Goal: Task Accomplishment & Management: Use online tool/utility

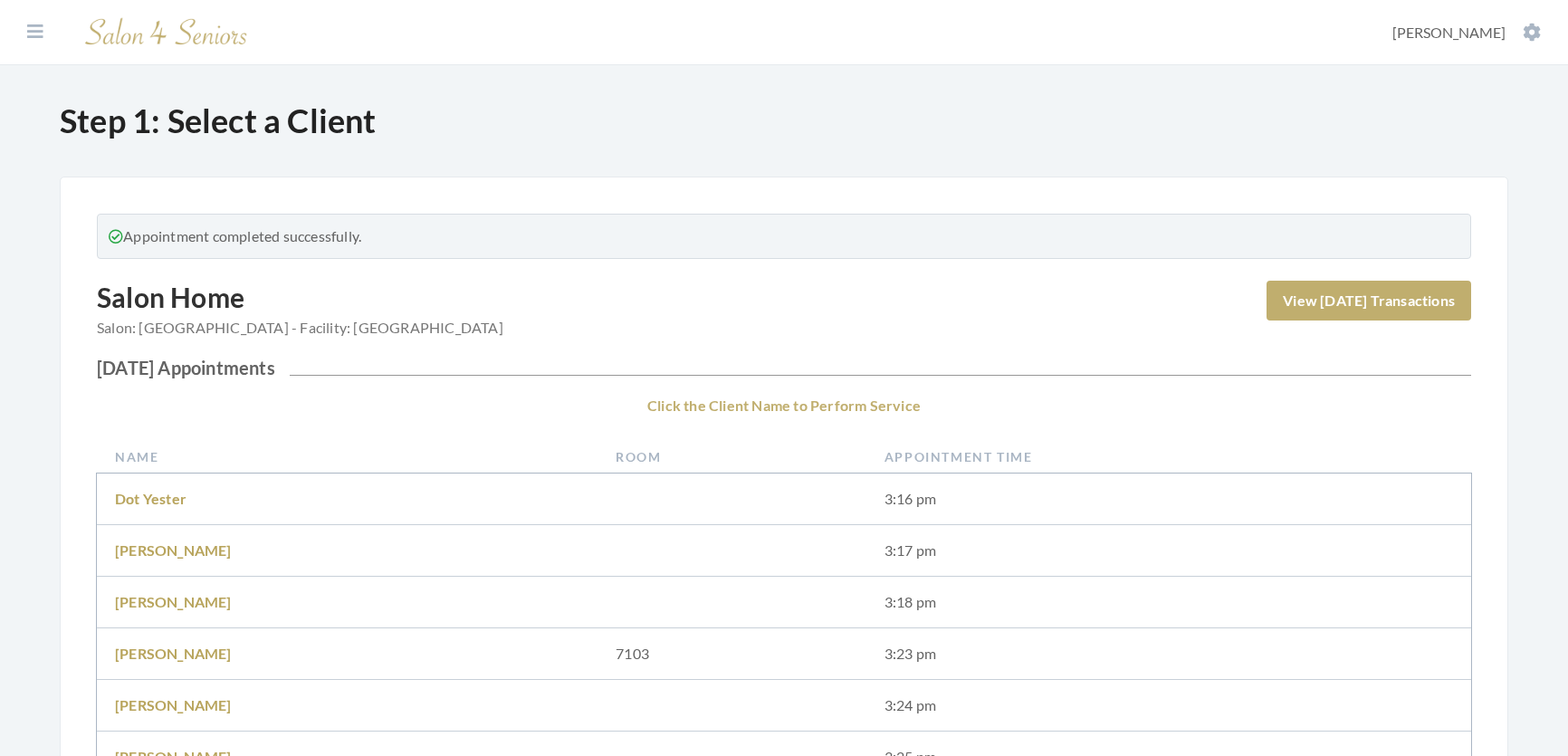
scroll to position [493, 0]
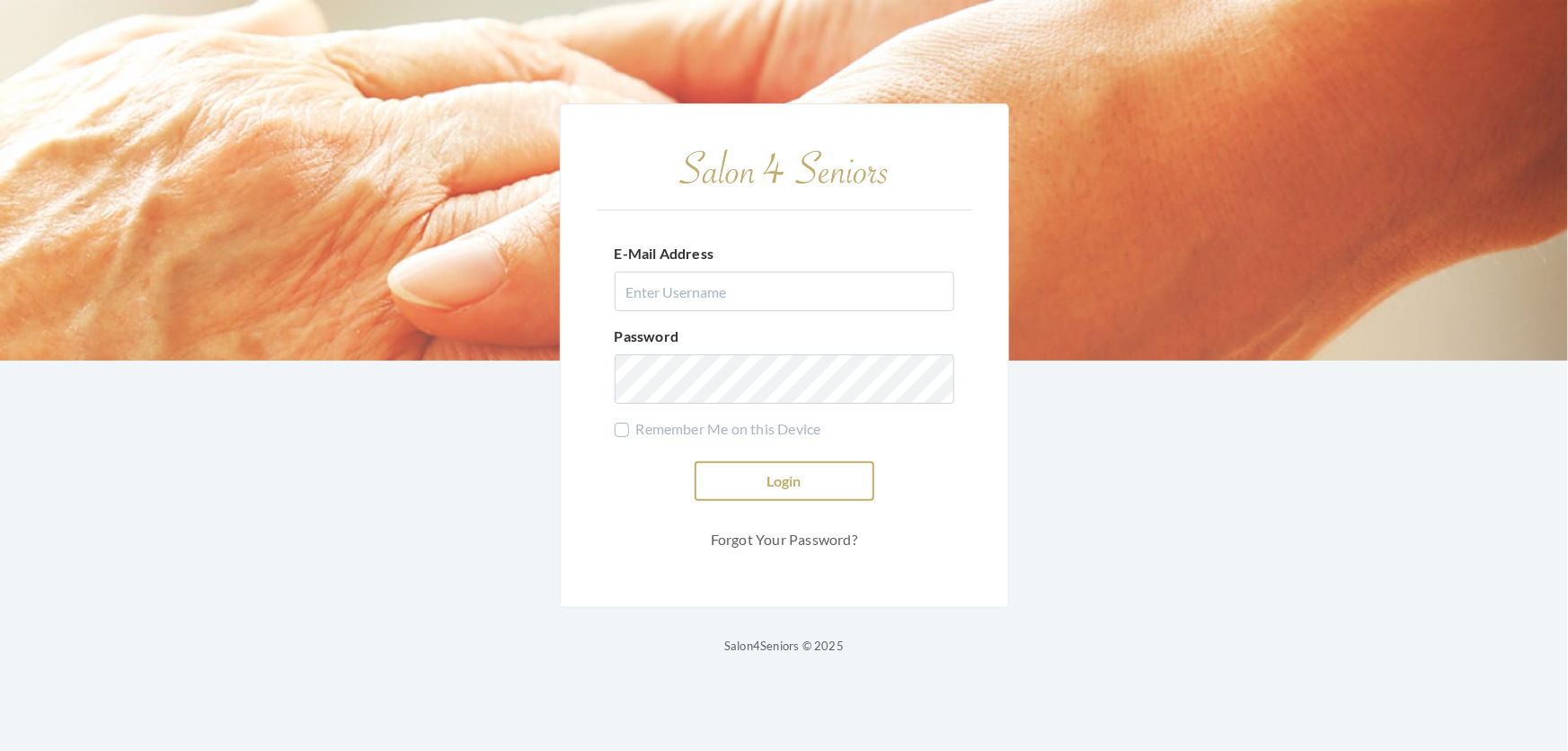
type input "[EMAIL_ADDRESS][DOMAIN_NAME]"
click at [766, 461] on button "Login" at bounding box center [784, 481] width 180 height 40
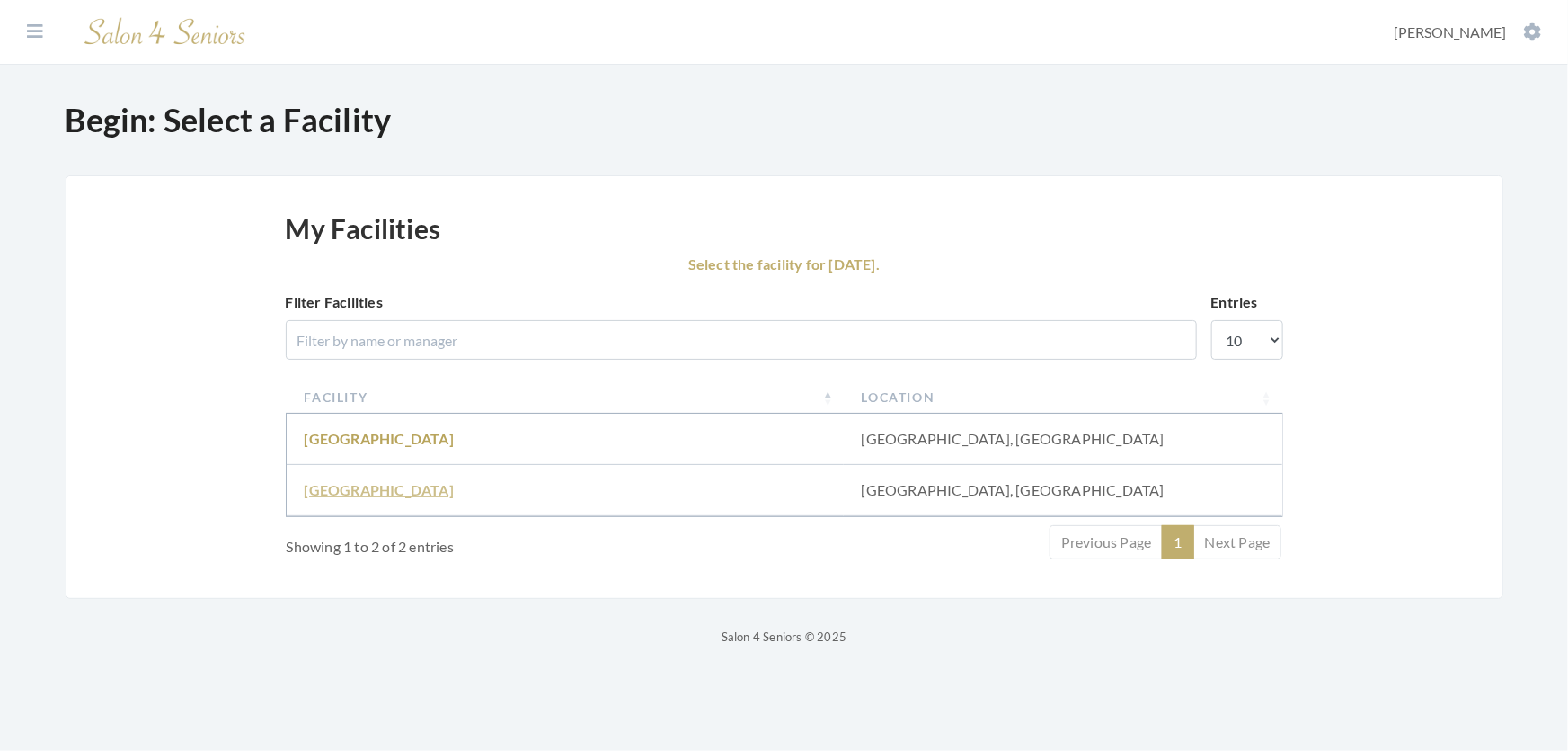
click at [353, 498] on link "Fair Haven" at bounding box center [379, 489] width 149 height 17
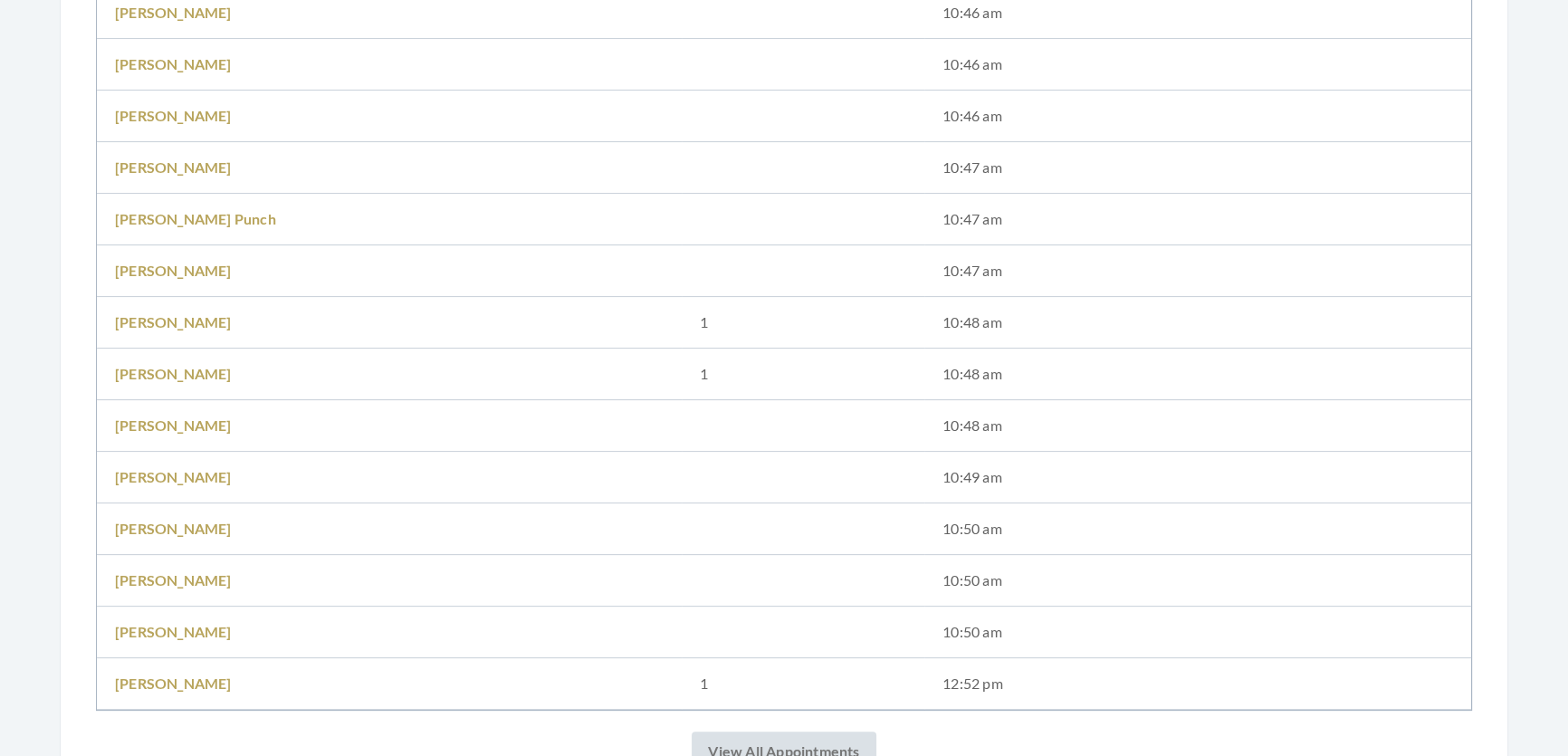
scroll to position [822, 0]
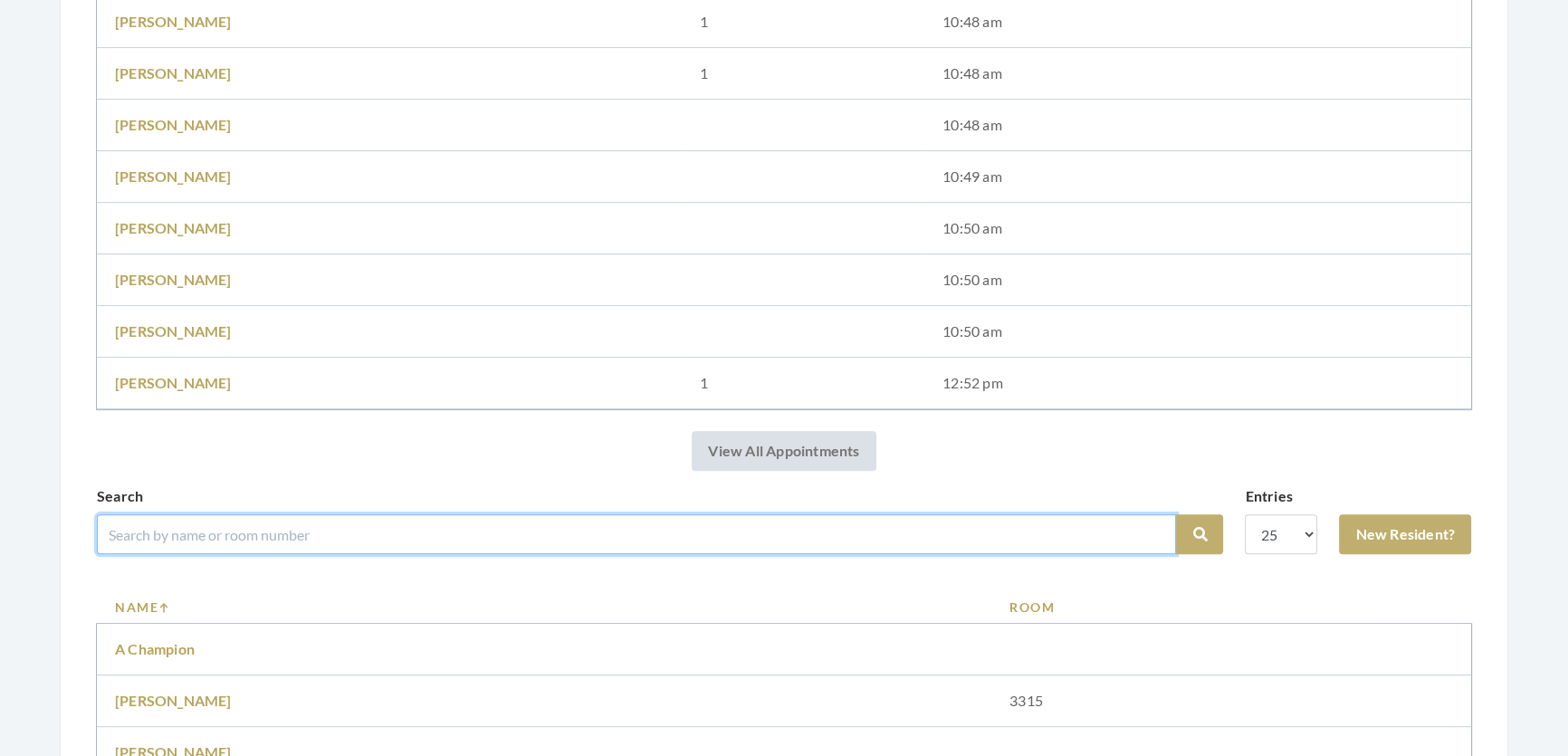
click at [252, 553] on input "search" at bounding box center [636, 534] width 1079 height 40
type input "black"
click at [1176, 514] on button "Search" at bounding box center [1200, 534] width 47 height 40
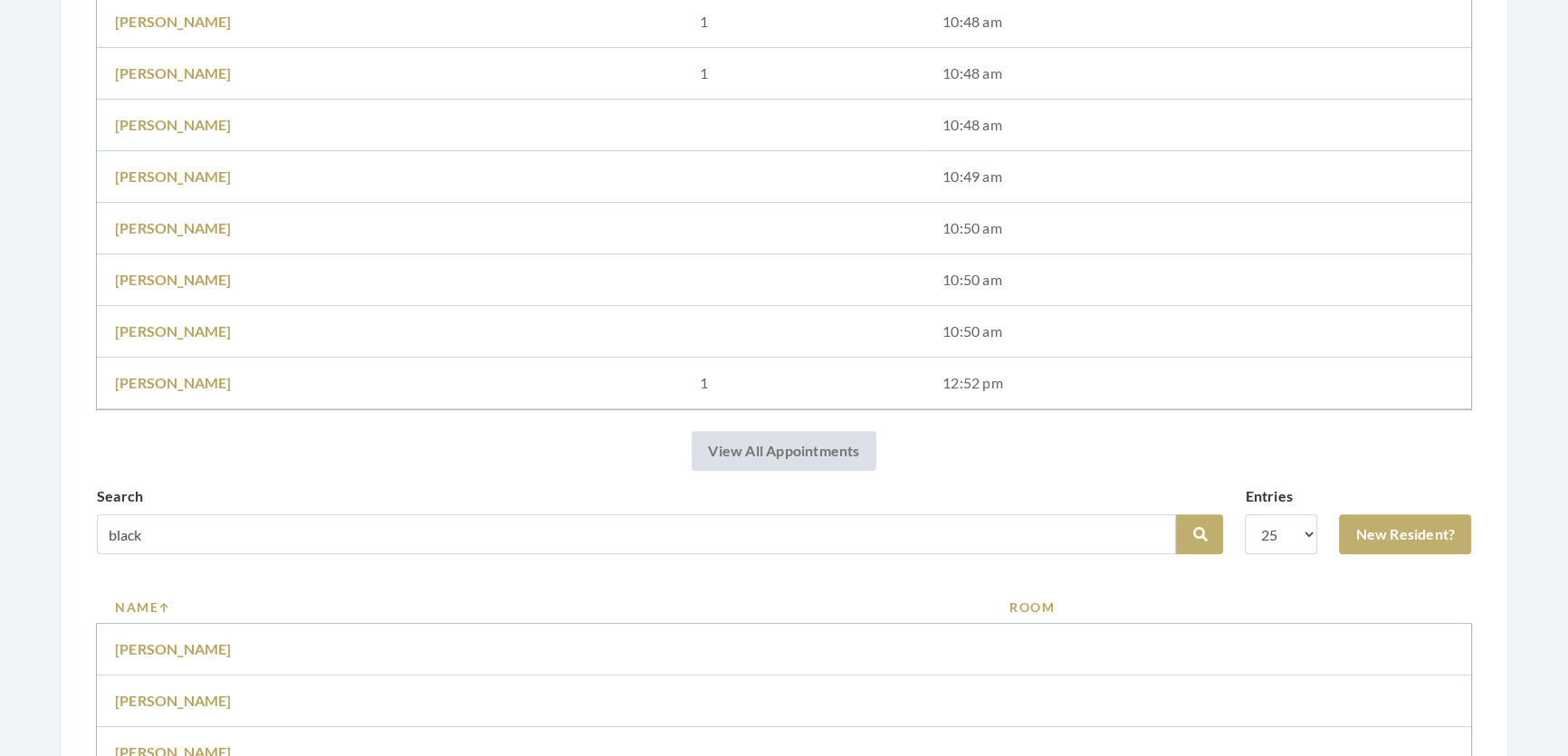
scroll to position [1069, 0]
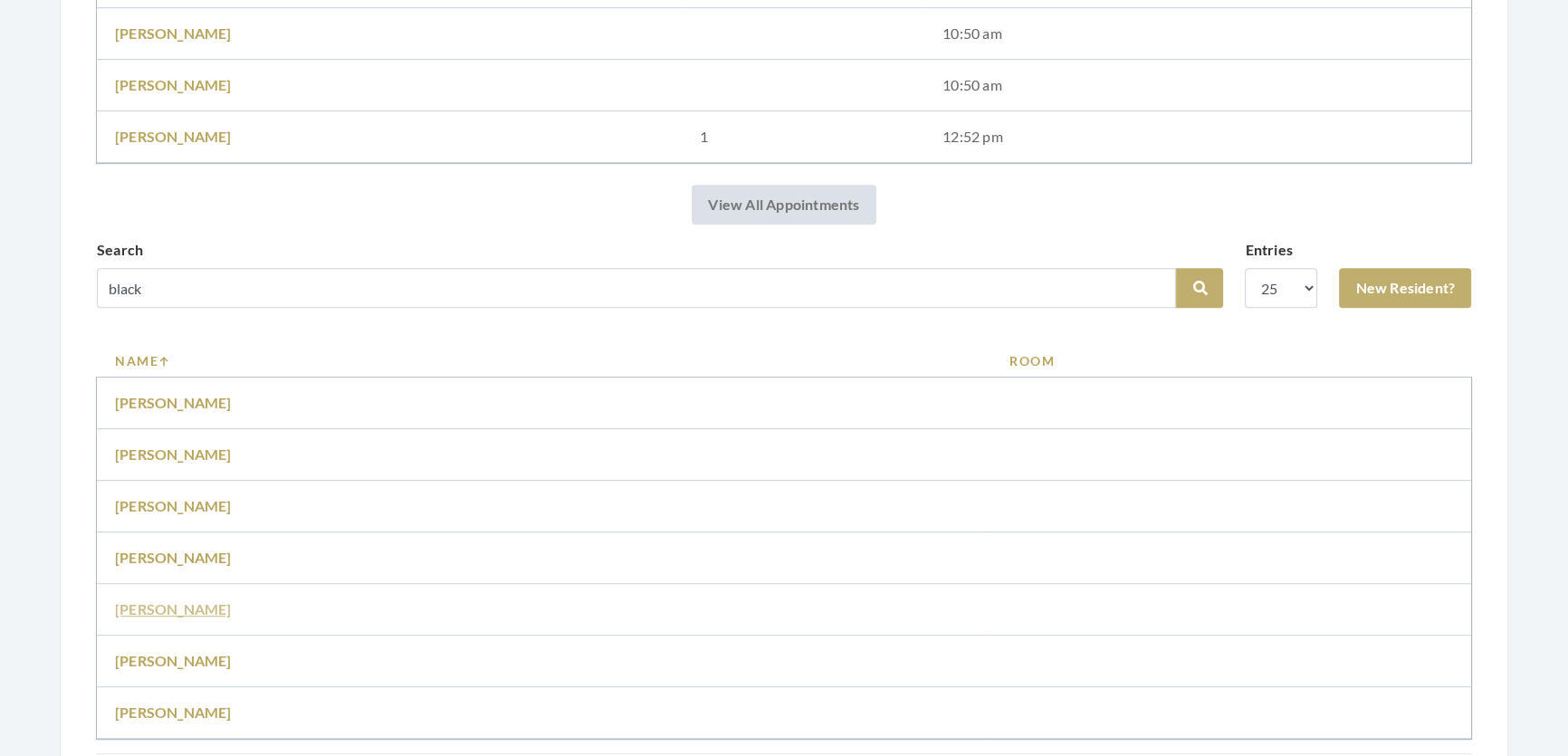
click at [191, 617] on link "Kathryn Blackwood" at bounding box center [173, 608] width 116 height 17
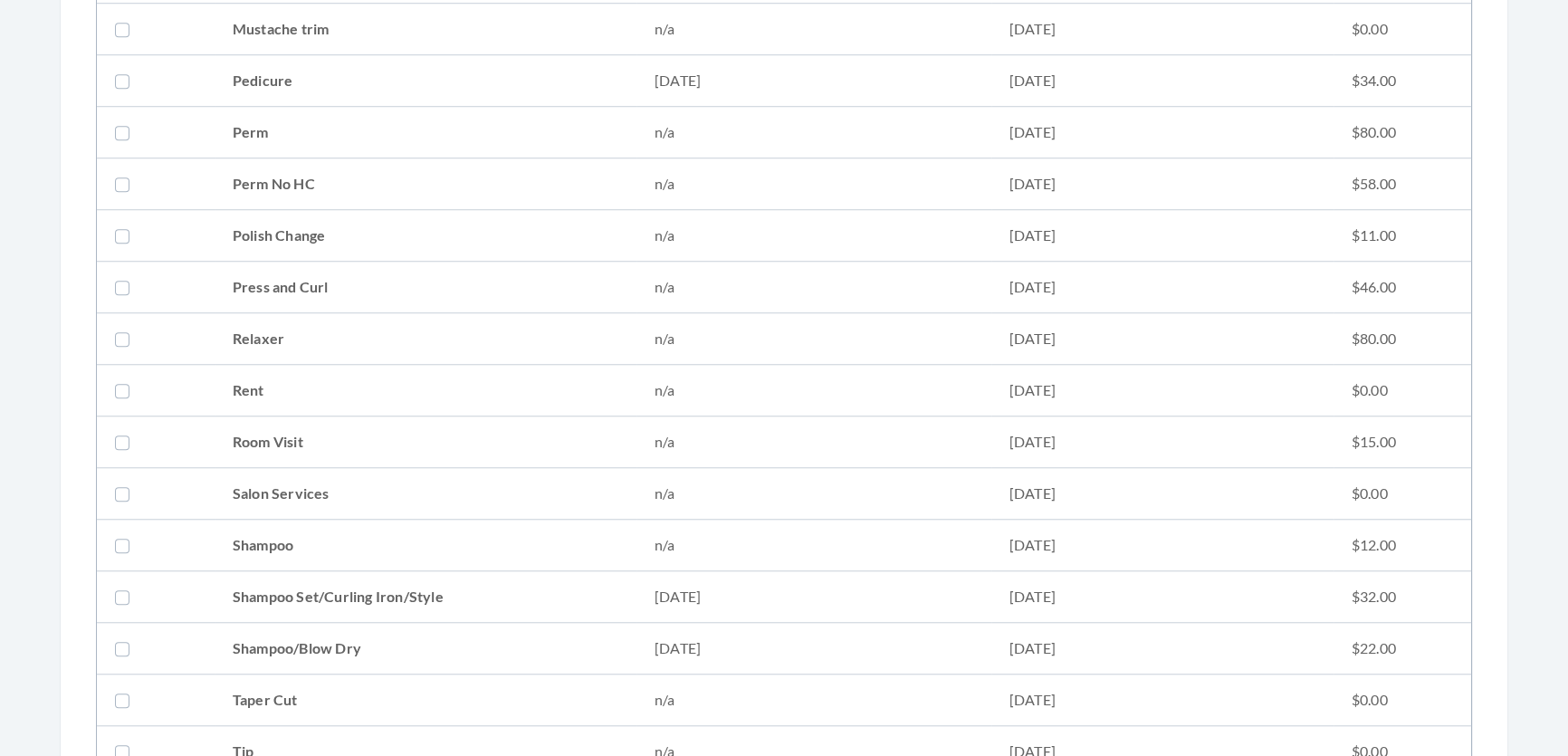
scroll to position [1974, 0]
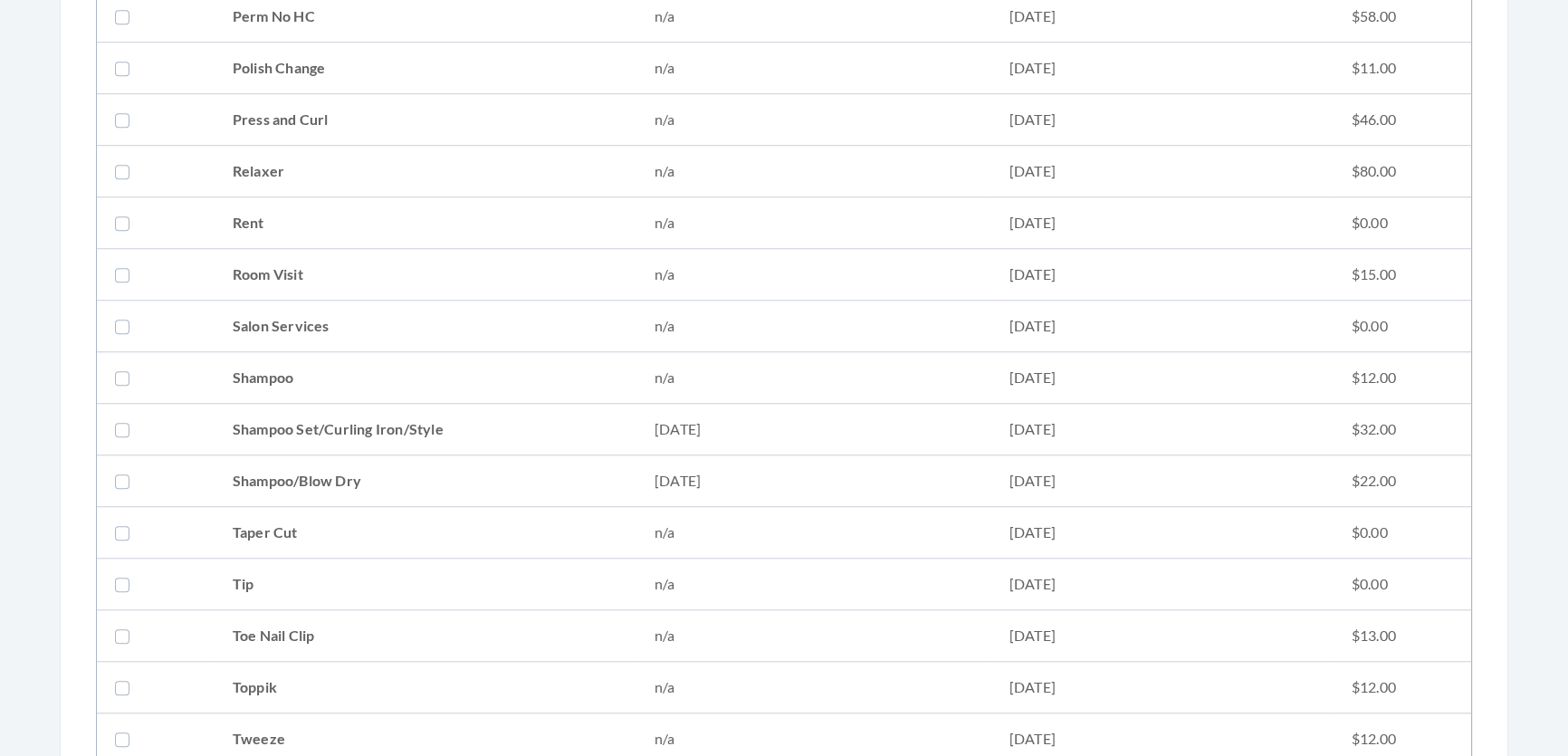
click at [299, 462] on td "Shampoo/Blow Dry" at bounding box center [425, 481] width 422 height 52
checkbox input "true"
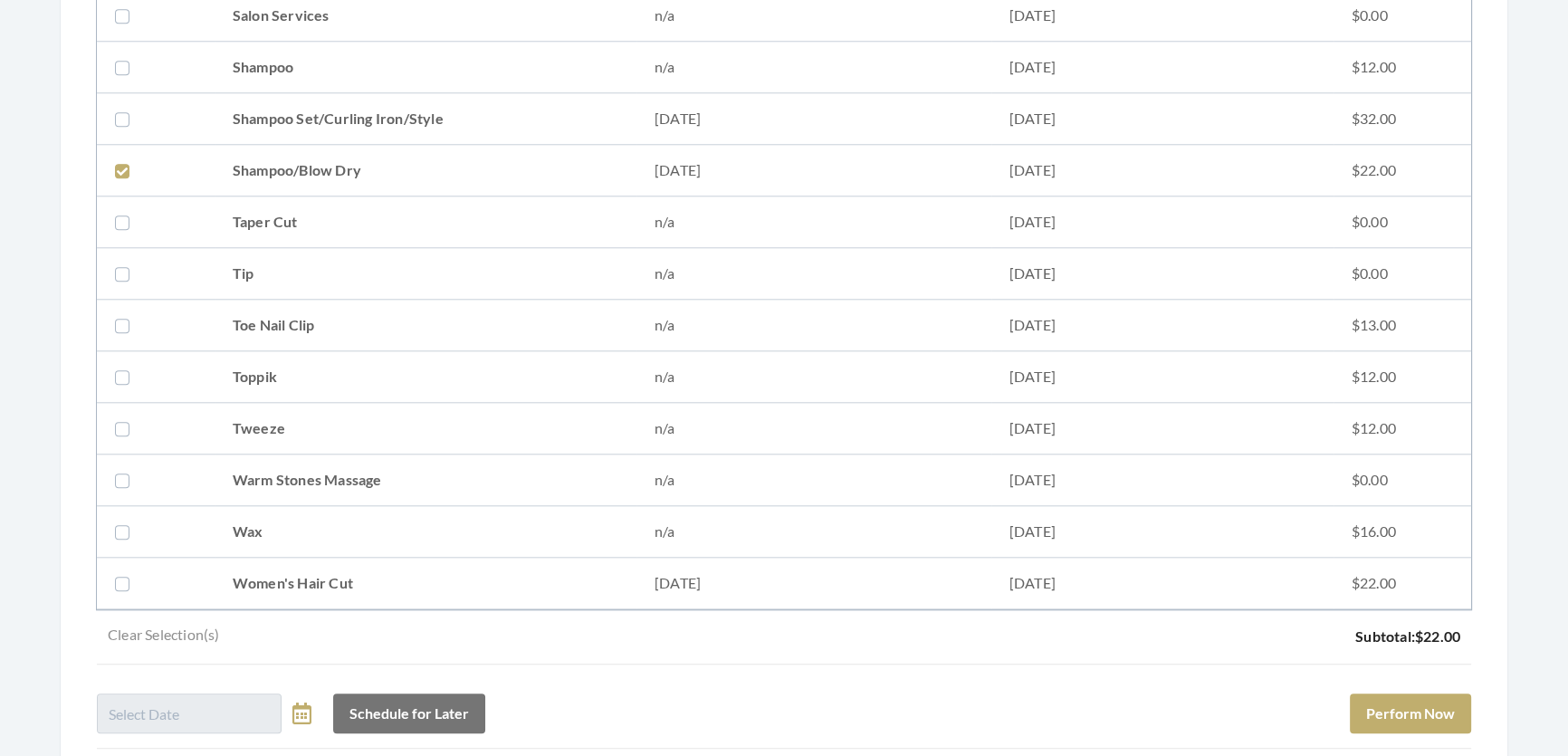
scroll to position [2468, 0]
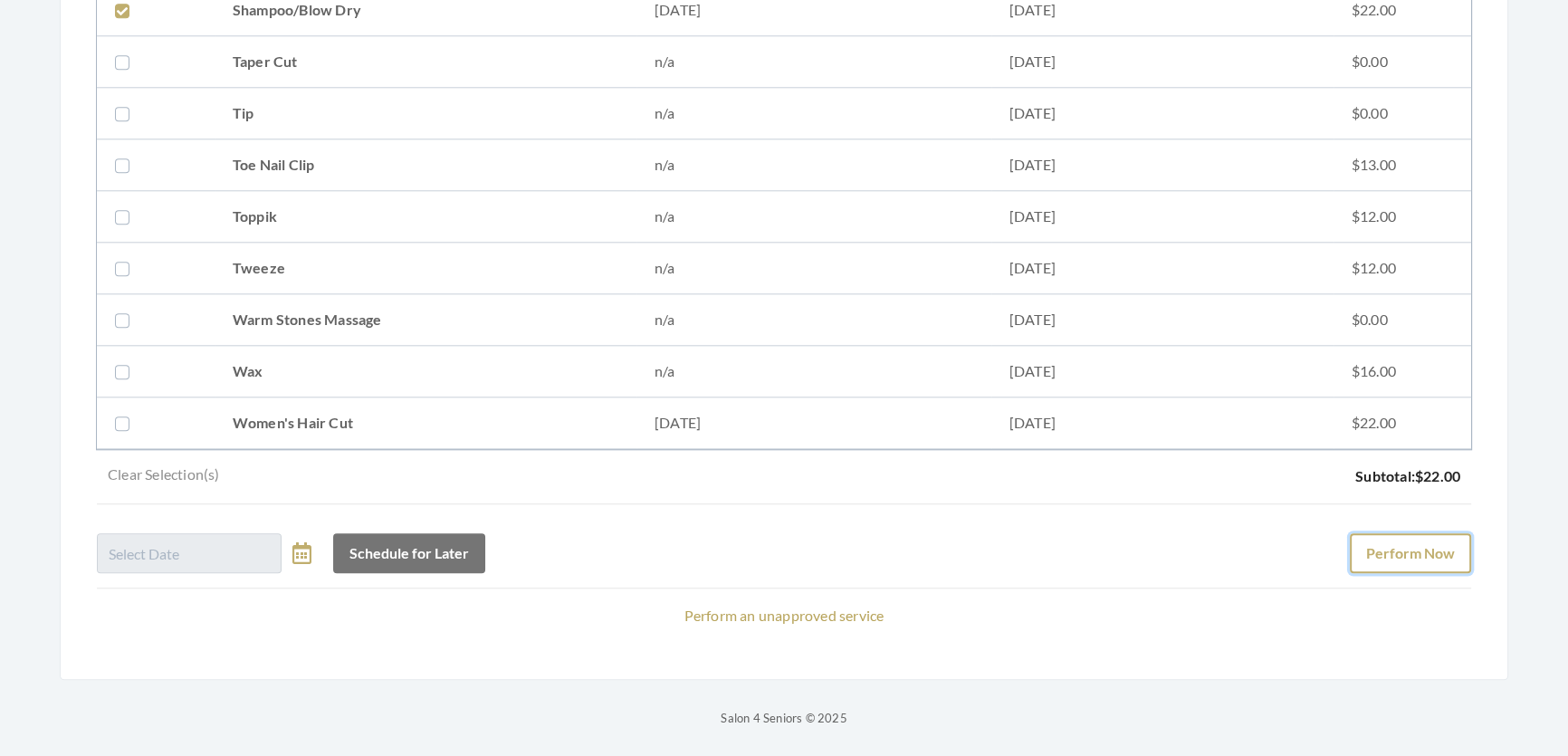
click at [1378, 533] on button "Perform Now" at bounding box center [1410, 553] width 121 height 40
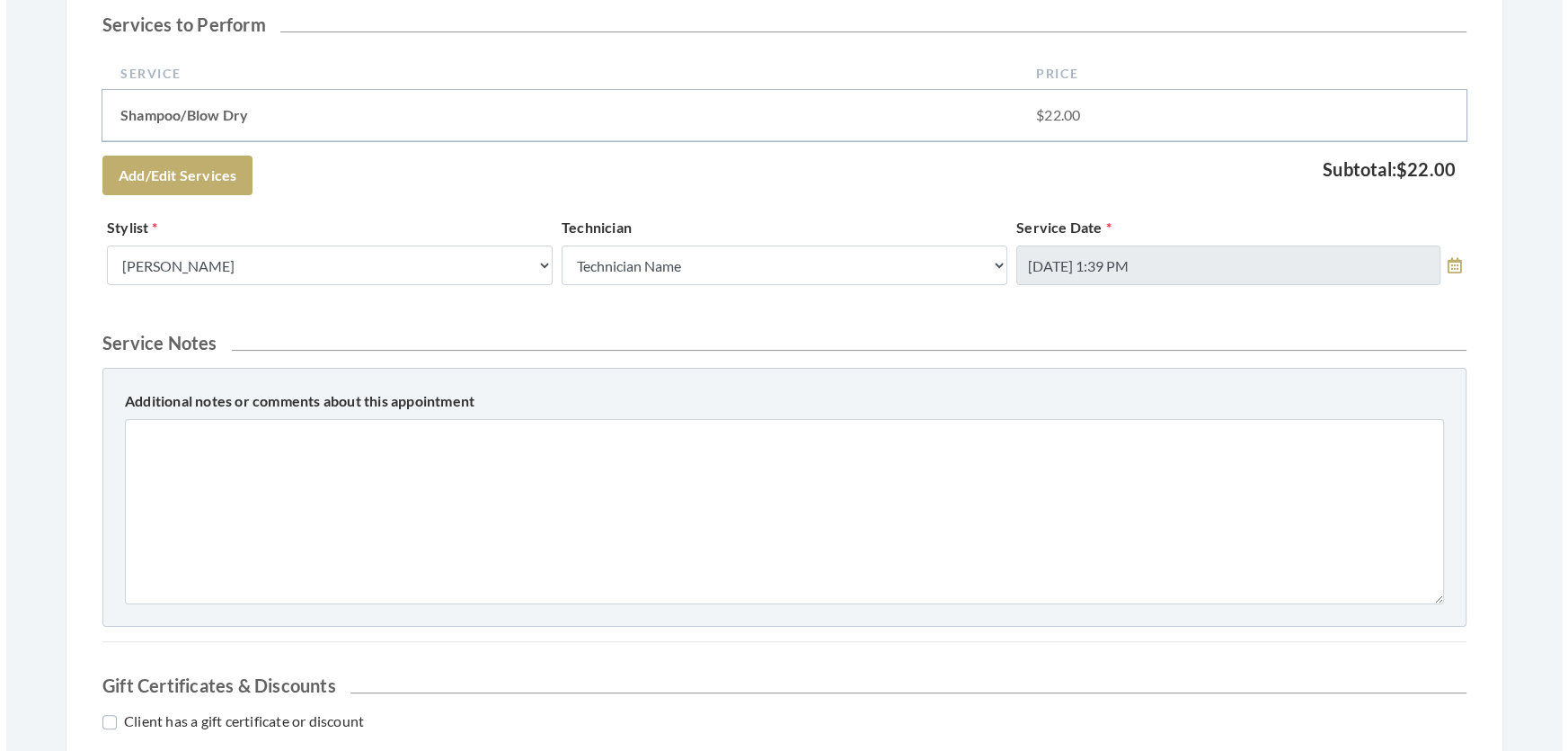
scroll to position [769, 0]
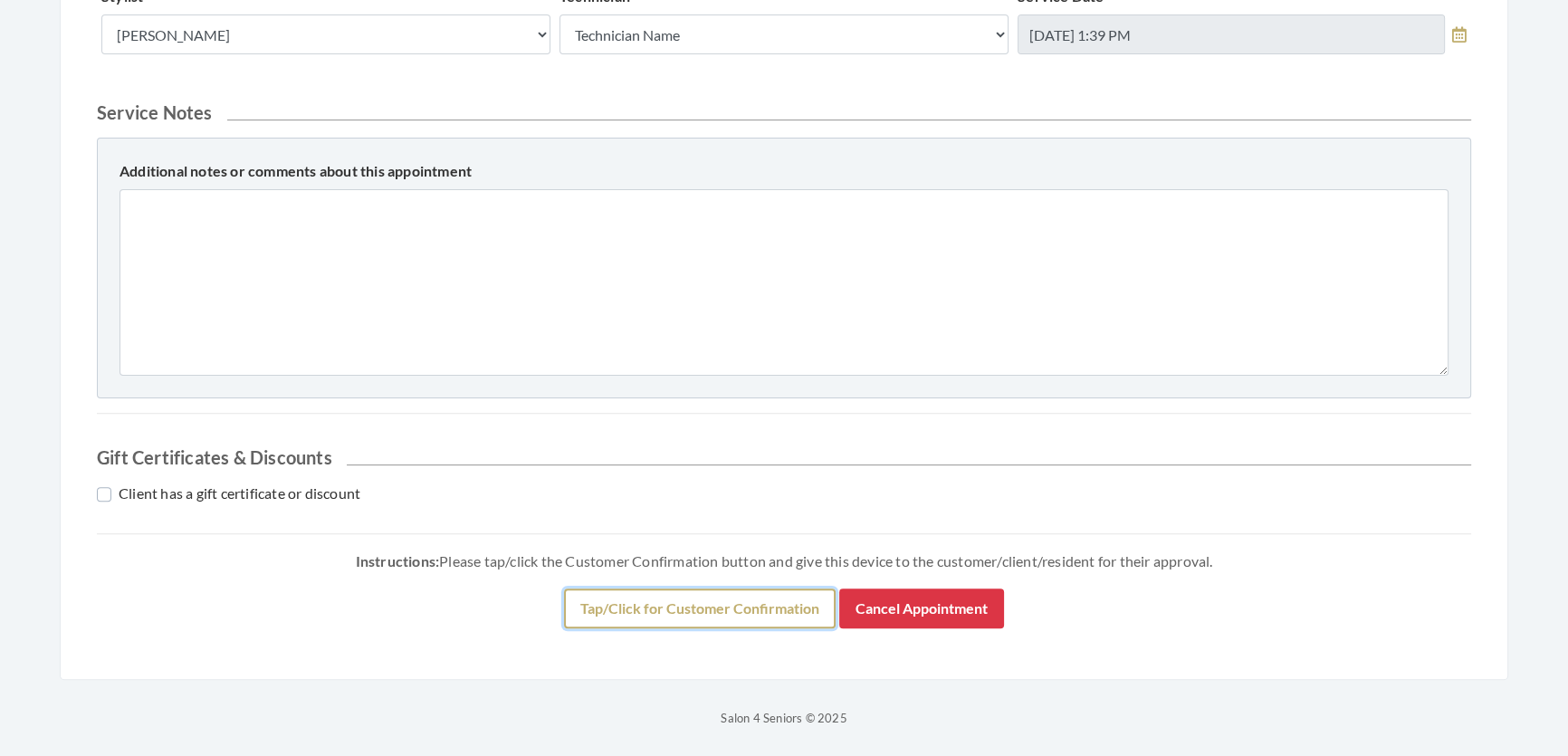
click at [794, 606] on button "Tap/Click for Customer Confirmation" at bounding box center [699, 608] width 272 height 40
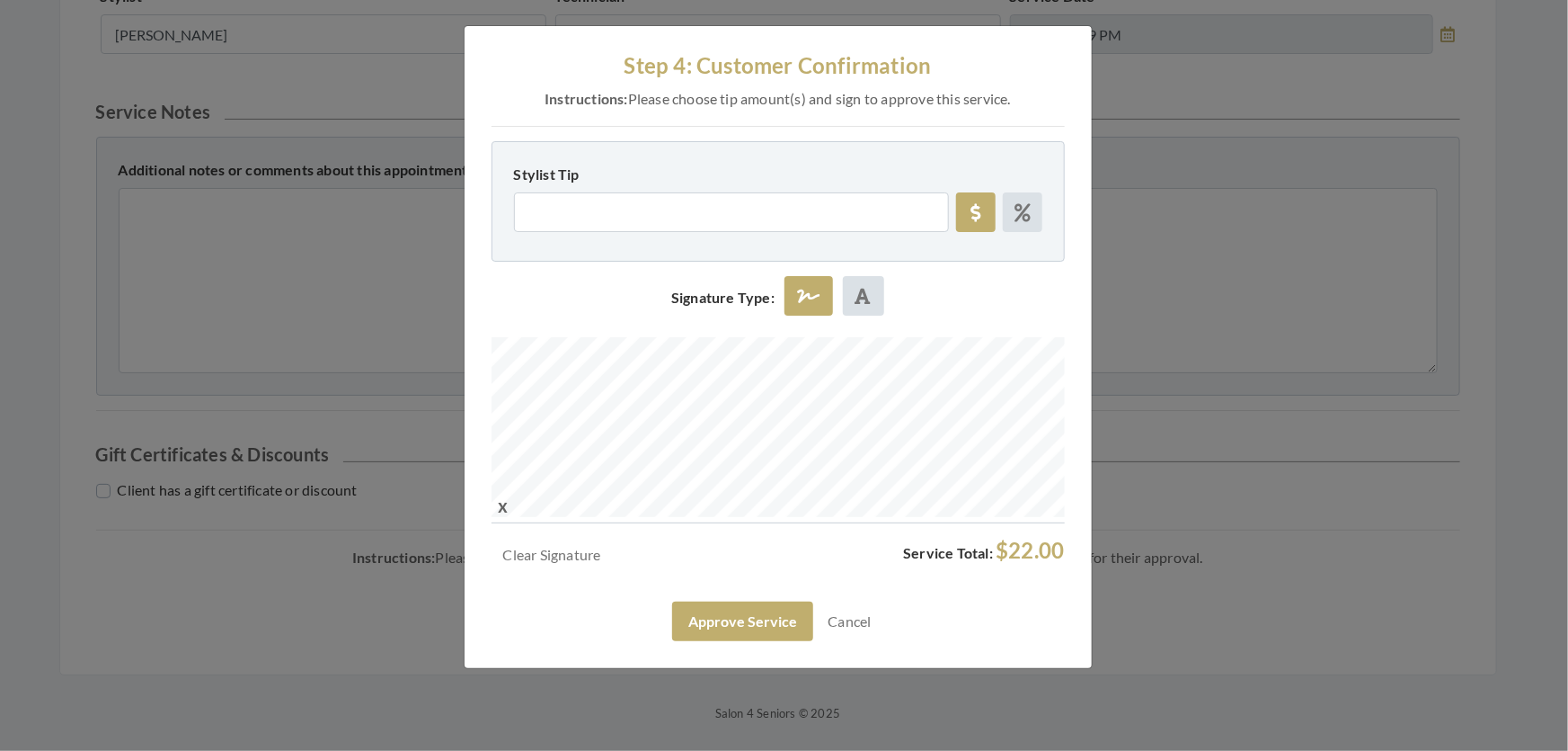
click at [774, 639] on div "Clear Signature Service Total: $22.00 Approve Service Cancel" at bounding box center [778, 589] width 573 height 104
click at [787, 641] on button "Approve Service" at bounding box center [742, 621] width 141 height 40
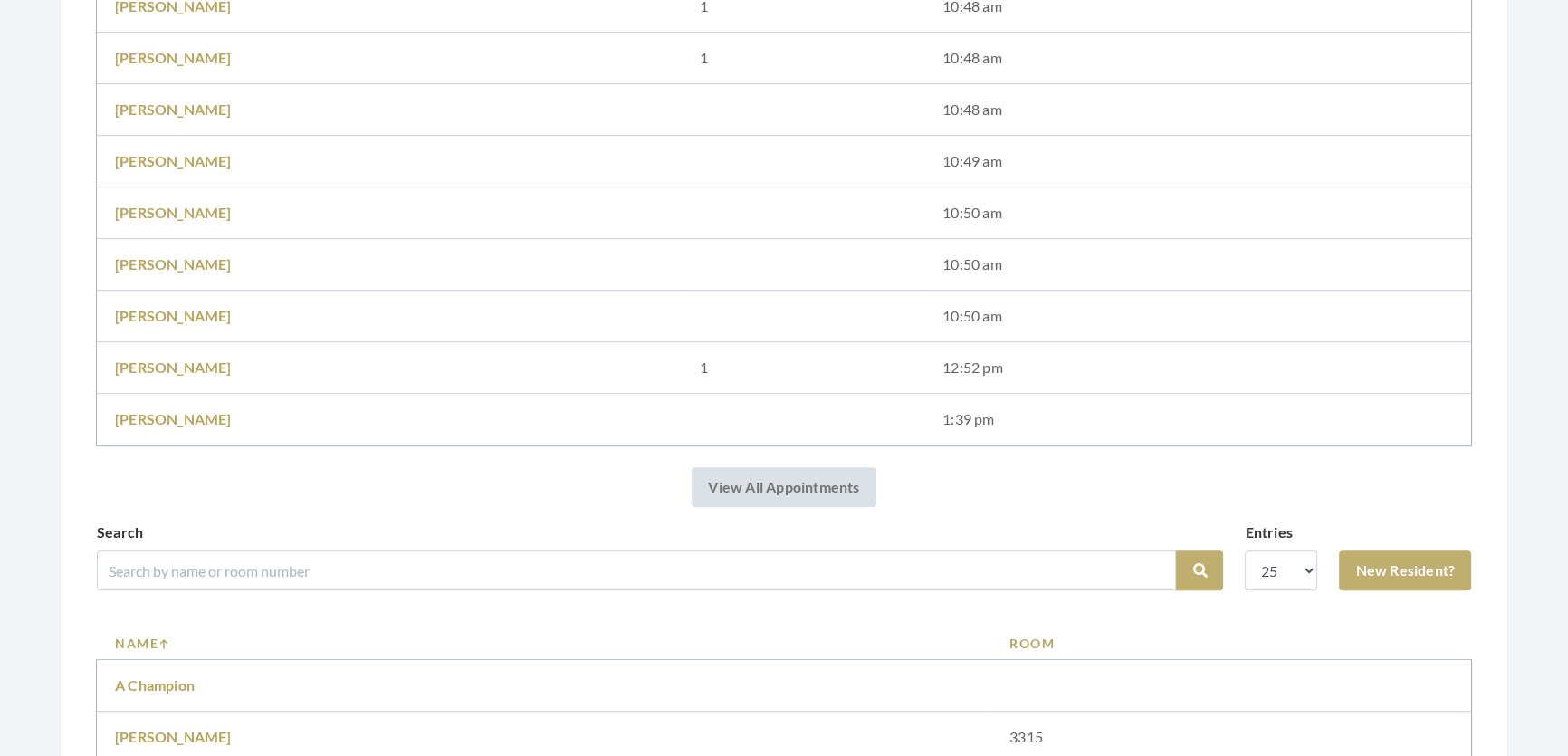
scroll to position [1151, 0]
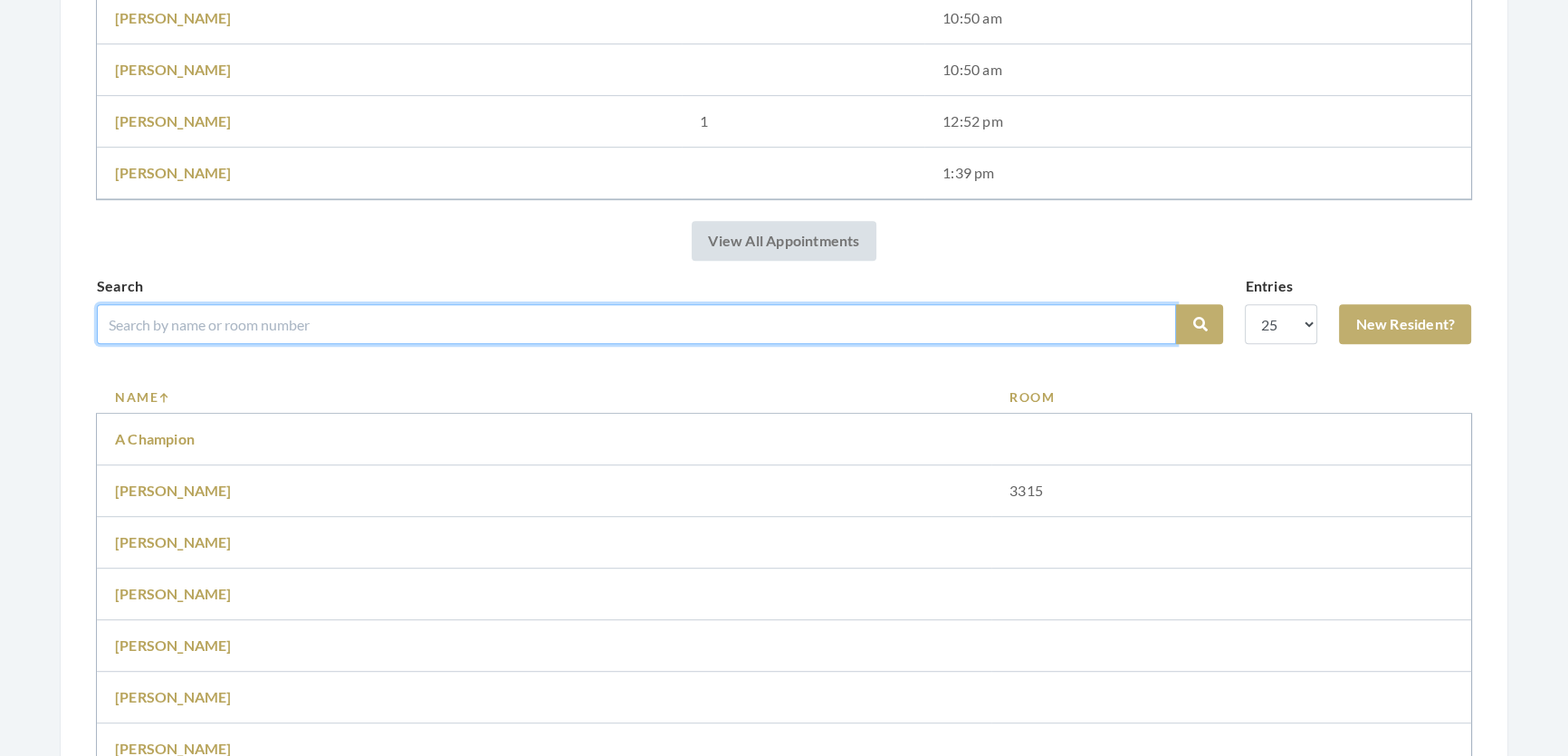
click at [381, 343] on input "search" at bounding box center [636, 324] width 1079 height 40
type input "caroline"
click at [1176, 304] on button "Search" at bounding box center [1200, 324] width 47 height 40
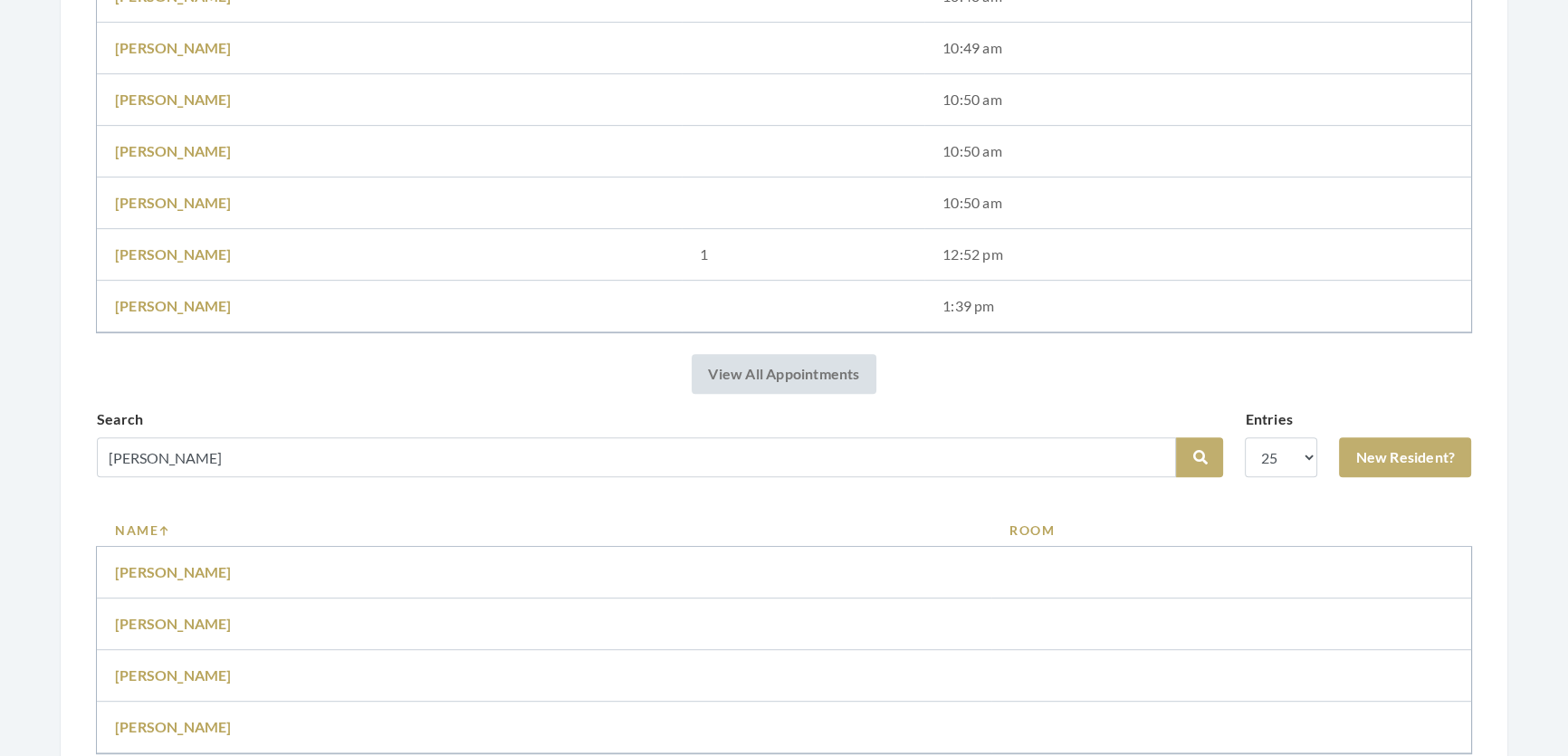
scroll to position [1151, 0]
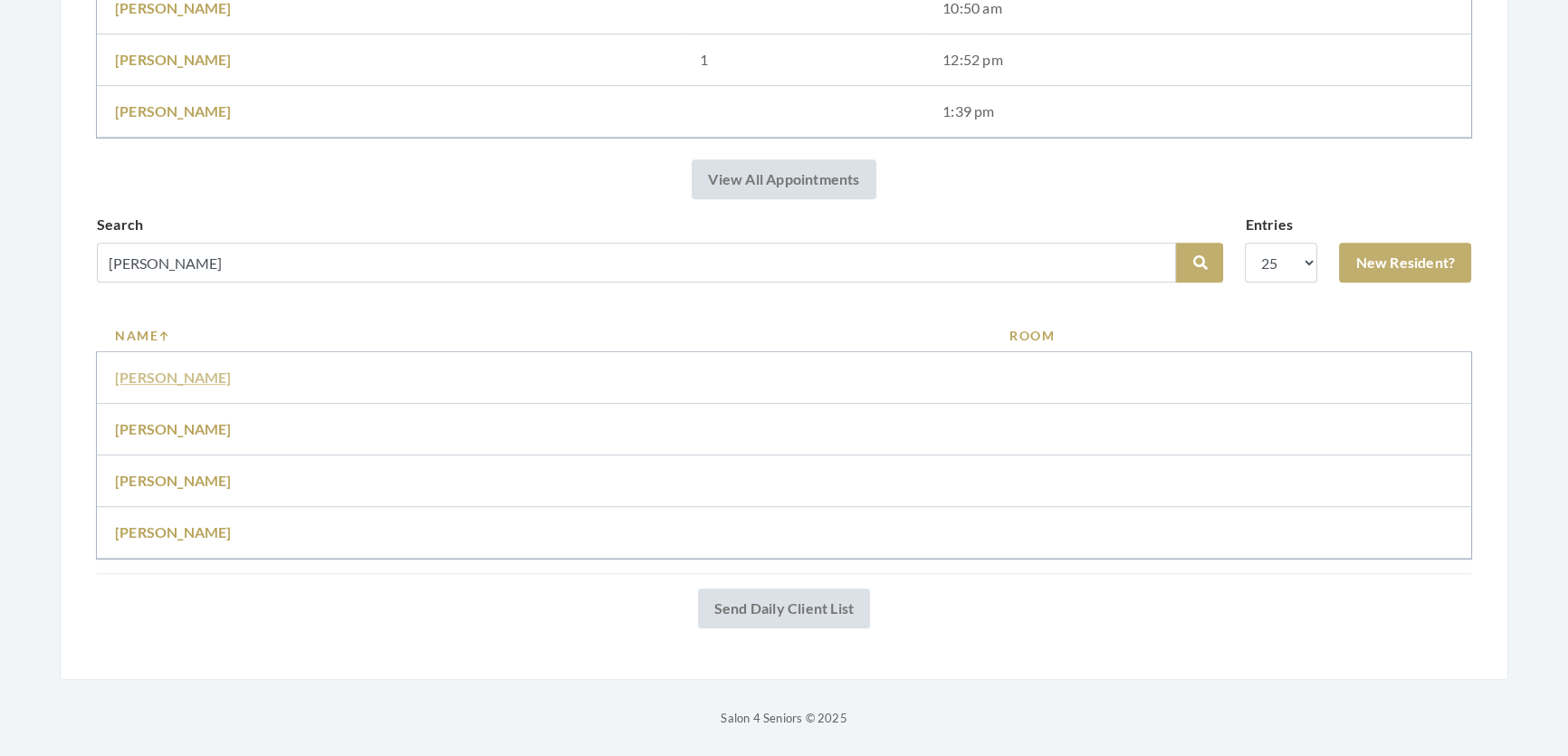
click at [214, 385] on link "[PERSON_NAME]" at bounding box center [173, 376] width 116 height 17
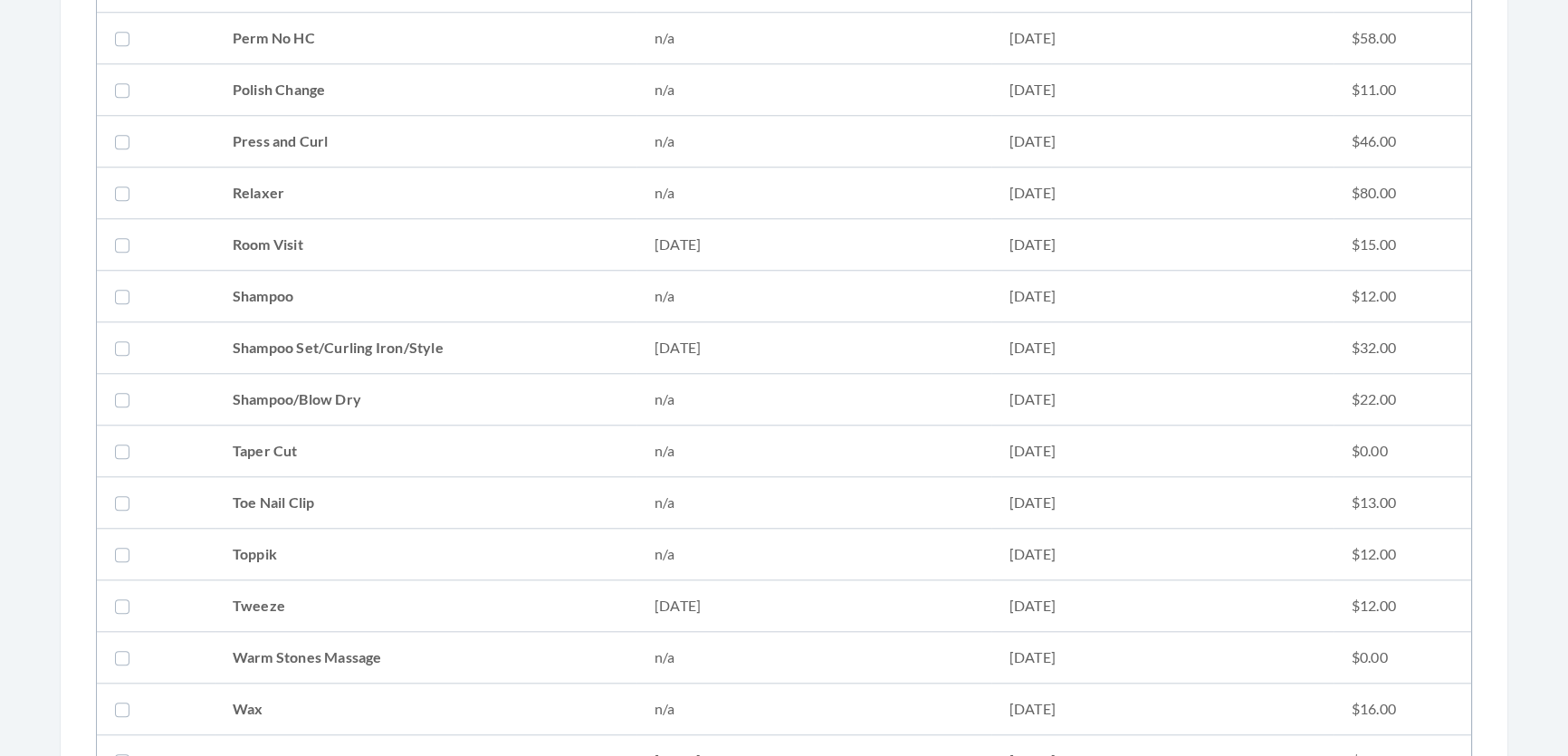
scroll to position [2385, 0]
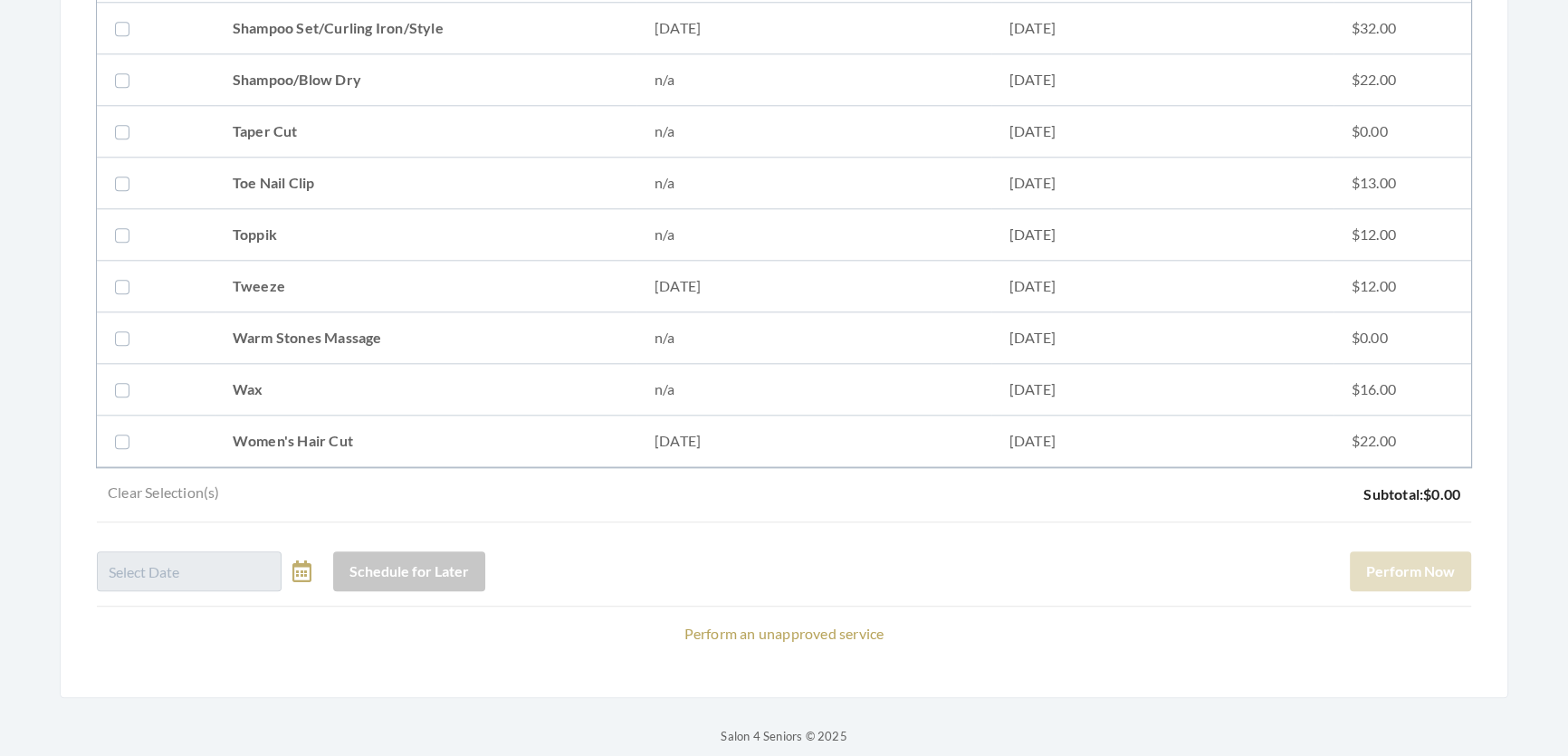
click at [282, 44] on td "Shampoo Set/Curling Iron/Style" at bounding box center [425, 28] width 422 height 52
checkbox input "true"
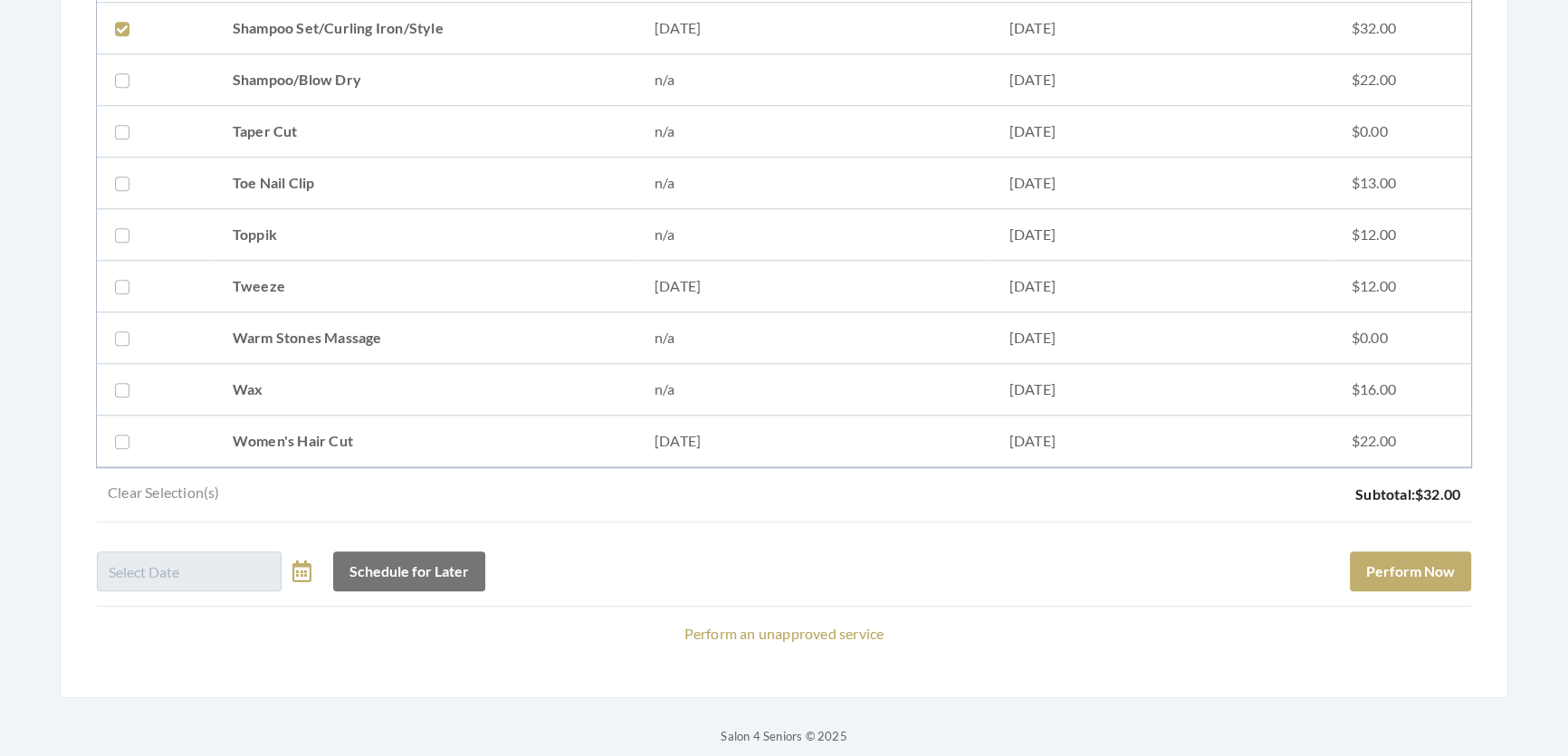
drag, startPoint x: 321, startPoint y: 290, endPoint x: 590, endPoint y: 401, distance: 291.0
click at [325, 290] on td "Tweeze" at bounding box center [425, 286] width 422 height 52
checkbox input "true"
click at [1459, 585] on button "Perform Now" at bounding box center [1410, 571] width 121 height 40
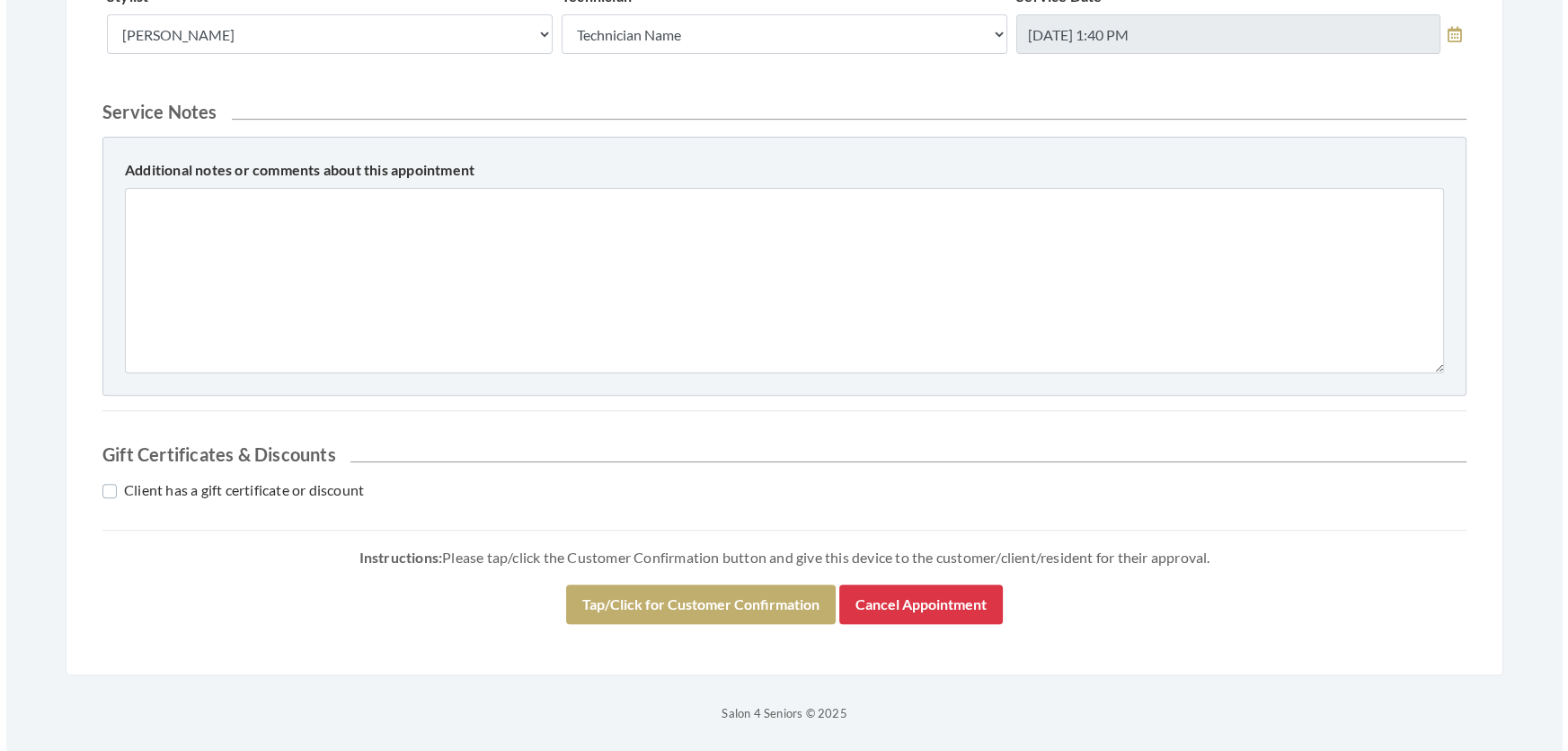
scroll to position [937, 0]
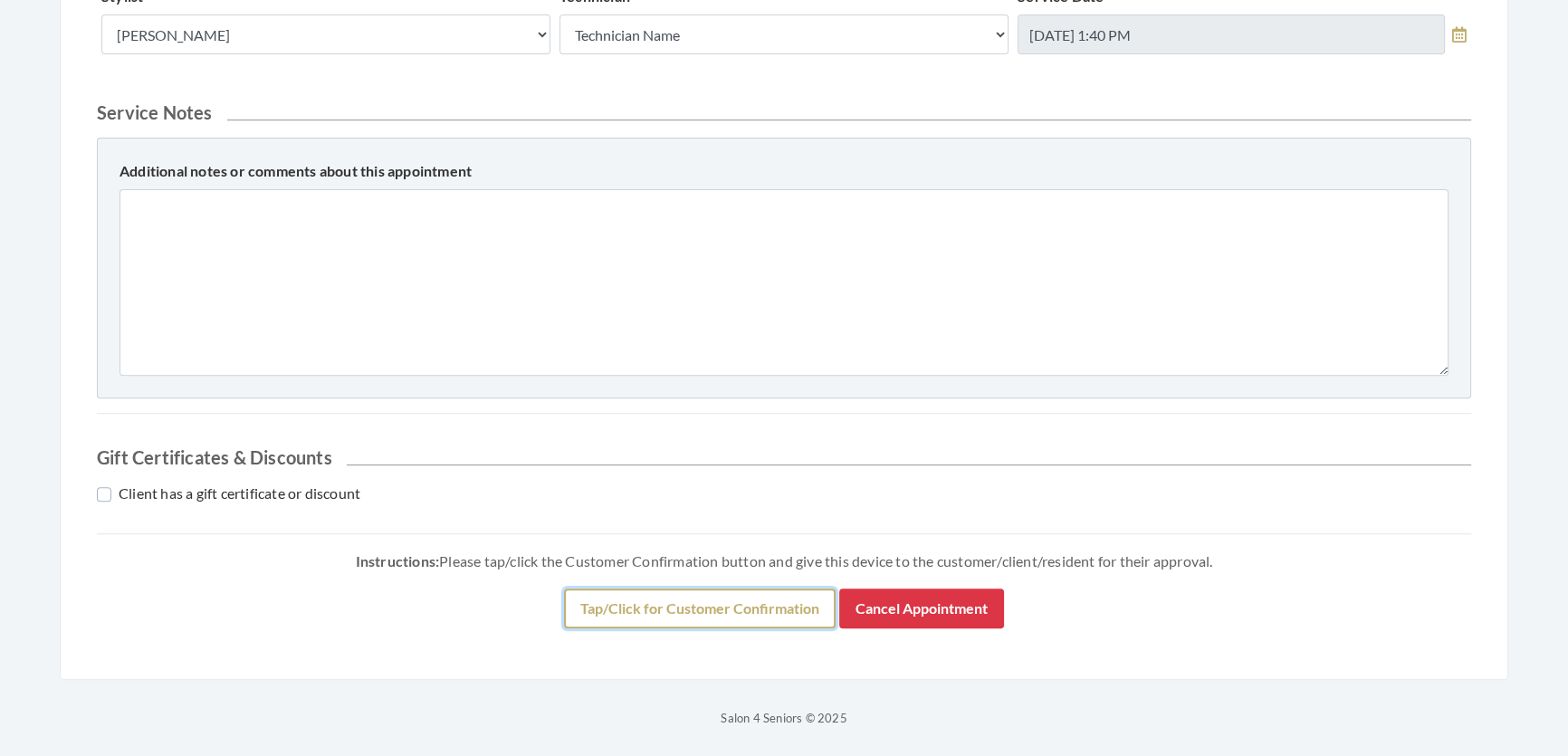
click at [638, 623] on button "Tap/Click for Customer Confirmation" at bounding box center [699, 608] width 272 height 40
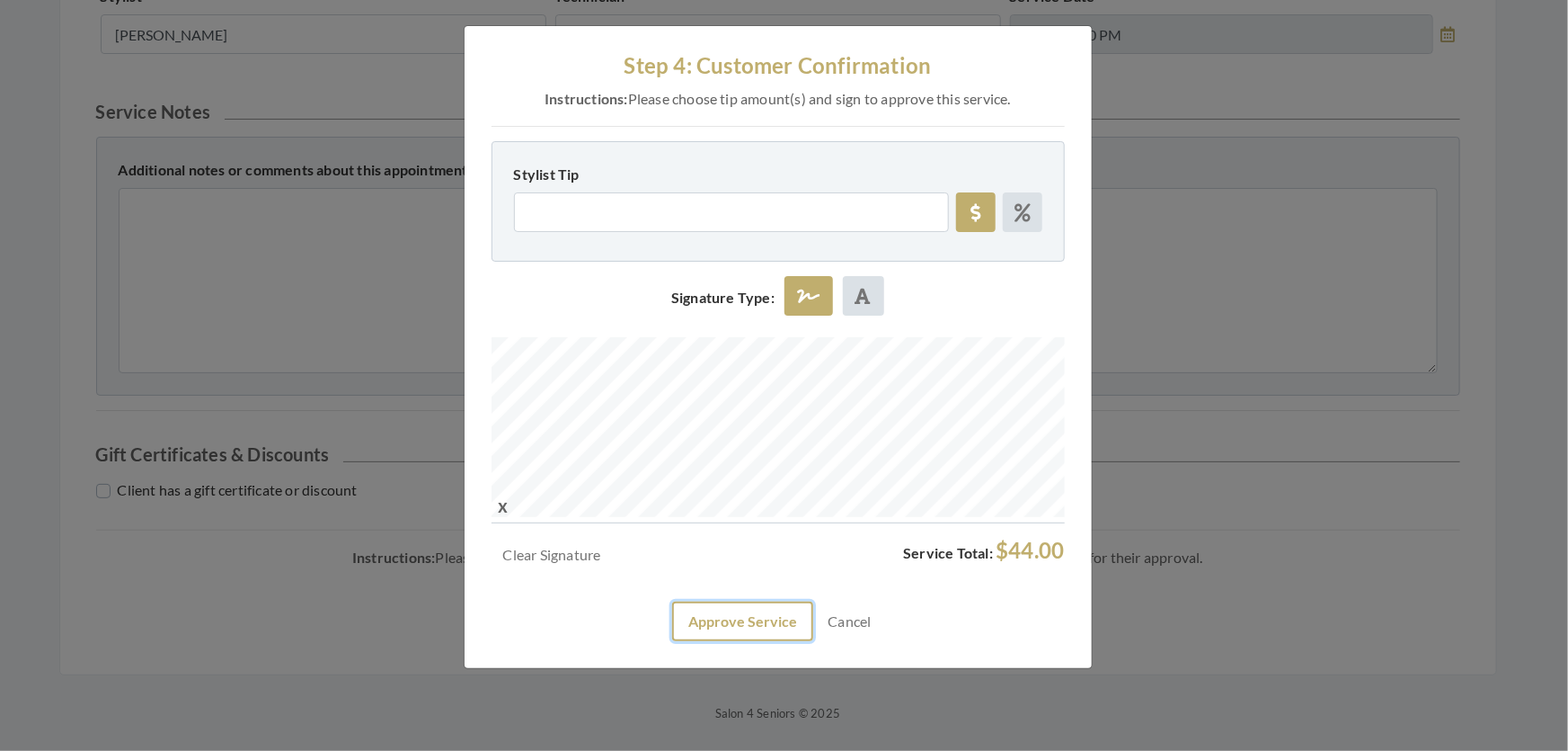
click at [755, 641] on button "Approve Service" at bounding box center [742, 621] width 141 height 40
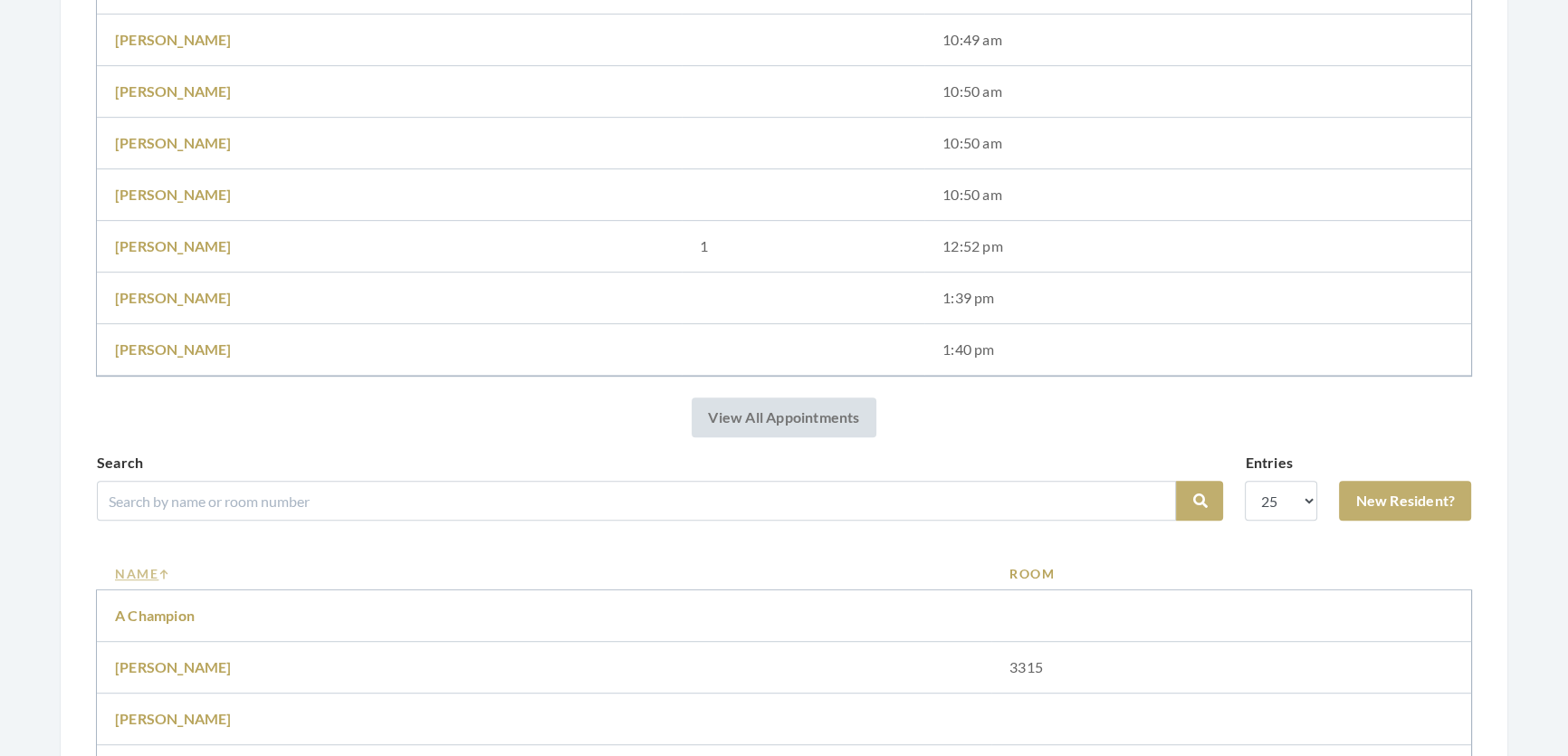
scroll to position [1233, 0]
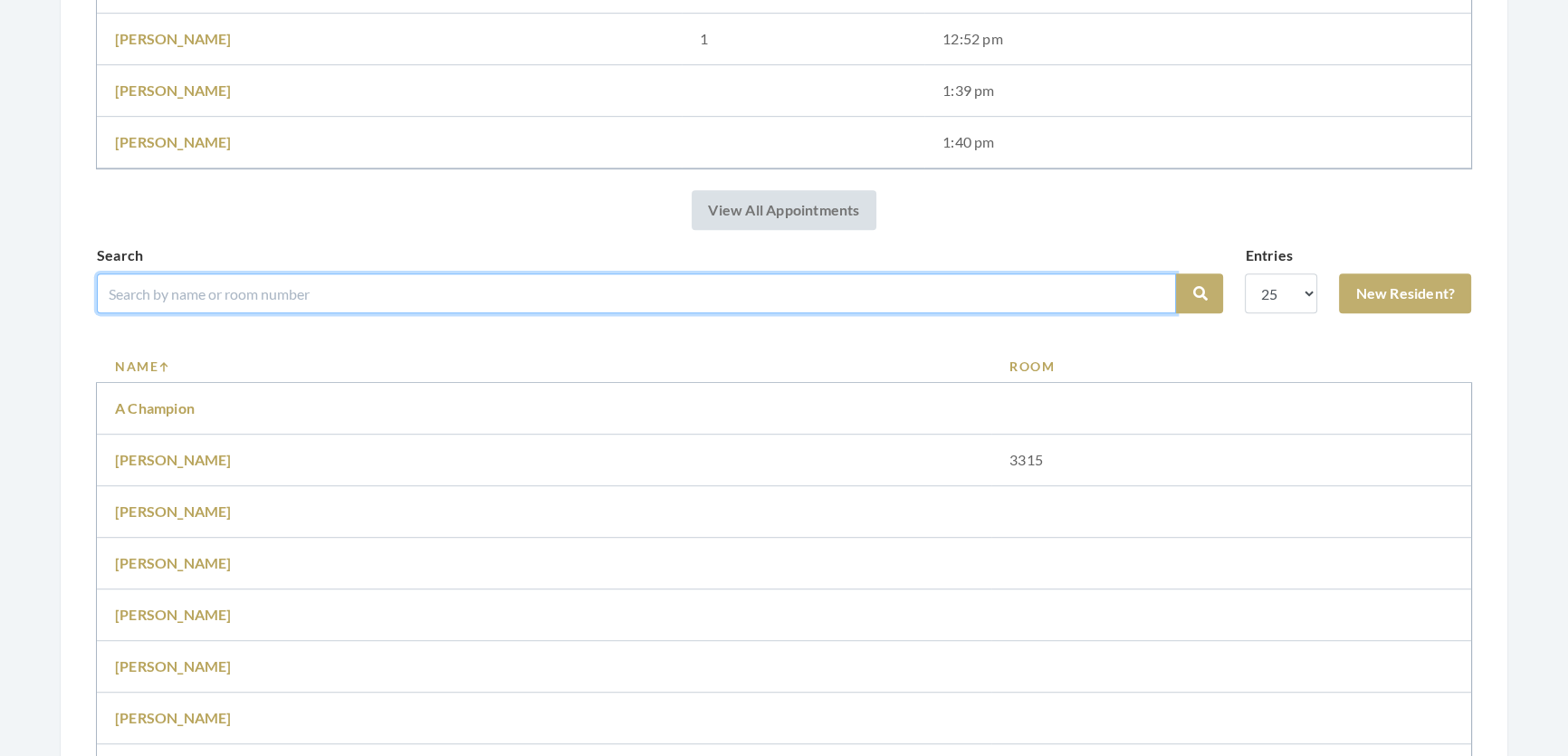
click at [541, 313] on input "search" at bounding box center [636, 293] width 1079 height 40
type input "[PERSON_NAME]"
click at [1176, 274] on button "Search" at bounding box center [1200, 293] width 47 height 40
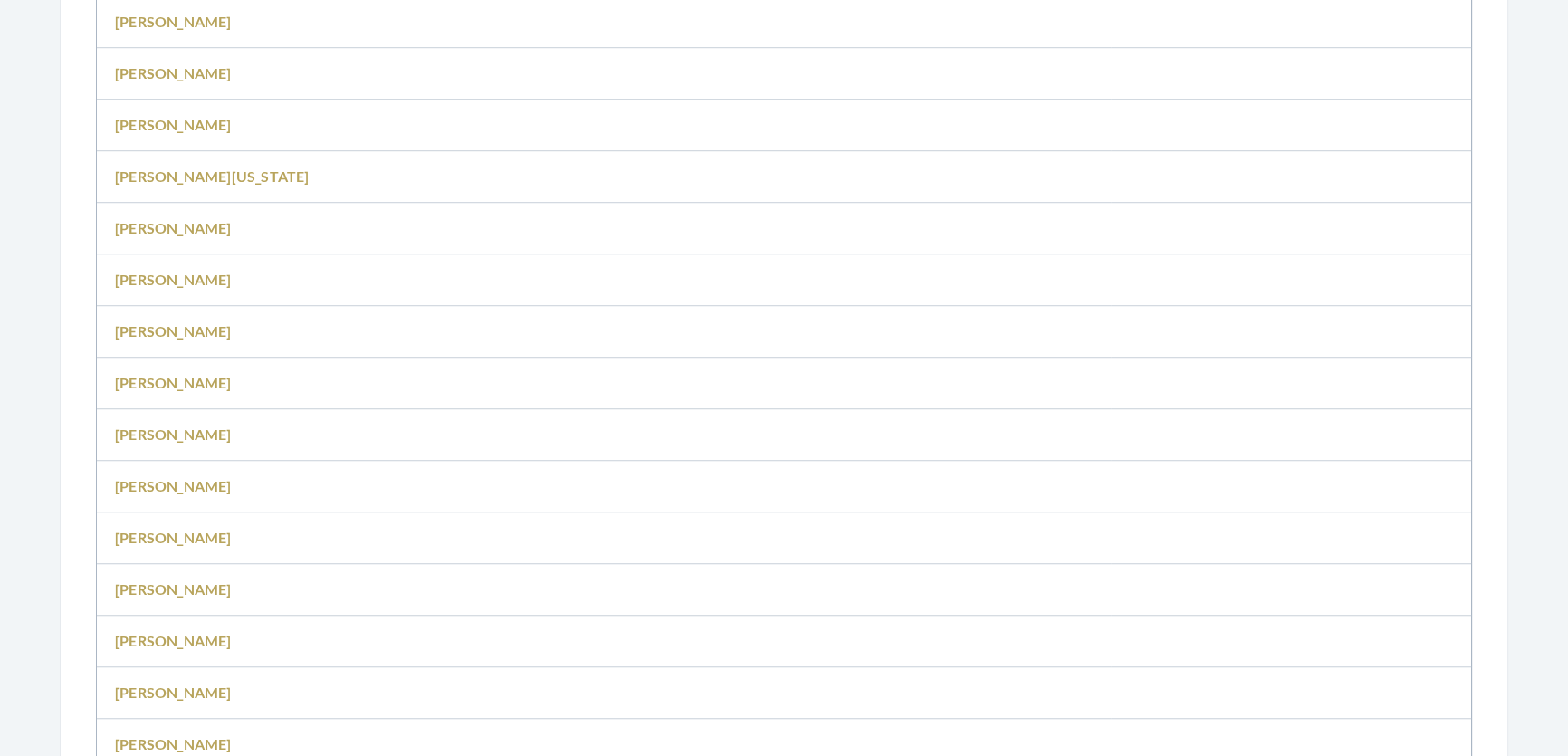
scroll to position [1316, 0]
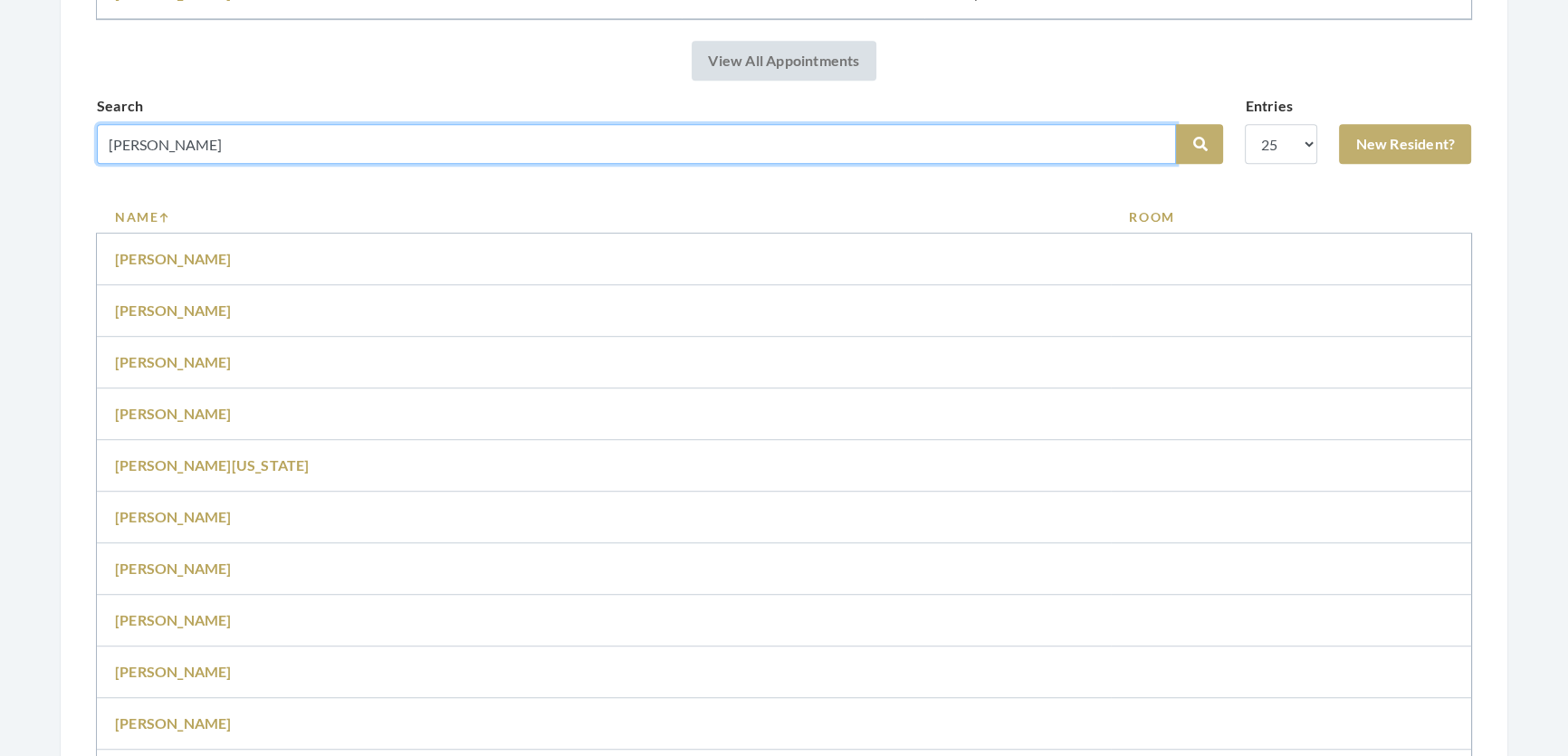
drag, startPoint x: 146, startPoint y: 165, endPoint x: 0, endPoint y: 178, distance: 146.6
click at [0, 178] on div "Facilities [PERSON_NAME] My Transactions Account Log Out Step 1: Select a Clien…" at bounding box center [784, 222] width 1568 height 3076
type input "rush"
click at [1176, 124] on button "Search" at bounding box center [1200, 144] width 47 height 40
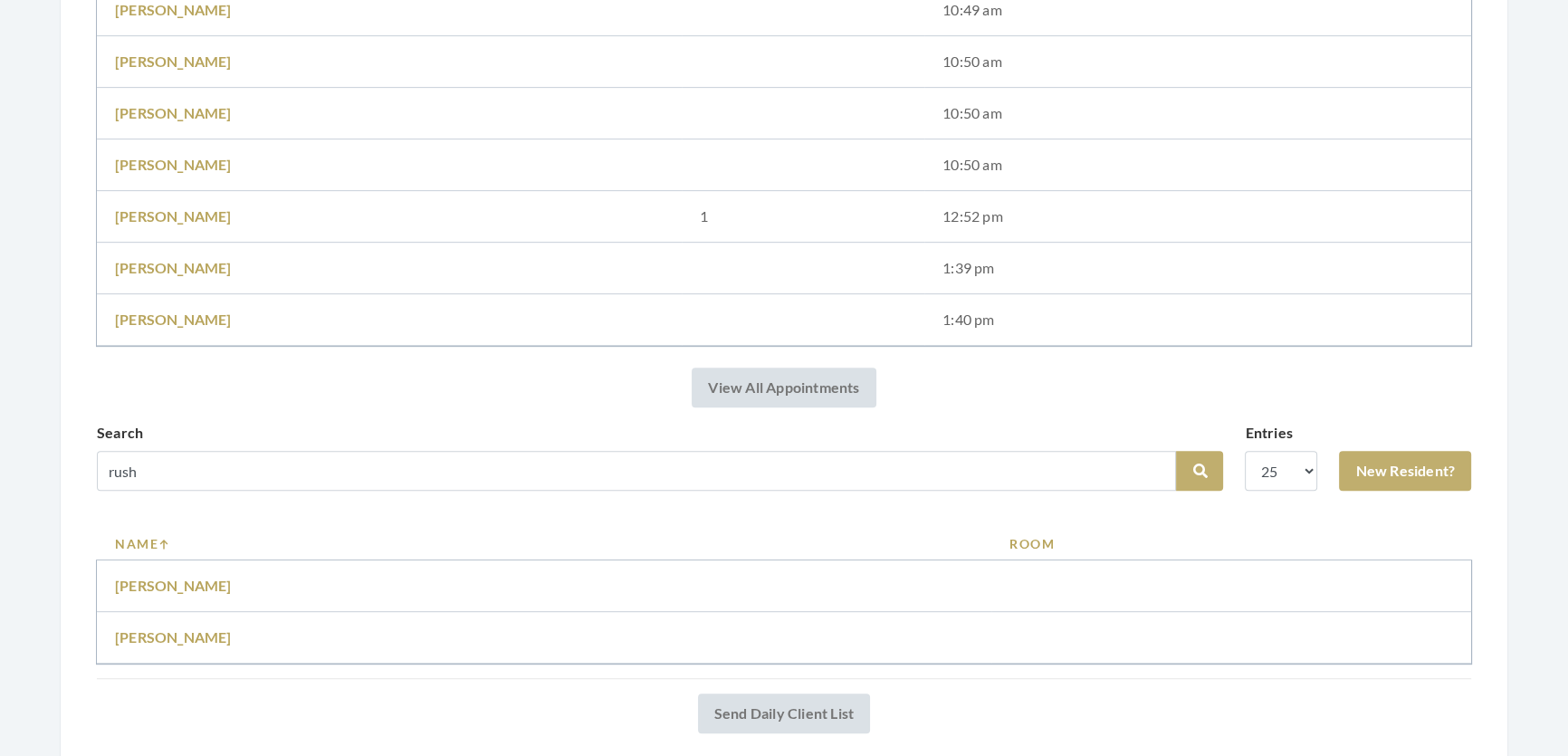
scroll to position [1137, 0]
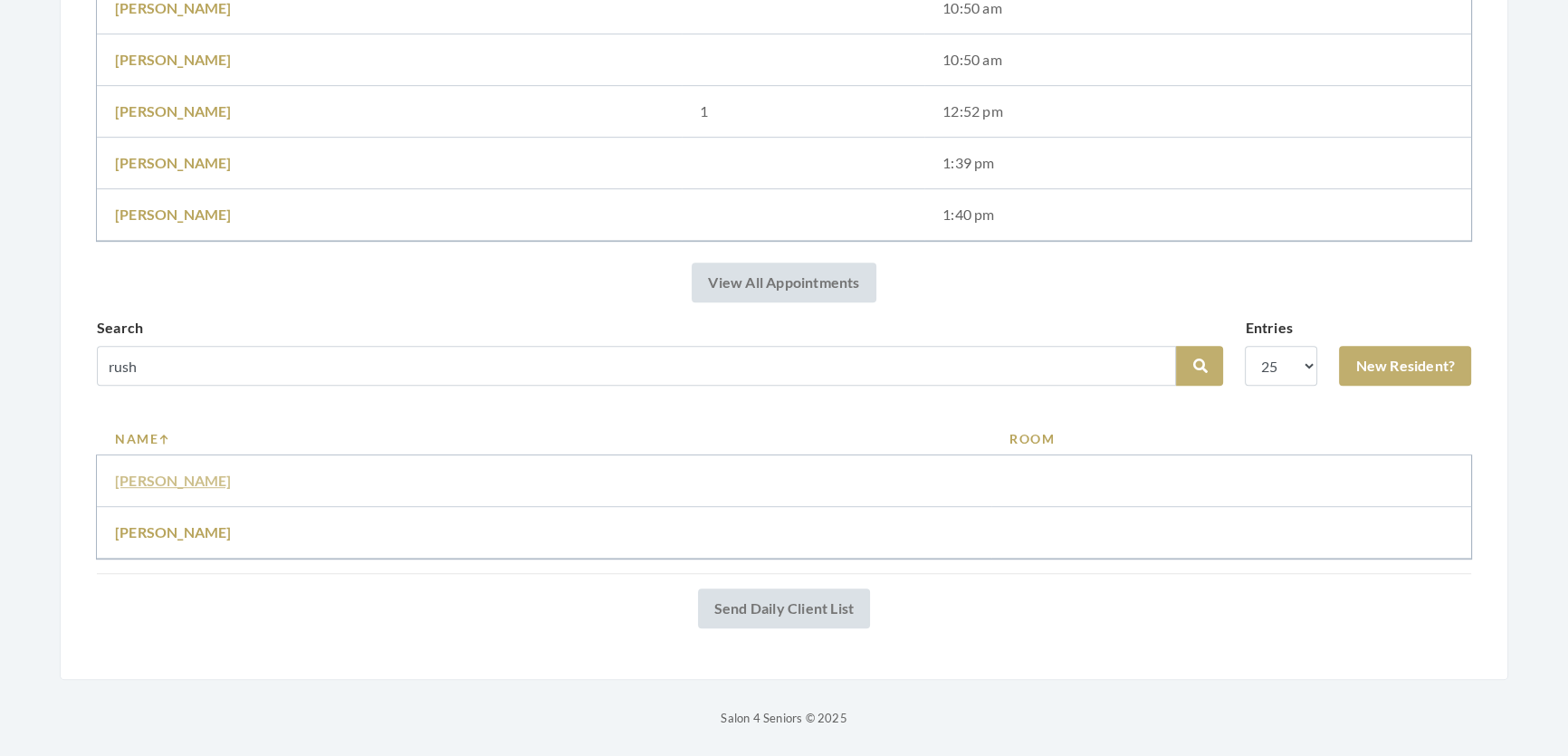
click at [155, 472] on link "[PERSON_NAME]" at bounding box center [173, 480] width 116 height 17
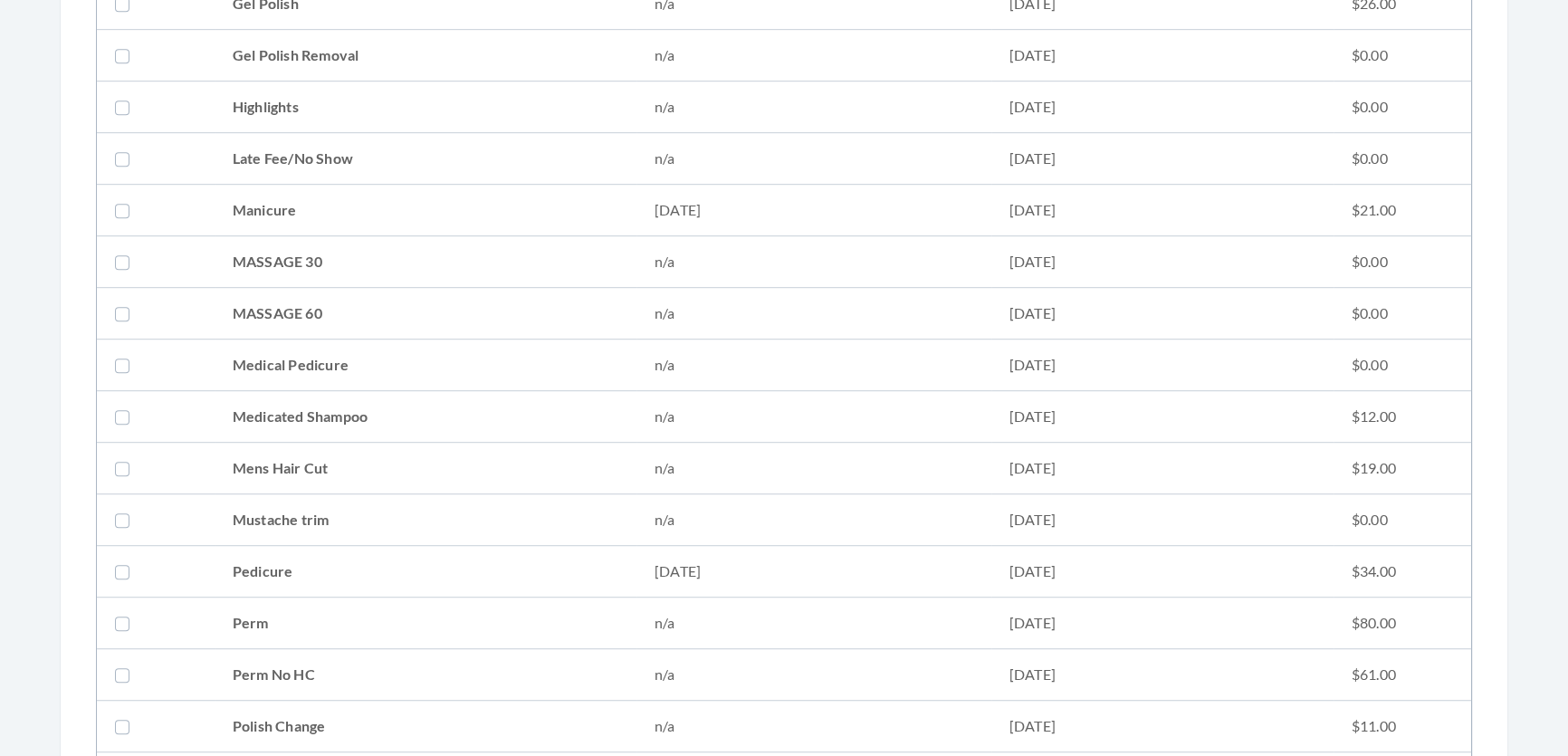
scroll to position [1398, 0]
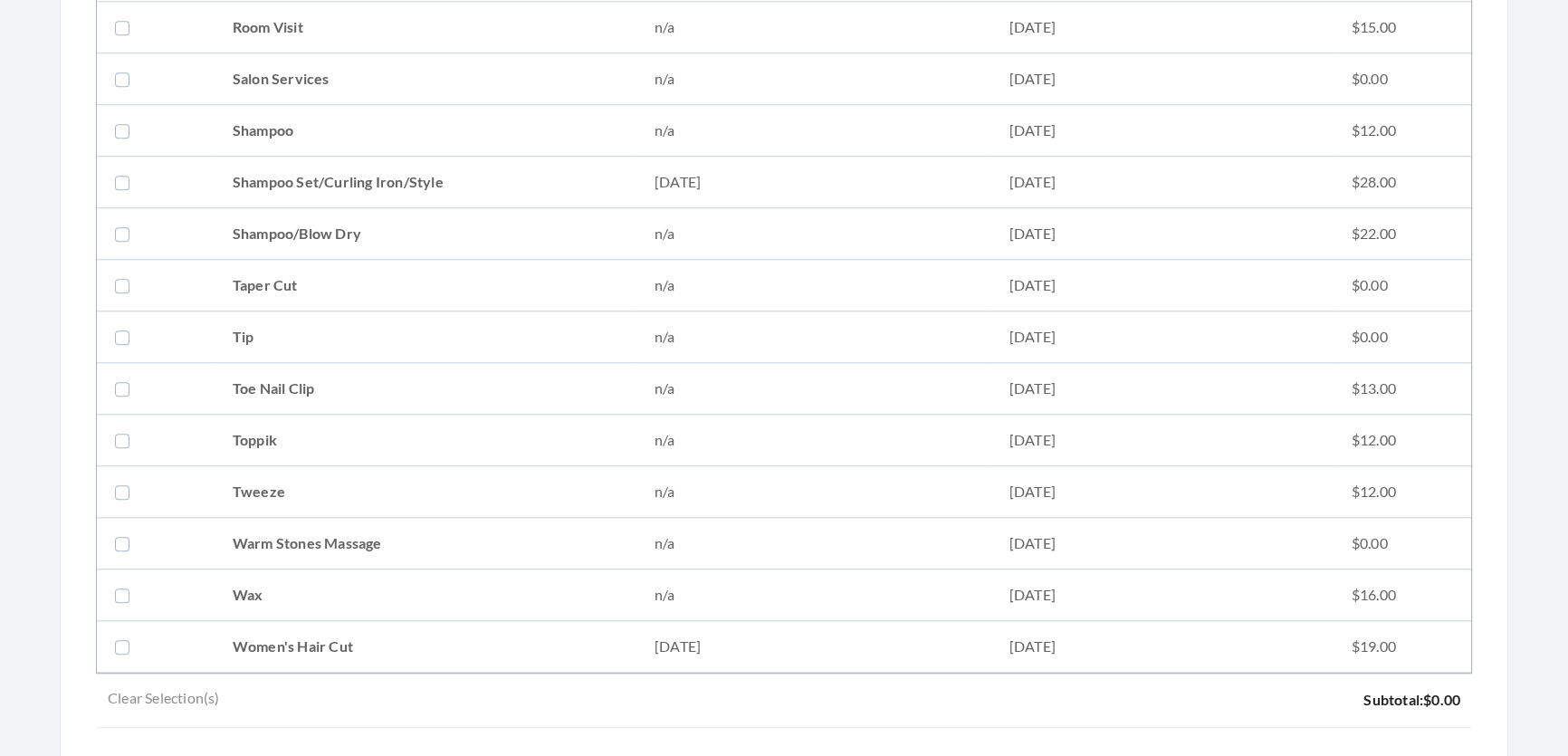
drag, startPoint x: 381, startPoint y: 177, endPoint x: 574, endPoint y: 381, distance: 280.8
click at [382, 177] on td "Shampoo Set/Curling Iron/Style" at bounding box center [425, 182] width 422 height 52
checkbox input "true"
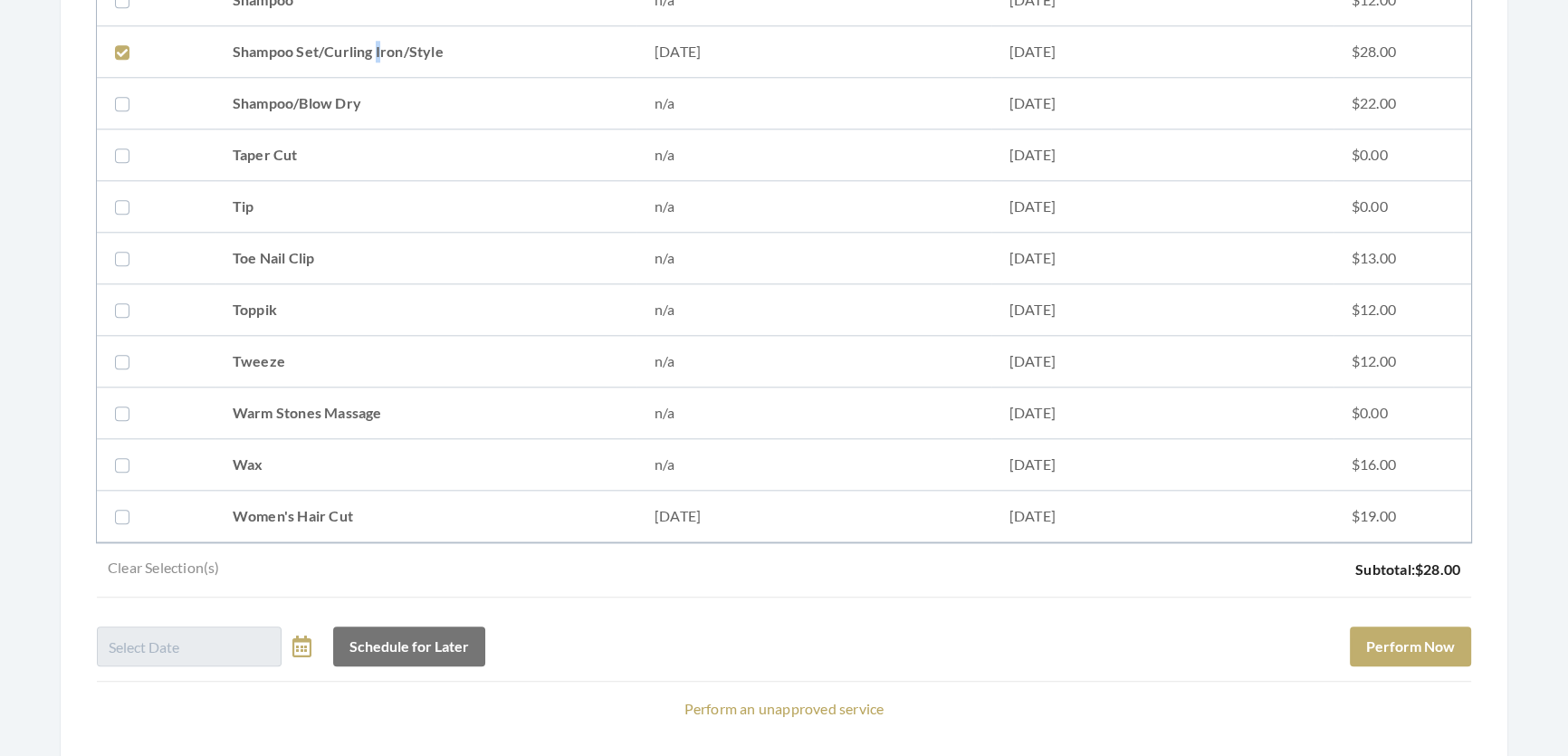
scroll to position [2468, 0]
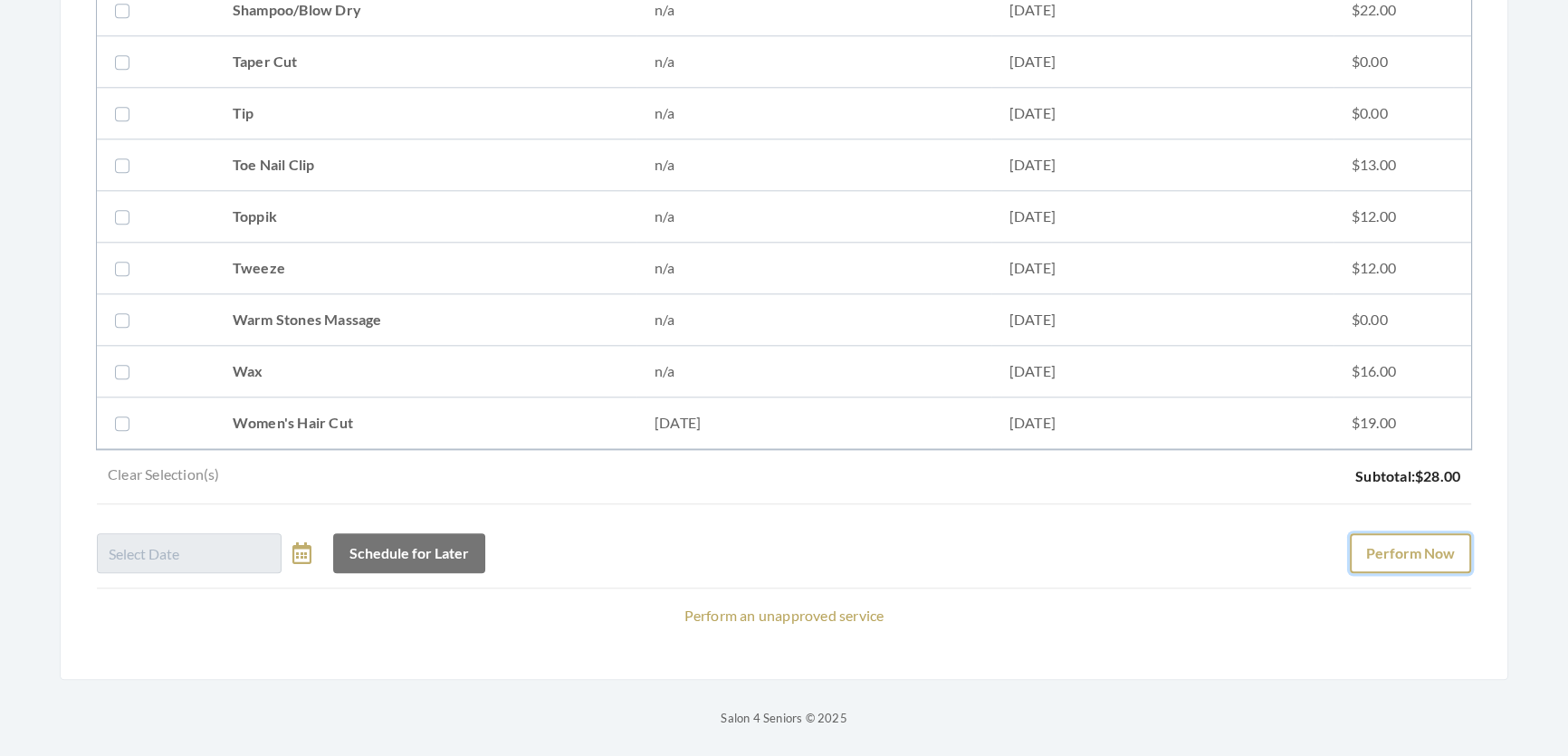
click at [1404, 533] on button "Perform Now" at bounding box center [1410, 553] width 121 height 40
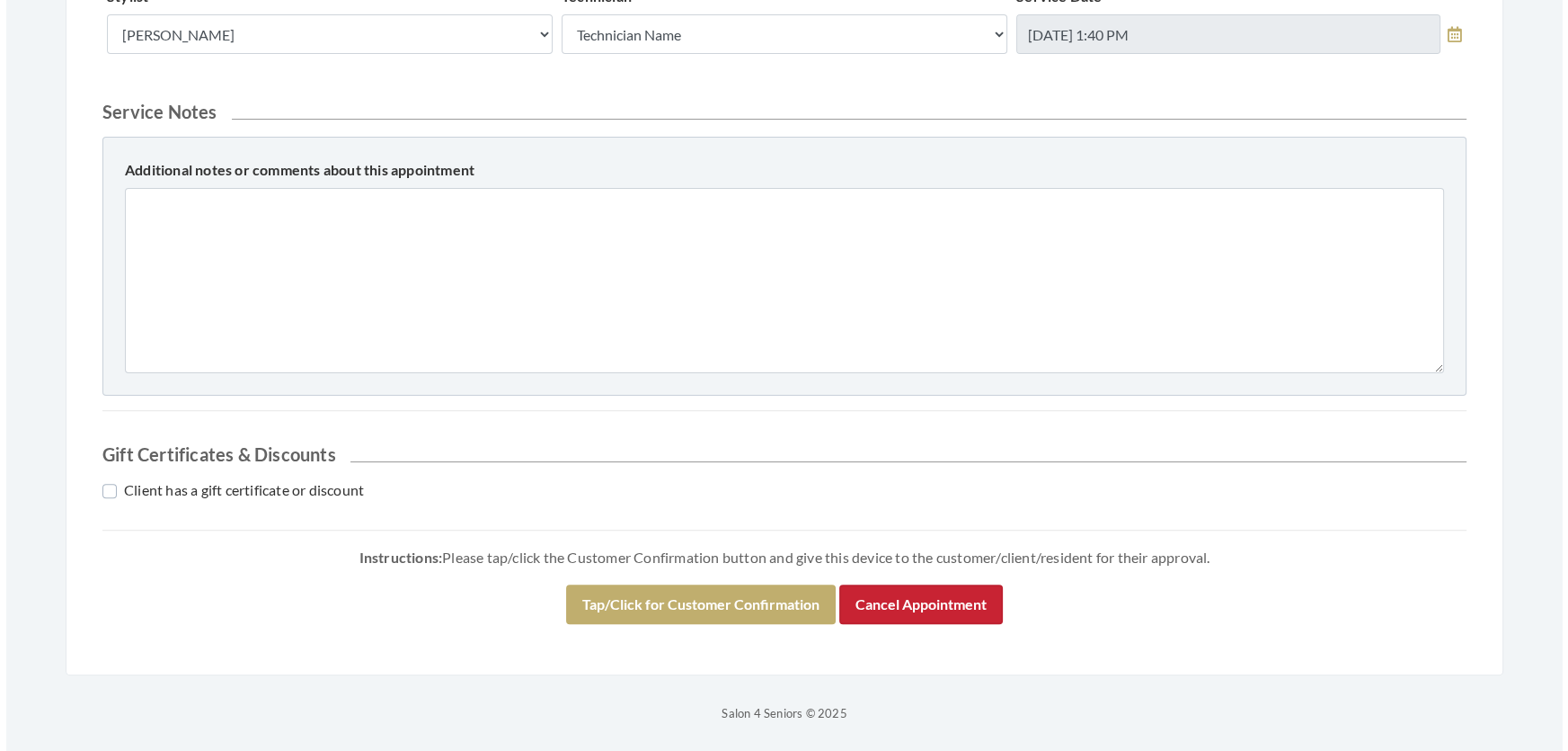
scroll to position [769, 0]
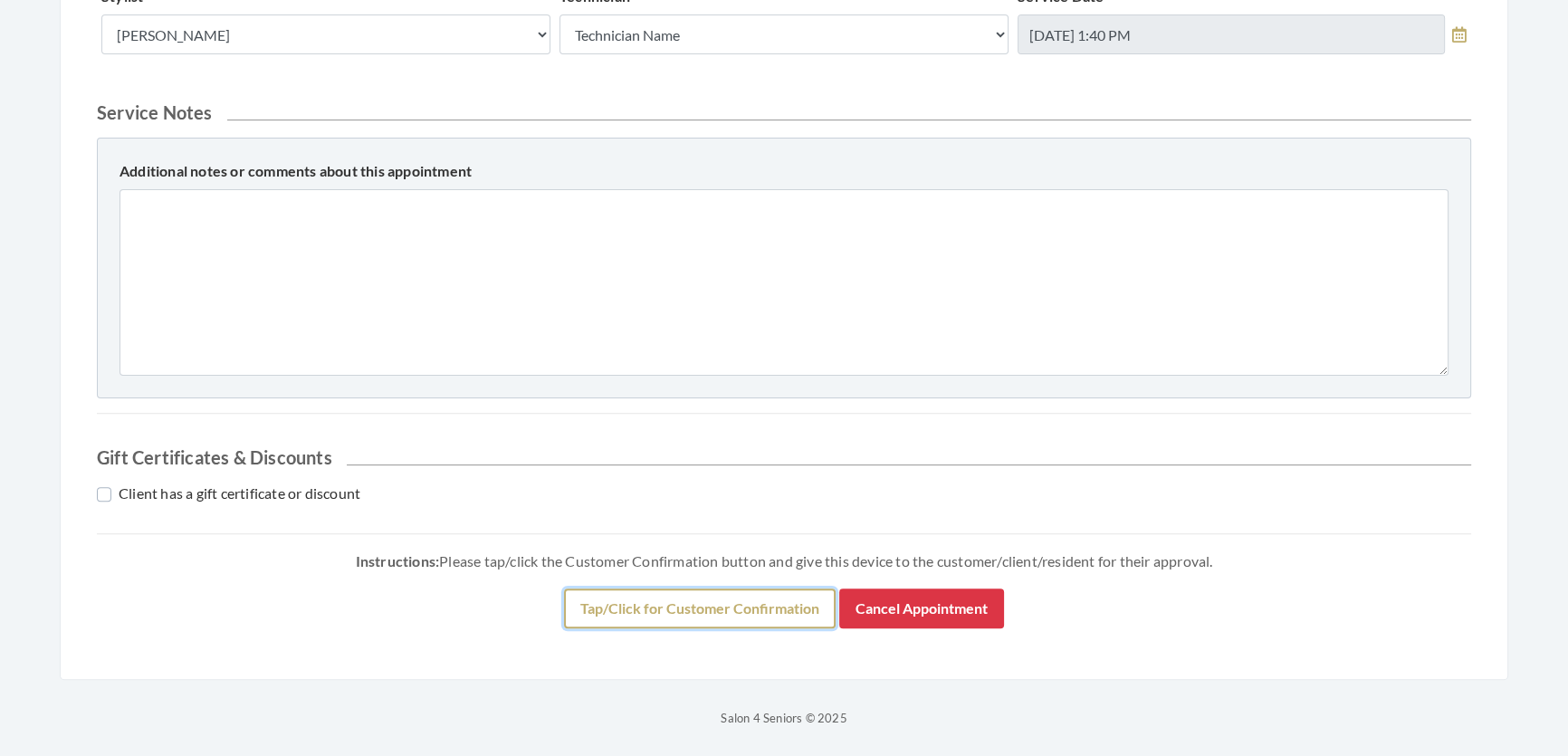
click at [747, 615] on button "Tap/Click for Customer Confirmation" at bounding box center [699, 608] width 272 height 40
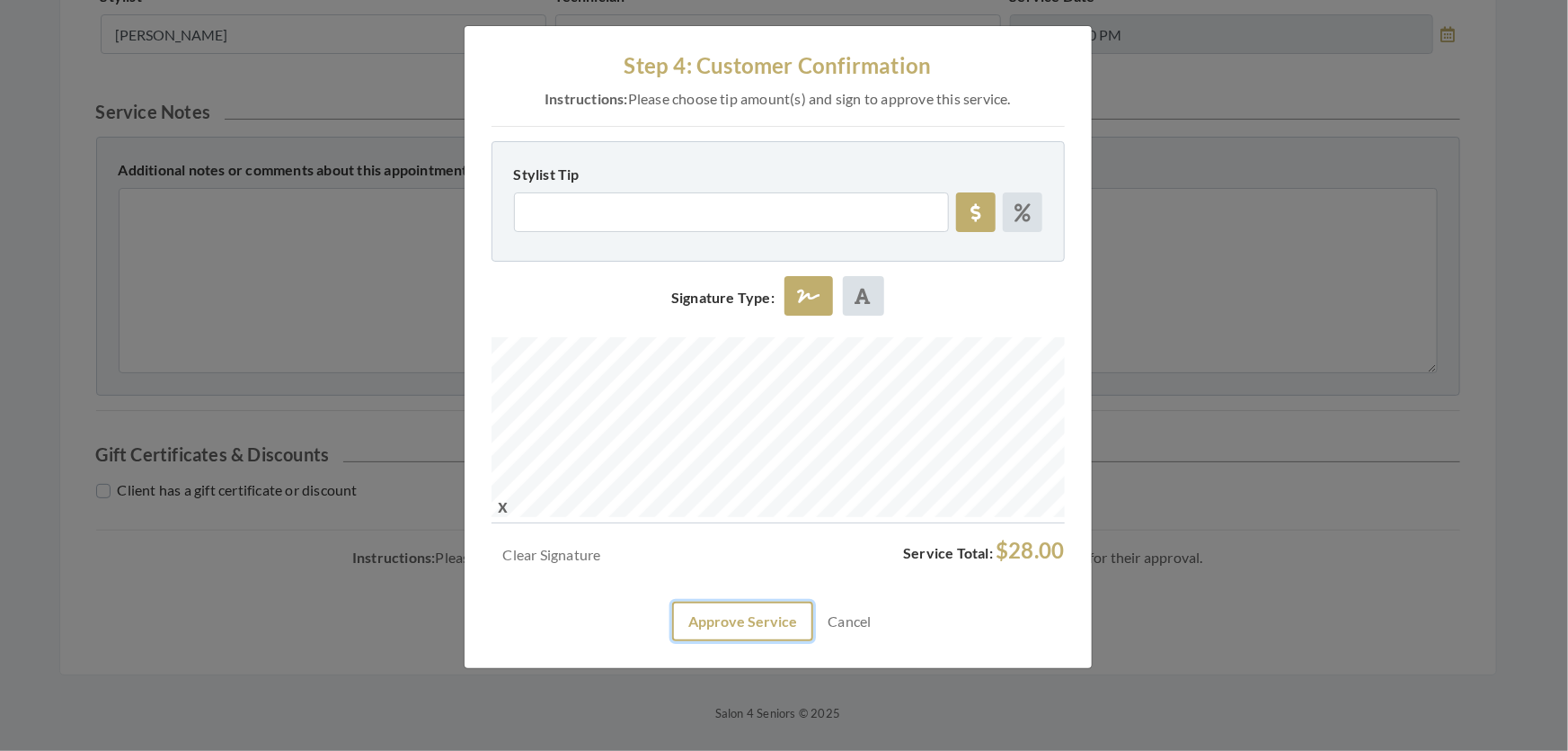
click at [715, 641] on button "Approve Service" at bounding box center [742, 621] width 141 height 40
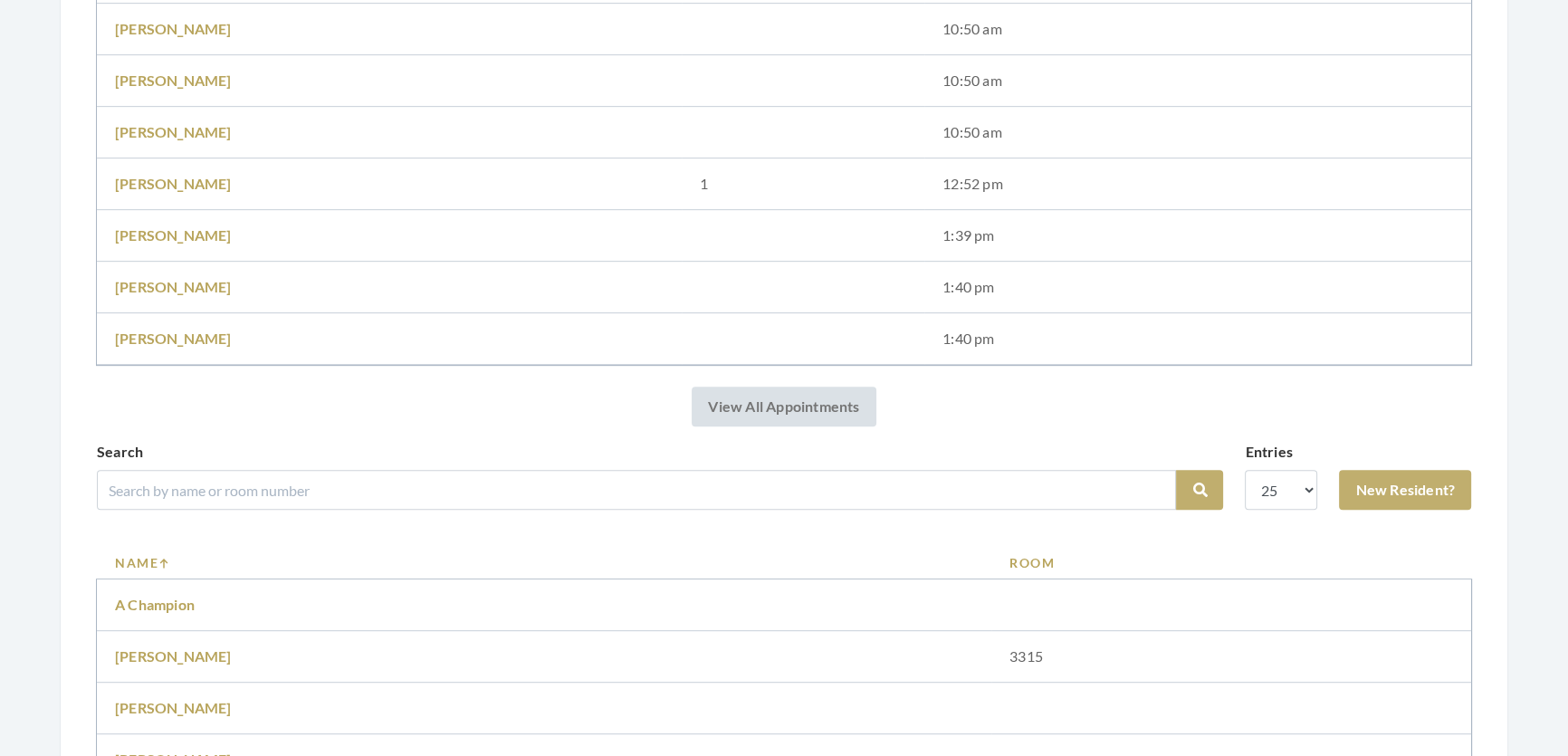
scroll to position [1316, 0]
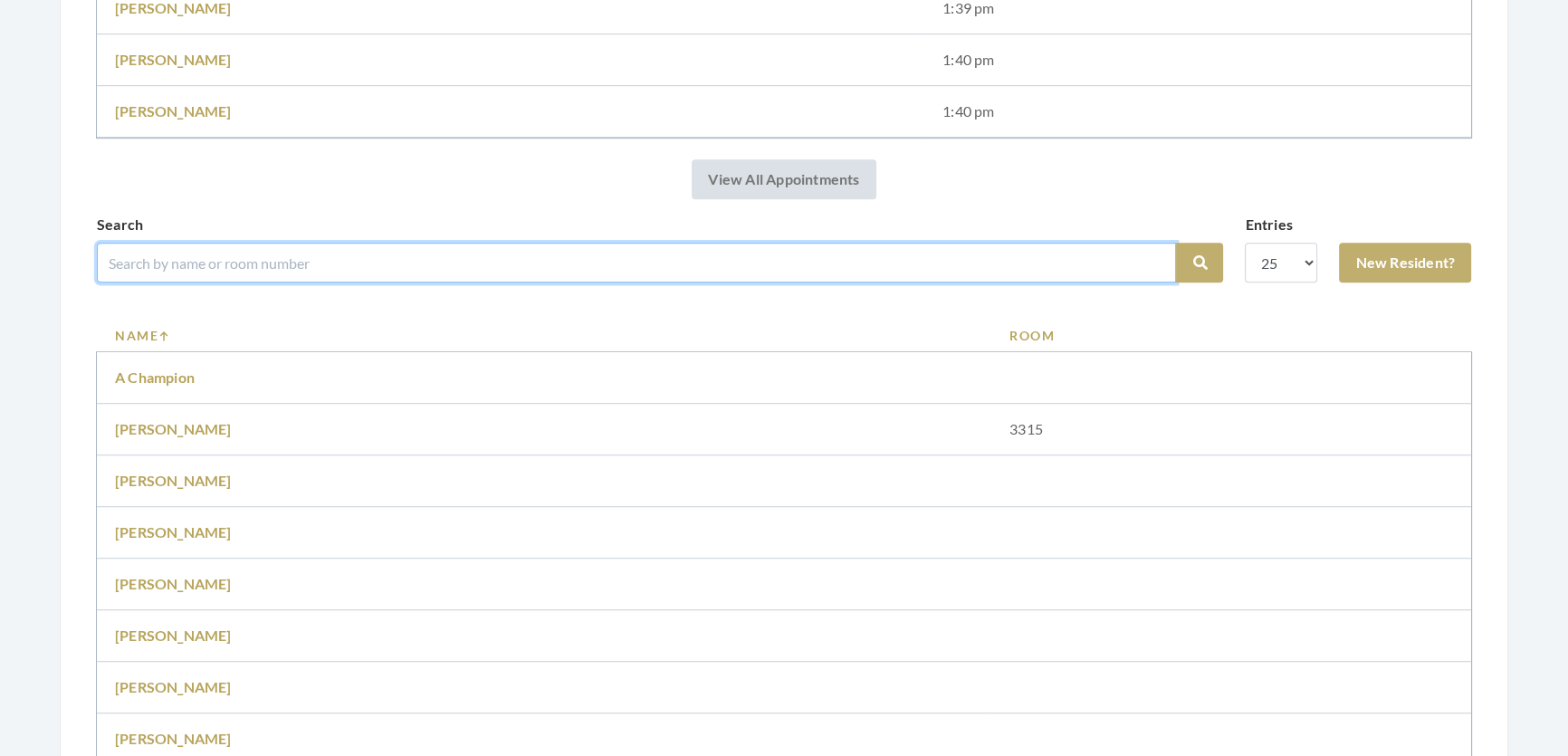
click at [263, 275] on input "search" at bounding box center [636, 263] width 1079 height 40
type input "[PERSON_NAME]"
click at [1176, 243] on button "Search" at bounding box center [1200, 263] width 47 height 40
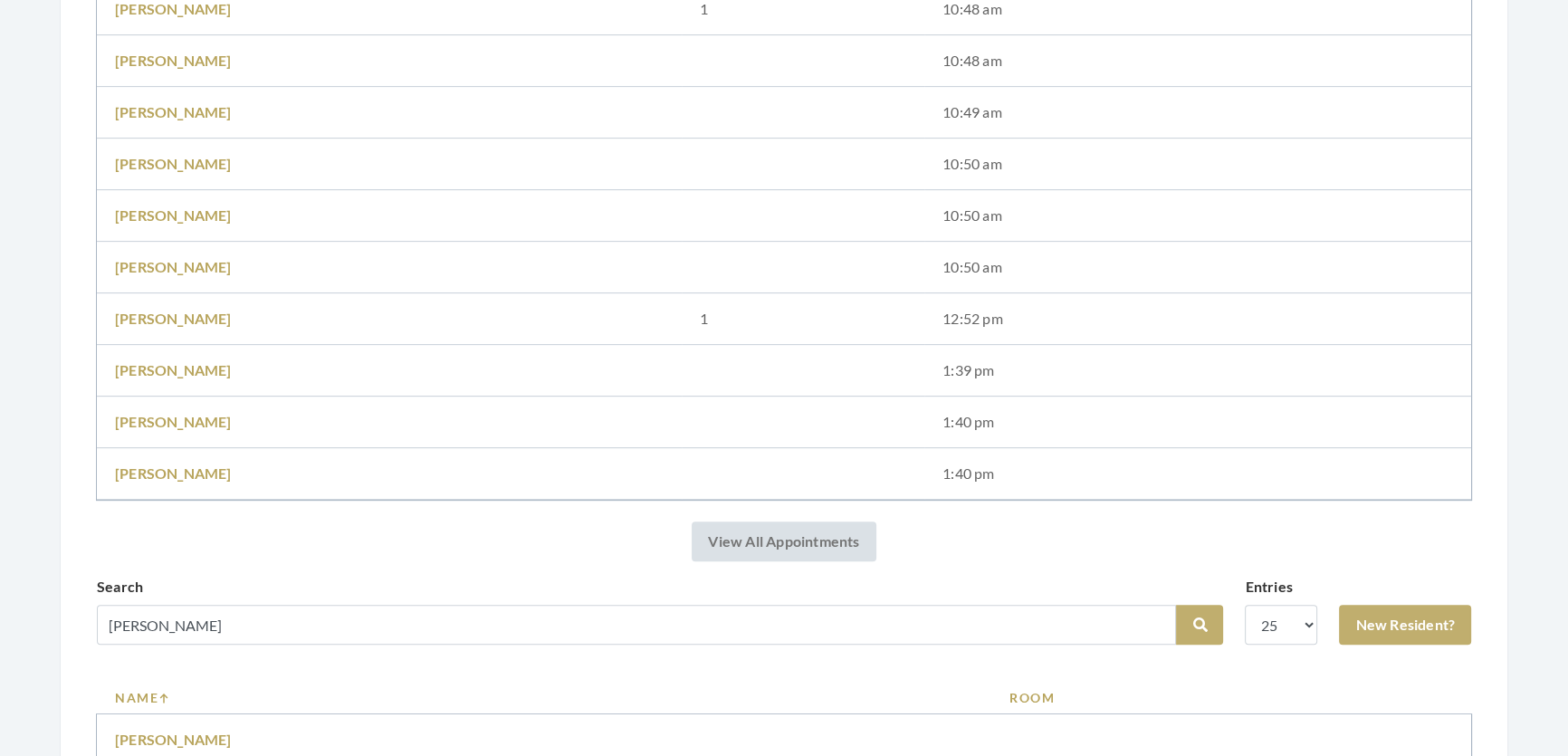
scroll to position [1069, 0]
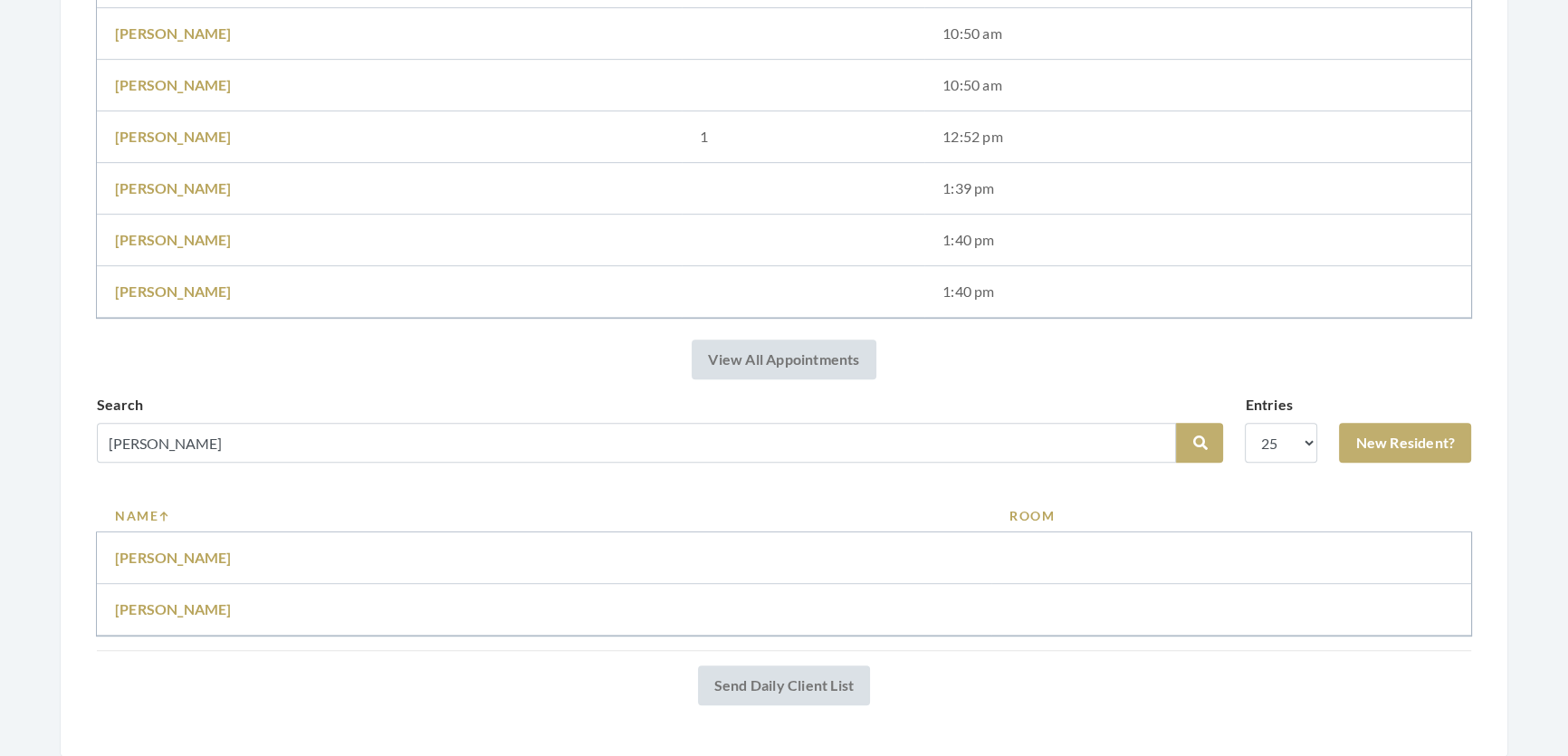
click at [148, 623] on td "Bonnie Bentley" at bounding box center [544, 609] width 894 height 52
click at [146, 617] on link "Bonnie Bentley" at bounding box center [173, 608] width 116 height 17
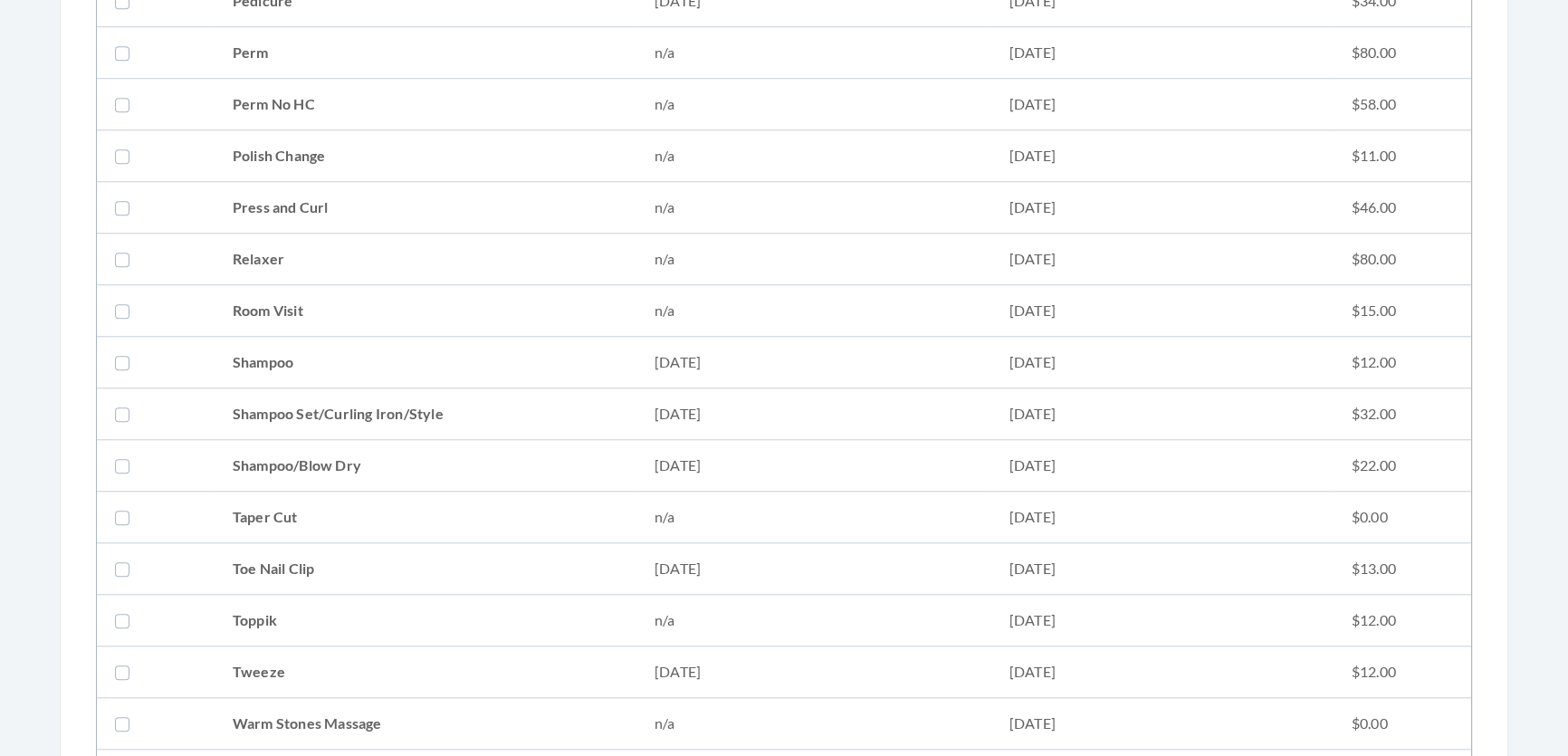
scroll to position [2138, 0]
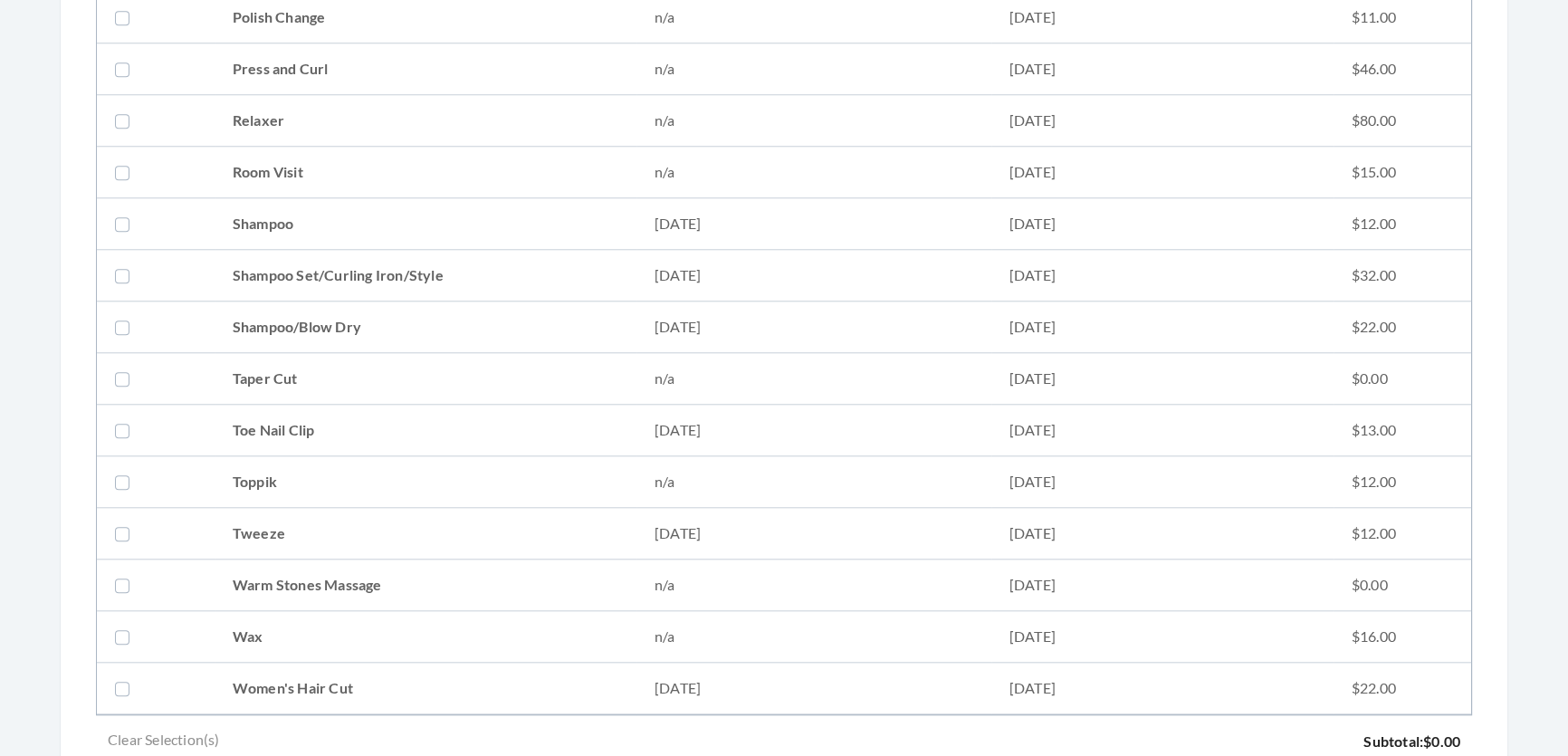
click at [311, 279] on td "Shampoo Set/Curling Iron/Style" at bounding box center [425, 275] width 422 height 52
checkbox input "true"
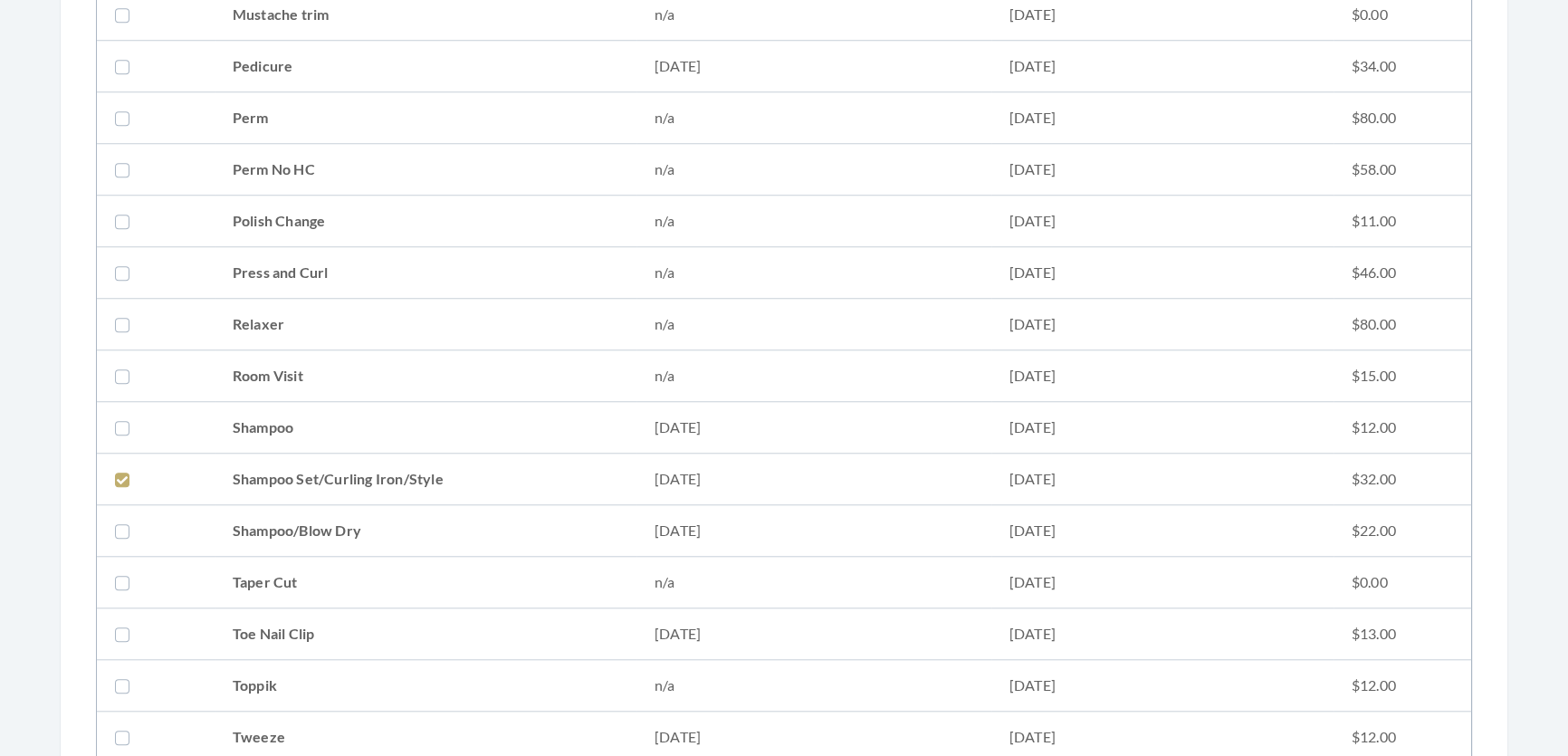
scroll to position [1563, 0]
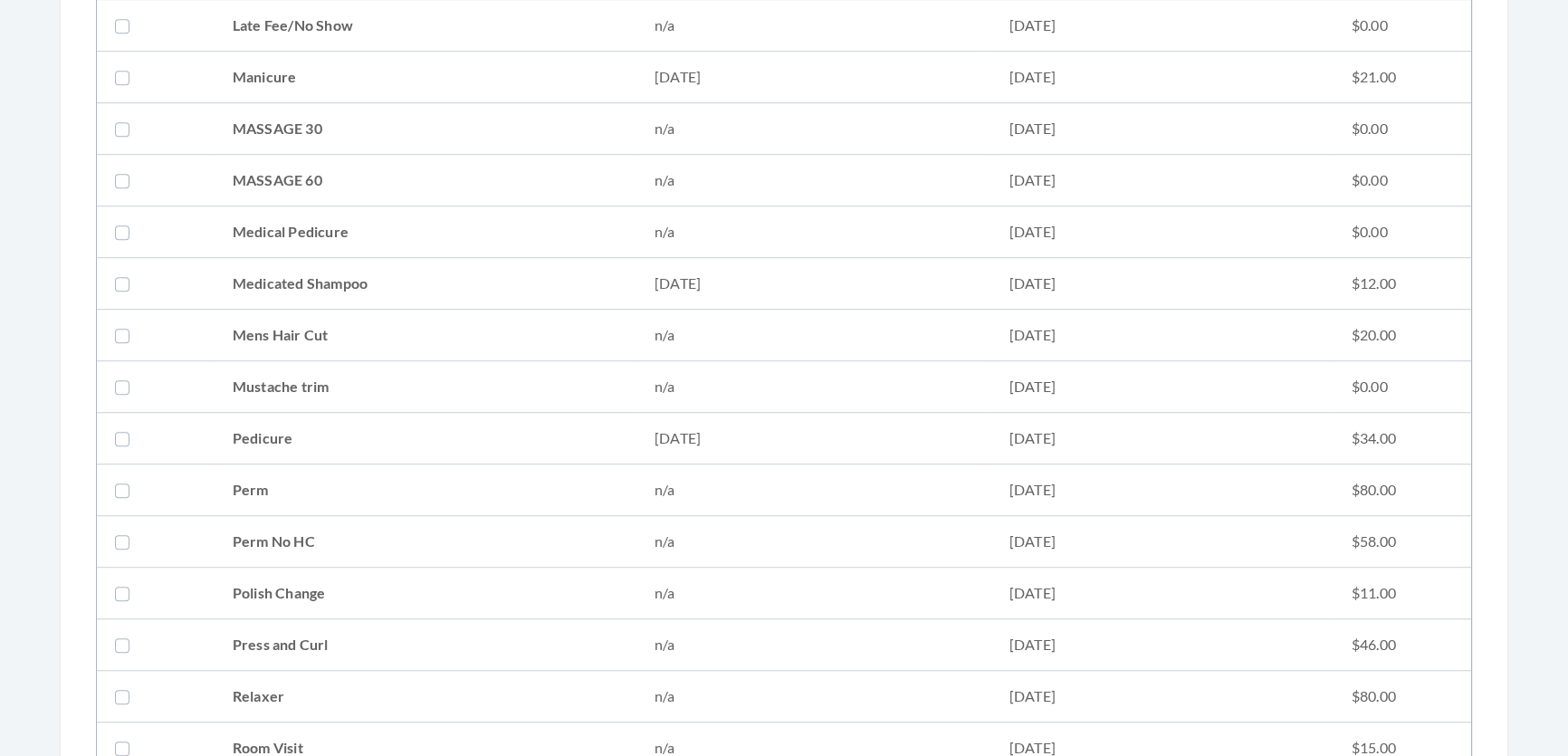
click at [311, 279] on td "Medicated Shampoo" at bounding box center [425, 284] width 422 height 52
checkbox input "true"
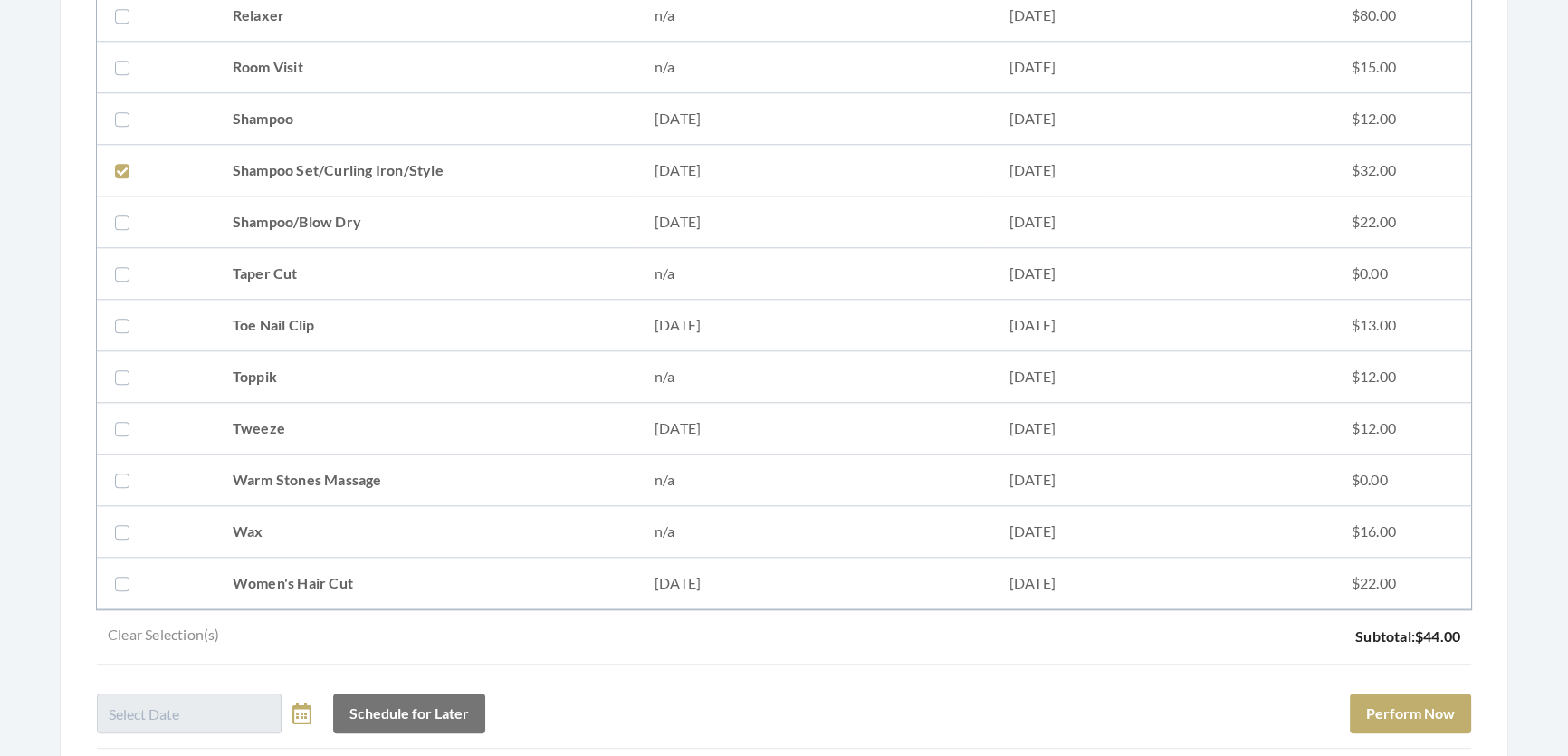
scroll to position [2431, 0]
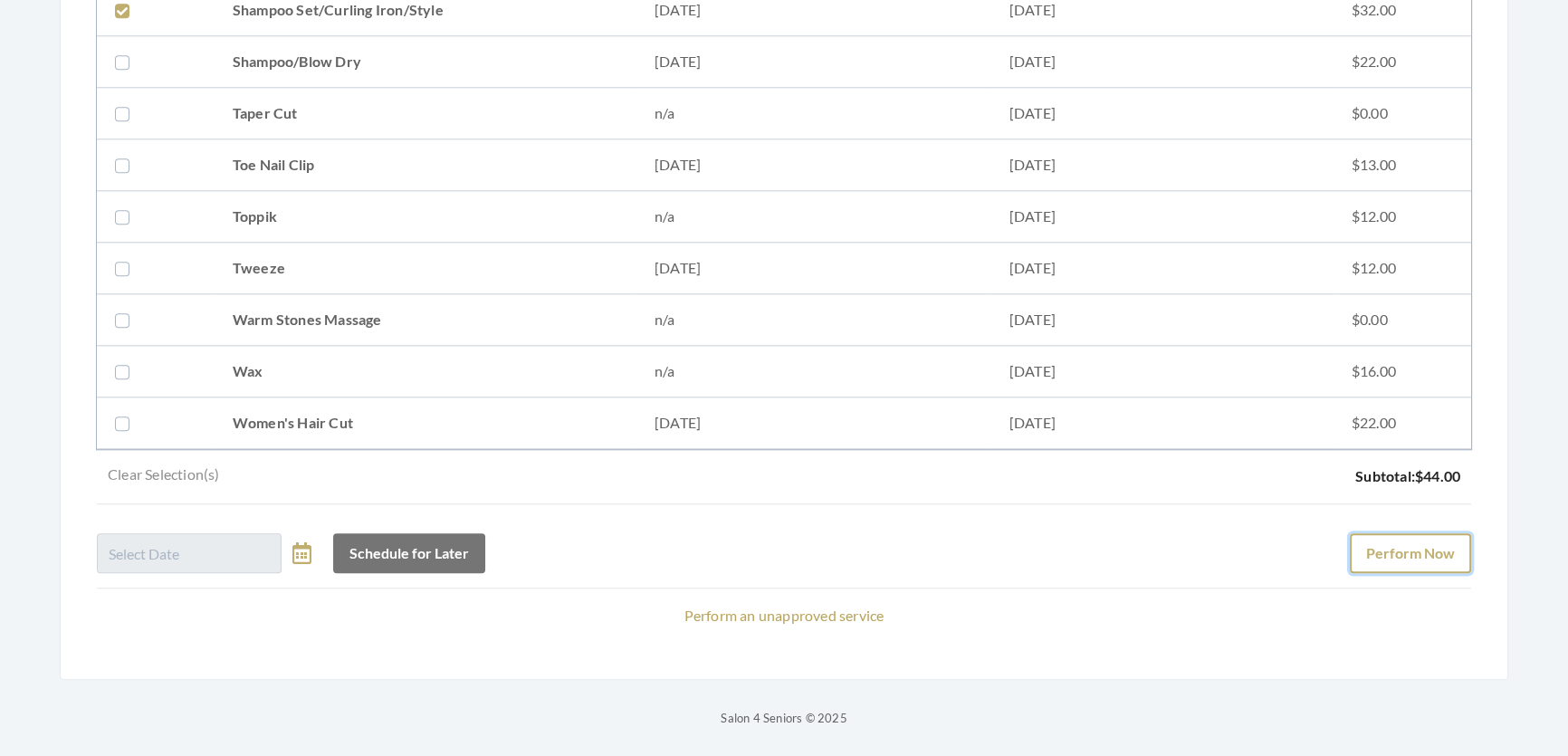
click at [1404, 533] on button "Perform Now" at bounding box center [1410, 553] width 121 height 40
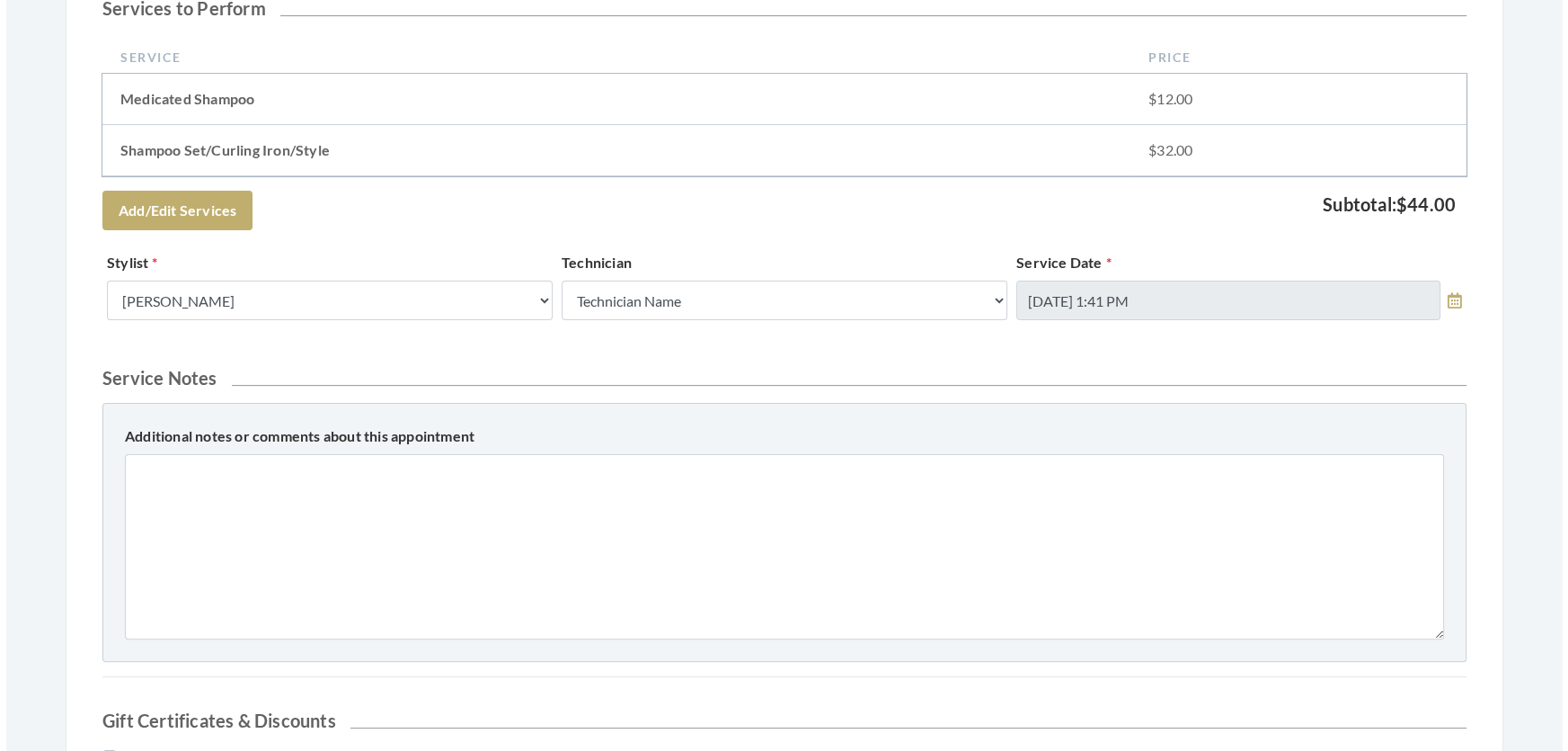
scroll to position [937, 0]
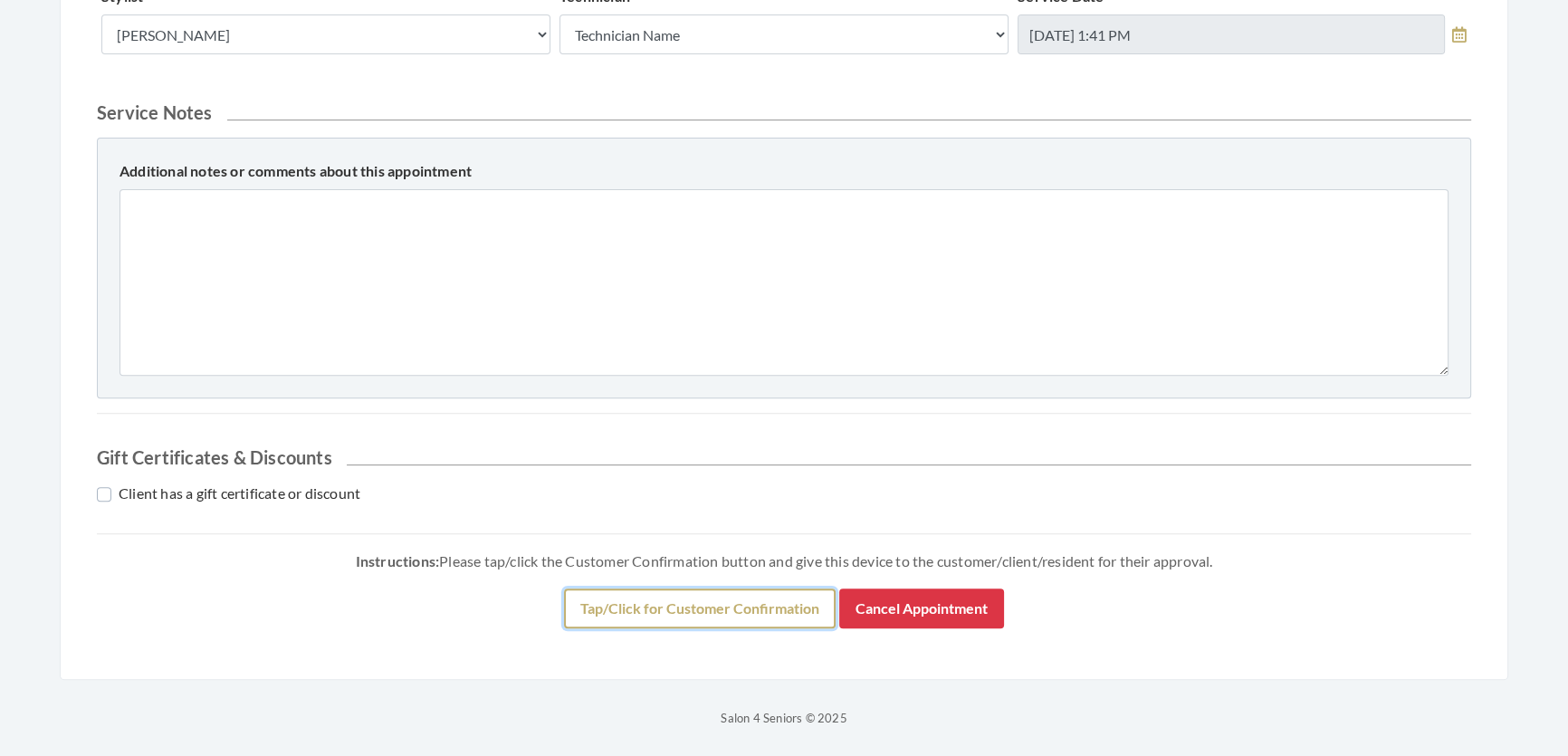
drag, startPoint x: 744, startPoint y: 615, endPoint x: 636, endPoint y: 606, distance: 108.4
click at [636, 606] on button "Tap/Click for Customer Confirmation" at bounding box center [699, 608] width 272 height 40
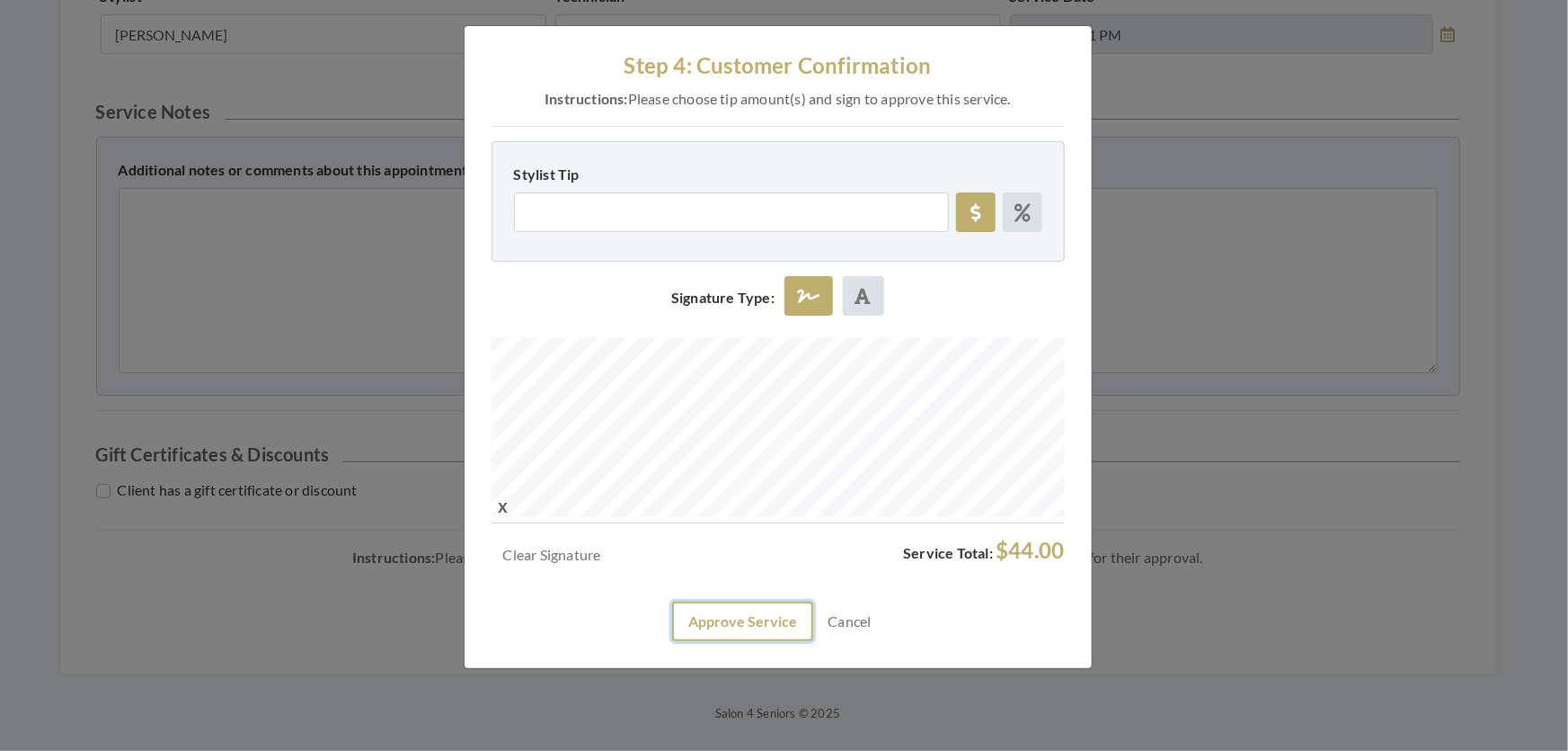
click at [755, 641] on button "Approve Service" at bounding box center [742, 621] width 141 height 40
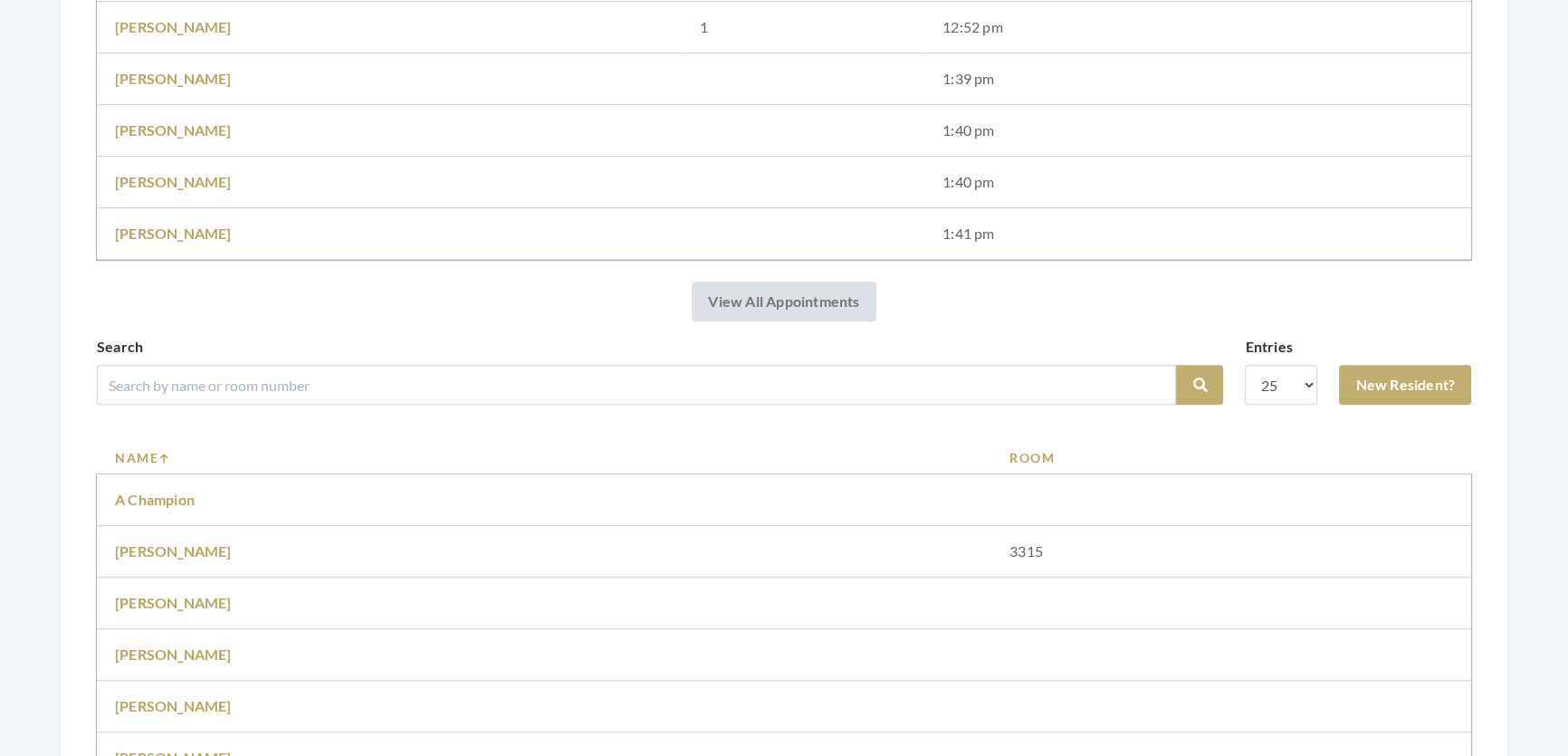
scroll to position [1480, 0]
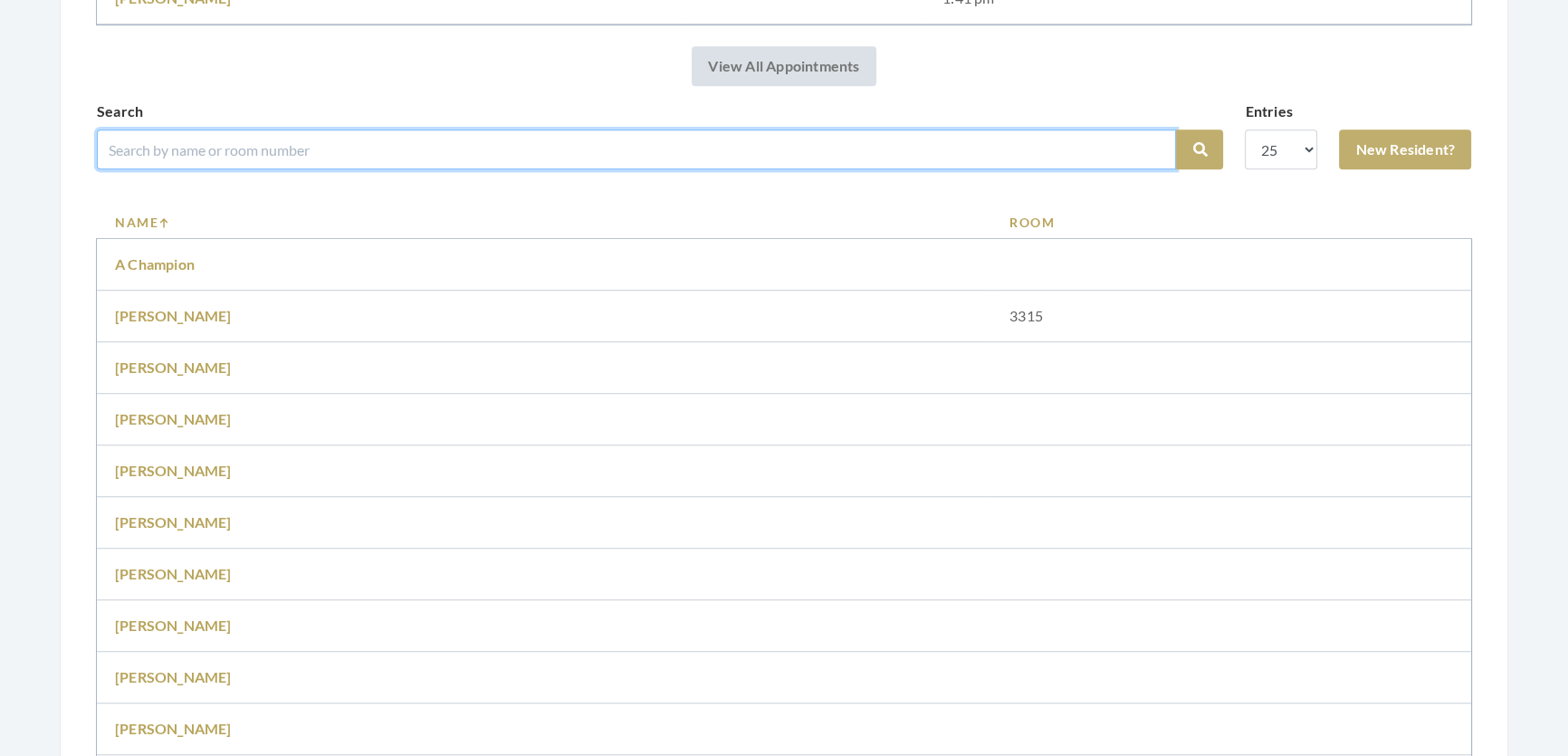
click at [272, 160] on input "search" at bounding box center [636, 149] width 1079 height 40
type input "lilly"
click at [1176, 129] on button "Search" at bounding box center [1200, 149] width 47 height 40
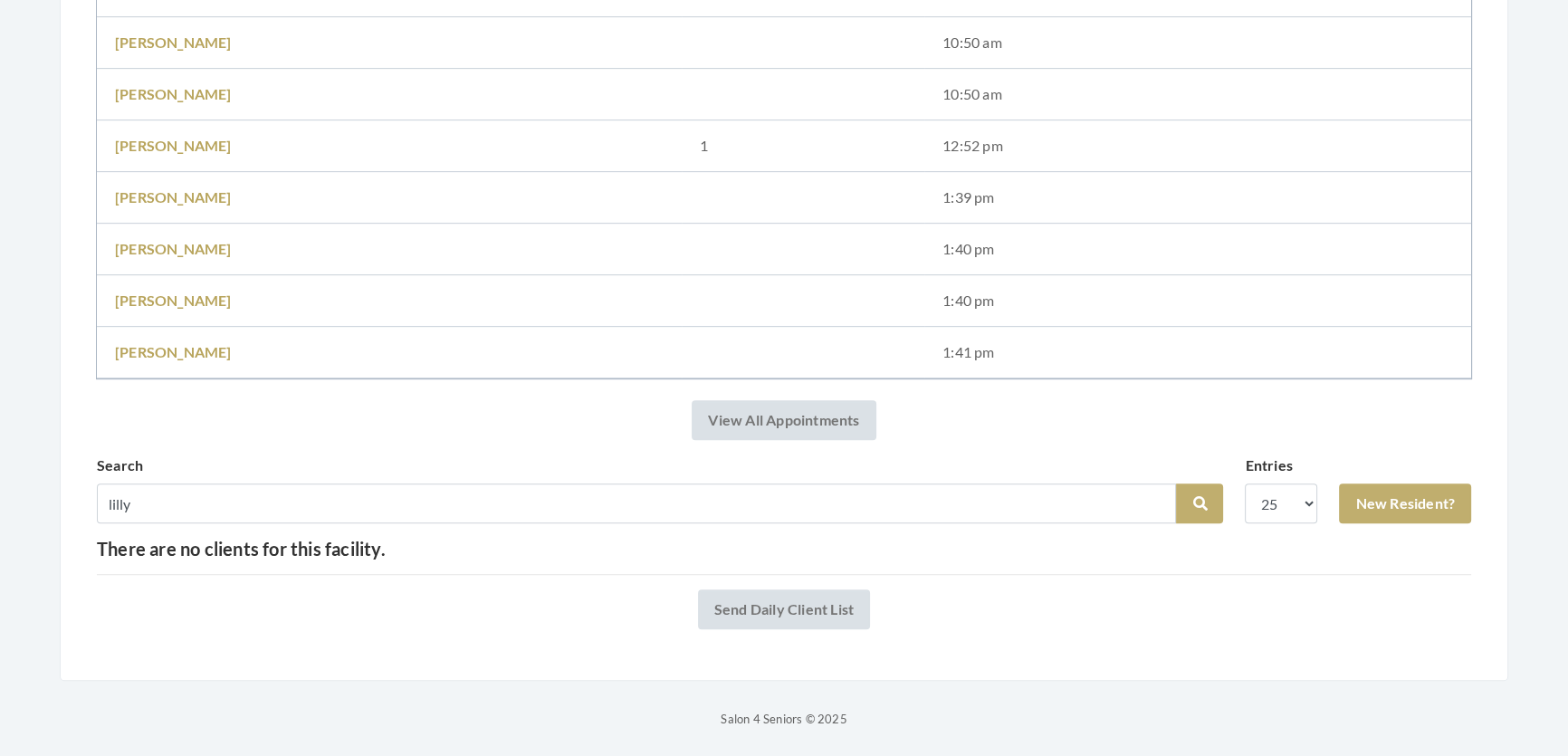
scroll to position [1103, 0]
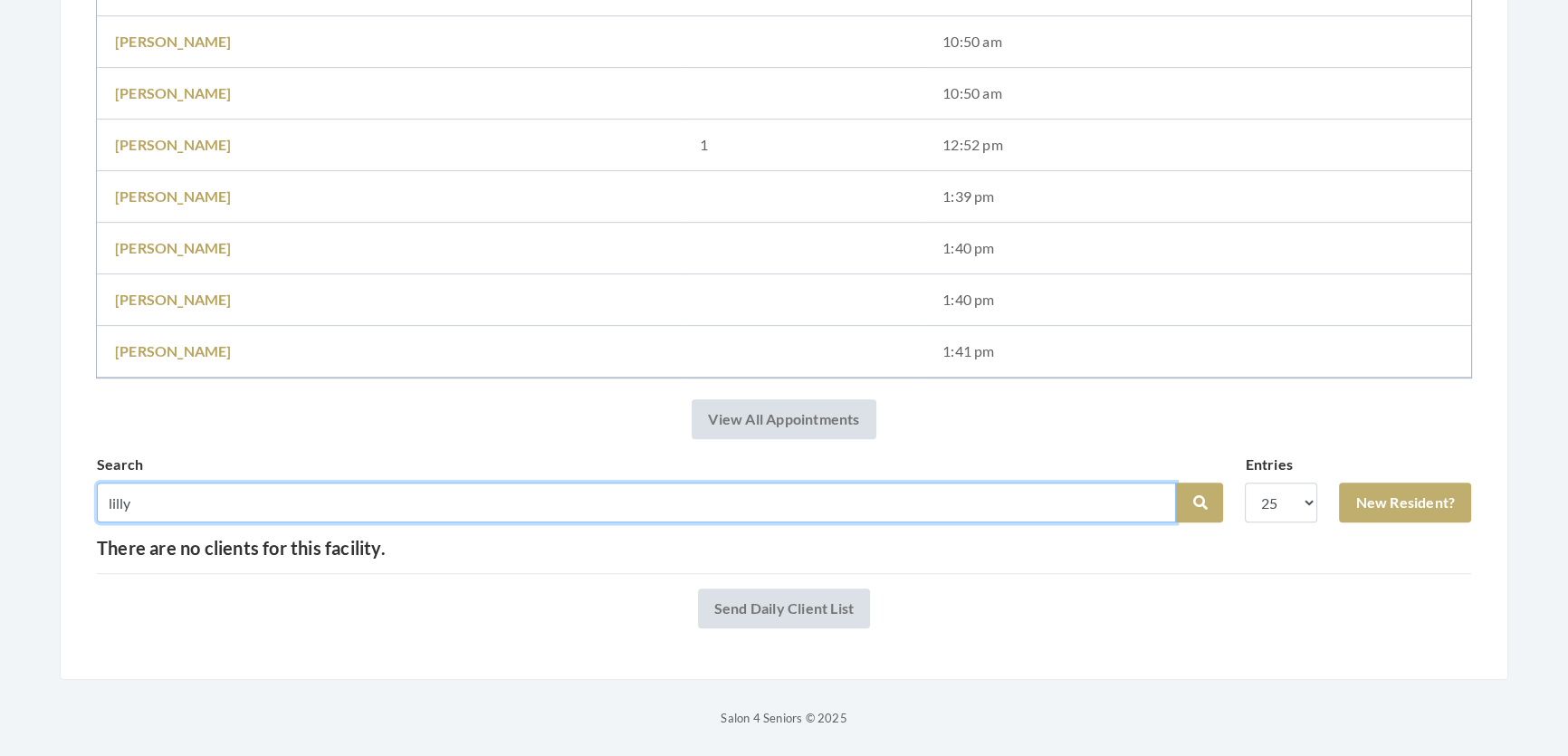
drag, startPoint x: 220, startPoint y: 477, endPoint x: 99, endPoint y: 480, distance: 121.0
click at [99, 482] on input "lilly" at bounding box center [636, 502] width 1079 height 40
type input "[PERSON_NAME]"
click at [1176, 482] on button "Search" at bounding box center [1200, 502] width 47 height 40
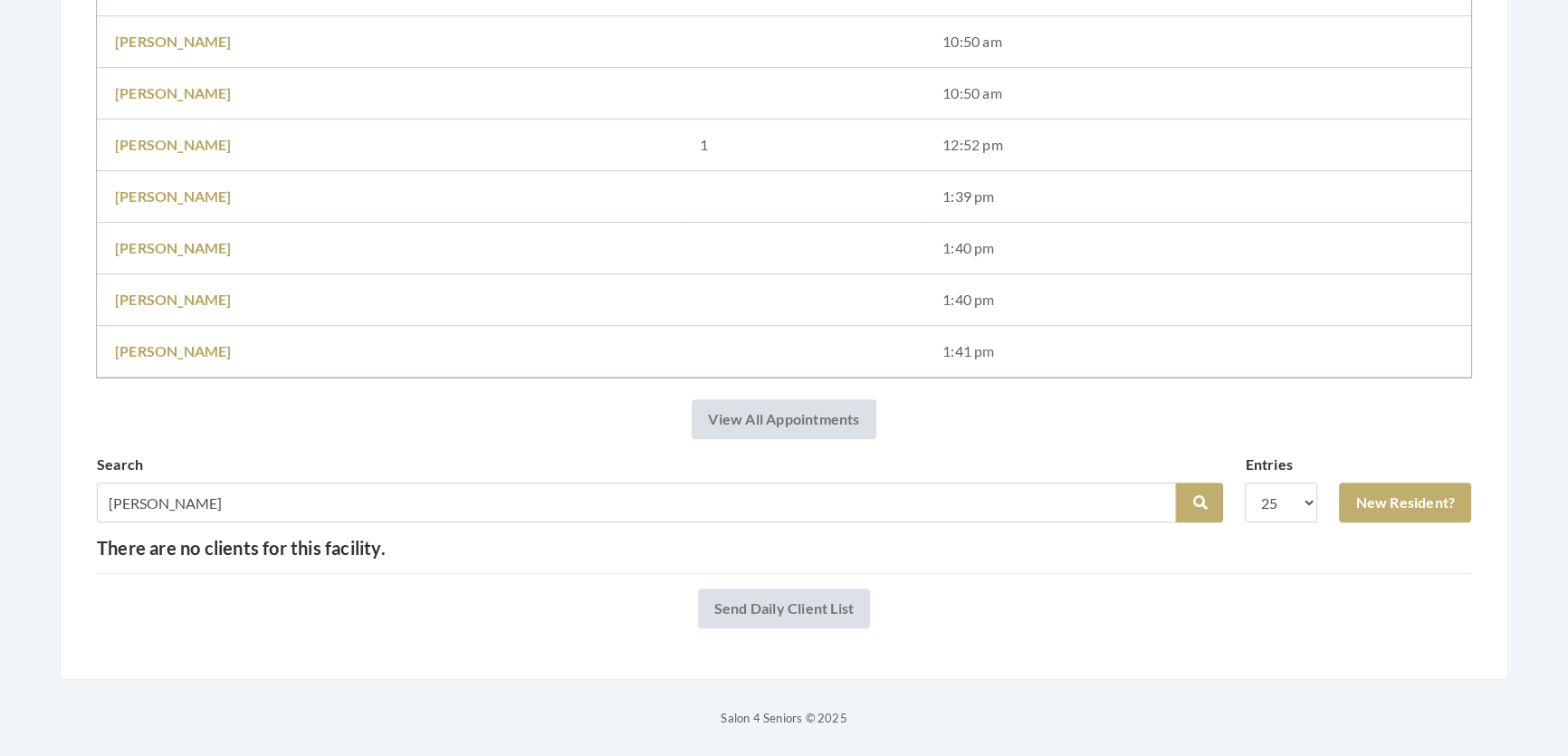
scroll to position [1103, 0]
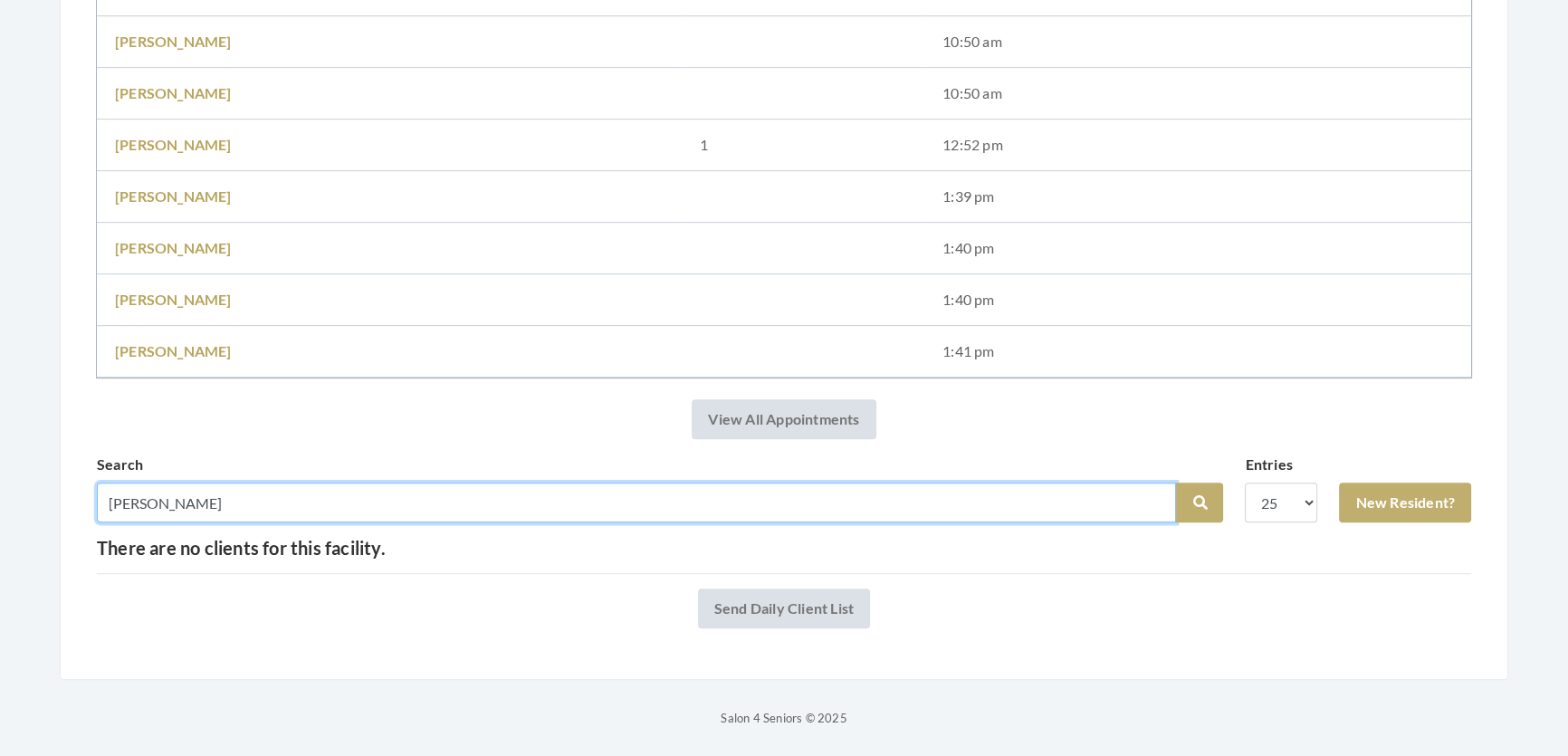
drag, startPoint x: 127, startPoint y: 492, endPoint x: 0, endPoint y: 521, distance: 130.3
type input "sawada"
click at [1176, 482] on button "Search" at bounding box center [1200, 502] width 47 height 40
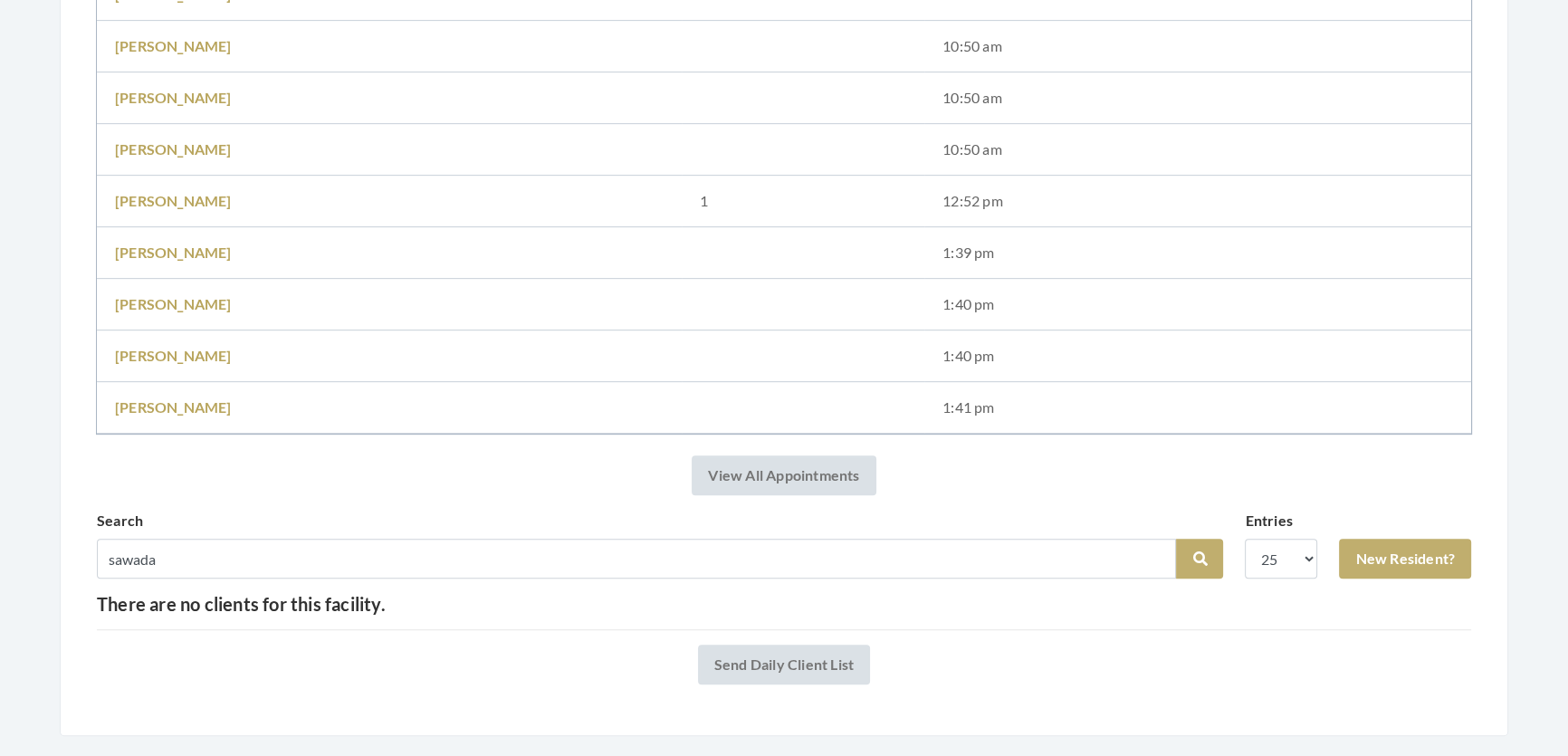
scroll to position [1103, 0]
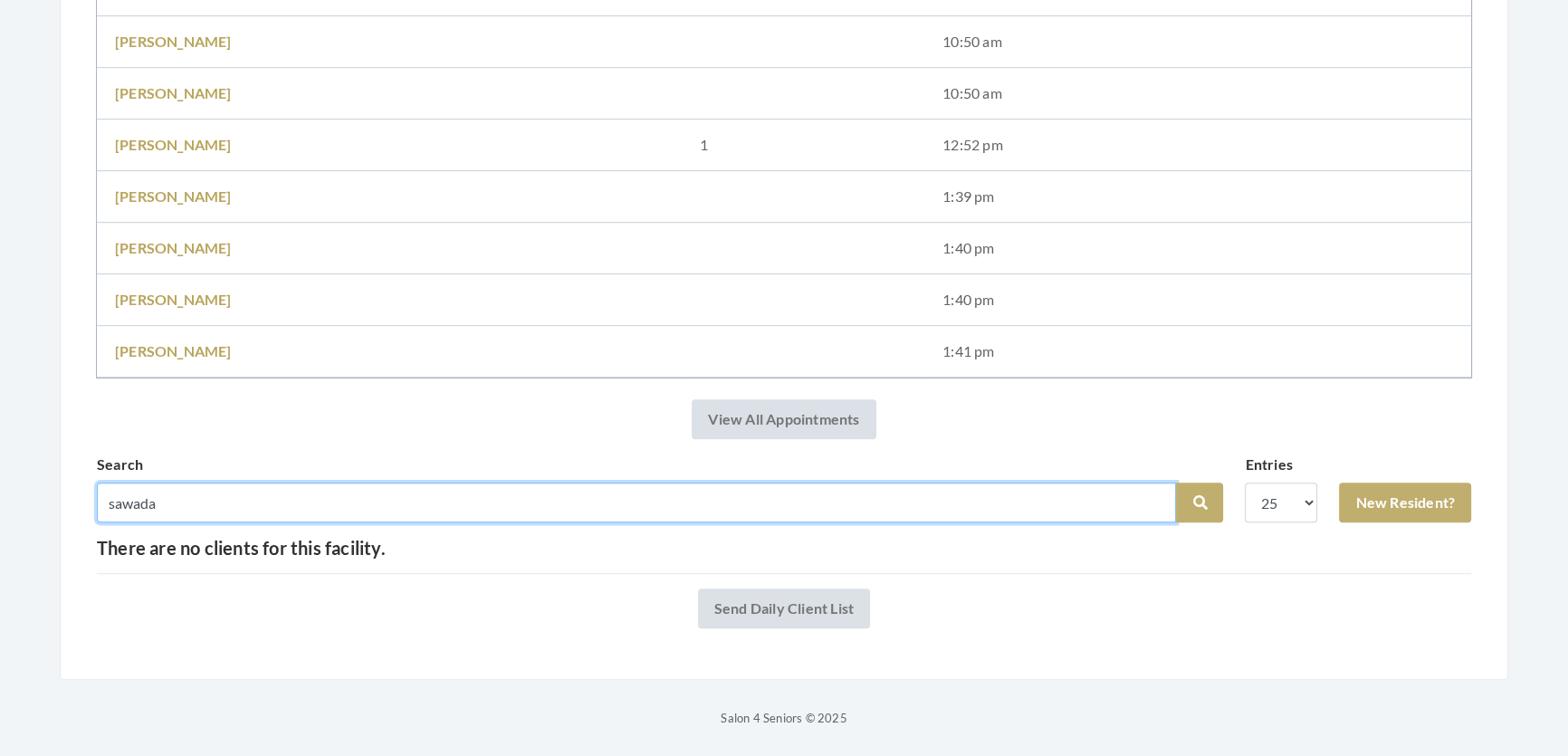
drag, startPoint x: 178, startPoint y: 499, endPoint x: 0, endPoint y: 498, distance: 178.0
type input "lily"
click at [1176, 482] on button "Search" at bounding box center [1200, 502] width 47 height 40
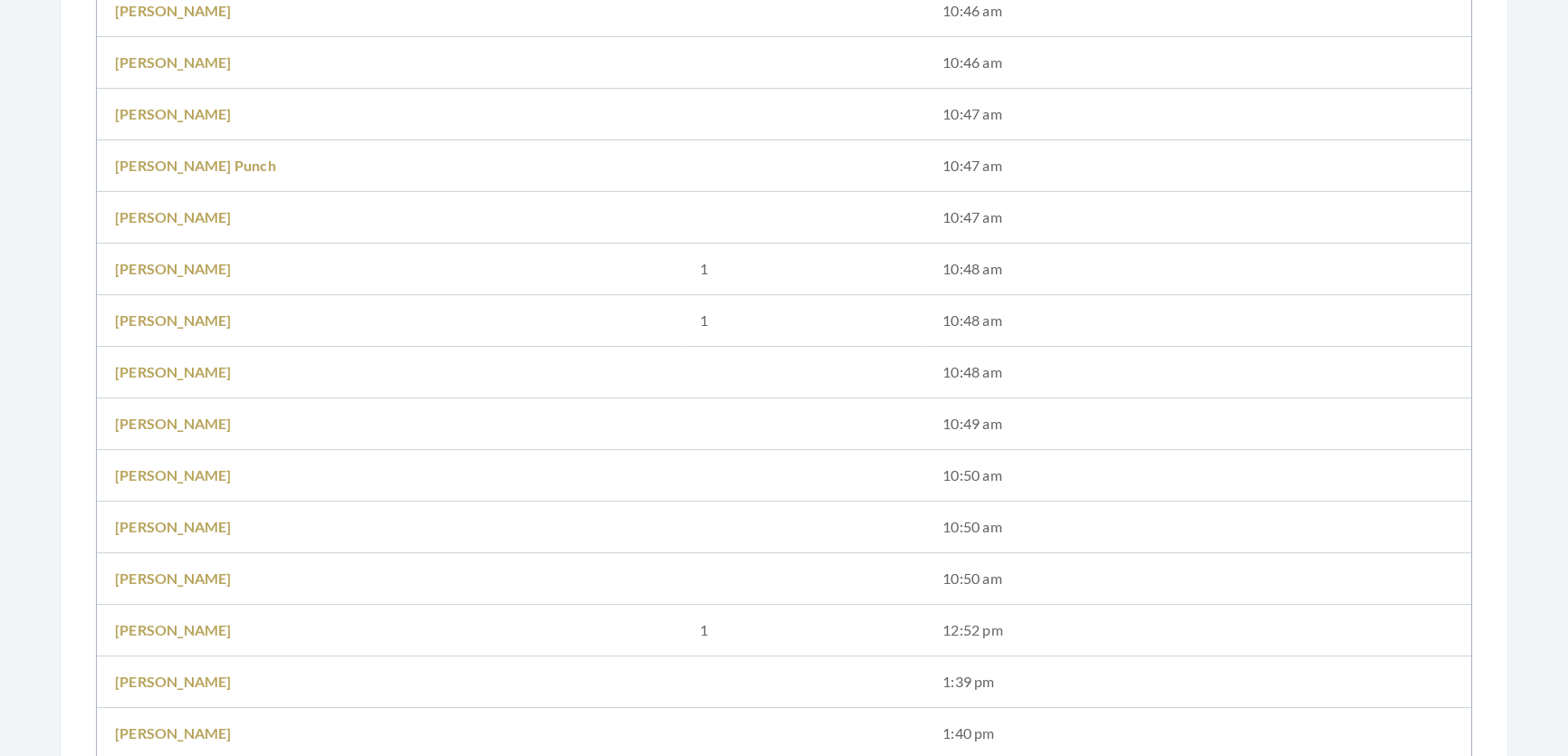
scroll to position [1189, 0]
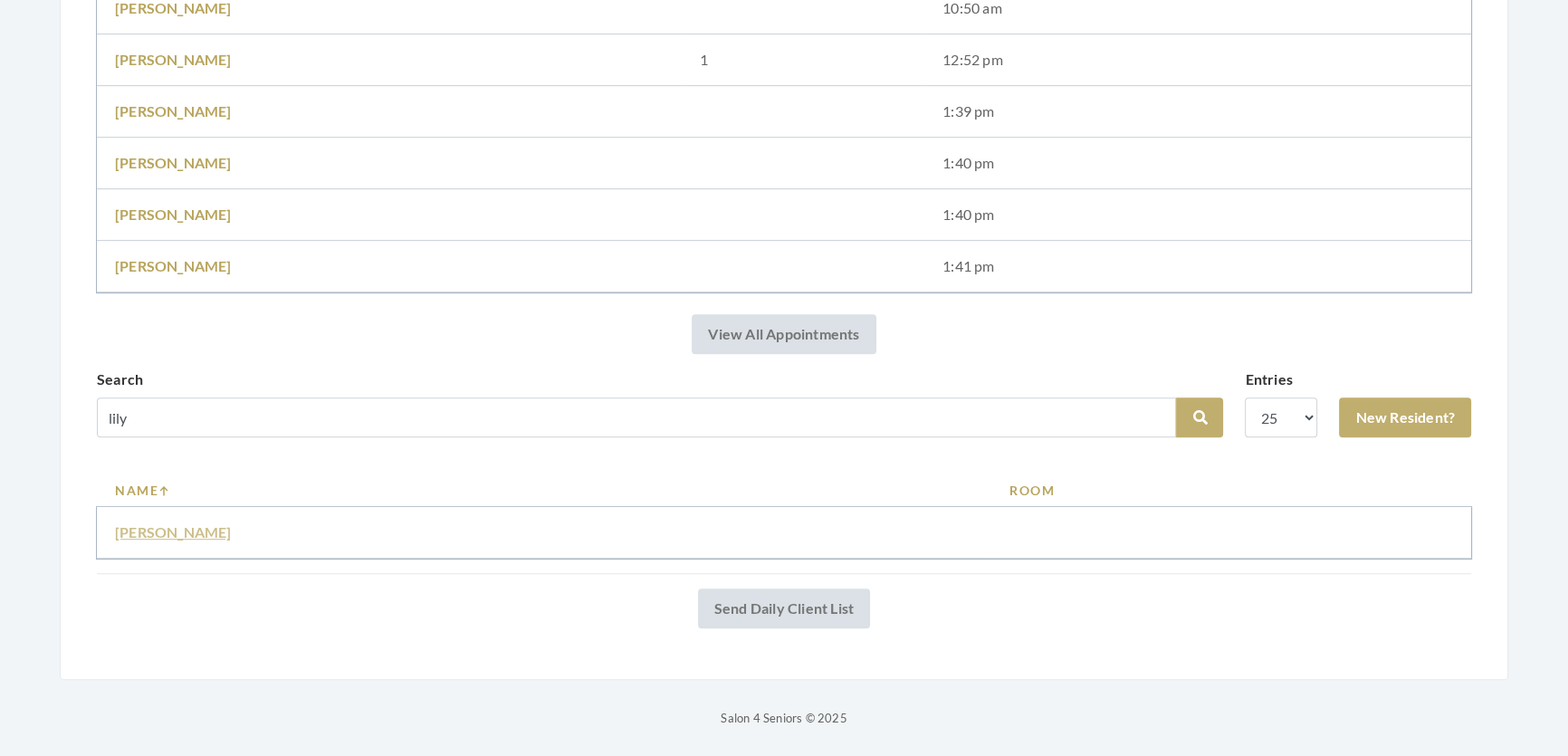
click at [164, 523] on link "[PERSON_NAME]" at bounding box center [173, 532] width 116 height 17
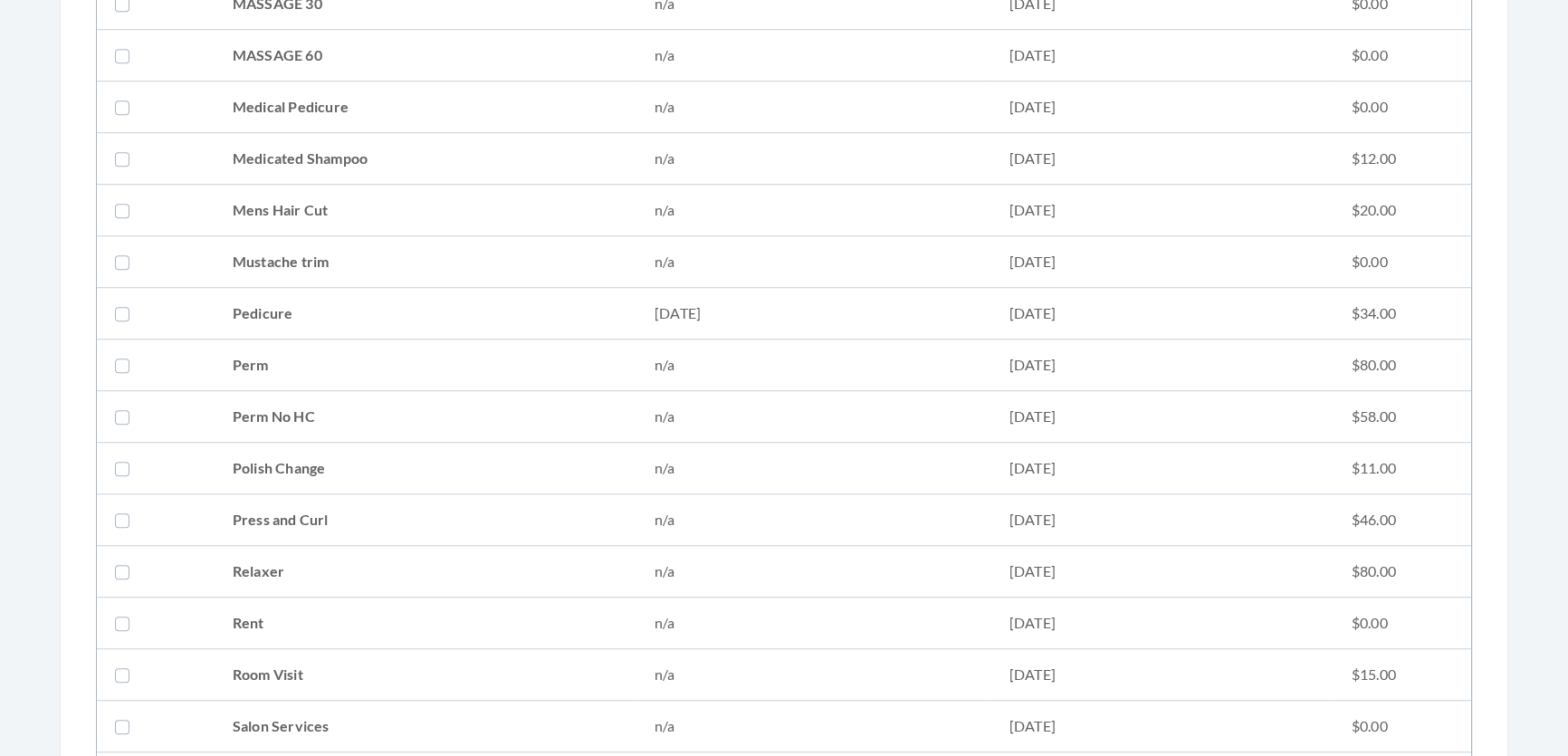
scroll to position [1727, 0]
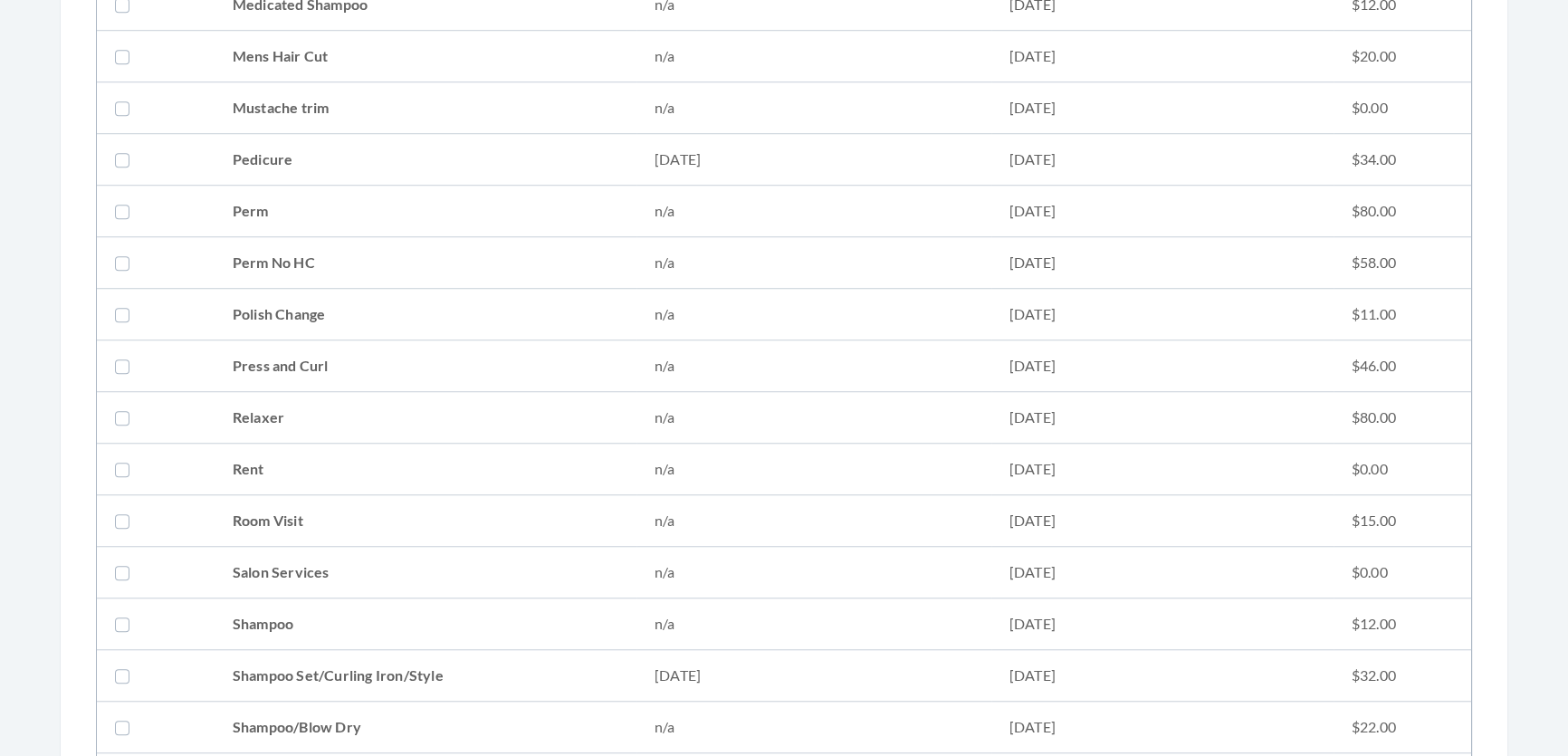
click at [381, 671] on td "Shampoo Set/Curling Iron/Style" at bounding box center [425, 675] width 422 height 52
checkbox input "true"
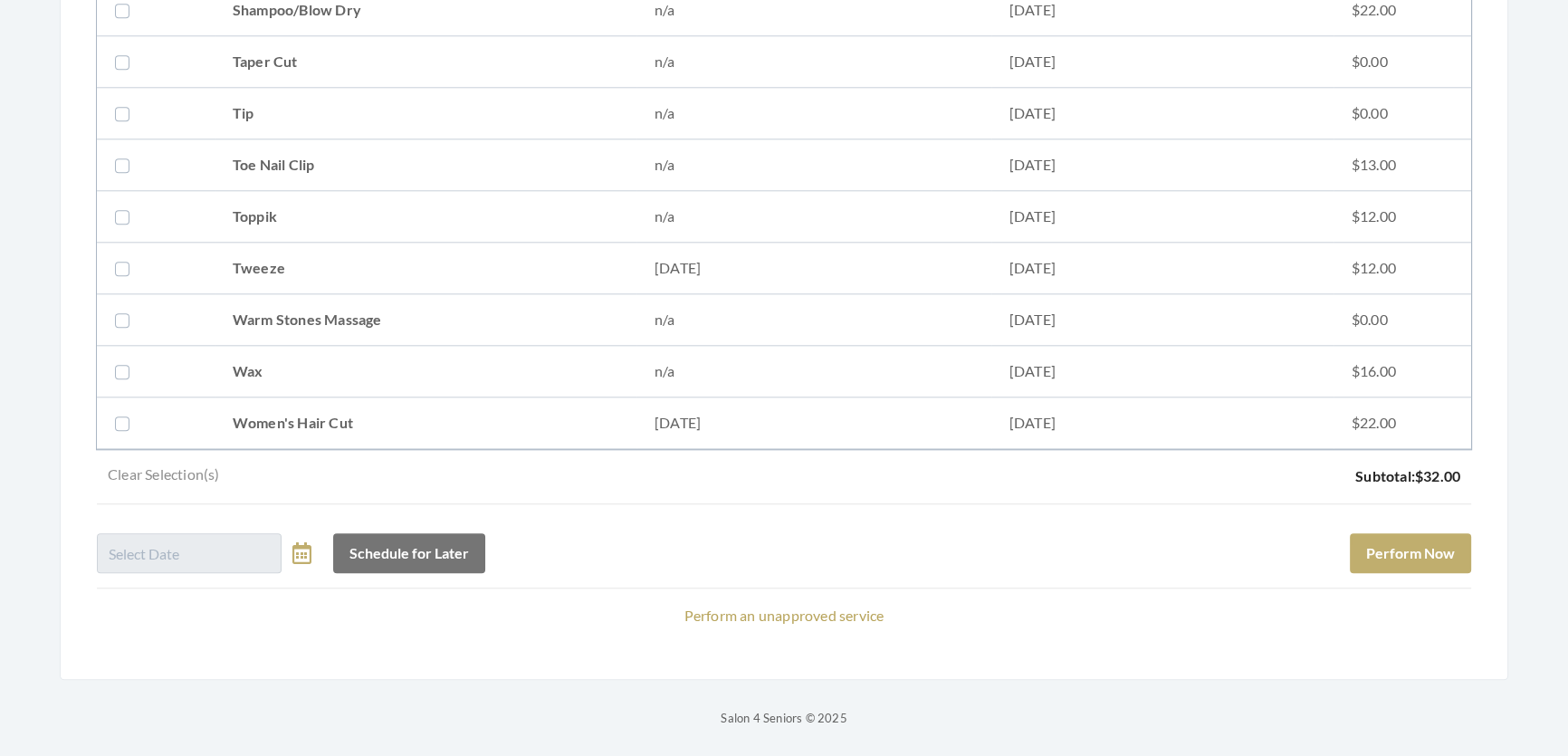
click at [1396, 534] on button "Perform Now" at bounding box center [1410, 553] width 121 height 40
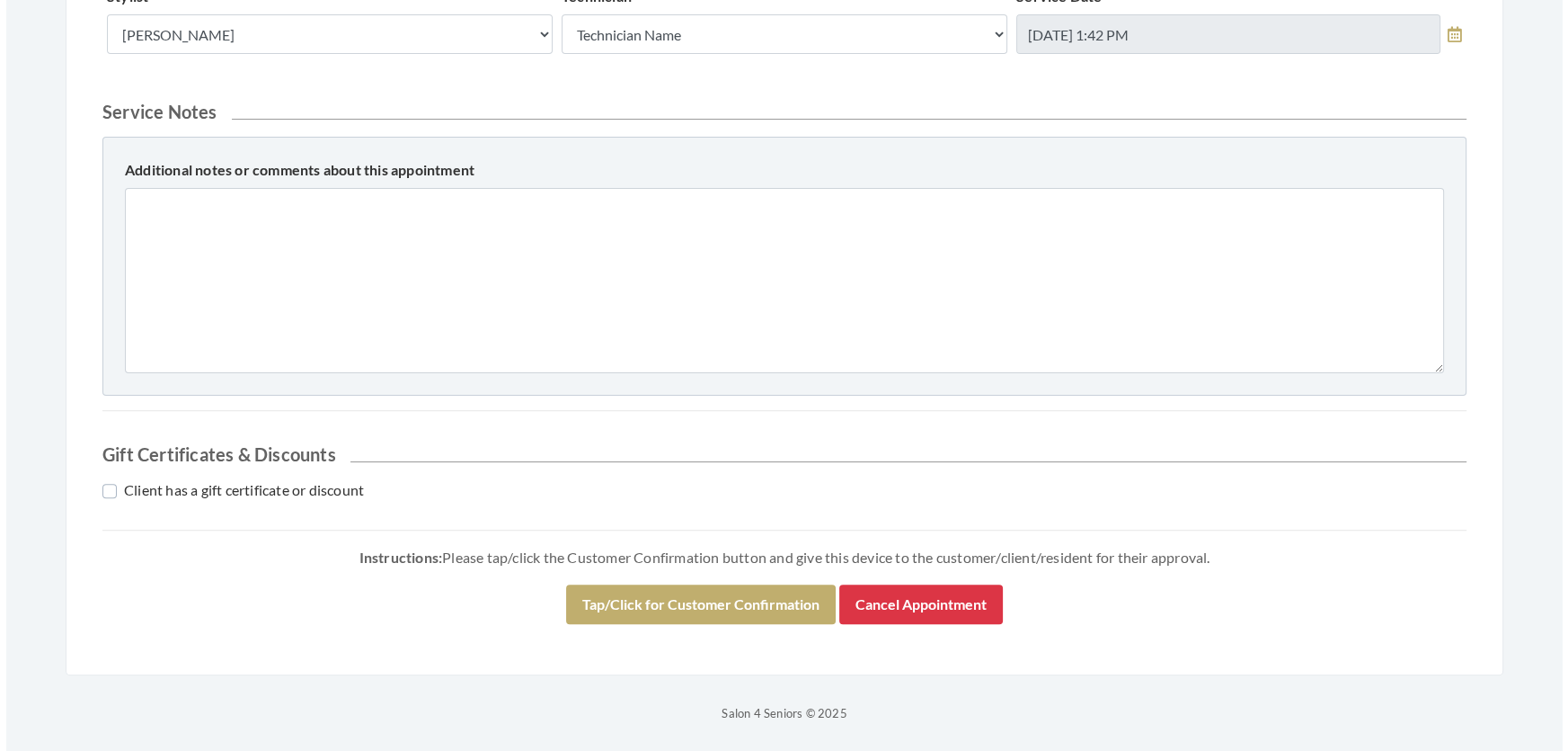
scroll to position [769, 0]
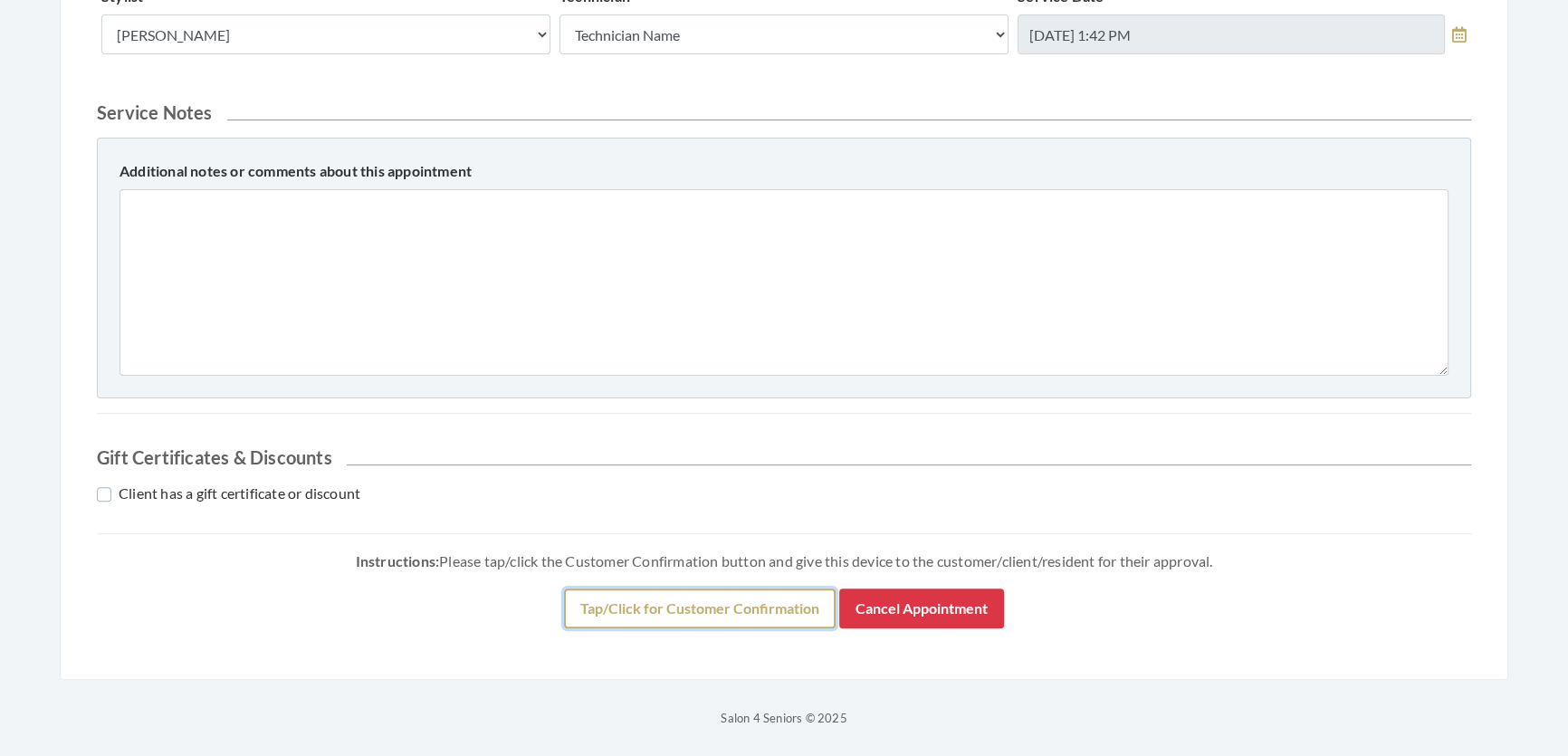
click at [806, 615] on button "Tap/Click for Customer Confirmation" at bounding box center [699, 608] width 272 height 40
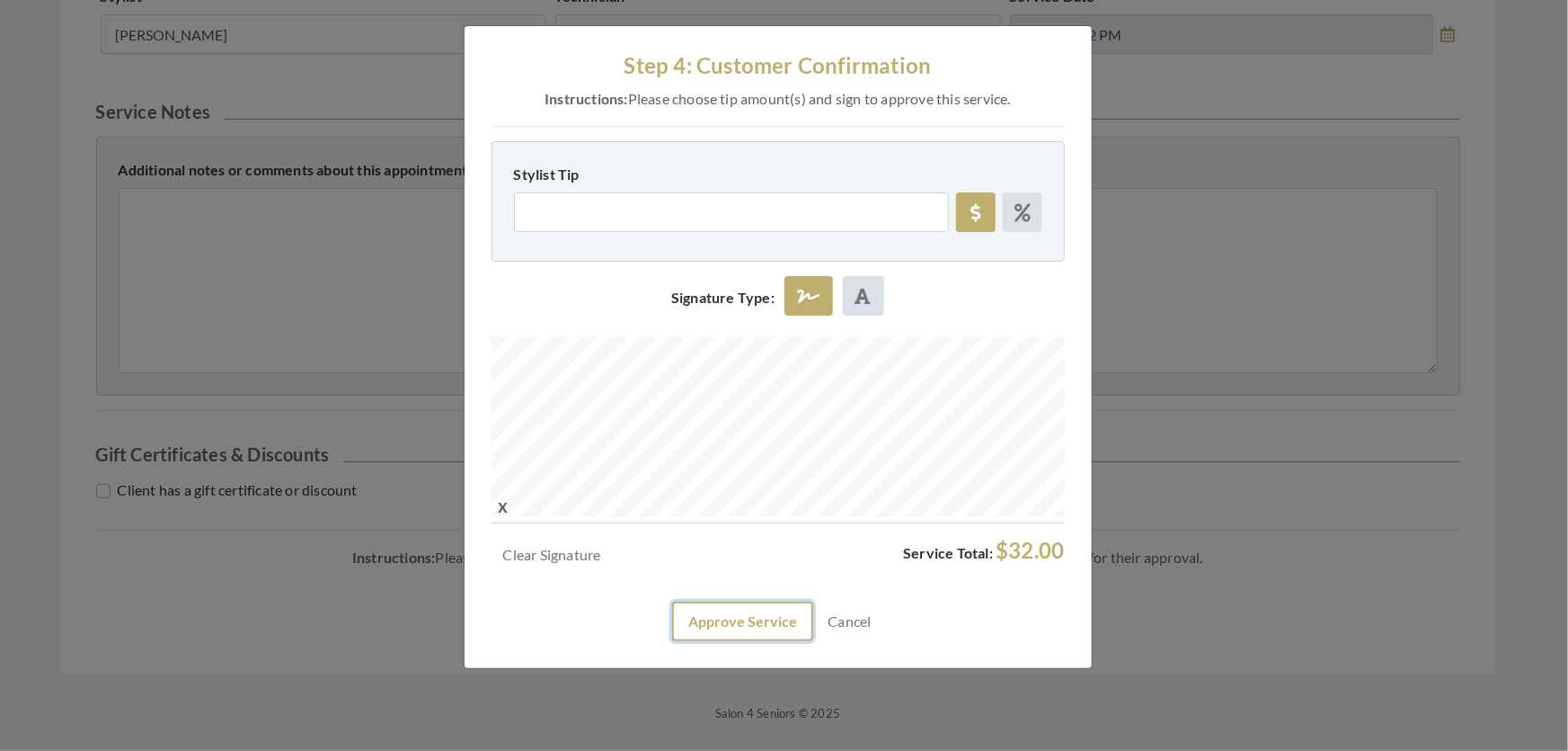
click at [720, 641] on button "Approve Service" at bounding box center [742, 621] width 141 height 40
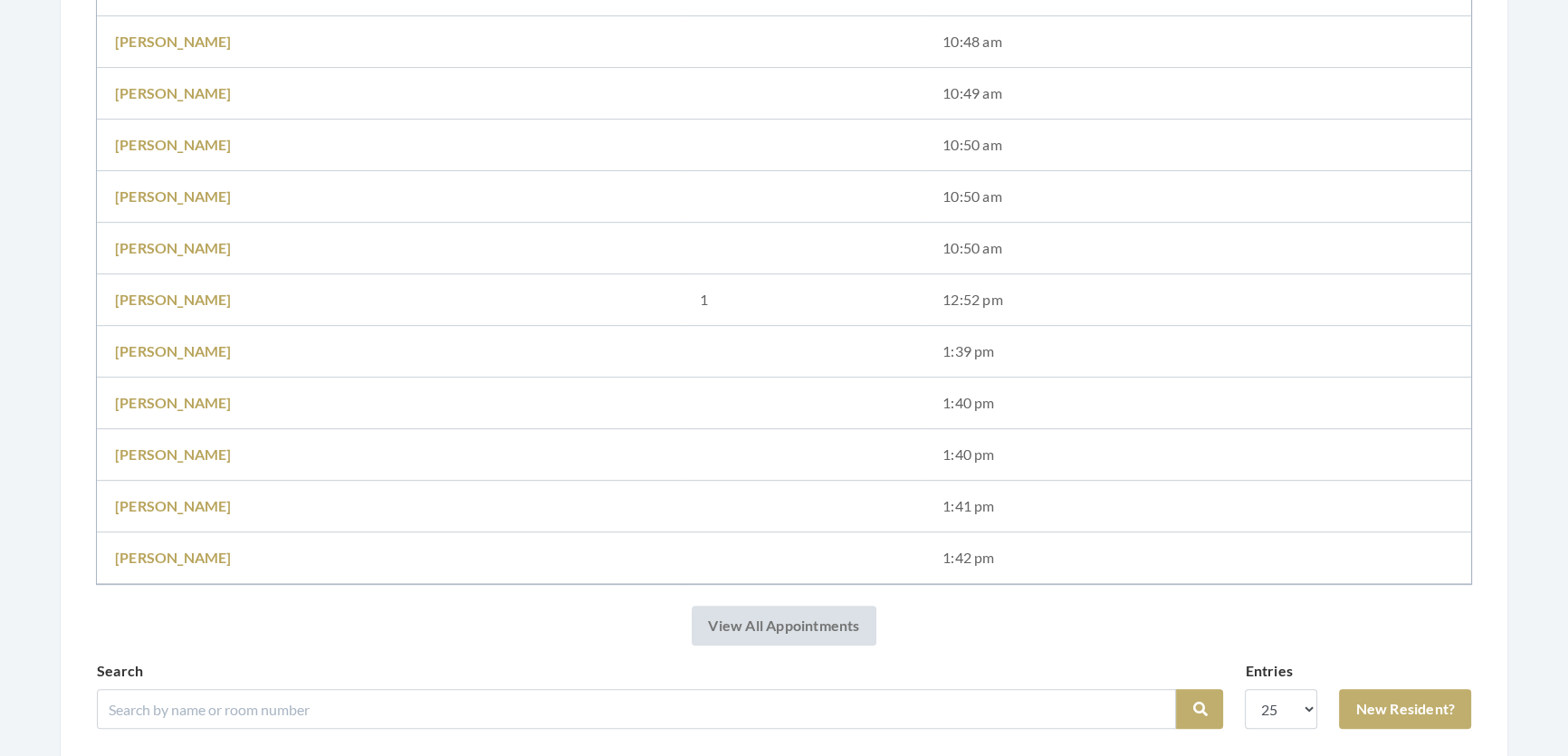
scroll to position [987, 0]
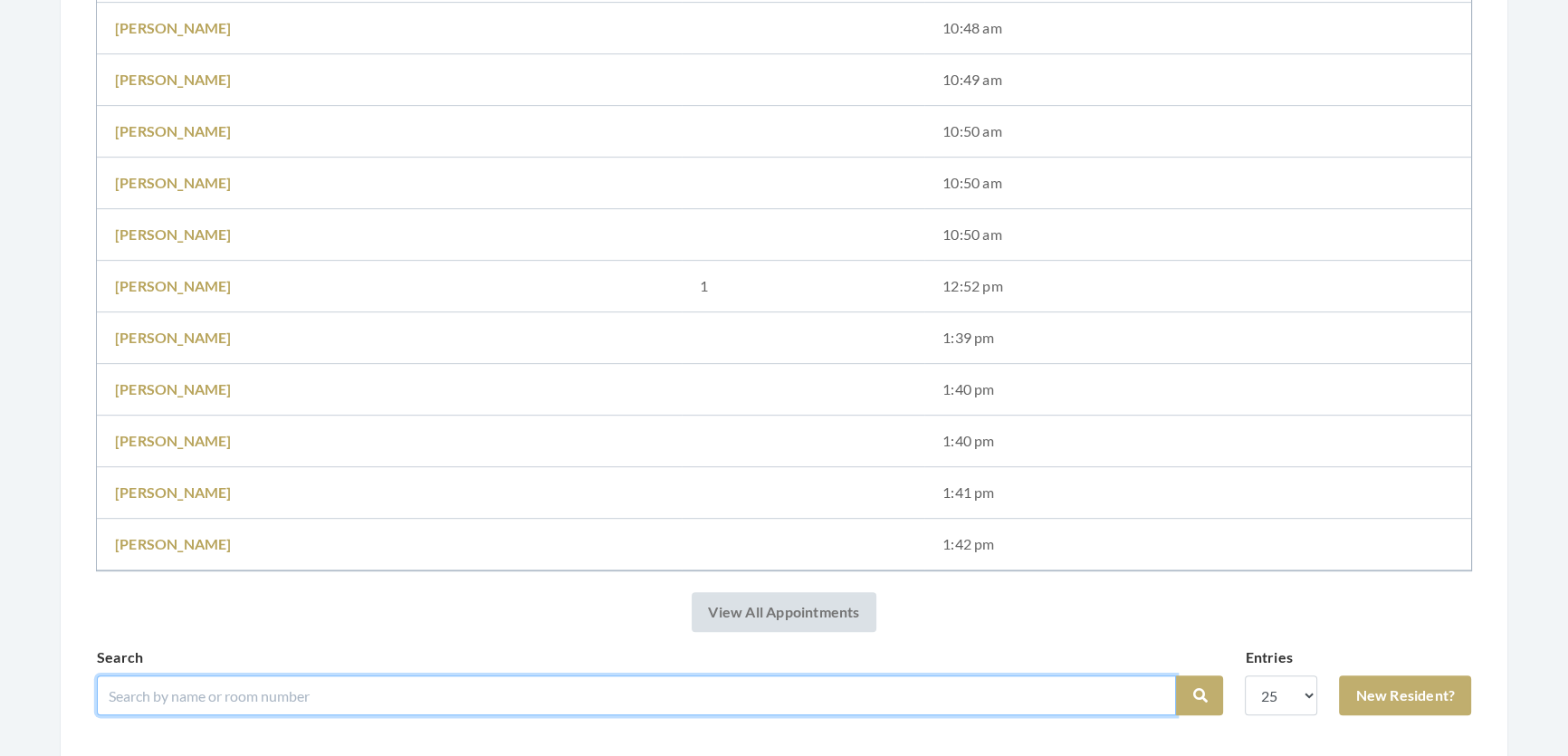
click at [187, 688] on input "search" at bounding box center [636, 695] width 1079 height 40
type input "dunlap"
click at [1176, 675] on button "Search" at bounding box center [1200, 695] width 47 height 40
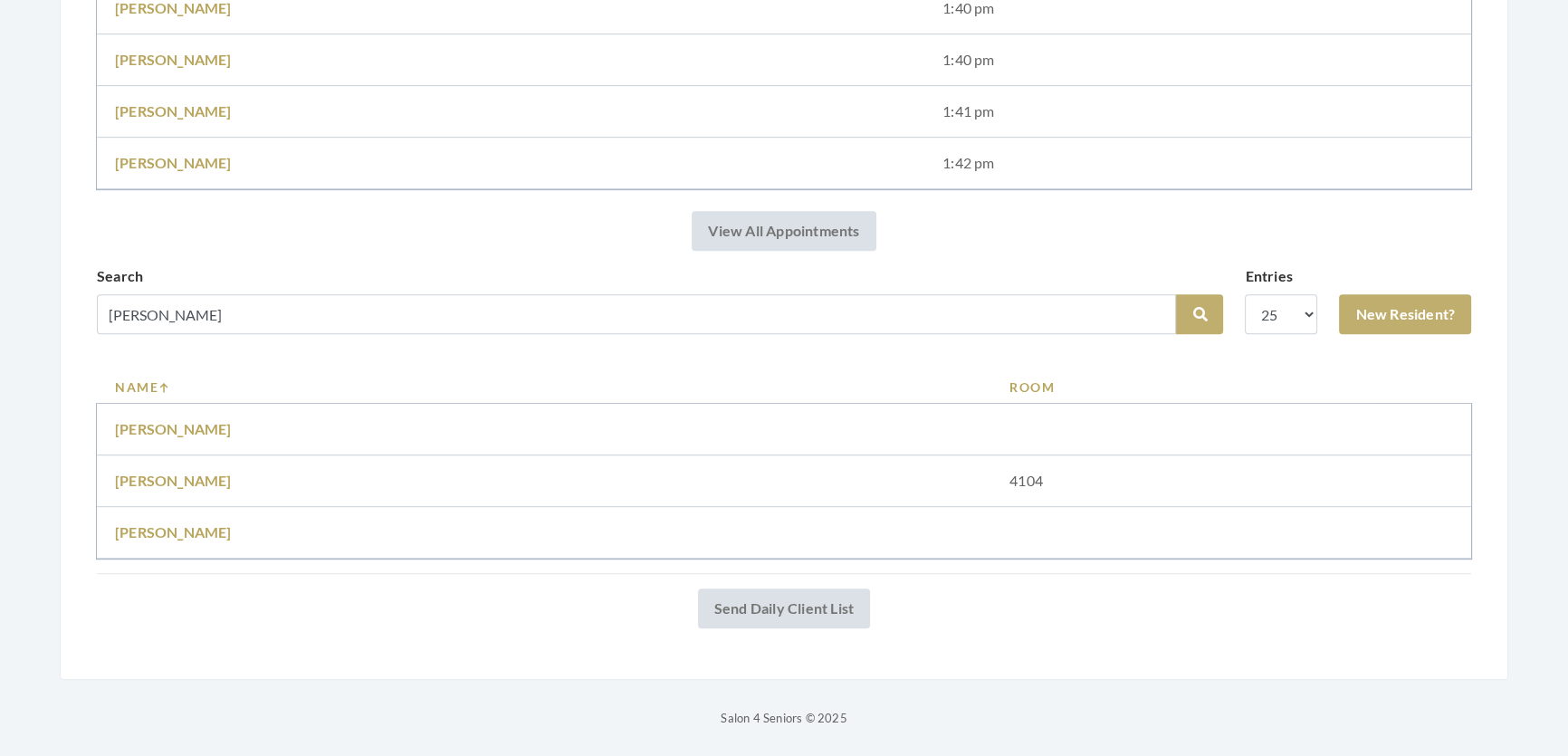
scroll to position [1342, 0]
click at [145, 420] on link "[PERSON_NAME]" at bounding box center [173, 428] width 116 height 17
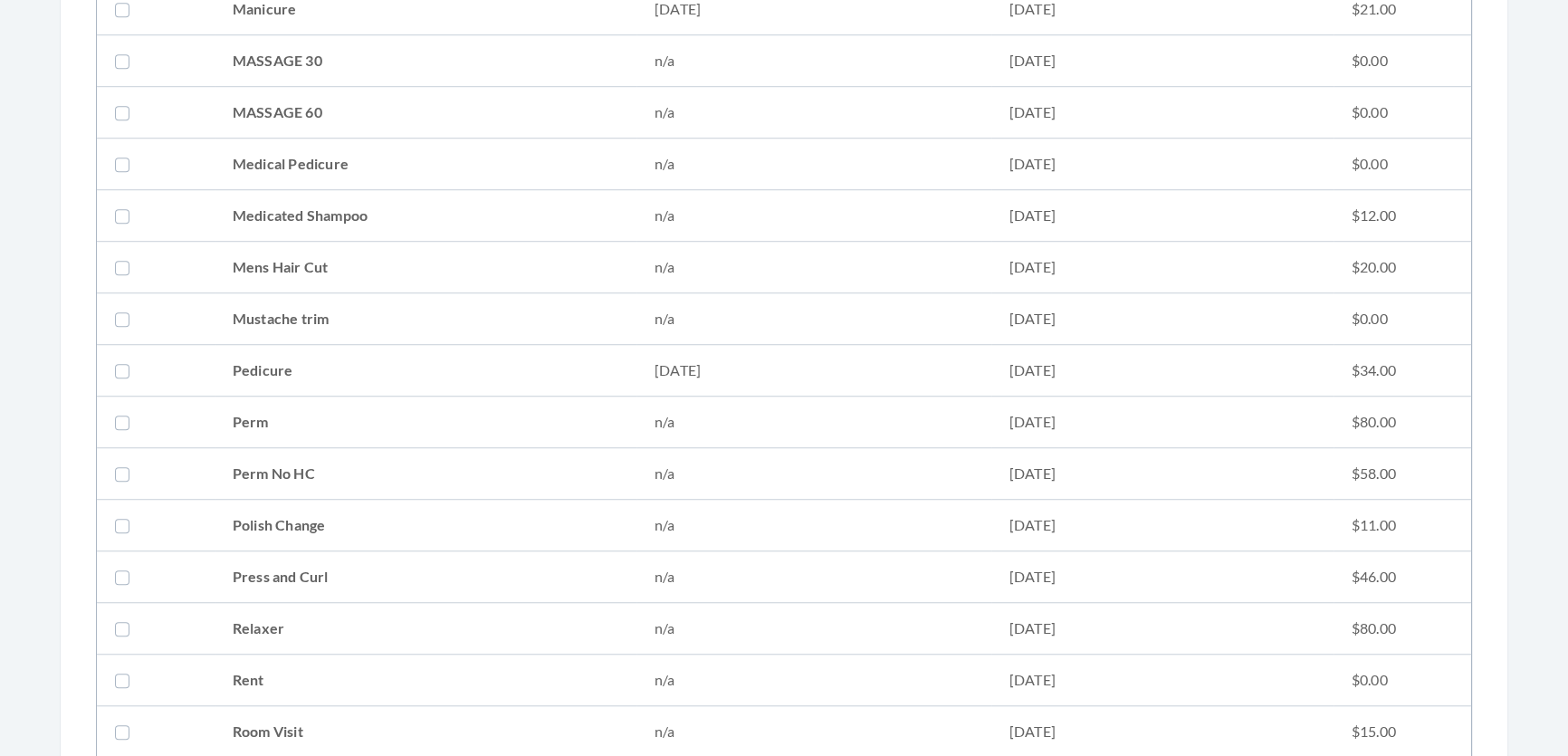
scroll to position [1810, 0]
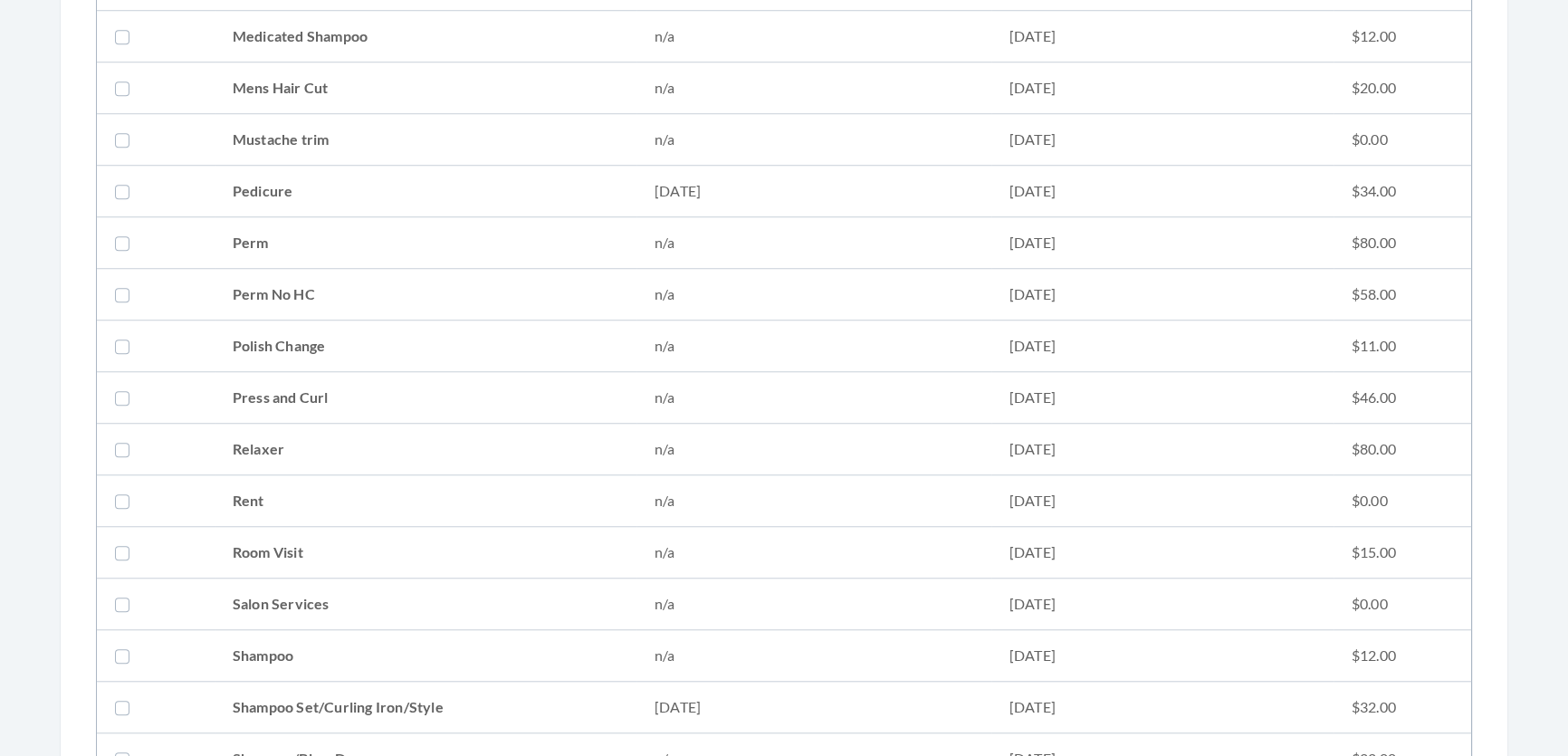
click at [329, 722] on td "Shampoo Set/Curling Iron/Style" at bounding box center [425, 707] width 422 height 52
checkbox input "true"
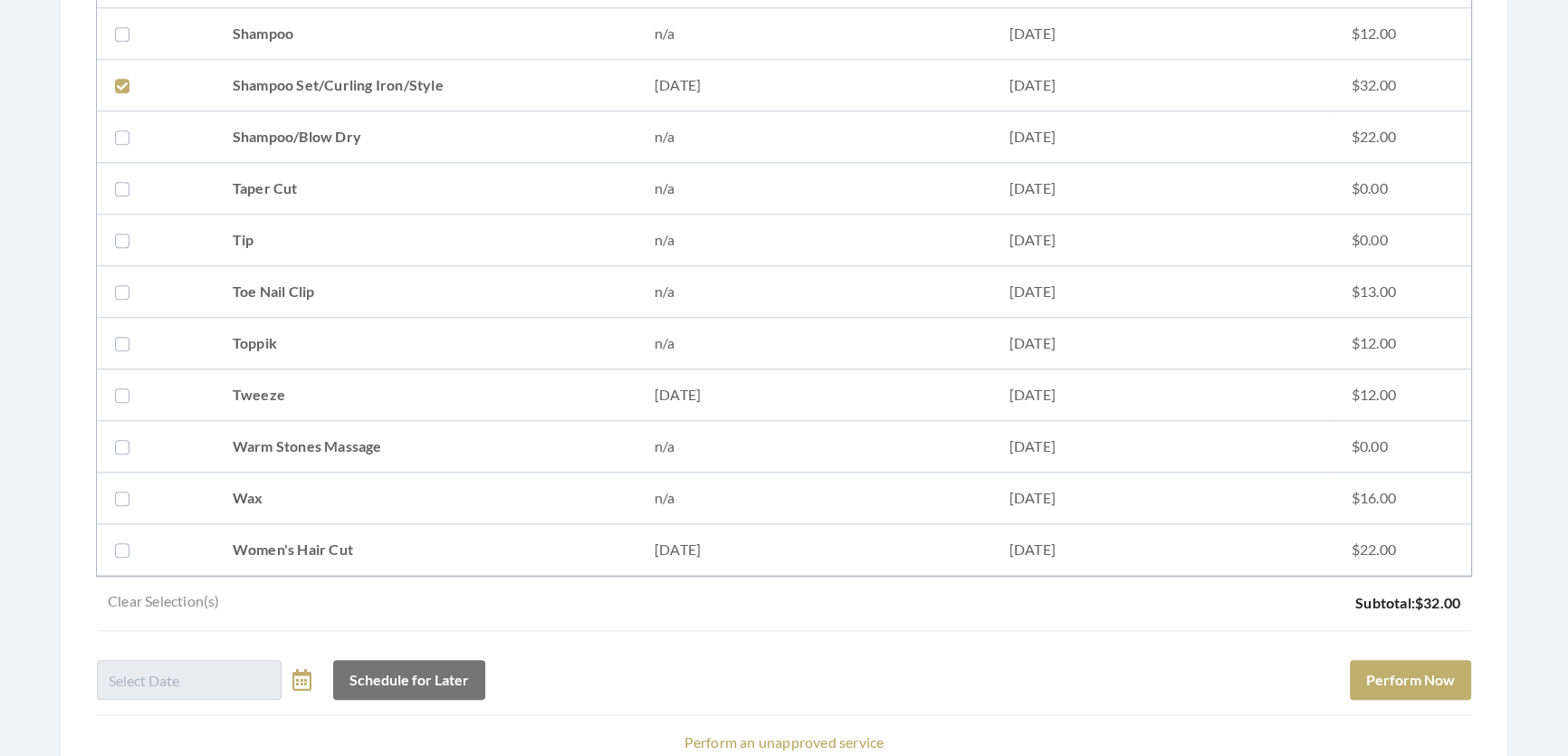
scroll to position [2585, 0]
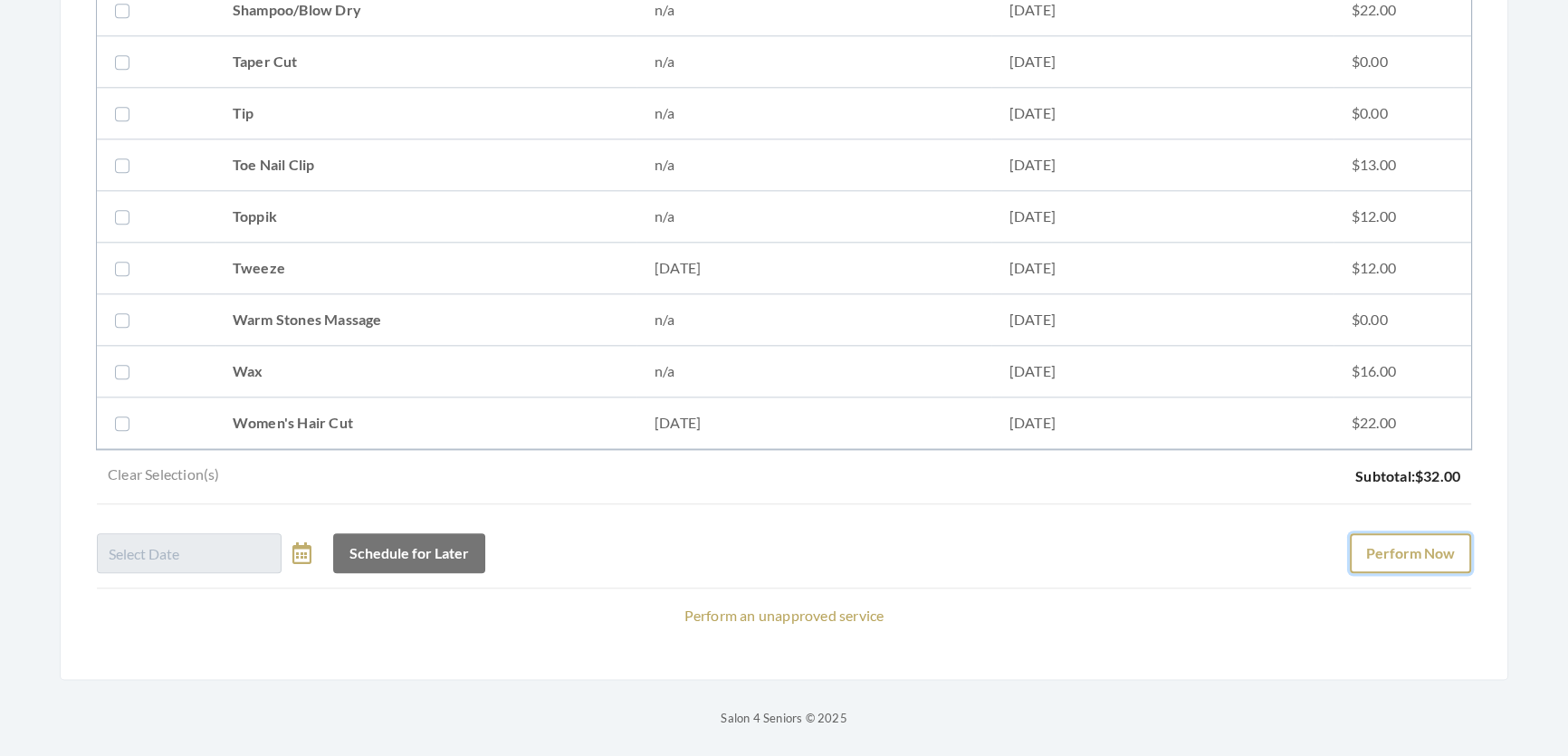
click at [1383, 542] on button "Perform Now" at bounding box center [1410, 553] width 121 height 40
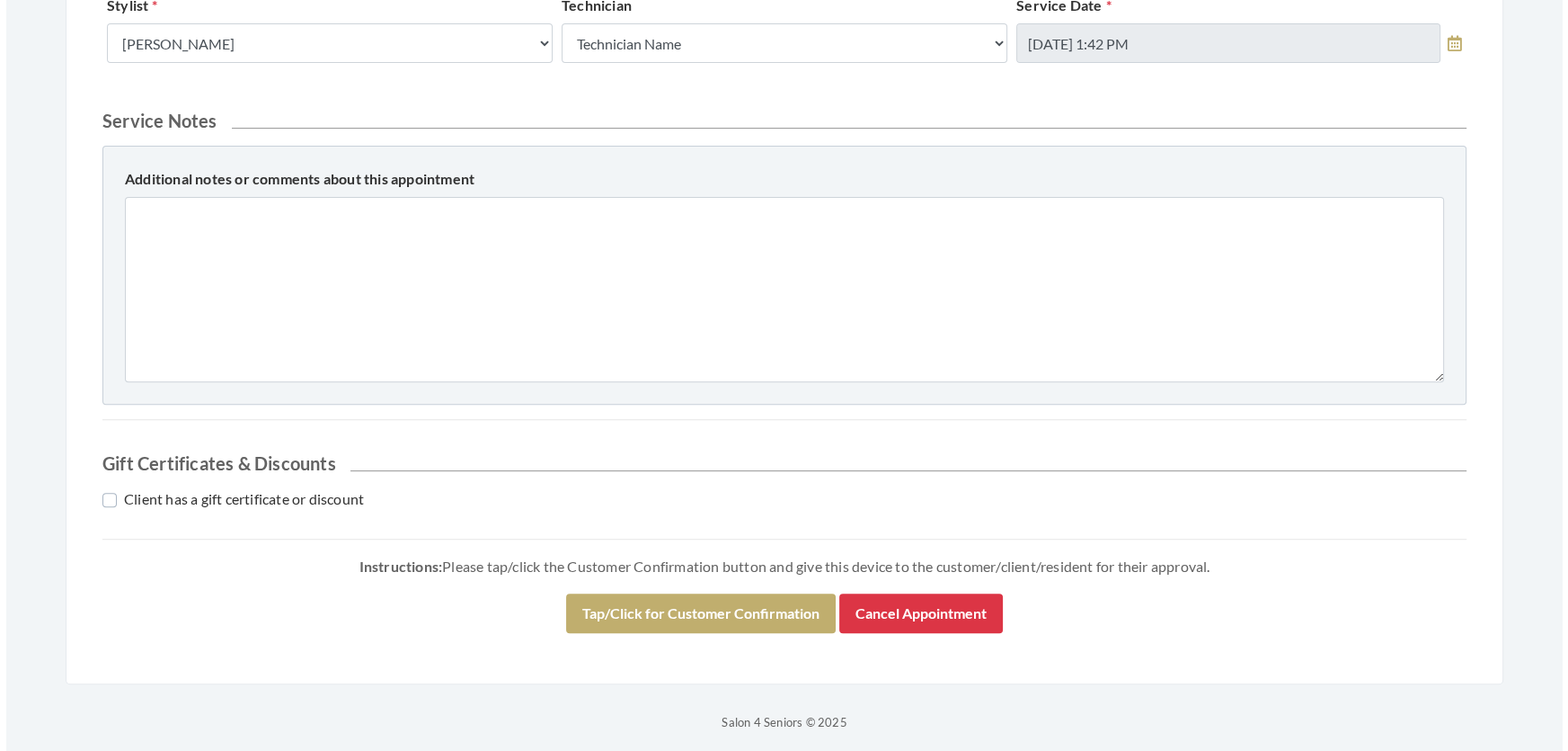
scroll to position [886, 0]
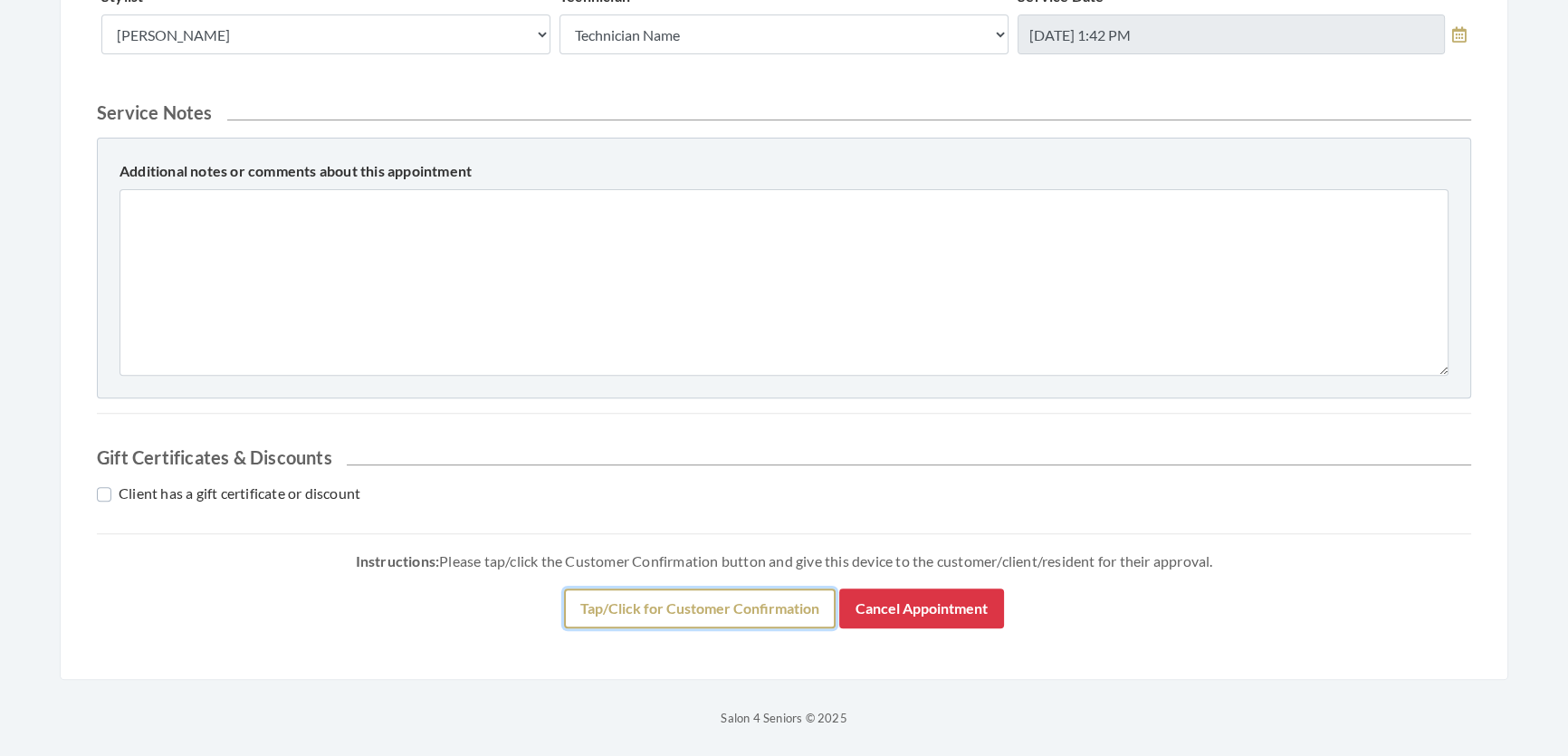
click at [703, 597] on button "Tap/Click for Customer Confirmation" at bounding box center [699, 608] width 272 height 40
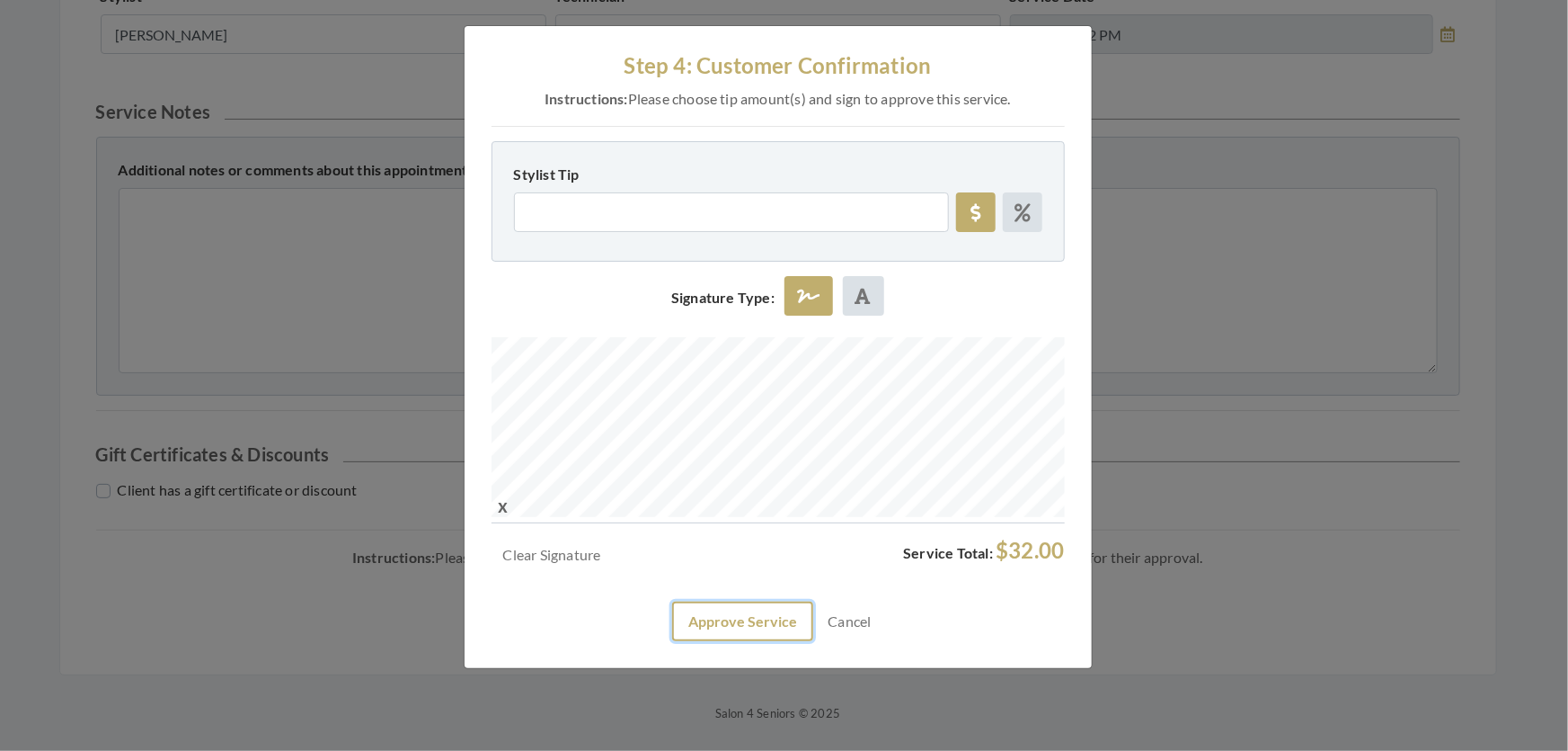
click at [766, 641] on button "Approve Service" at bounding box center [742, 621] width 141 height 40
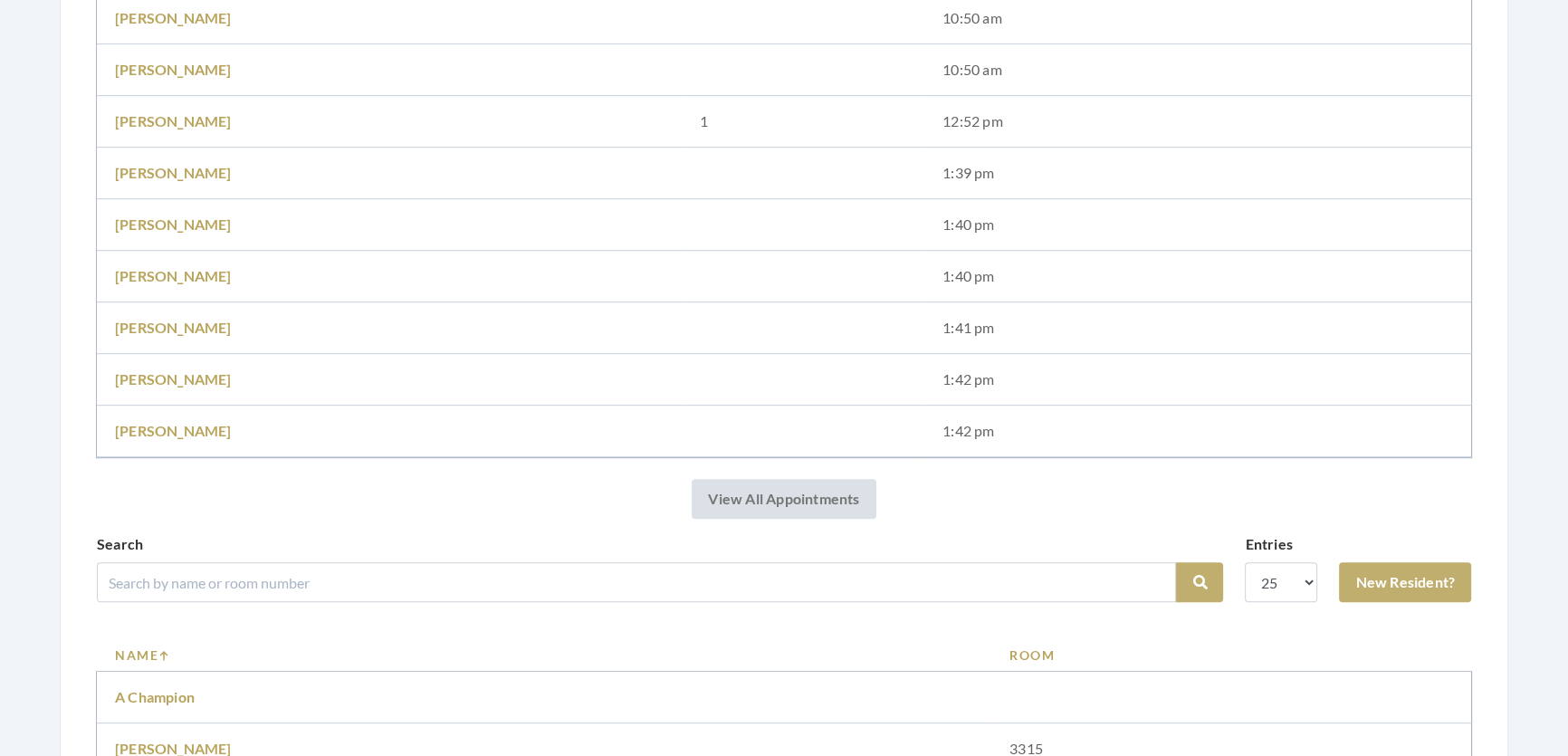
scroll to position [1480, 0]
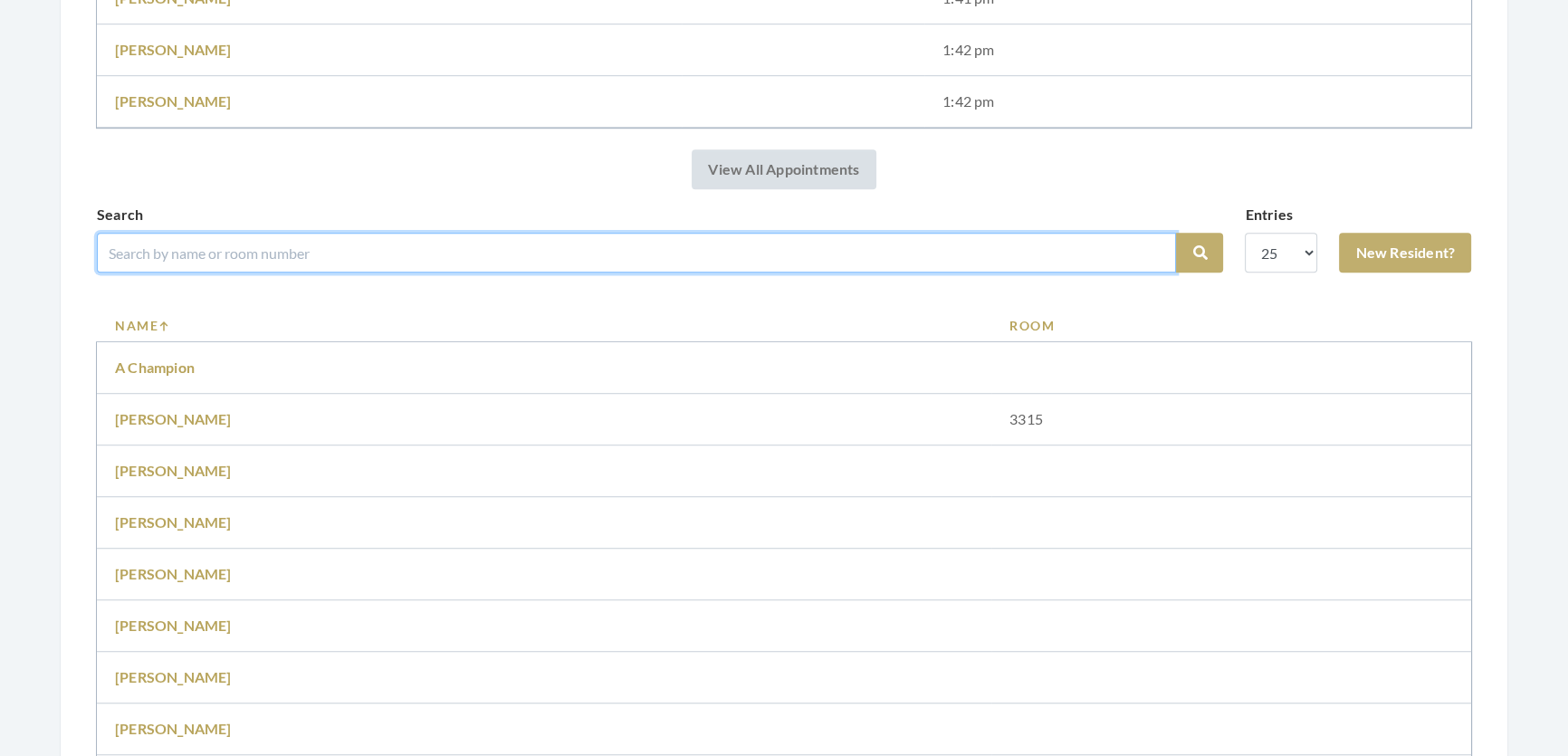
click at [517, 273] on input "search" at bounding box center [636, 253] width 1079 height 40
type input "[PERSON_NAME]"
click at [1176, 233] on button "Search" at bounding box center [1200, 253] width 47 height 40
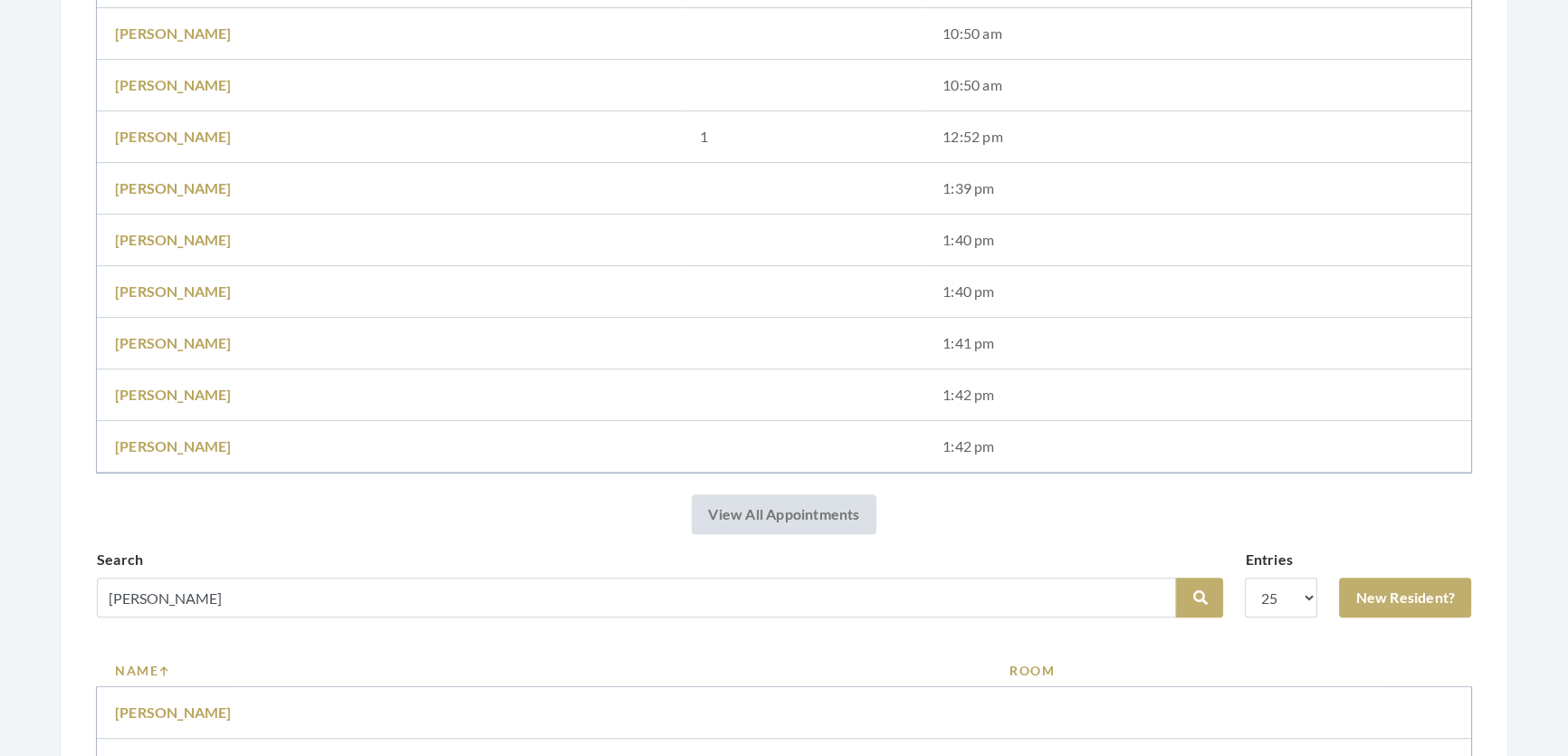
scroll to position [1398, 0]
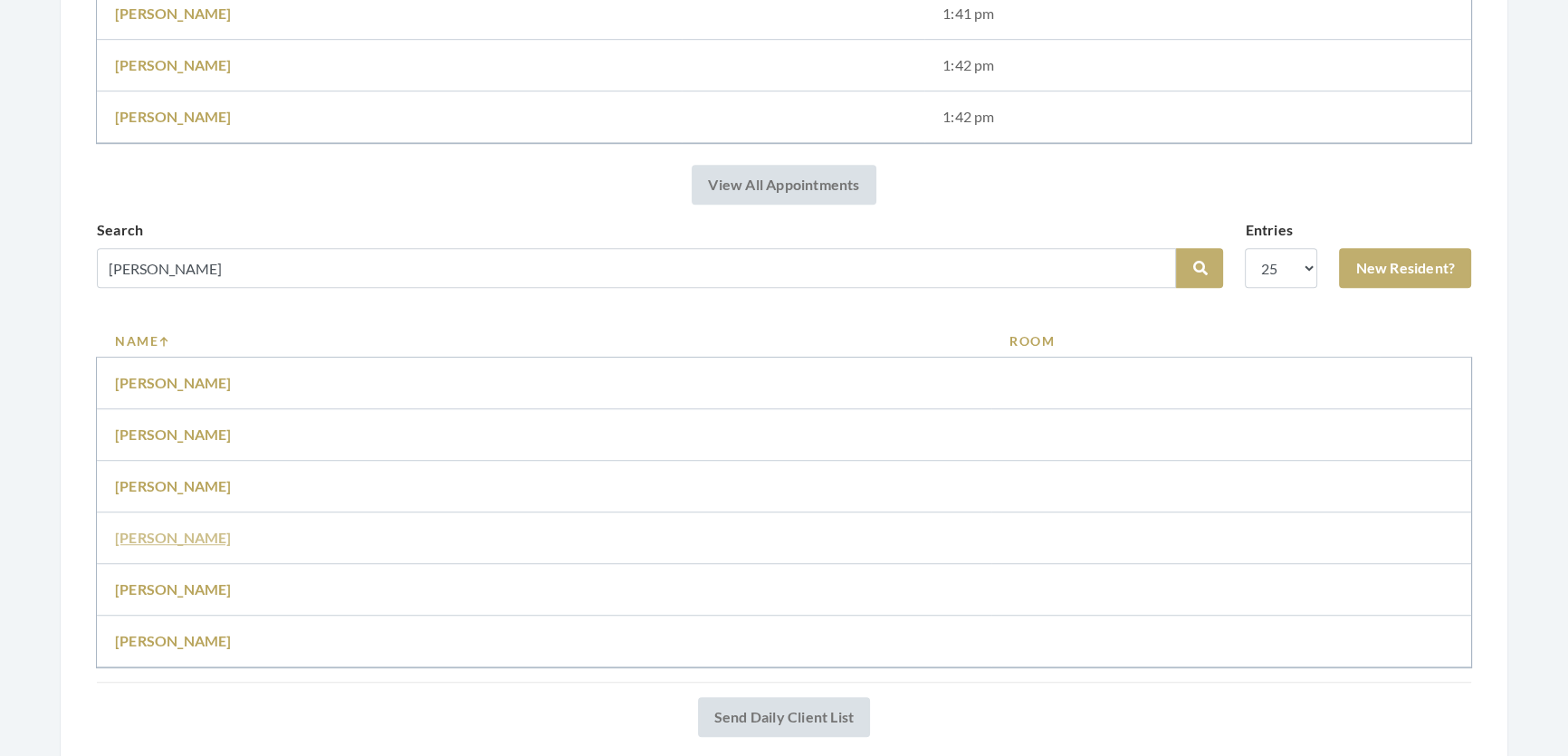
click at [182, 546] on link "Bobby Keith" at bounding box center [173, 537] width 116 height 17
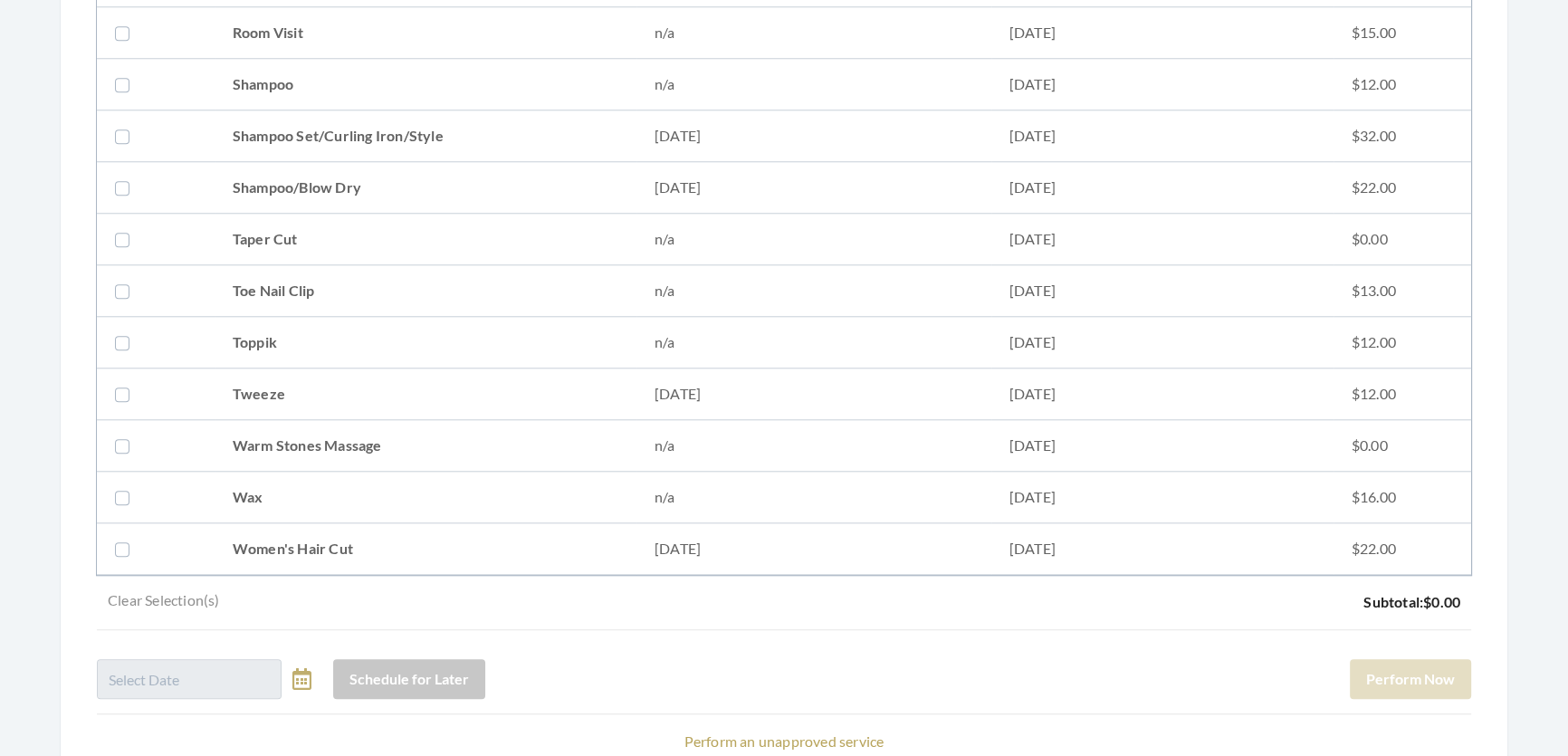
scroll to position [2149, 0]
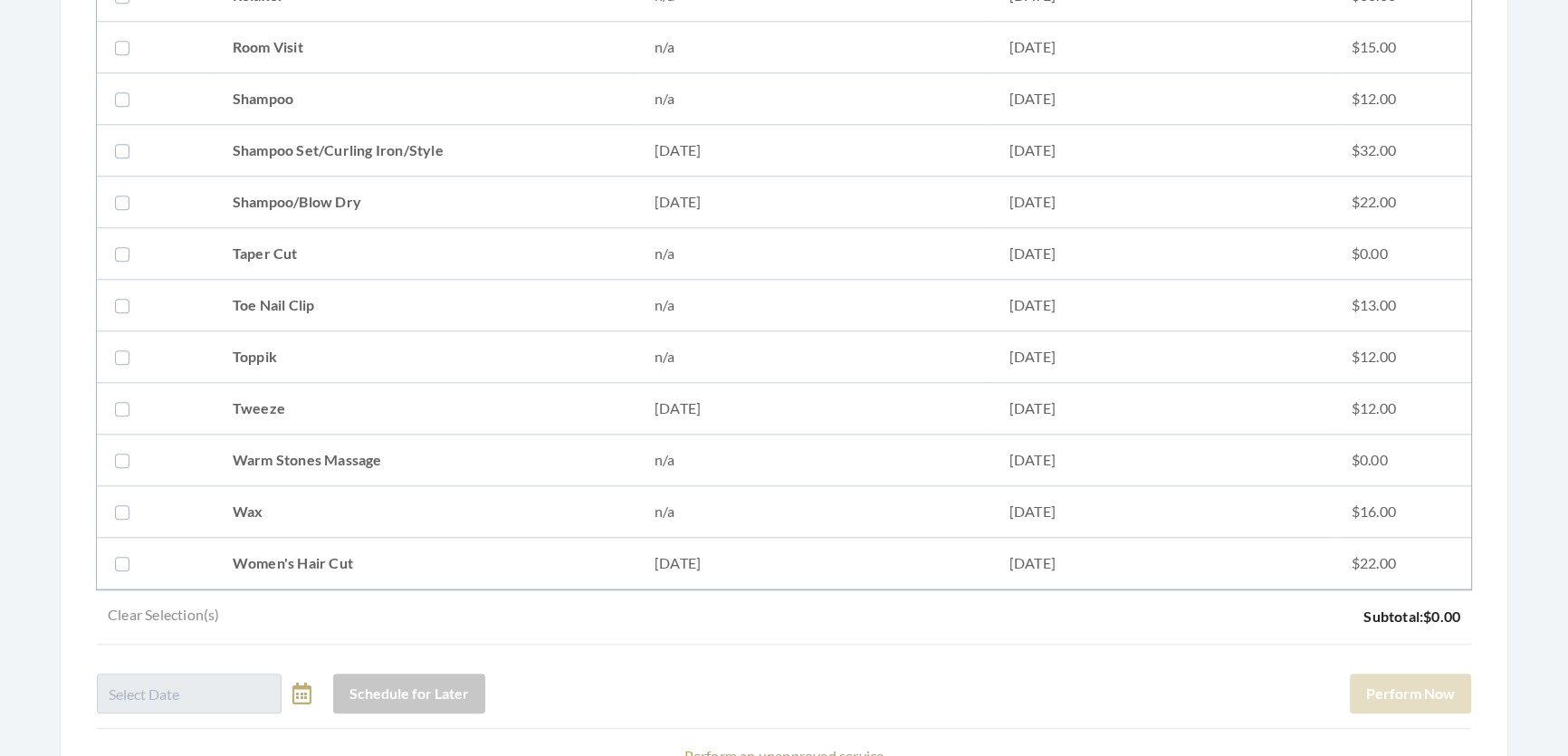
click at [250, 144] on td "Shampoo Set/Curling Iron/Style" at bounding box center [425, 150] width 422 height 52
checkbox input "true"
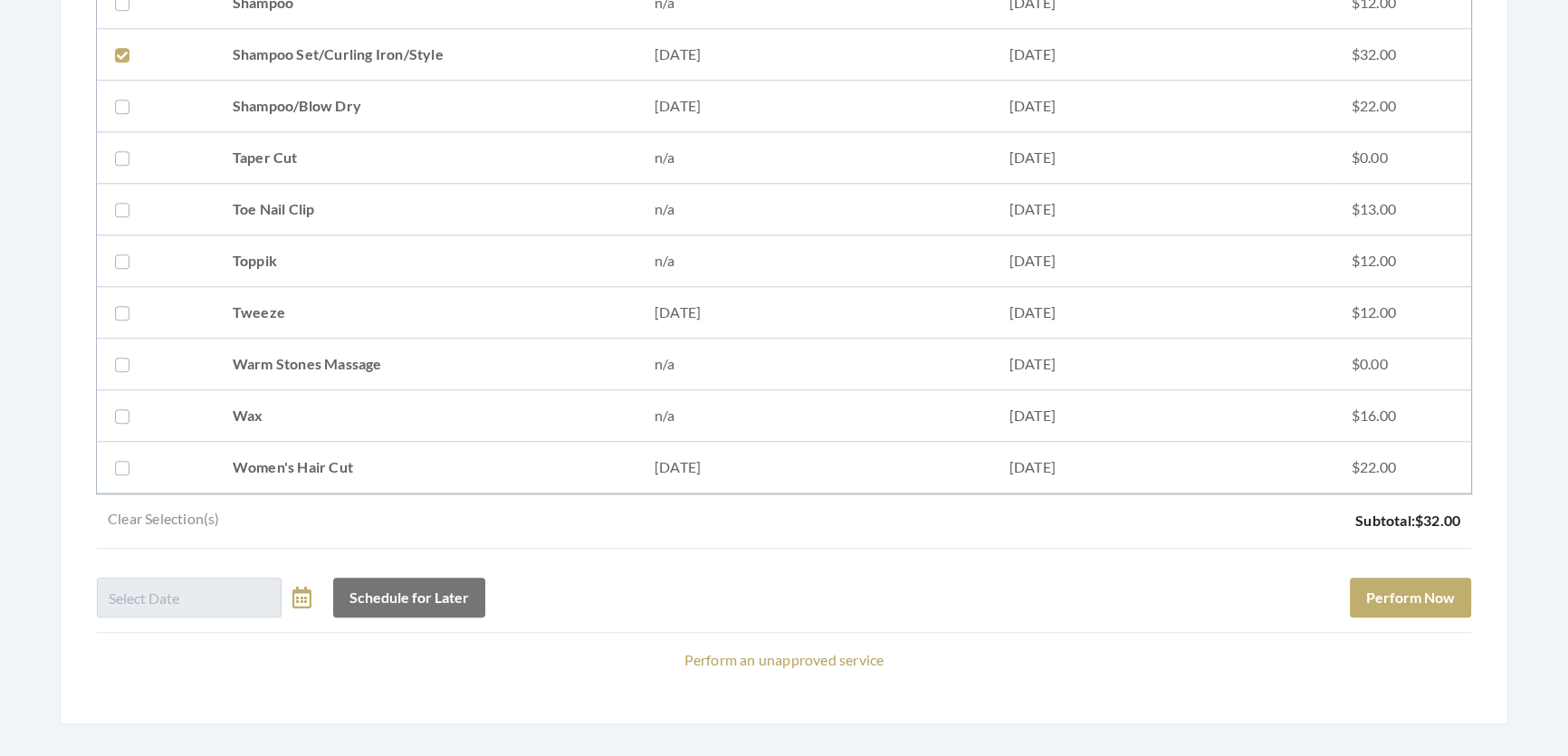
scroll to position [2313, 0]
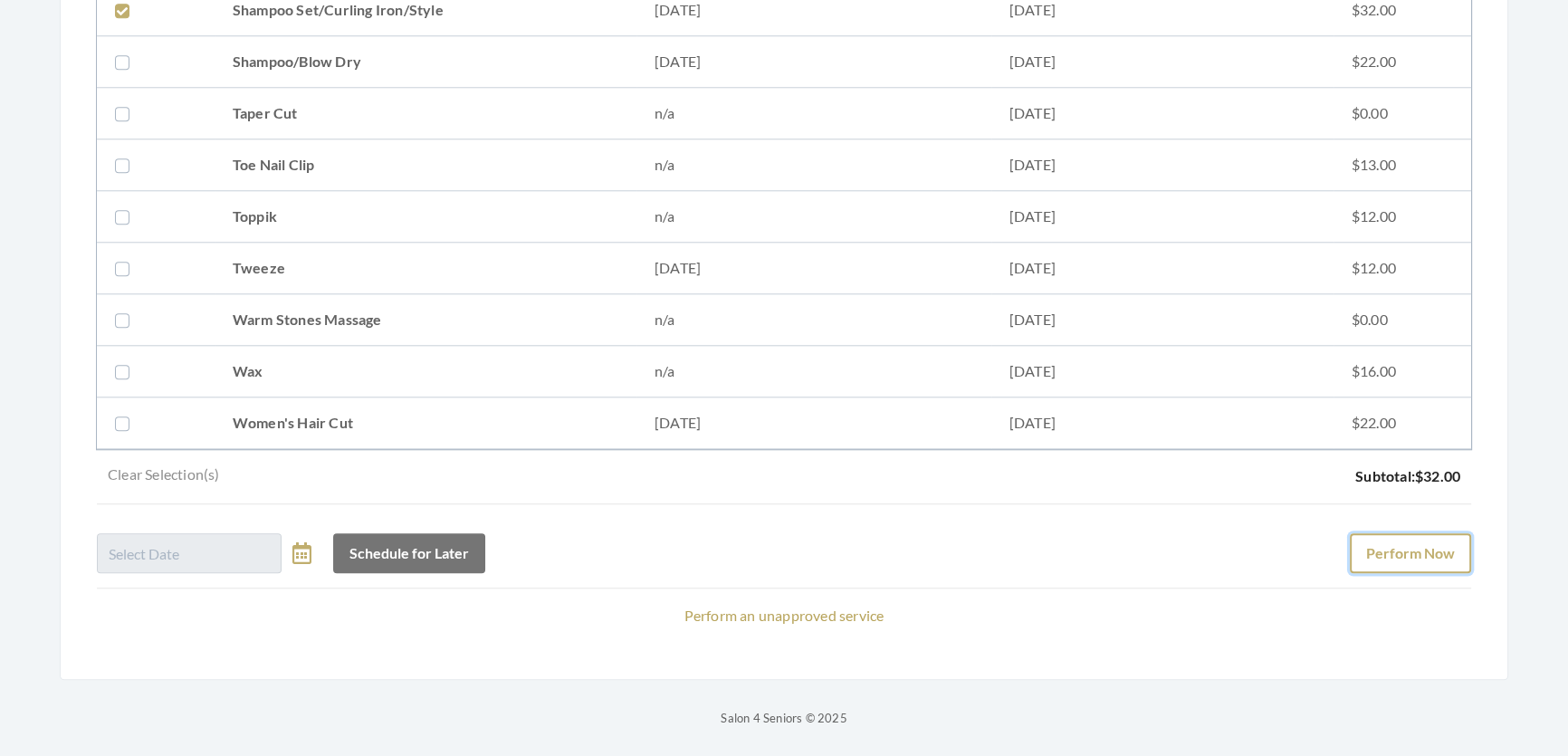
click at [1371, 533] on button "Perform Now" at bounding box center [1410, 553] width 121 height 40
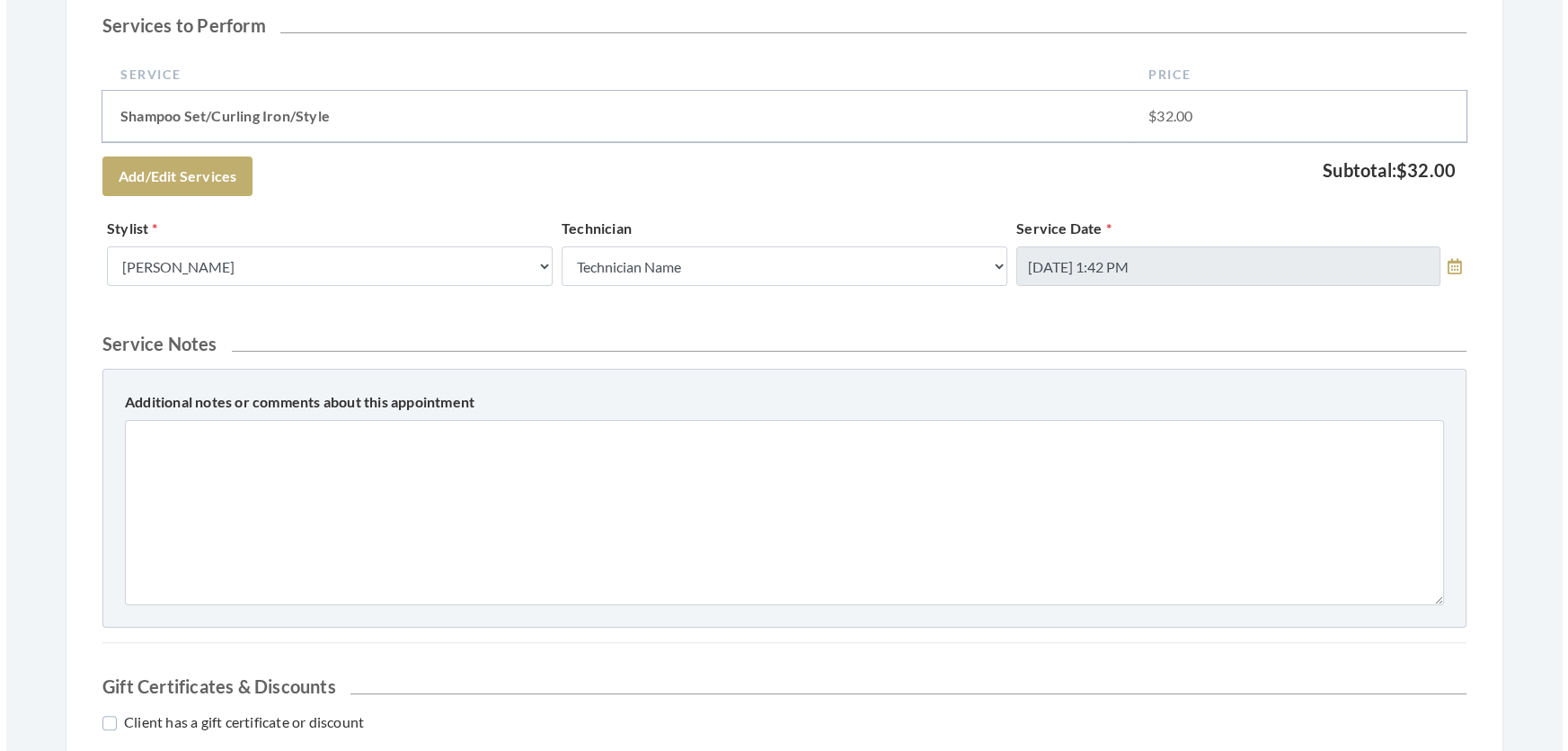
scroll to position [736, 0]
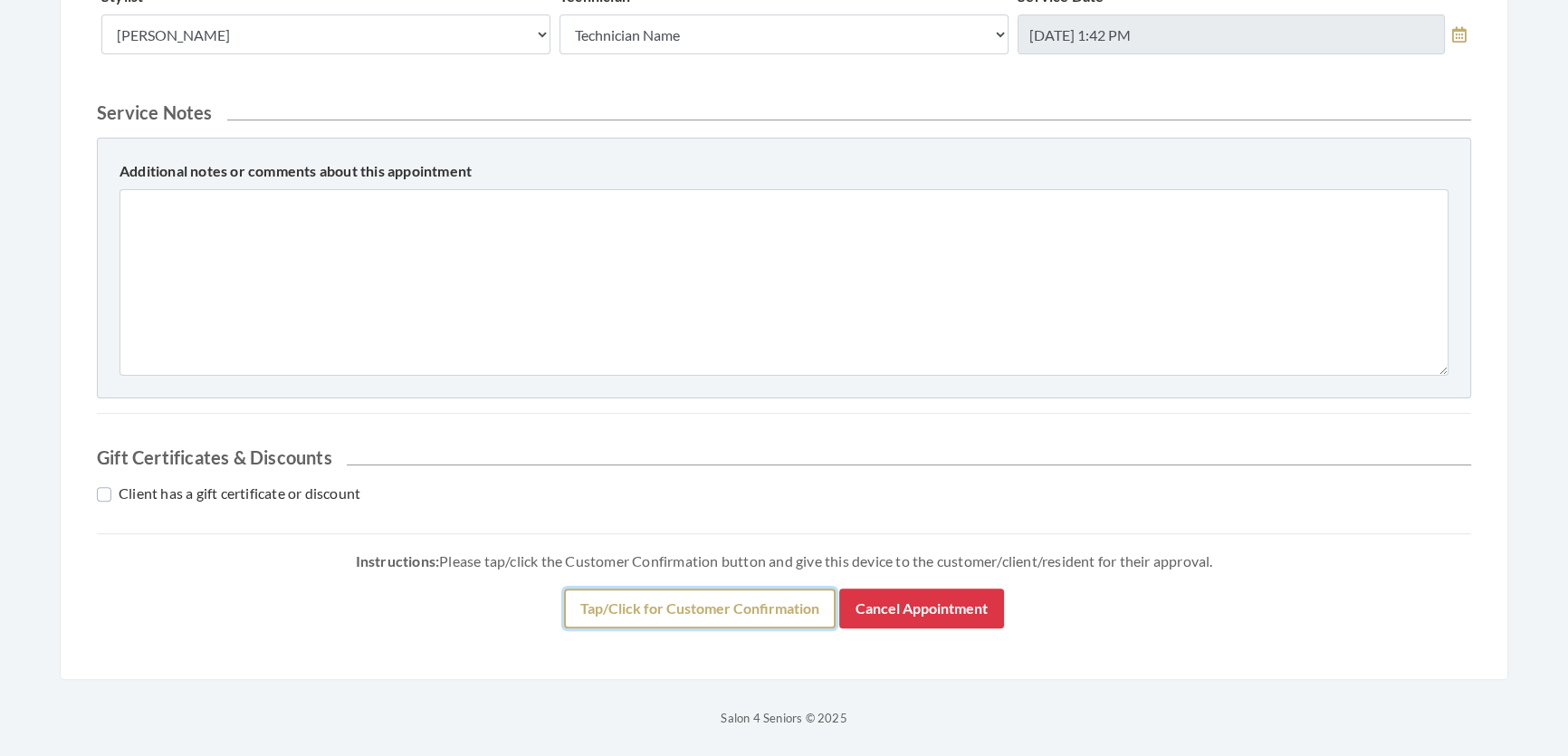
click at [687, 624] on button "Tap/Click for Customer Confirmation" at bounding box center [699, 608] width 272 height 40
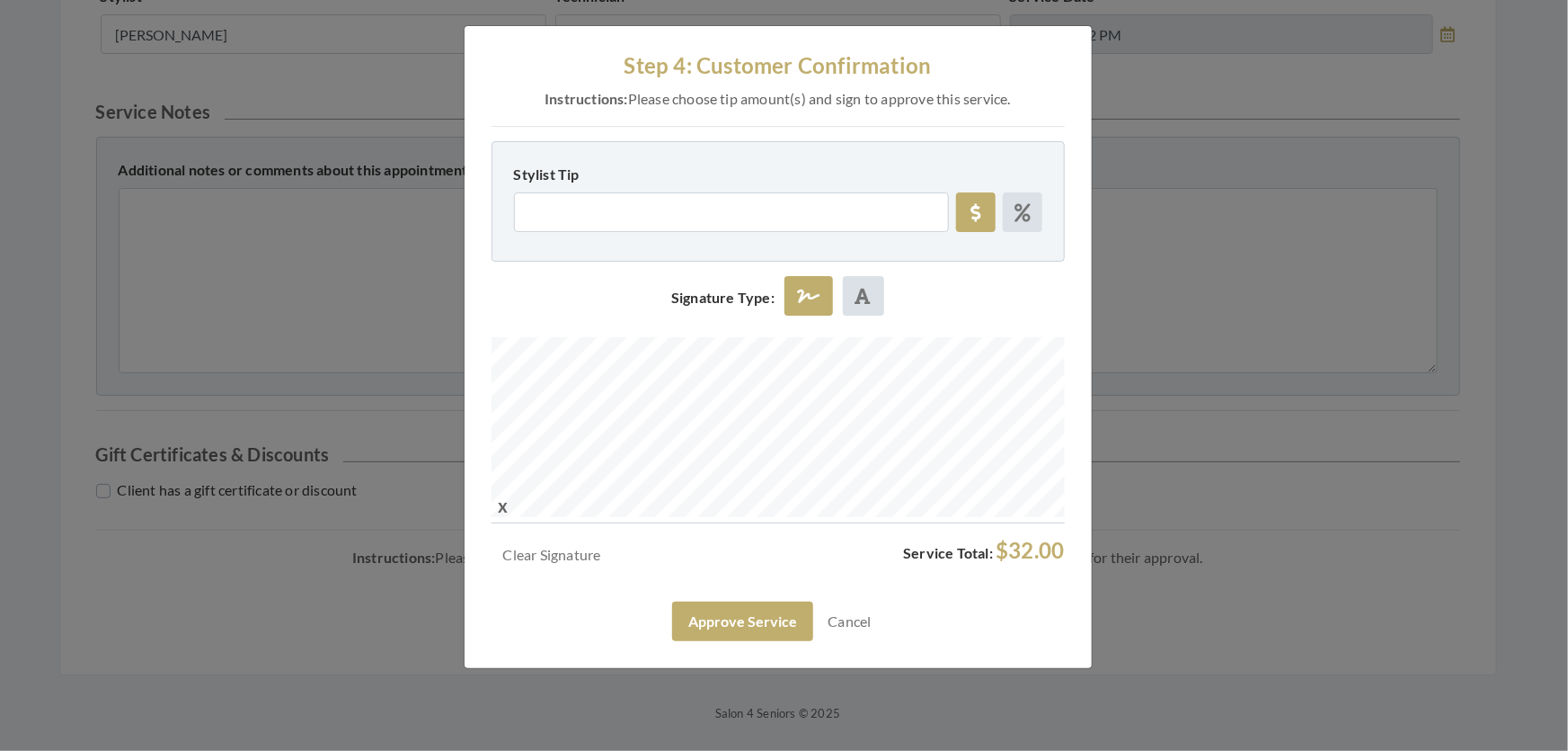
scroll to position [0, 0]
click at [674, 641] on button "Approve Service" at bounding box center [742, 621] width 141 height 40
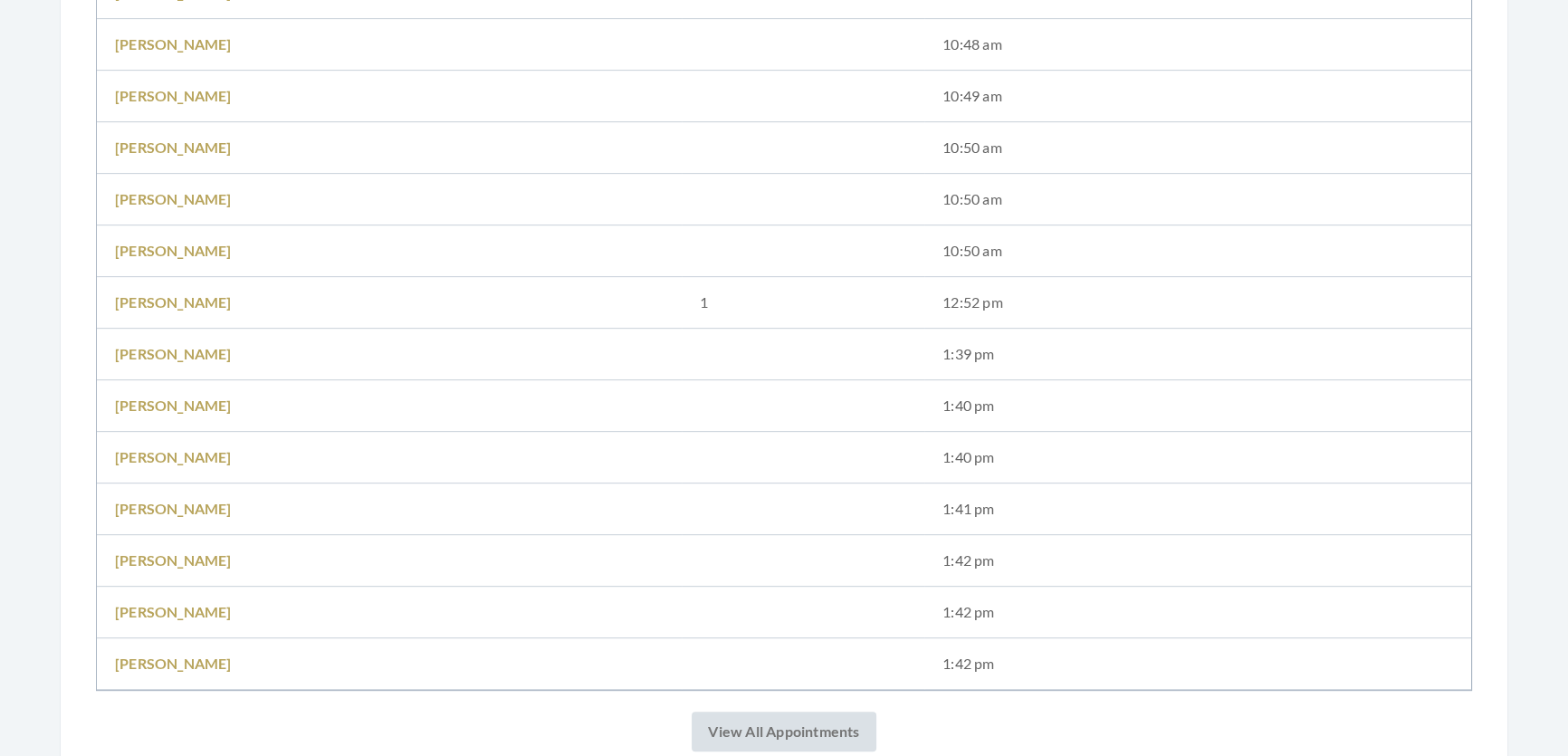
scroll to position [1151, 0]
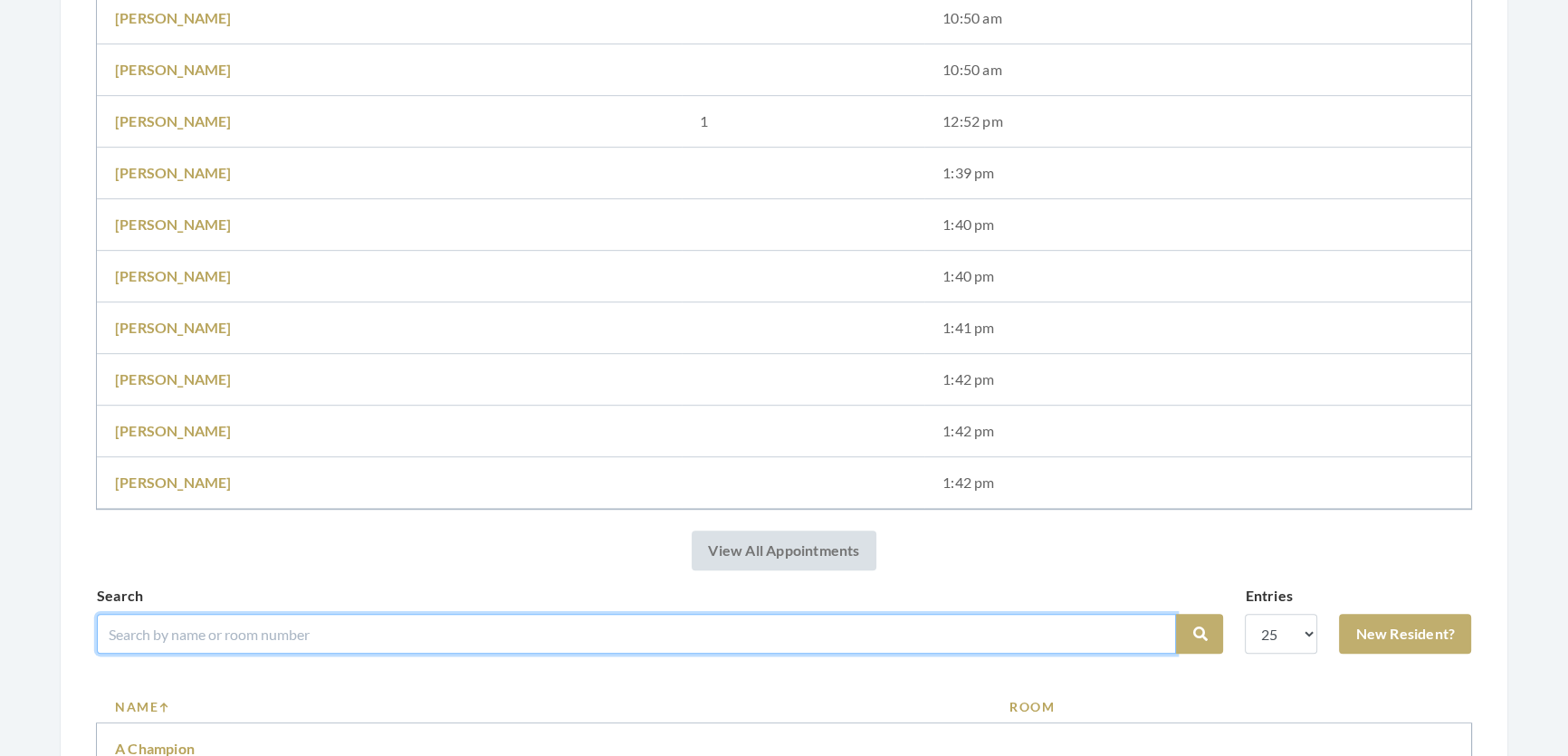
click at [482, 648] on input "search" at bounding box center [636, 633] width 1079 height 40
type input "[PERSON_NAME]"
click at [1176, 613] on button "Search" at bounding box center [1200, 633] width 47 height 40
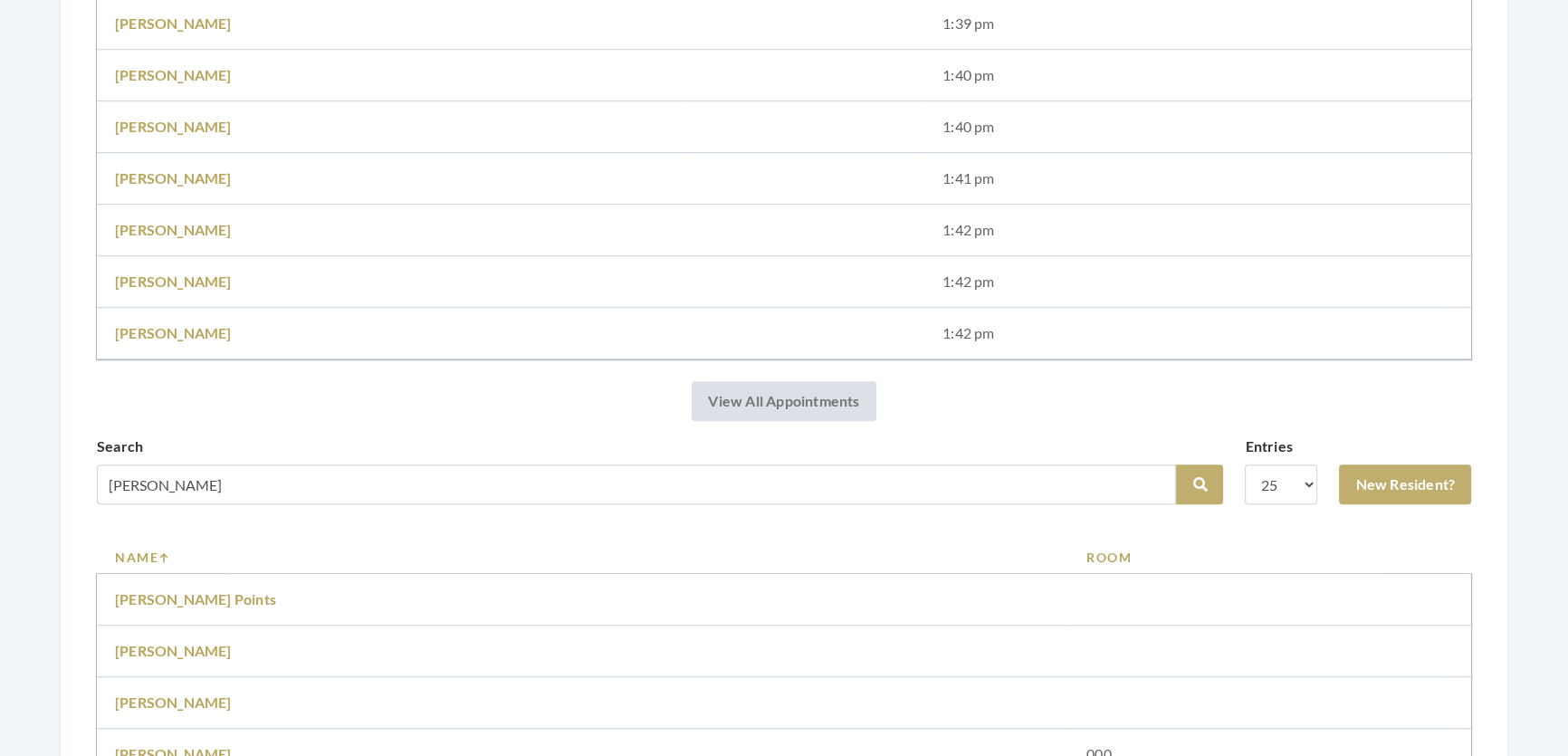
scroll to position [1646, 0]
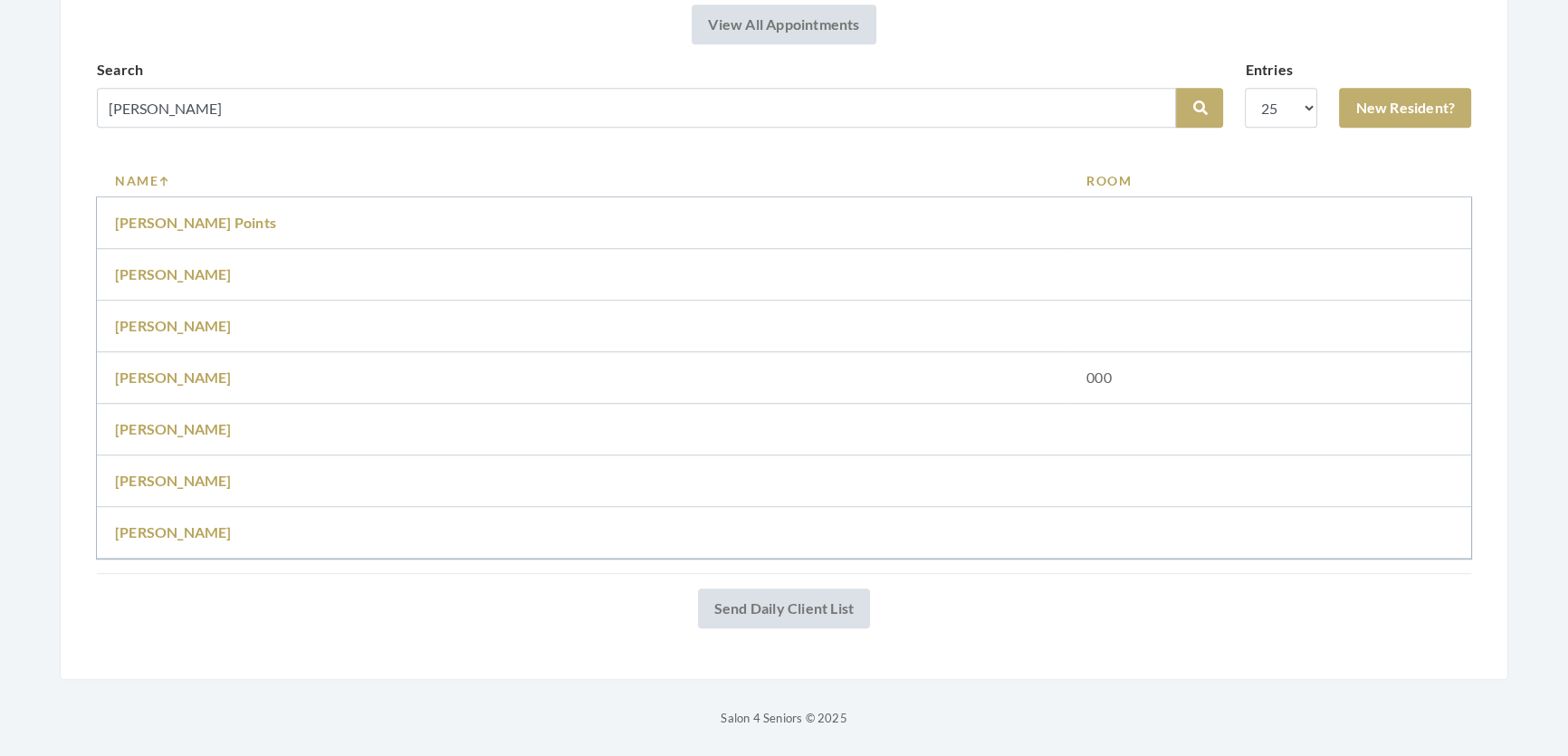
click at [159, 302] on td "[PERSON_NAME]" at bounding box center [583, 326] width 972 height 52
click at [157, 317] on link "Jane franey" at bounding box center [173, 325] width 116 height 17
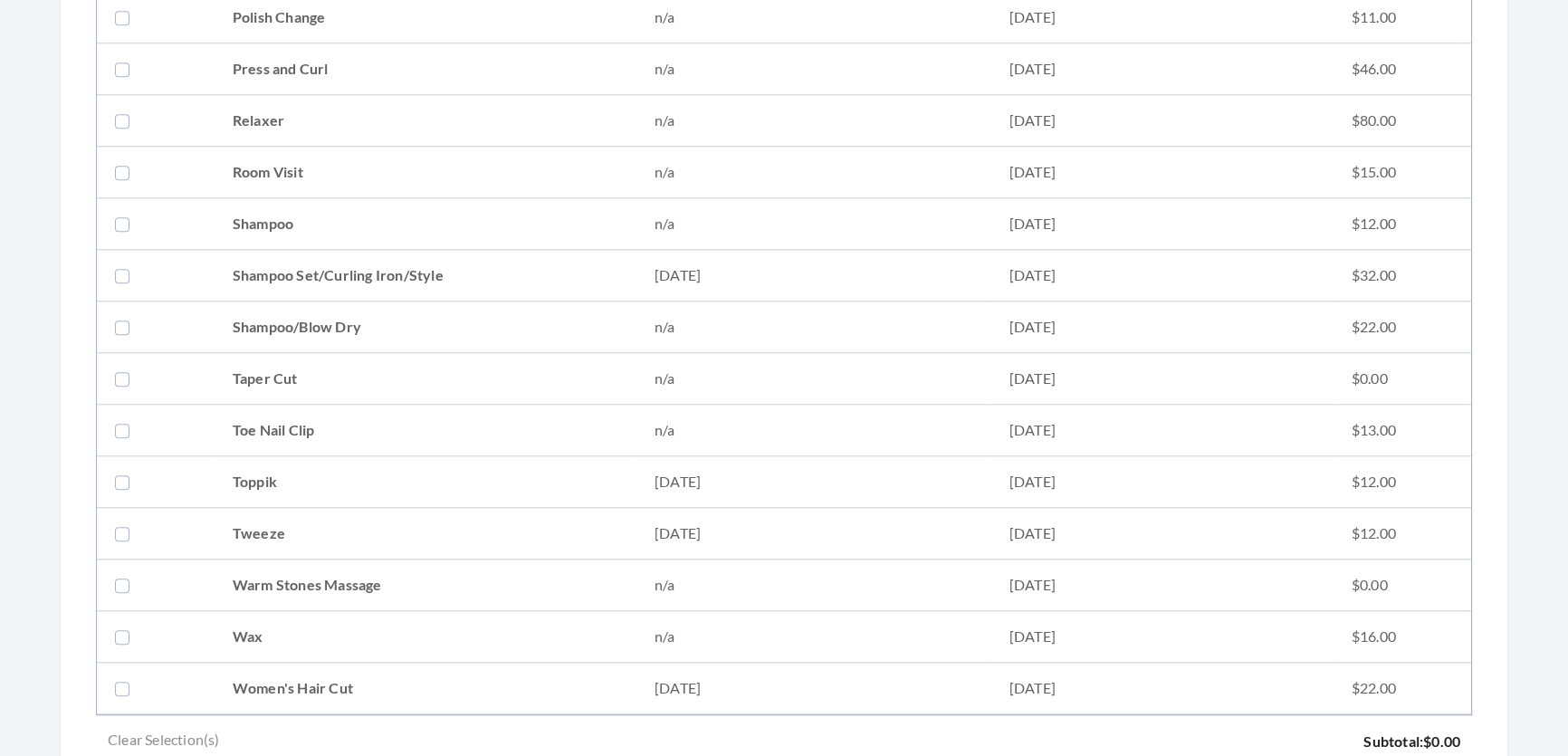
click at [264, 284] on td "Shampoo Set/Curling Iron/Style" at bounding box center [425, 275] width 422 height 52
checkbox input "true"
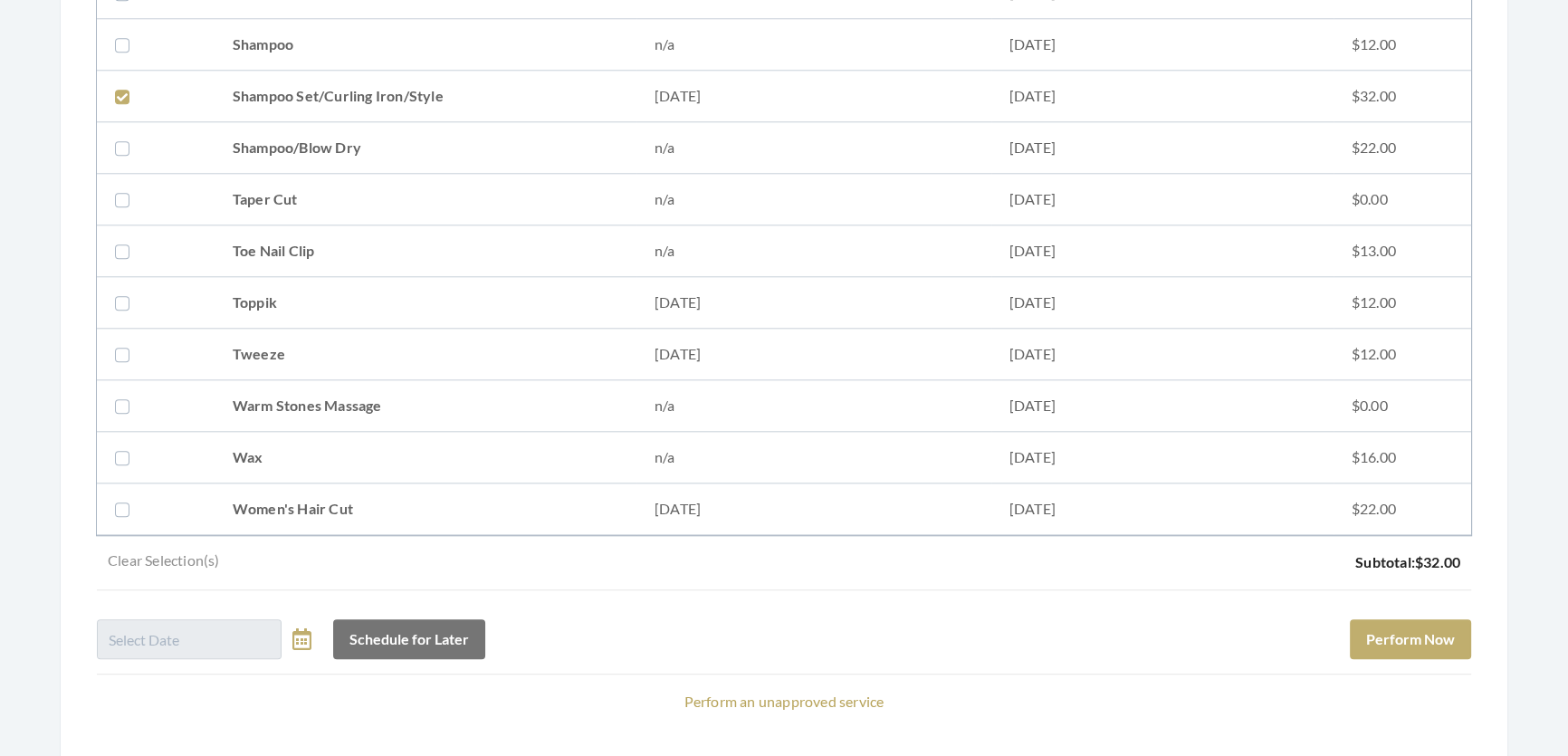
scroll to position [2431, 0]
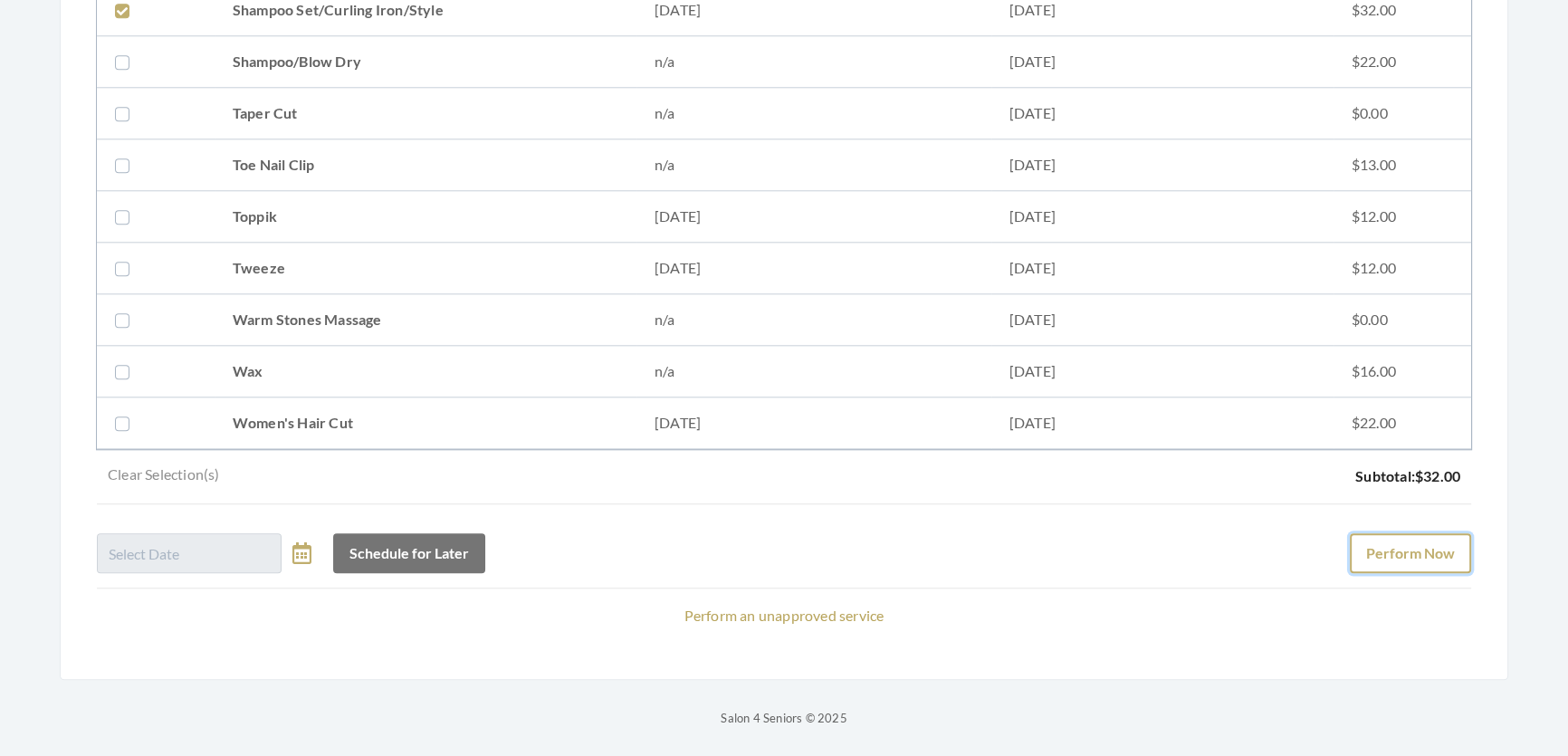
drag, startPoint x: 1358, startPoint y: 525, endPoint x: 1427, endPoint y: 515, distance: 69.7
click at [1427, 533] on button "Perform Now" at bounding box center [1410, 553] width 121 height 40
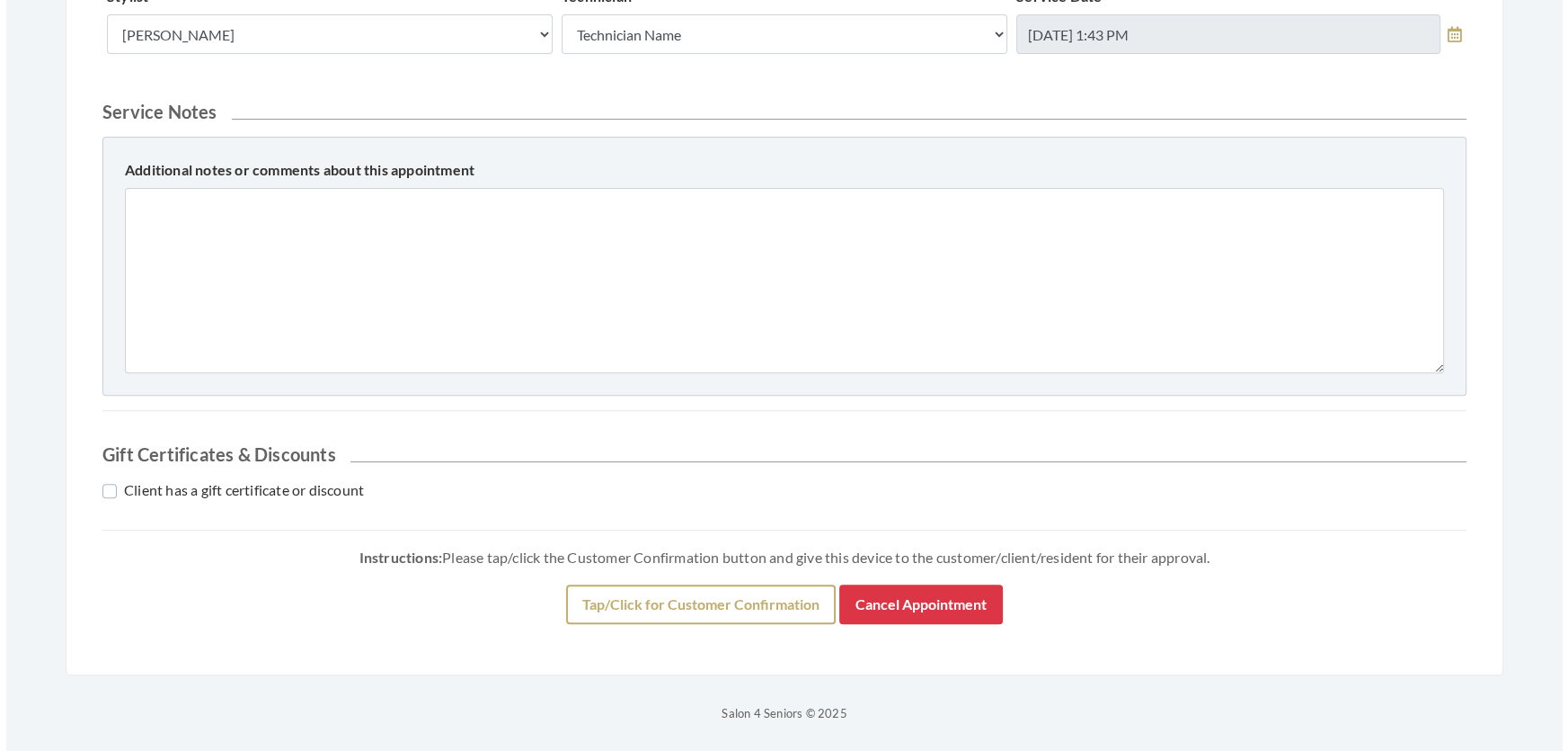
scroll to position [886, 0]
click at [620, 602] on button "Tap/Click for Customer Confirmation" at bounding box center [694, 604] width 270 height 40
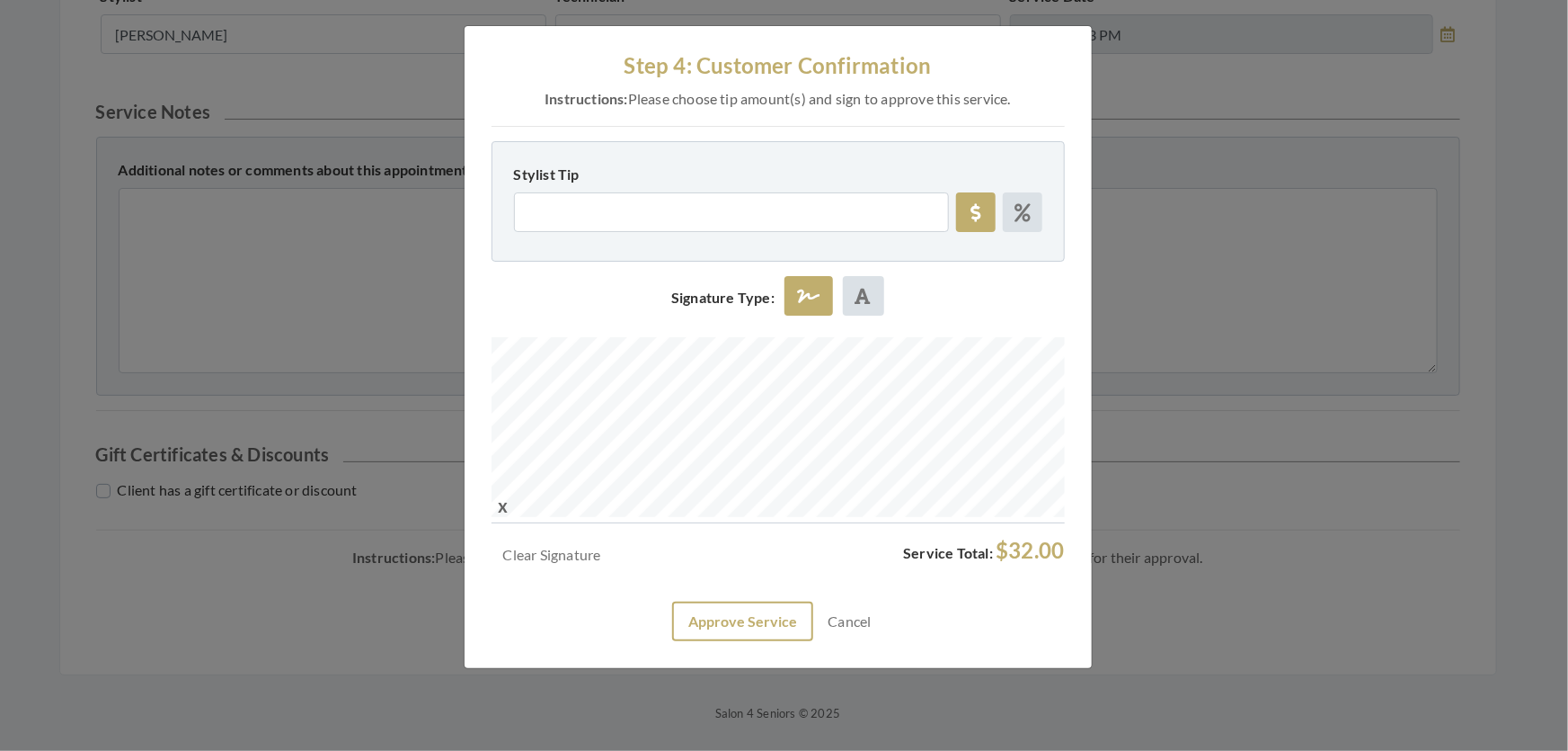
scroll to position [0, 0]
click at [760, 641] on button "Approve Service" at bounding box center [742, 621] width 141 height 40
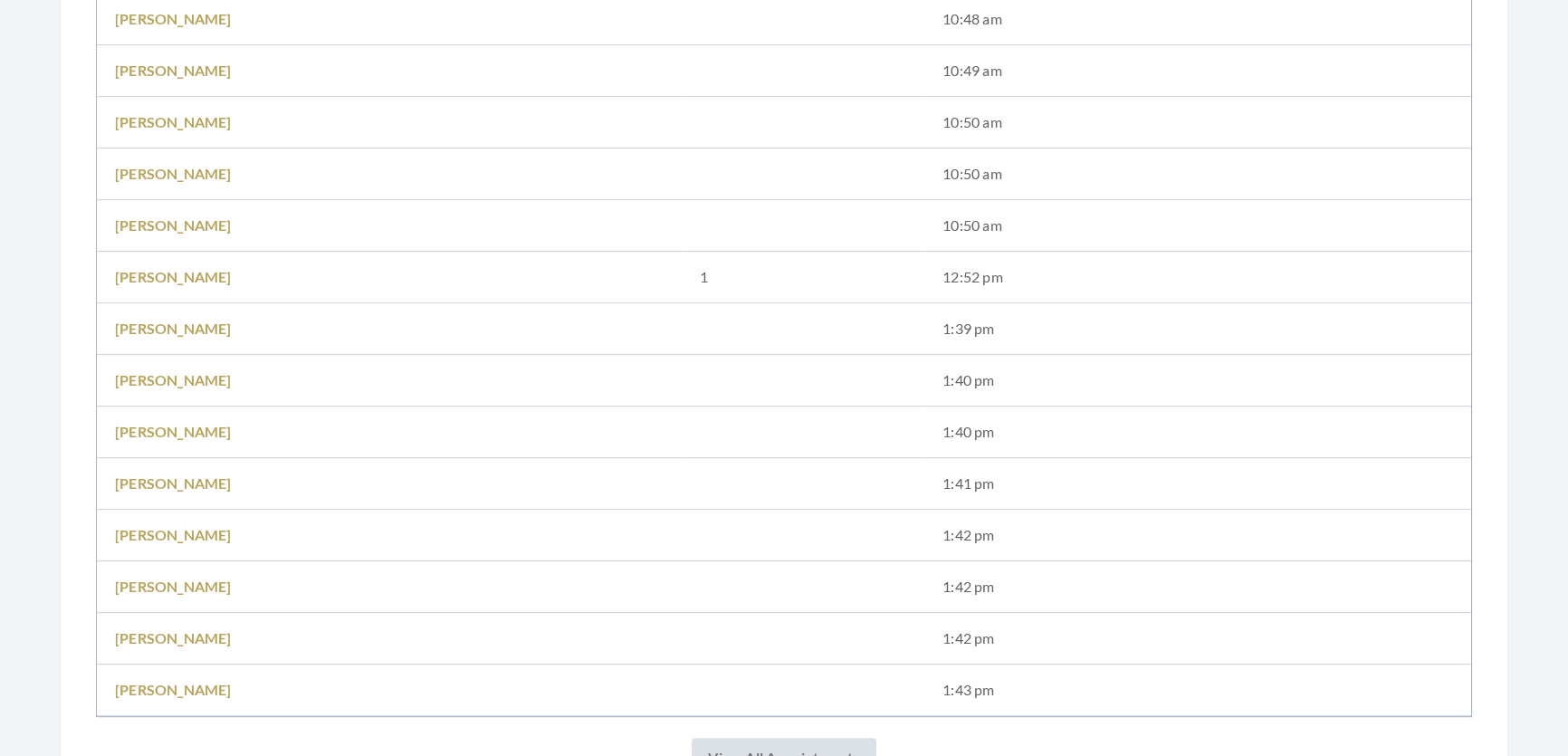
scroll to position [1233, 0]
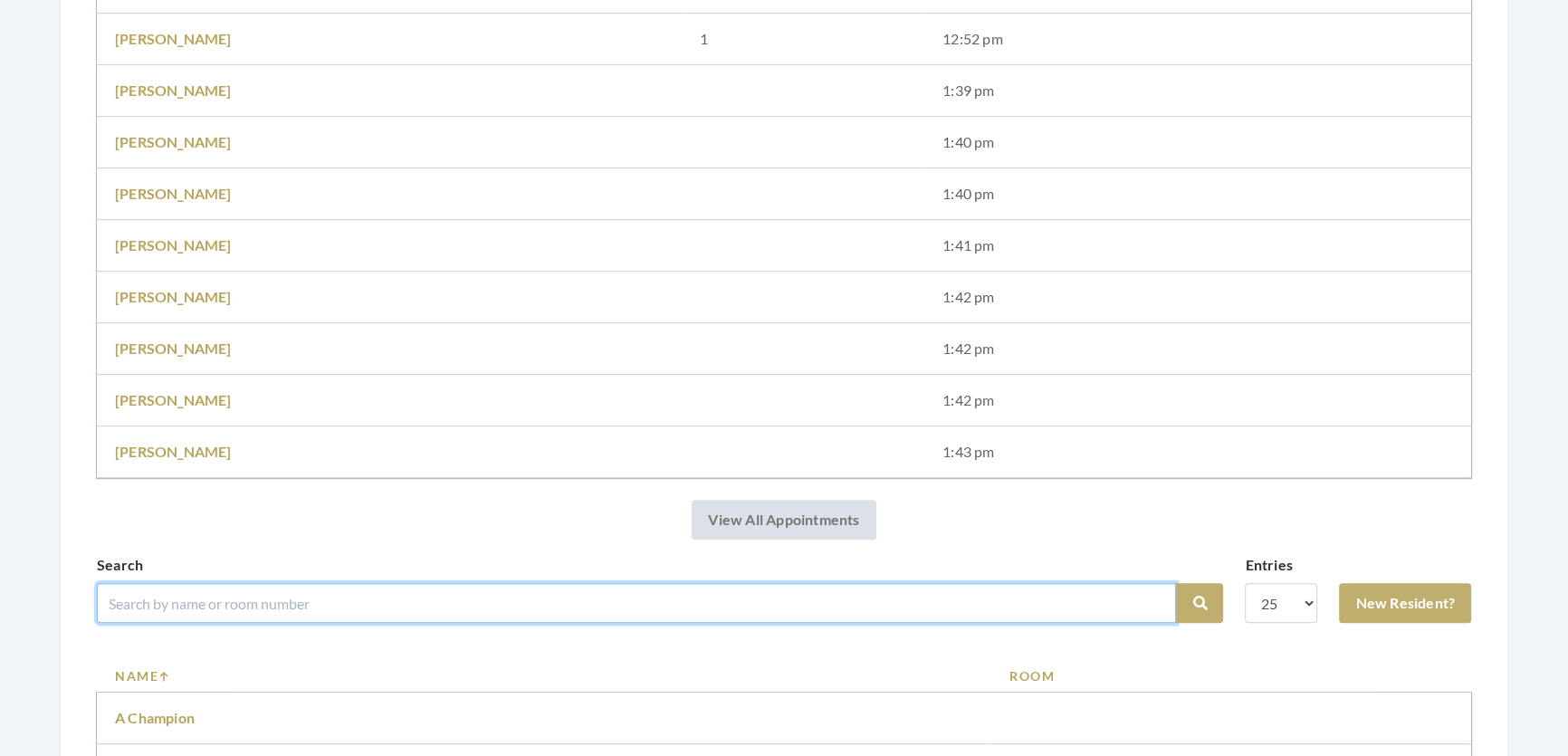
click at [304, 604] on input "search" at bounding box center [636, 602] width 1079 height 40
type input "elaine"
click at [1176, 582] on button "Search" at bounding box center [1200, 602] width 47 height 40
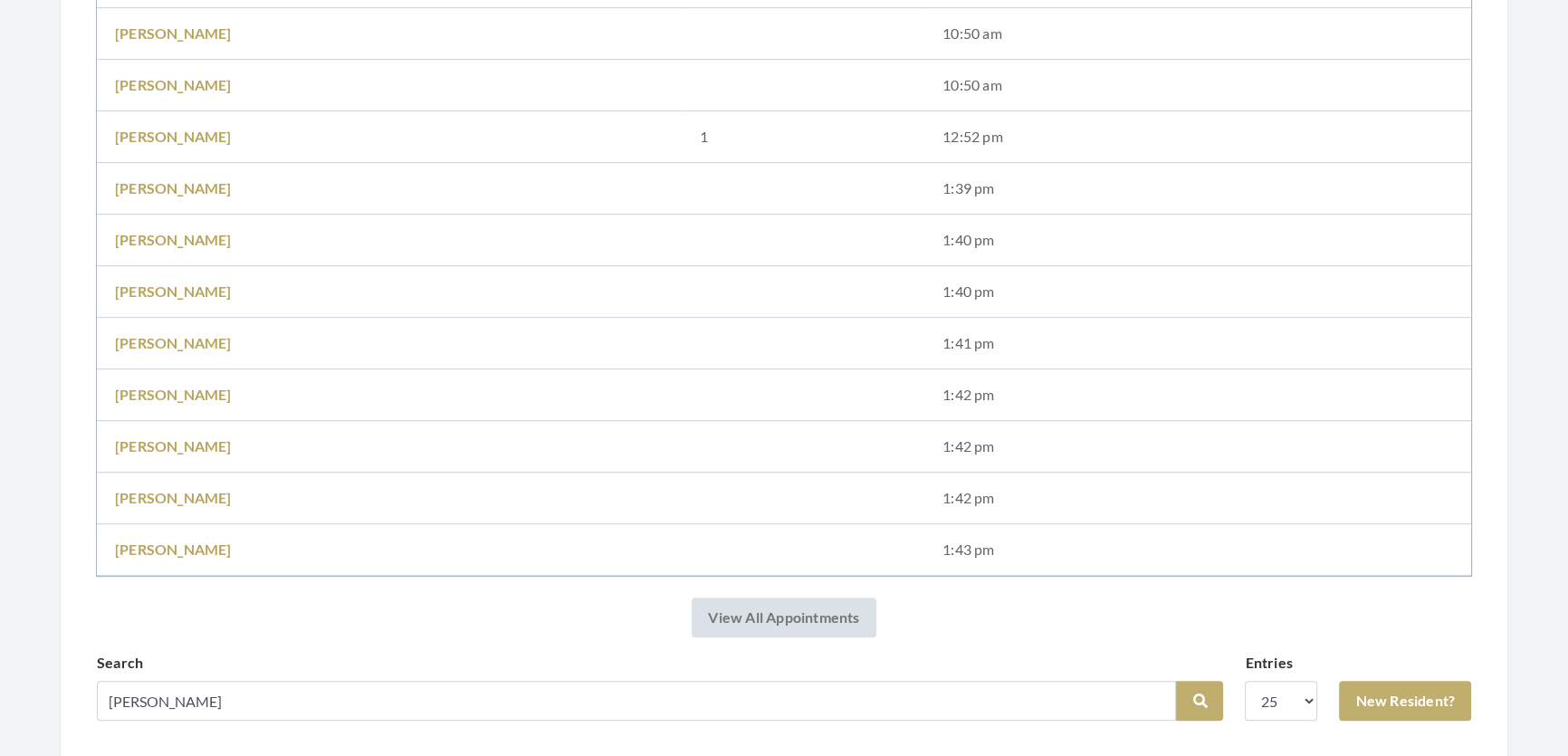
scroll to position [1445, 0]
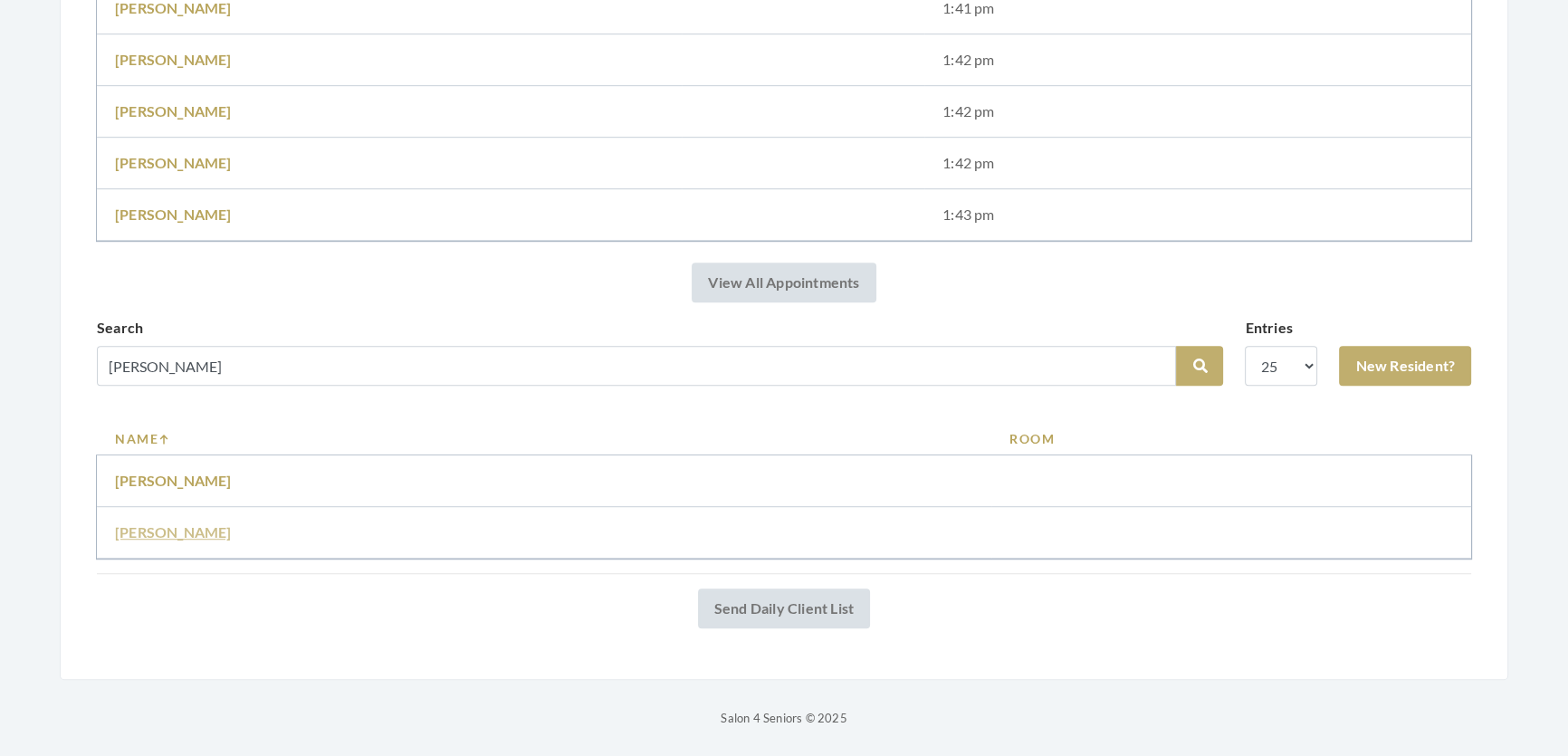
click at [225, 523] on link "Elaine Hagenbuch" at bounding box center [173, 532] width 116 height 17
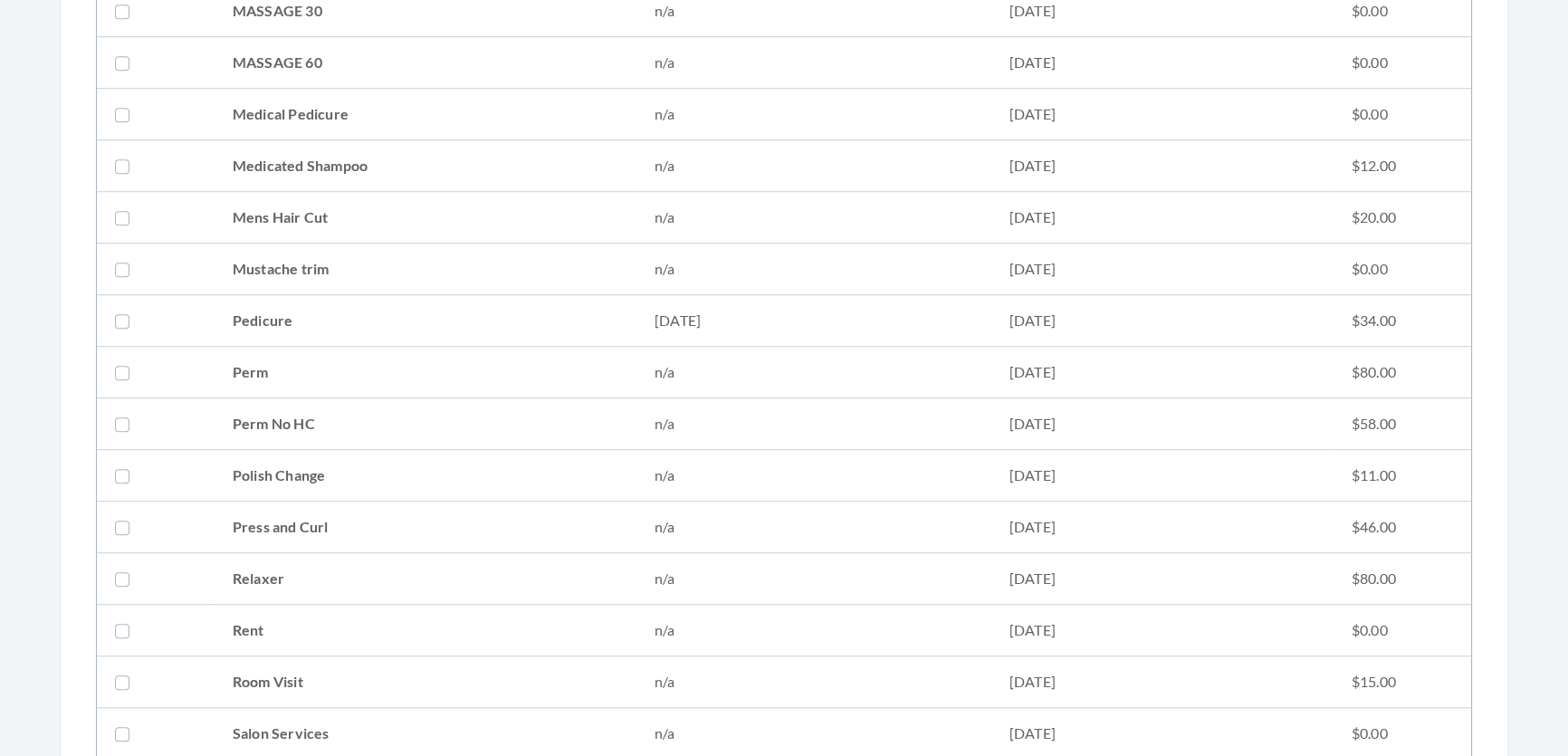
scroll to position [1810, 0]
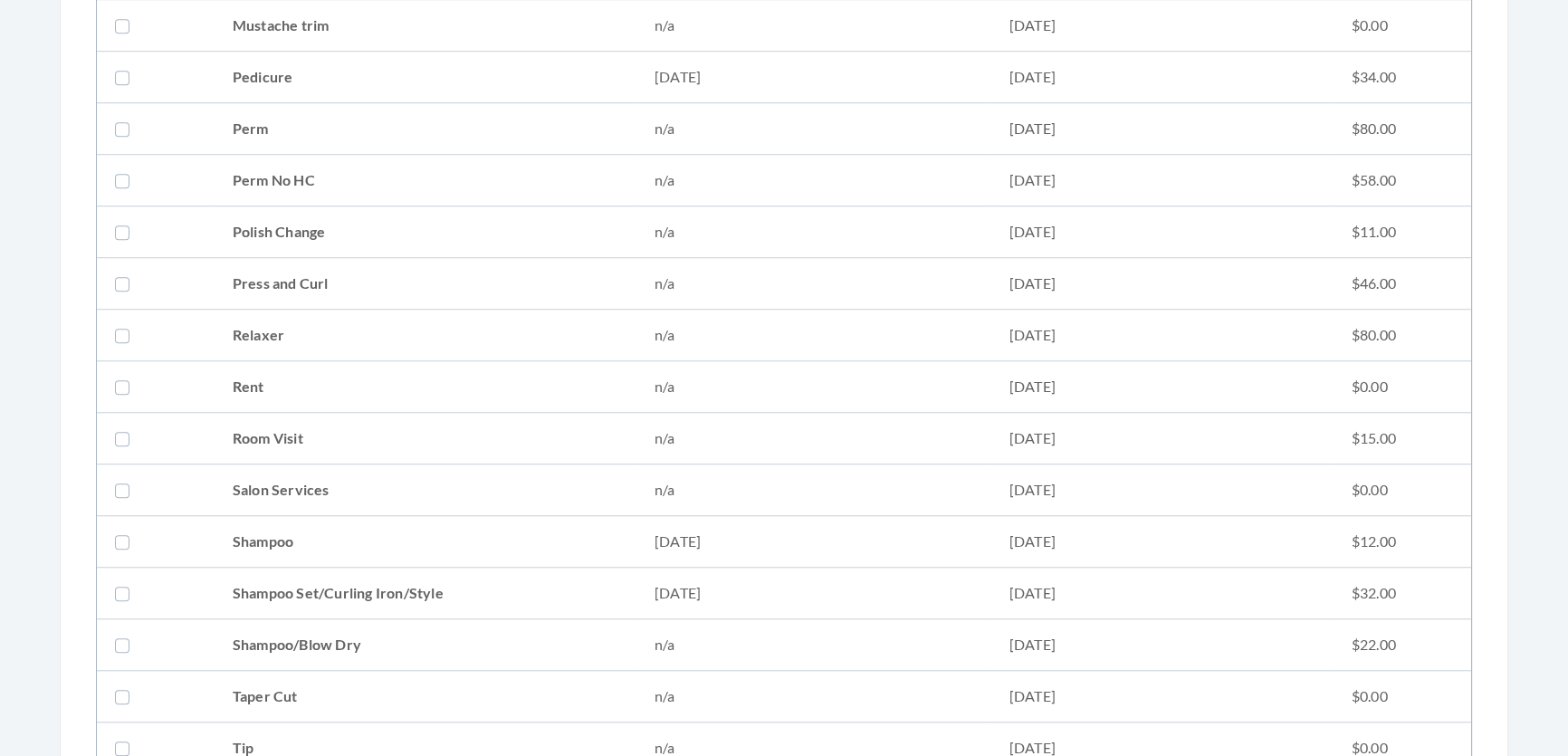
click at [281, 584] on td "Shampoo Set/Curling Iron/Style" at bounding box center [425, 592] width 422 height 52
checkbox input "true"
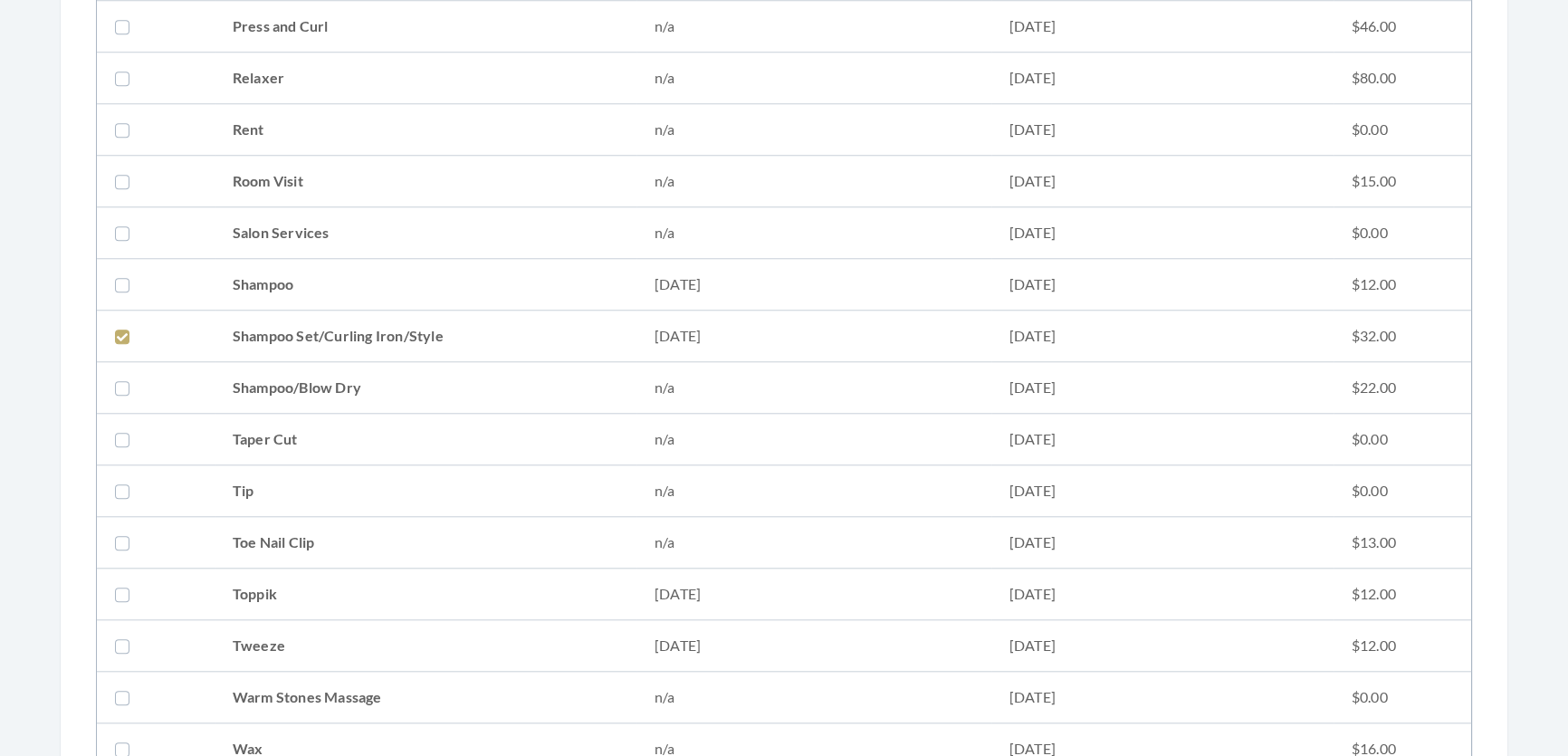
scroll to position [2468, 0]
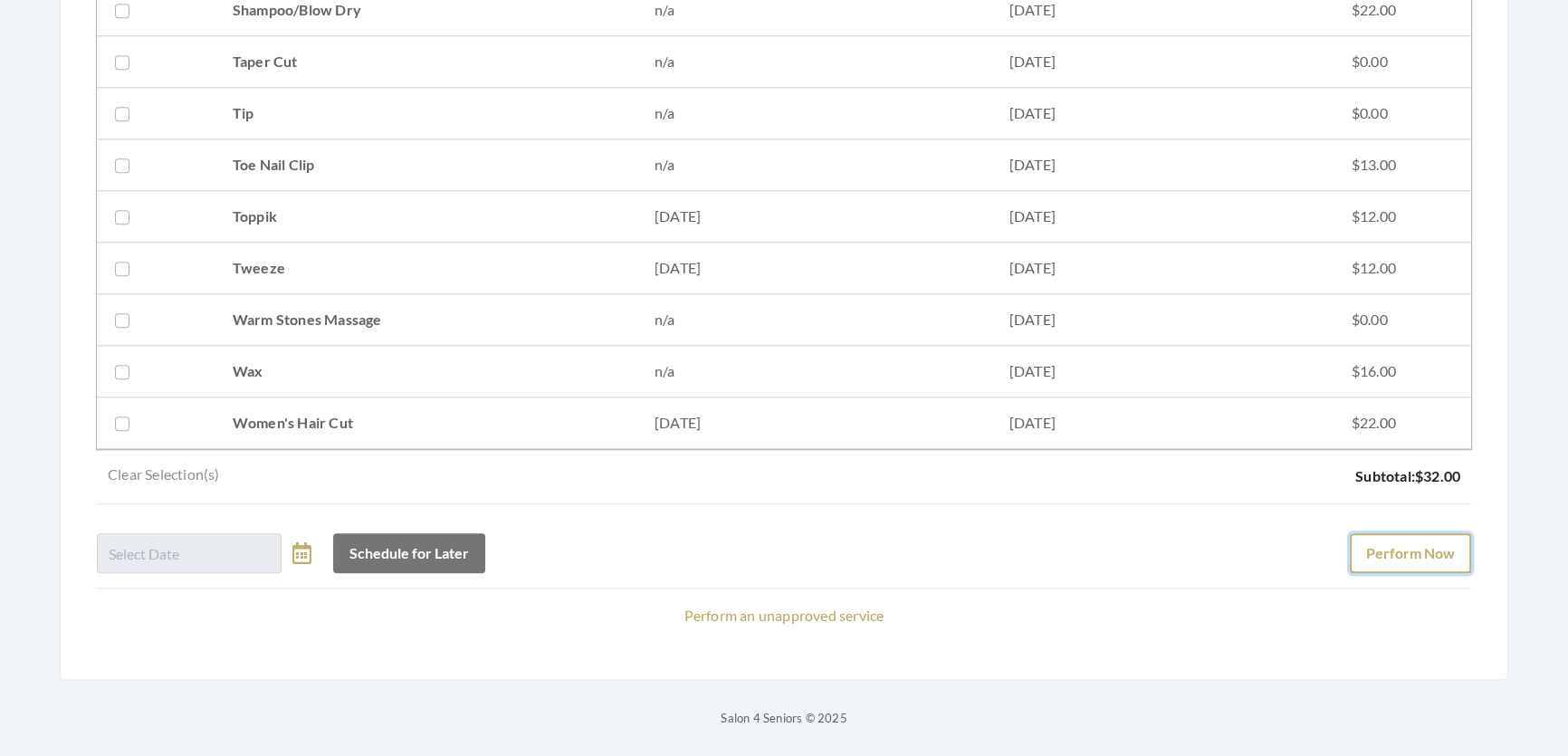
click at [1441, 533] on button "Perform Now" at bounding box center [1410, 553] width 121 height 40
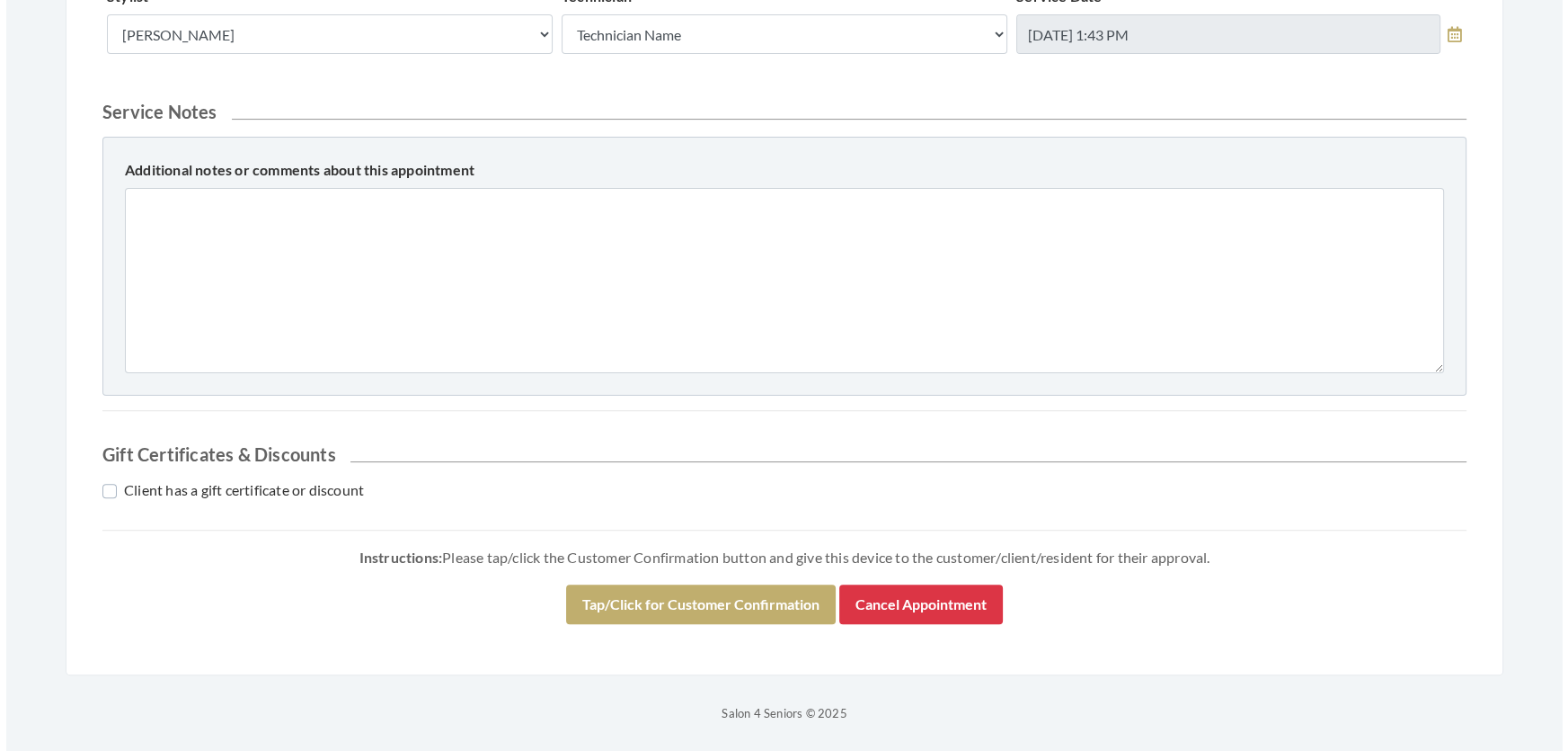
scroll to position [769, 0]
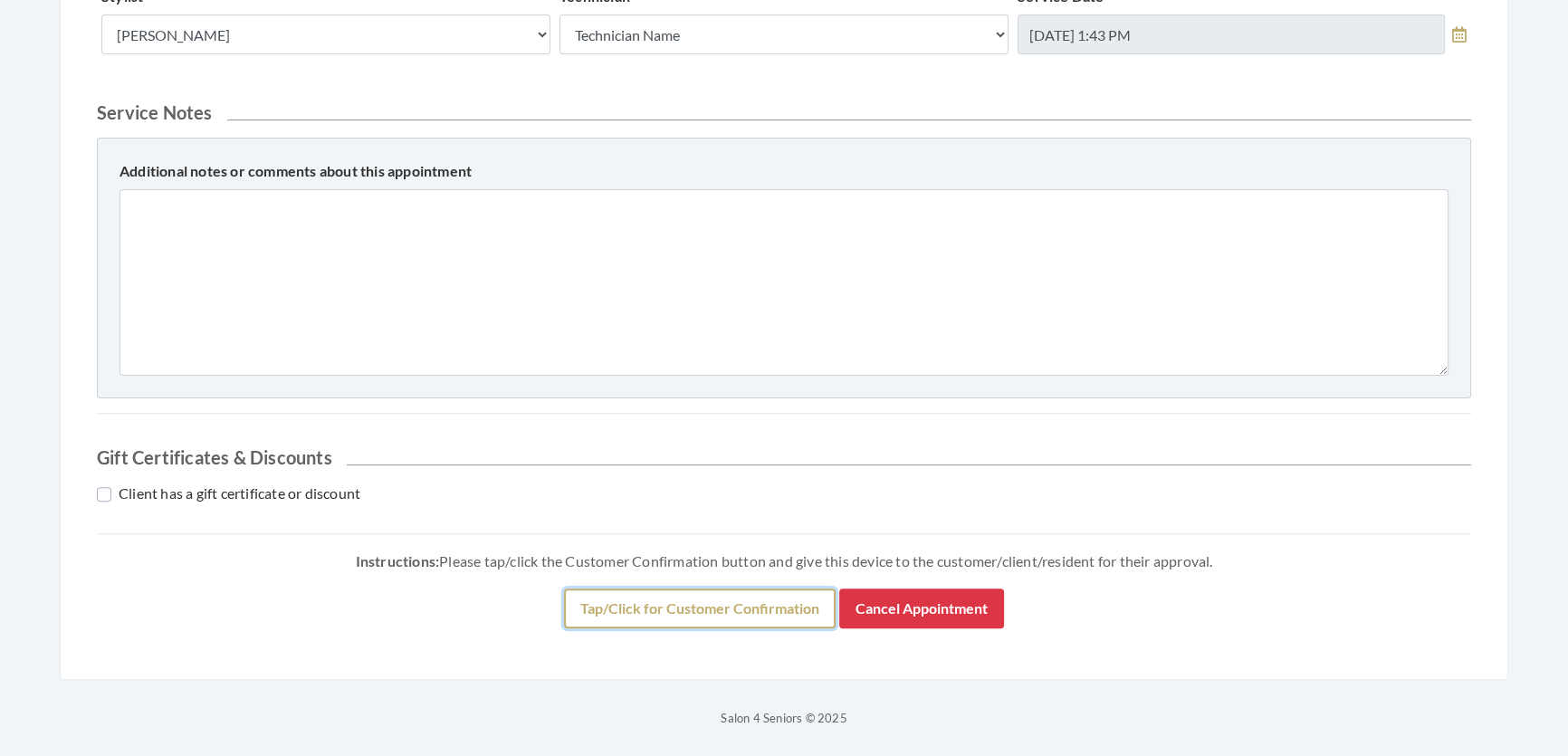
click at [564, 614] on button "Tap/Click for Customer Confirmation" at bounding box center [699, 608] width 272 height 40
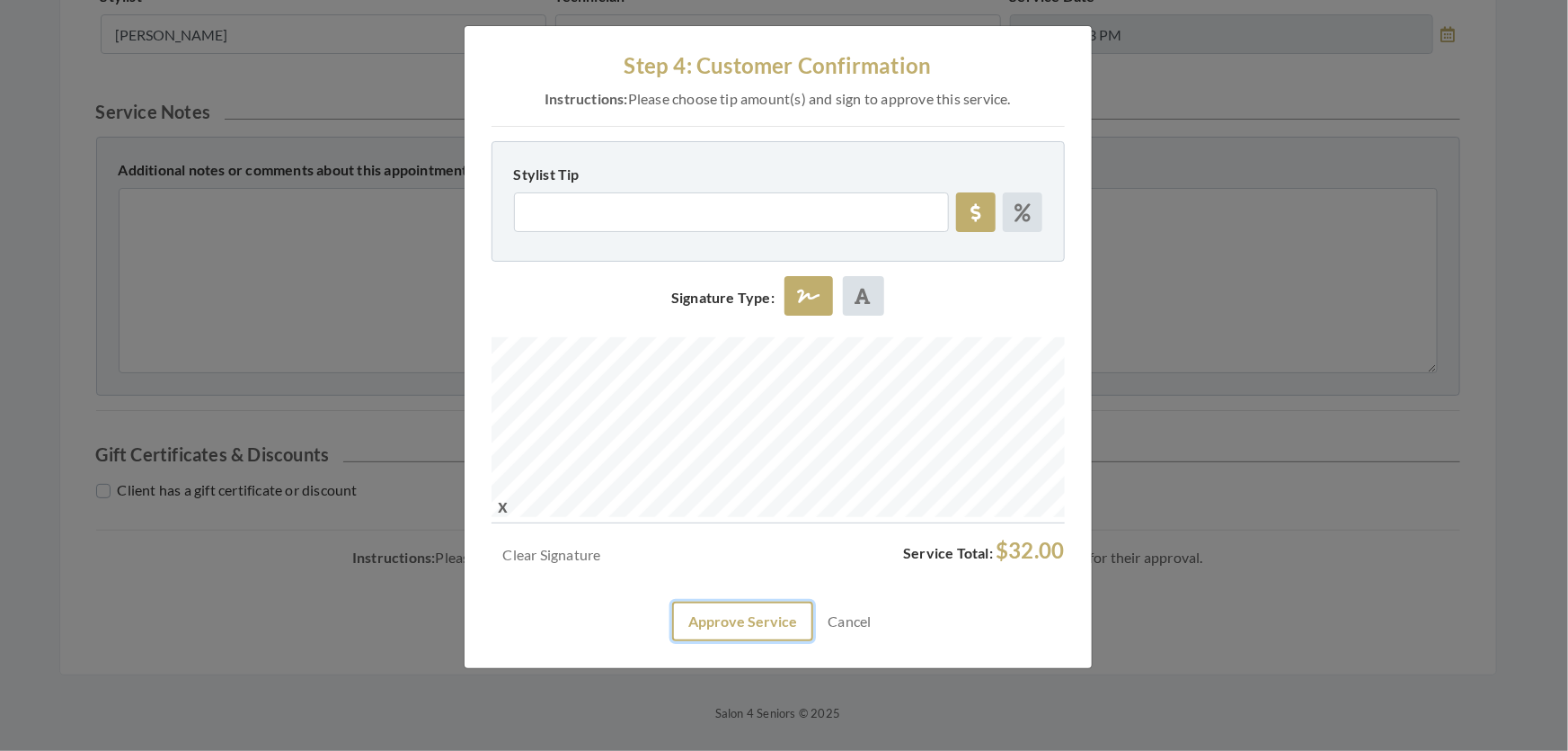
click at [692, 641] on button "Approve Service" at bounding box center [742, 621] width 141 height 40
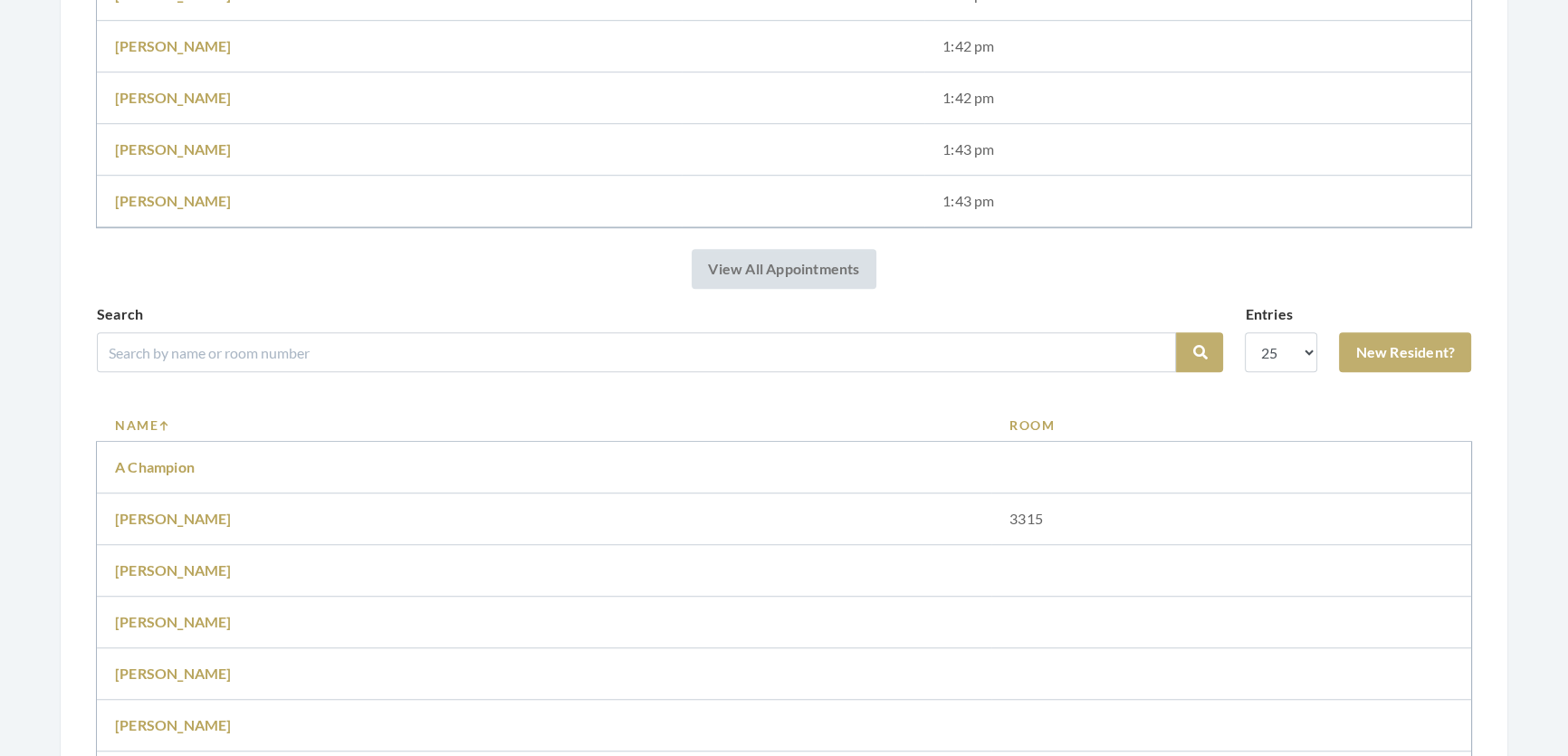
scroll to position [1727, 0]
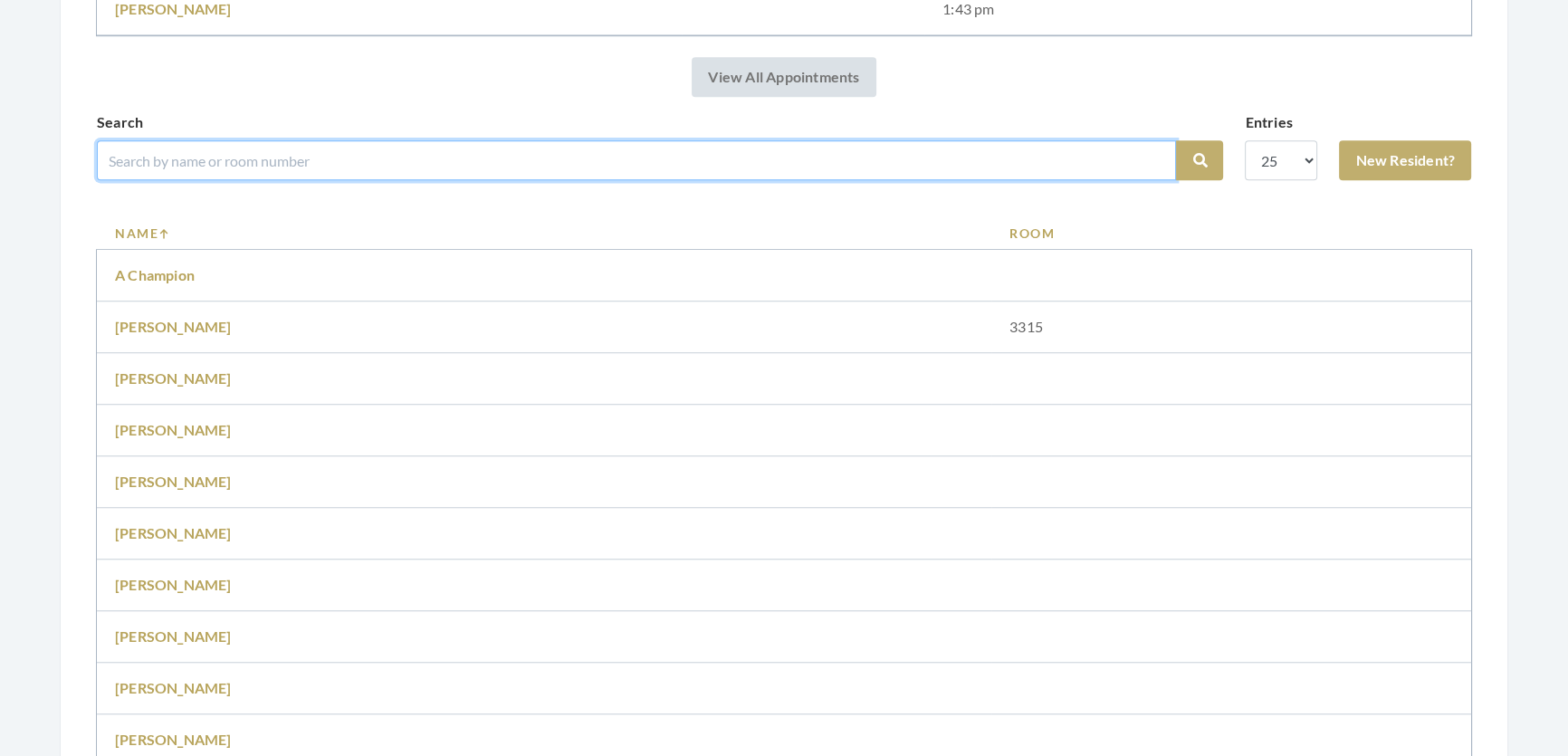
click at [251, 180] on input "search" at bounding box center [636, 160] width 1079 height 40
type input "Shirley Edmonds"
click at [1176, 140] on button "Search" at bounding box center [1200, 160] width 47 height 40
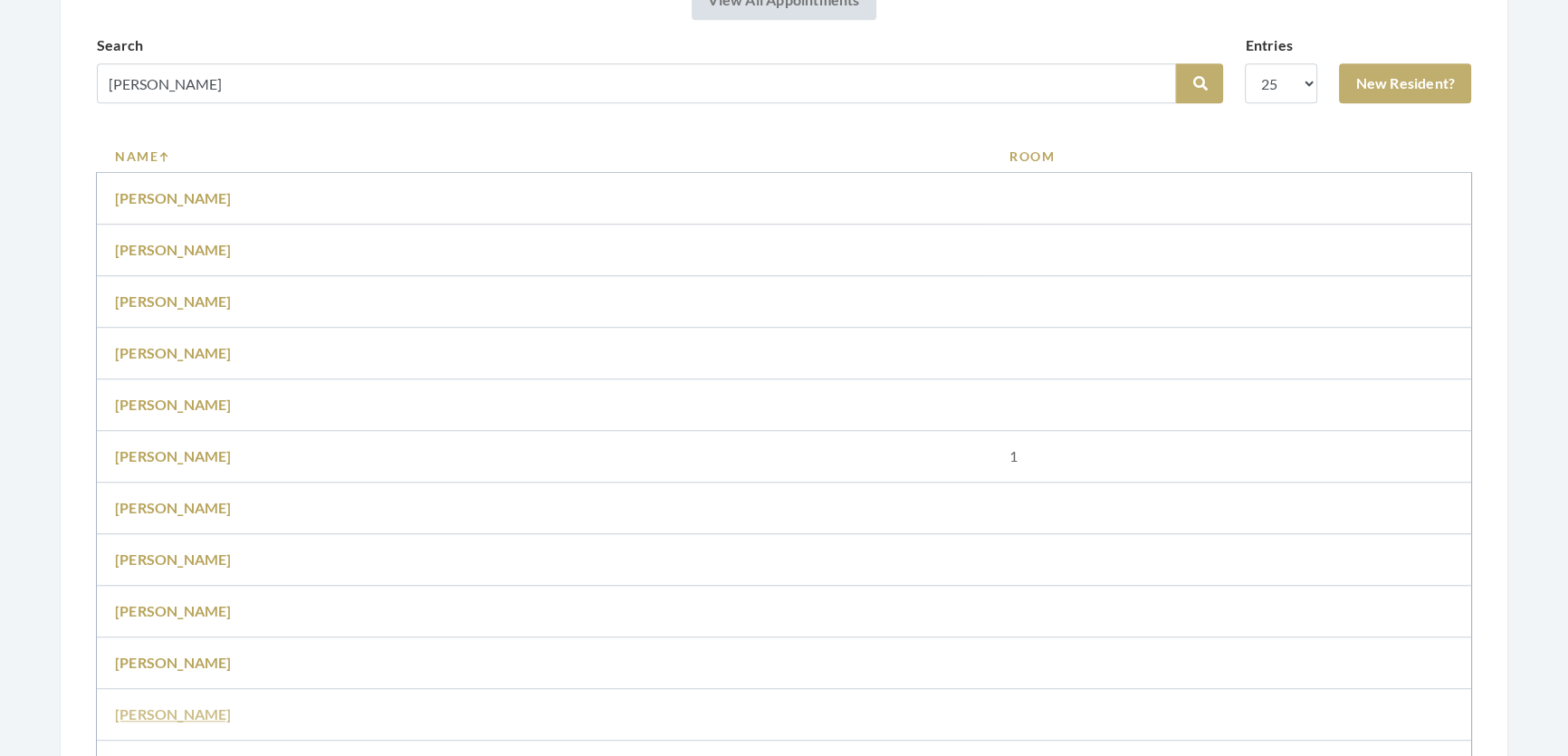
scroll to position [1727, 0]
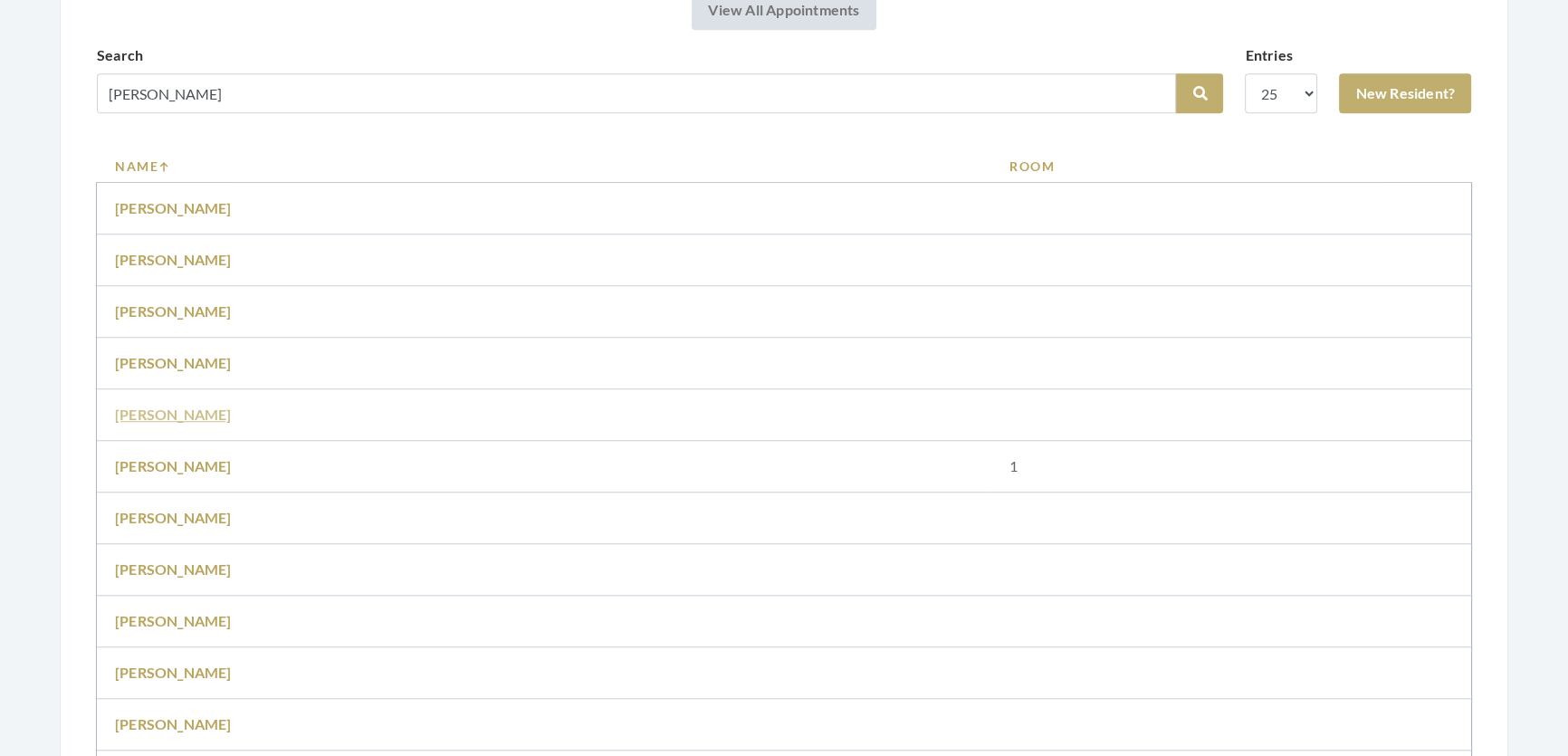
click at [176, 423] on link "[PERSON_NAME]" at bounding box center [173, 413] width 116 height 17
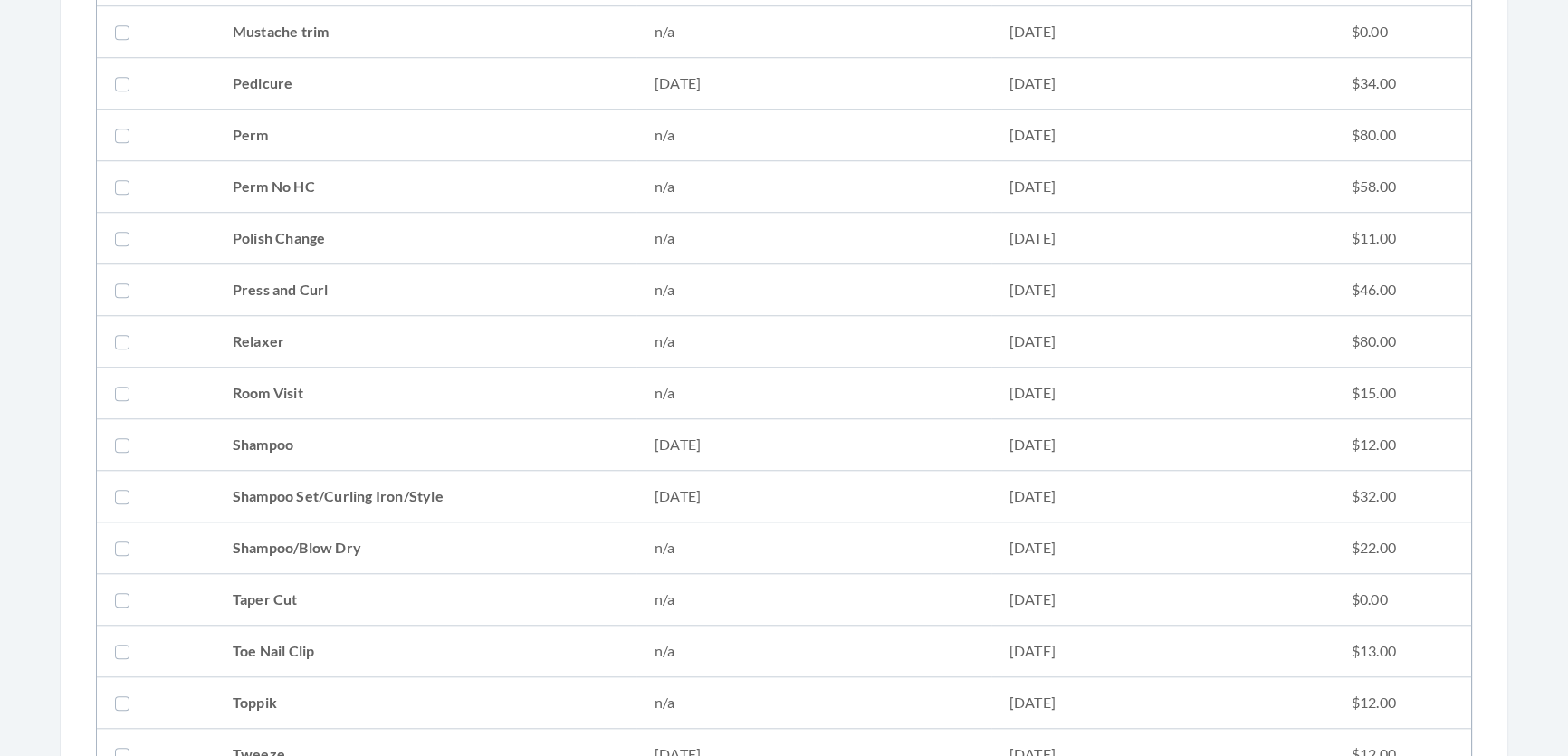
scroll to position [2221, 0]
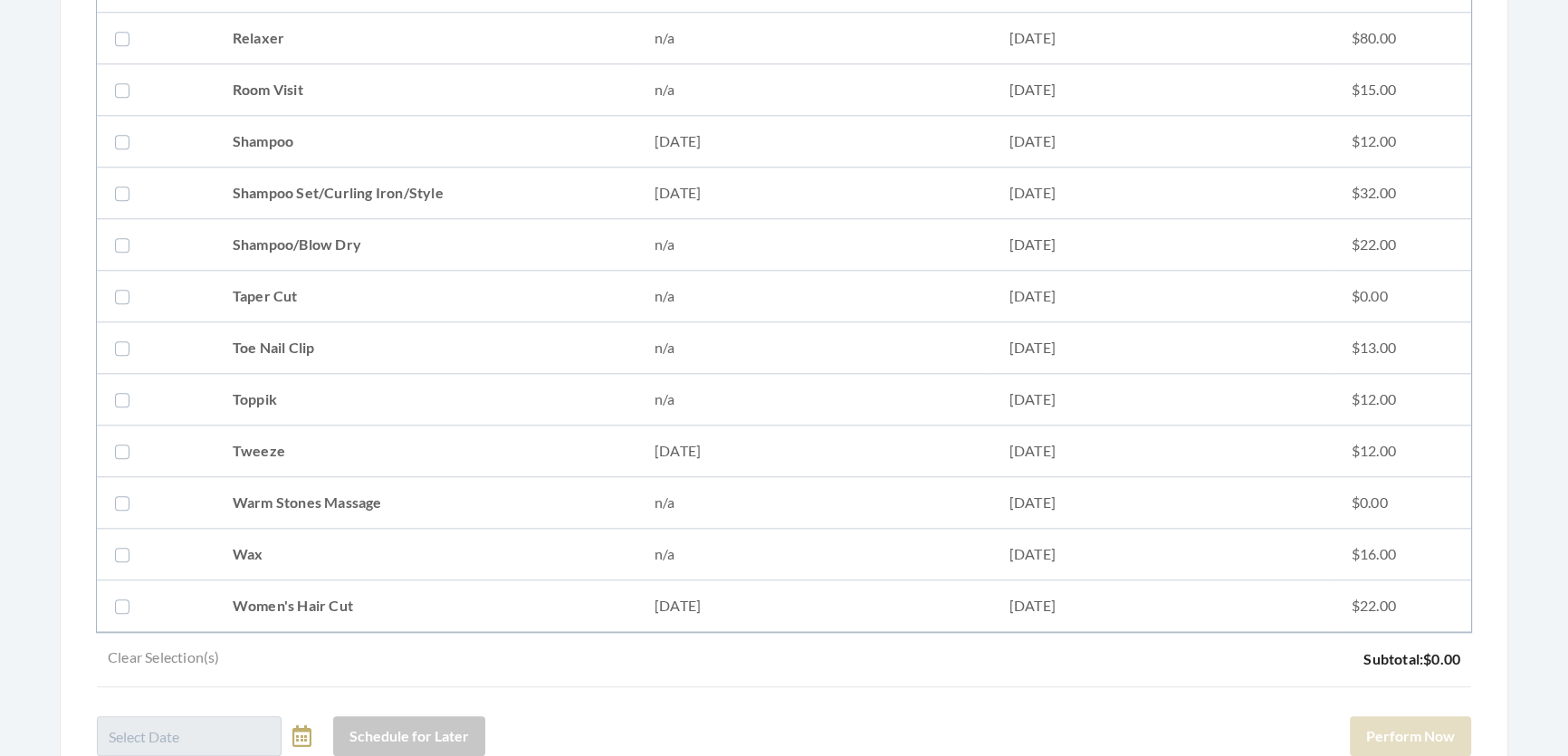
click at [245, 195] on td "Shampoo Set/Curling Iron/Style" at bounding box center [425, 193] width 422 height 52
checkbox input "true"
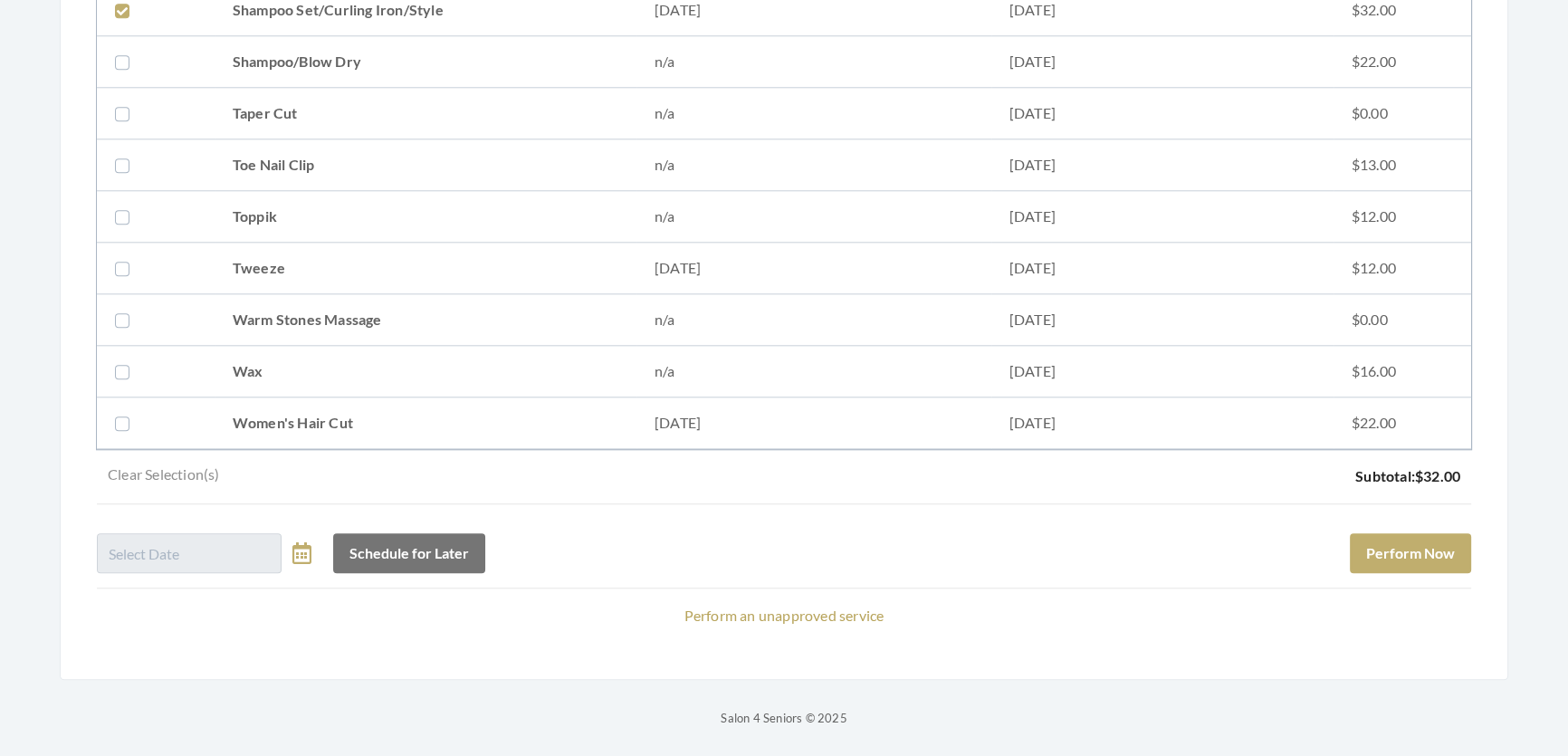
scroll to position [2431, 0]
click at [1360, 549] on button "Perform Now" at bounding box center [1410, 553] width 121 height 40
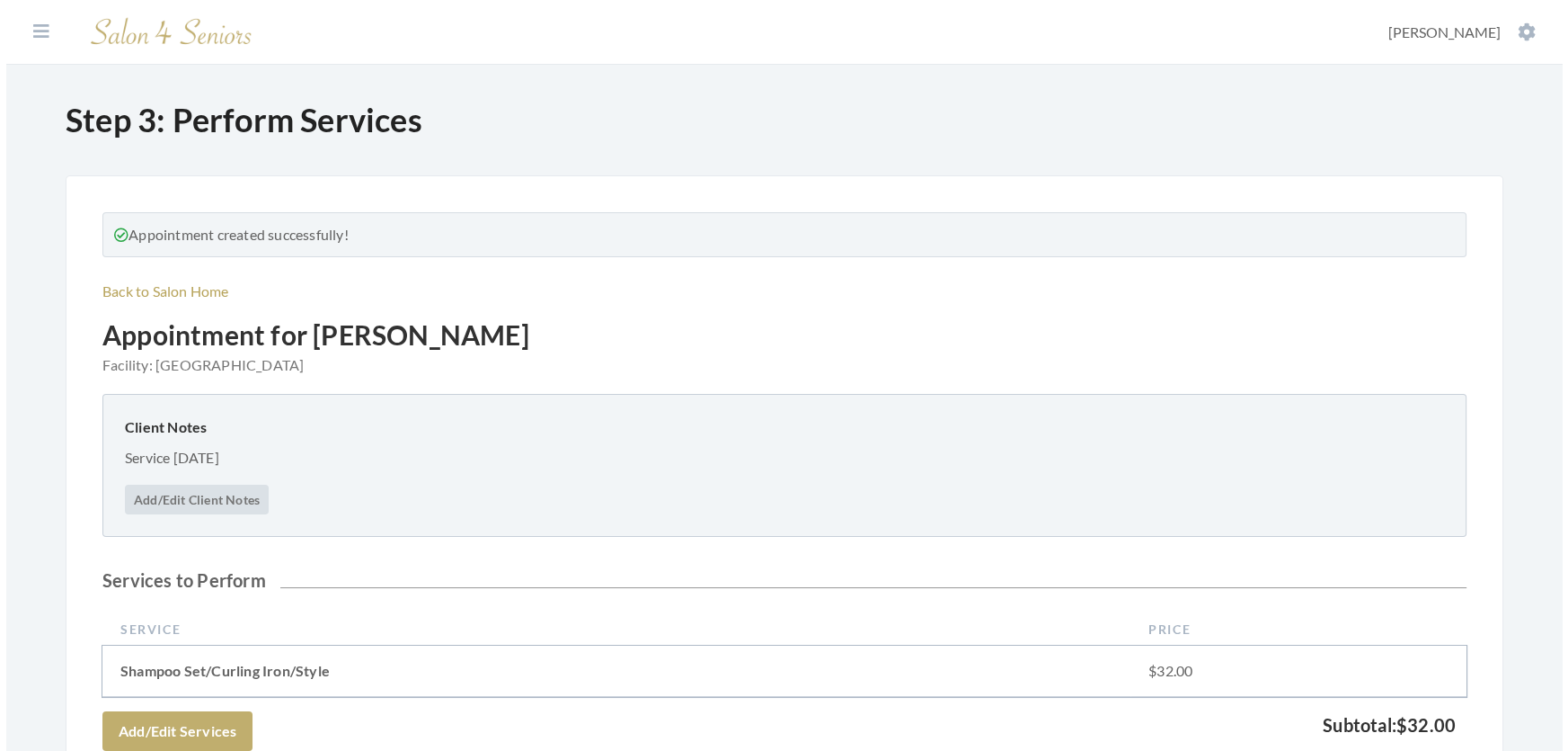
scroll to position [886, 0]
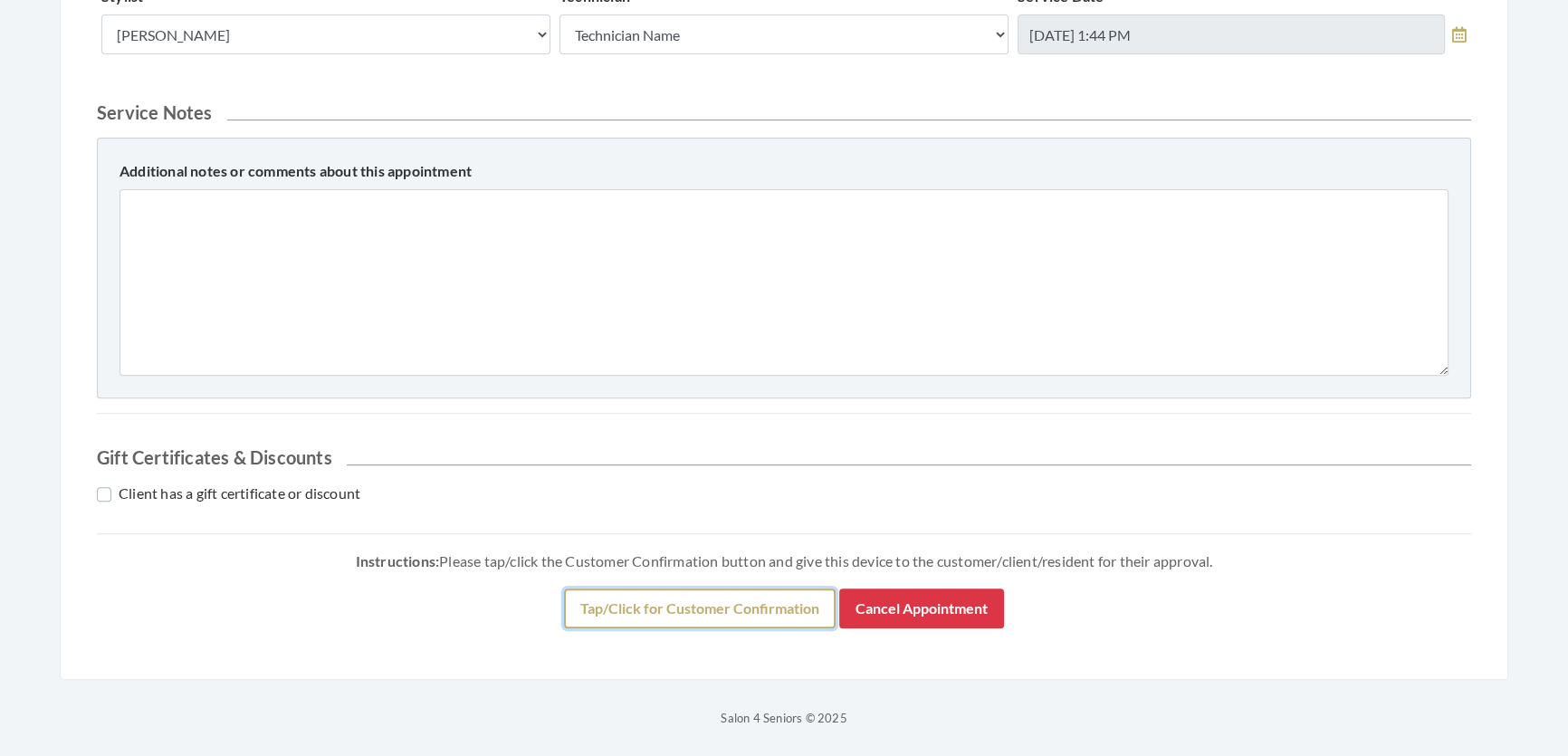
click at [692, 593] on button "Tap/Click for Customer Confirmation" at bounding box center [699, 608] width 272 height 40
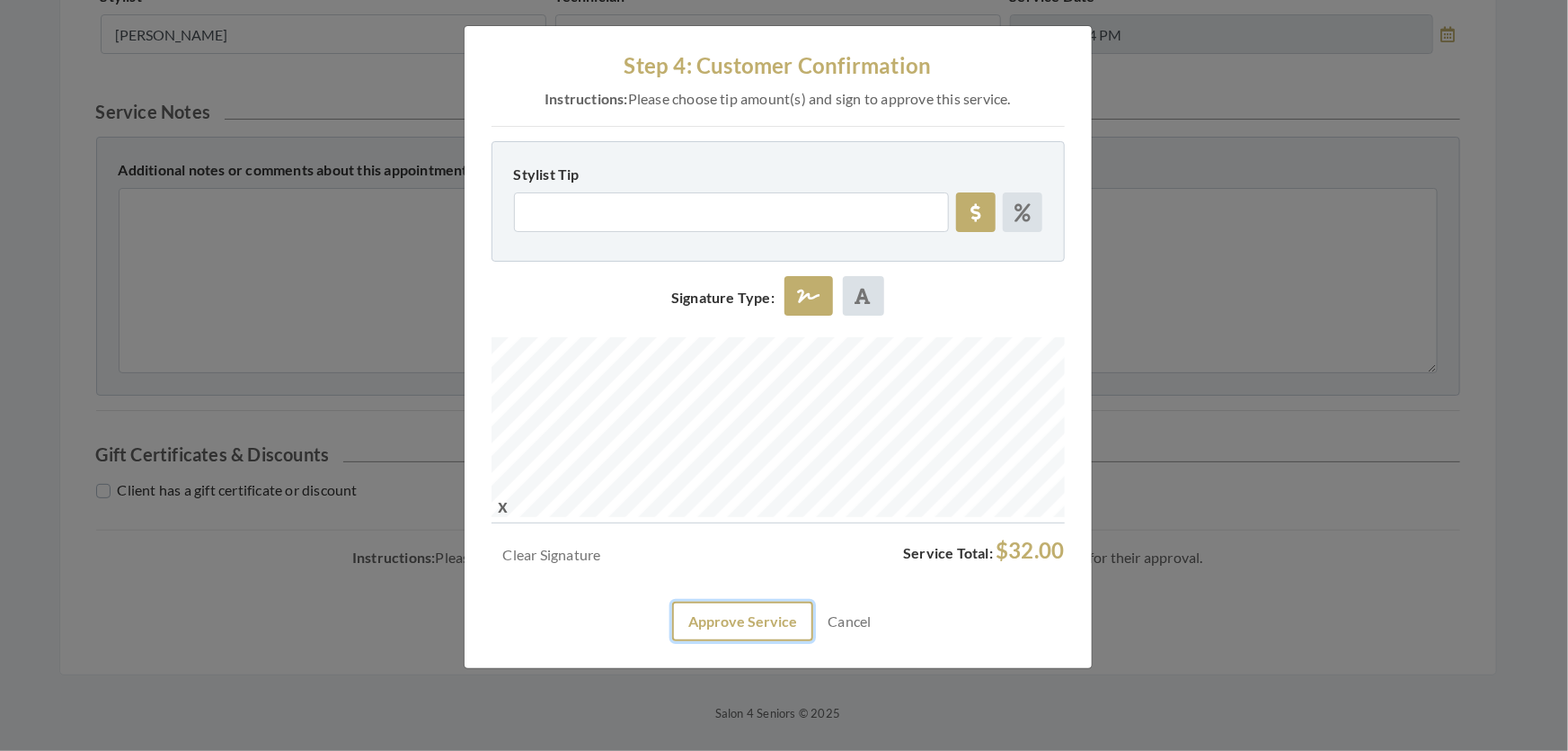
click at [709, 641] on button "Approve Service" at bounding box center [742, 621] width 141 height 40
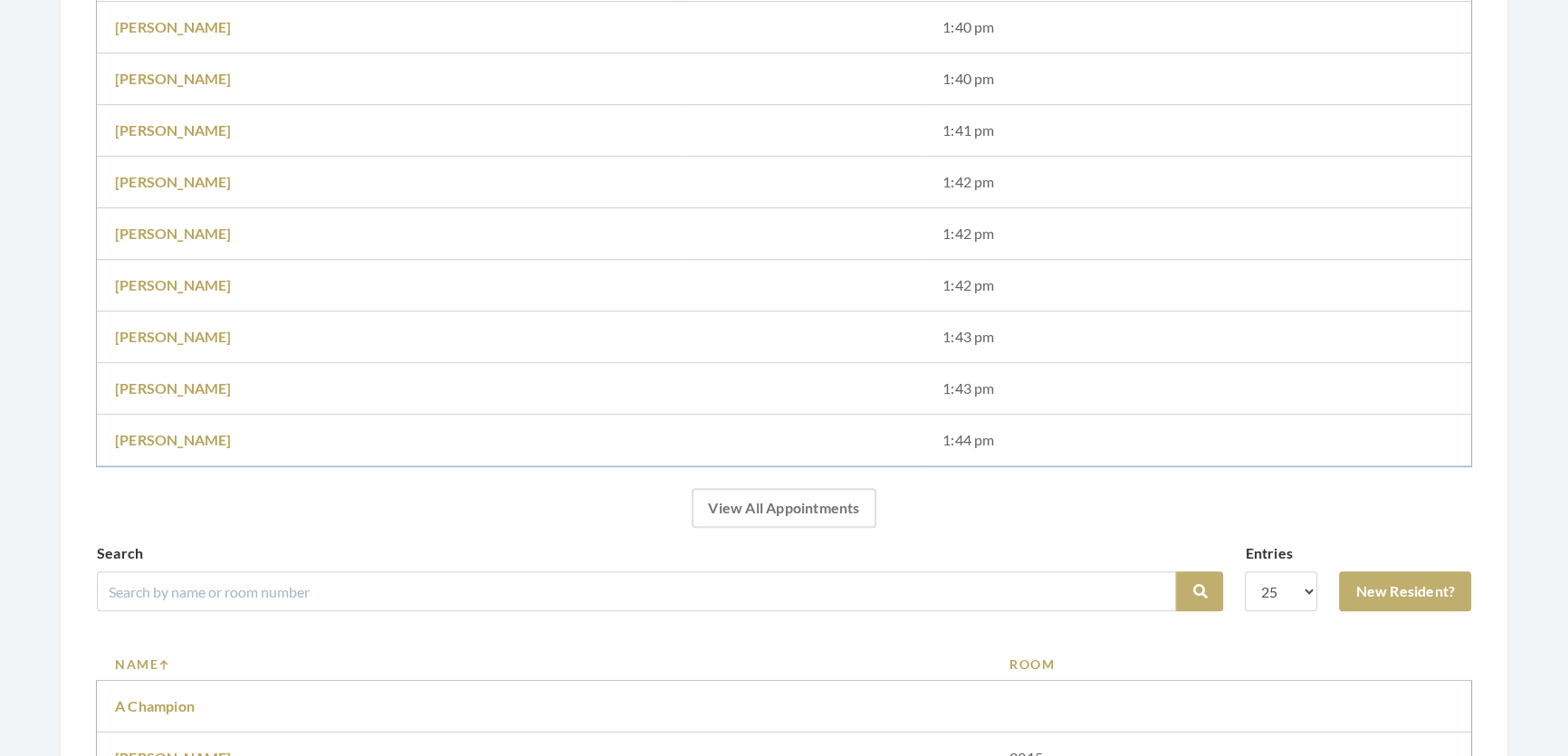
scroll to position [1563, 0]
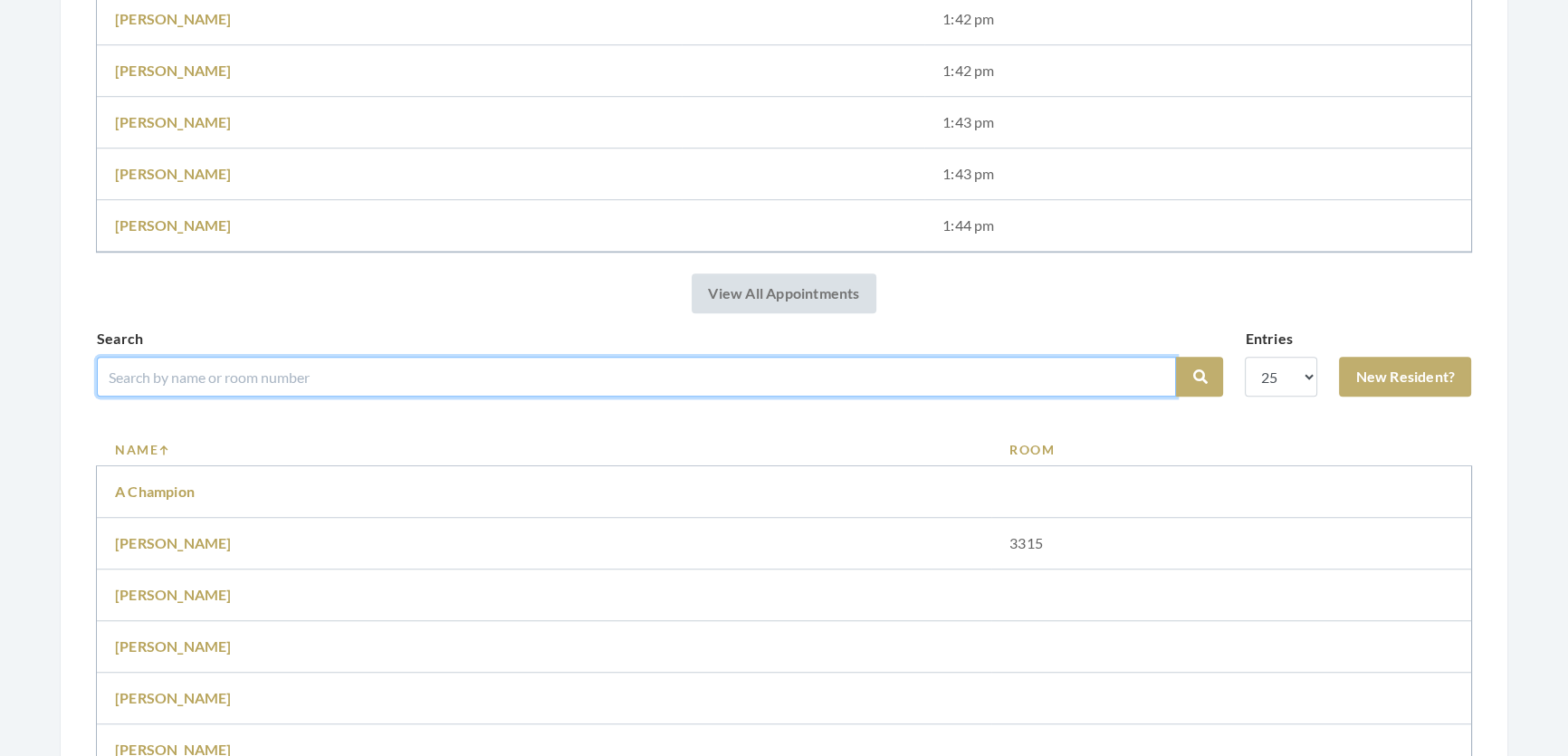
click at [167, 396] on input "search" at bounding box center [636, 376] width 1079 height 40
type input "anita"
click at [1176, 356] on button "Search" at bounding box center [1200, 376] width 47 height 40
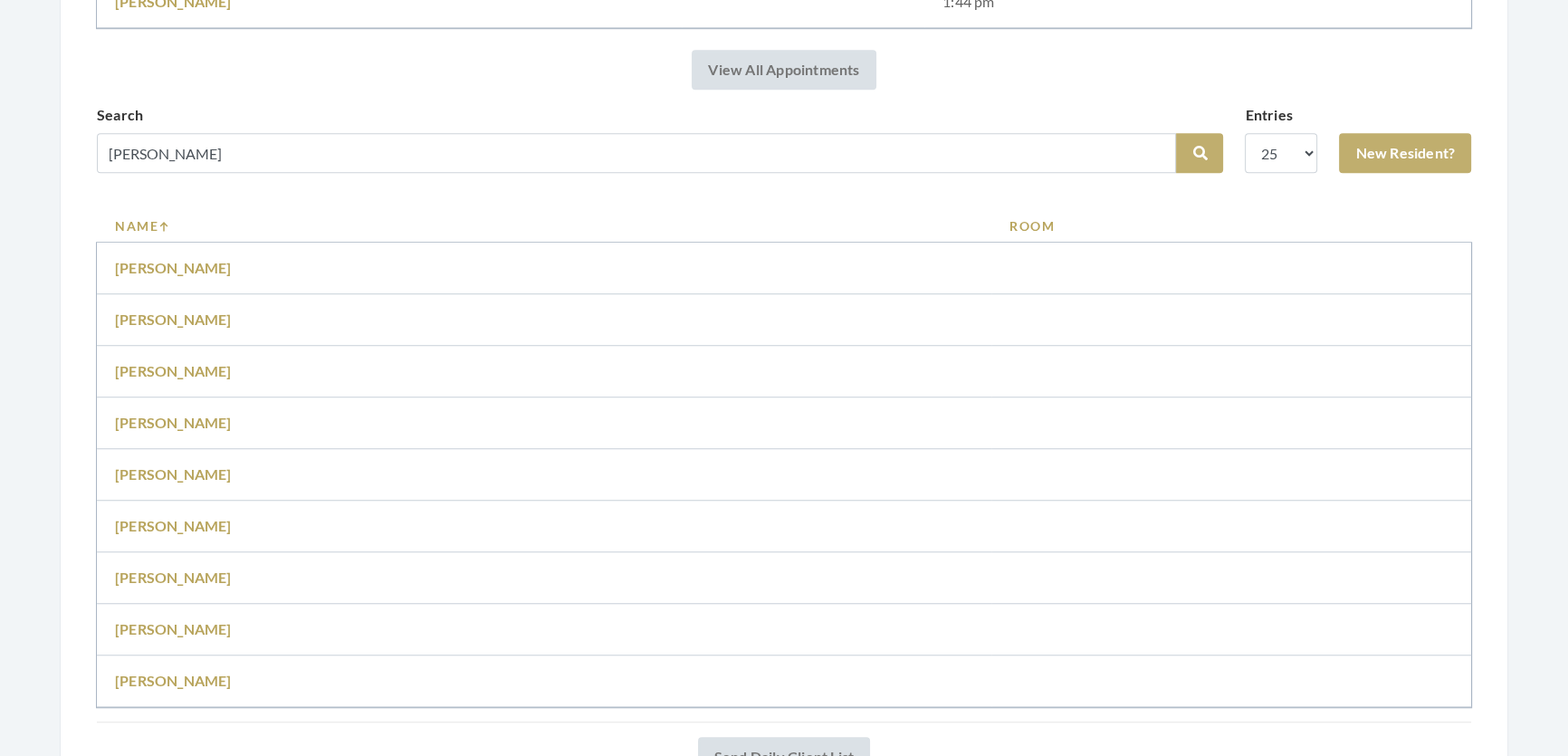
scroll to position [1810, 0]
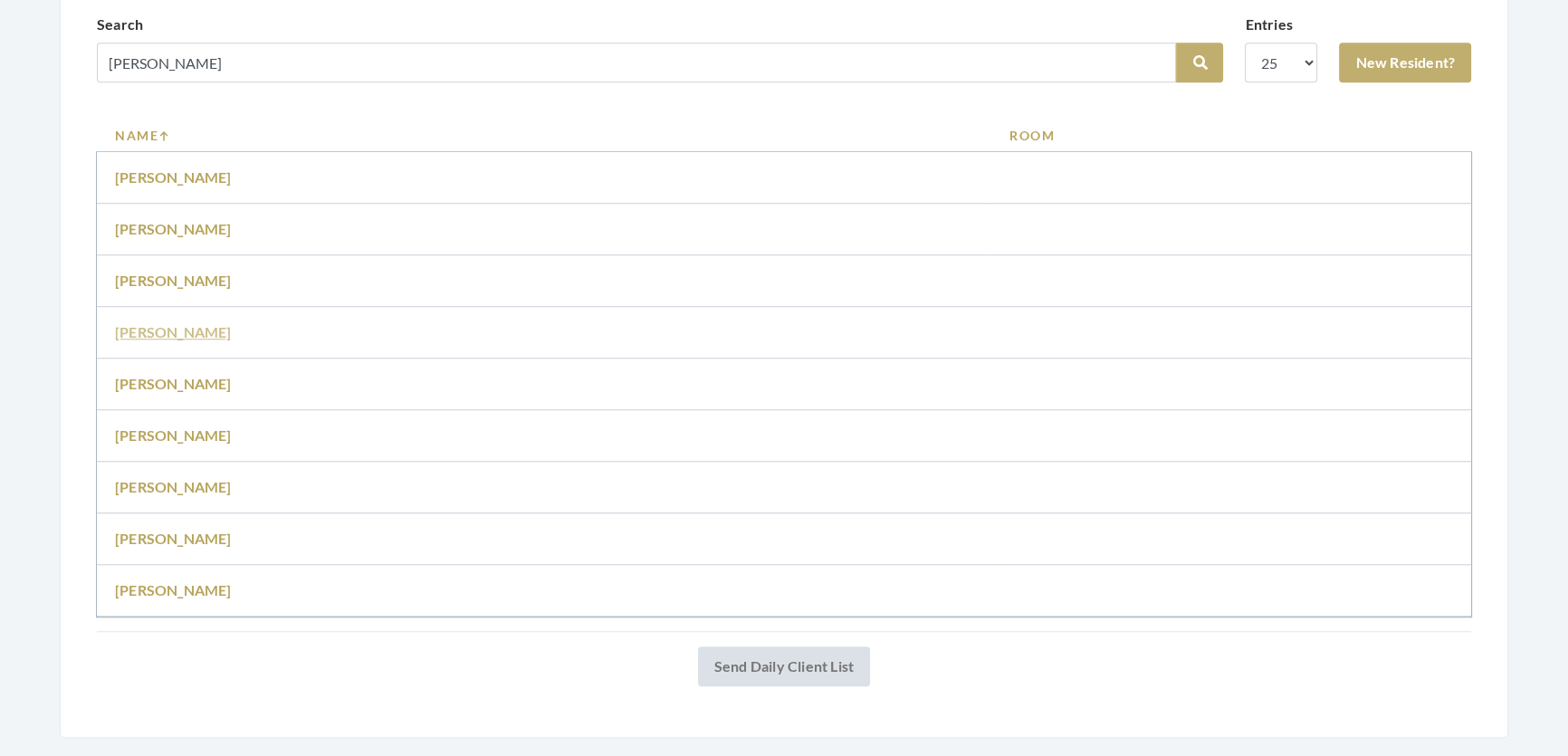
click at [155, 340] on link "Anita Aldredge" at bounding box center [173, 332] width 116 height 17
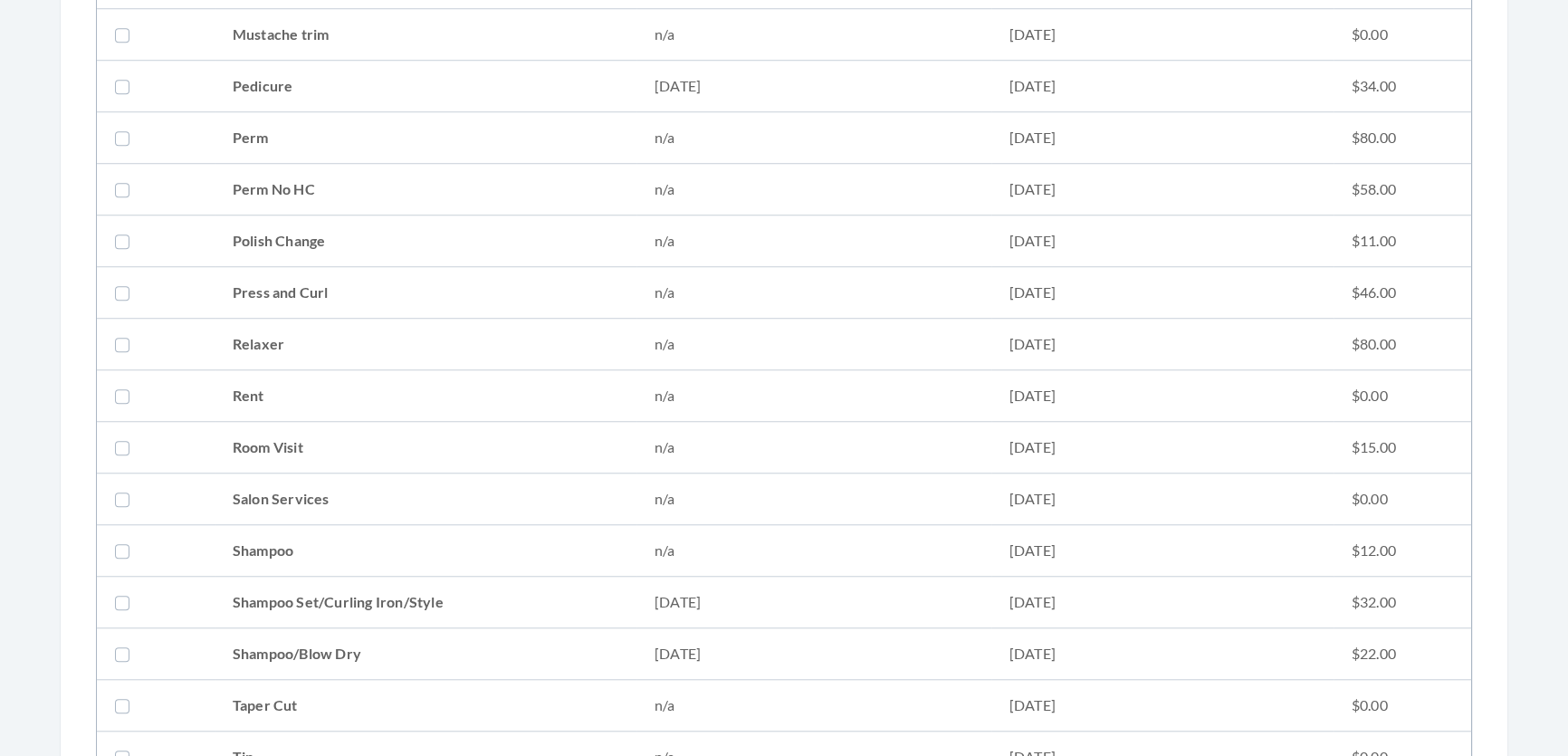
scroll to position [1891, 0]
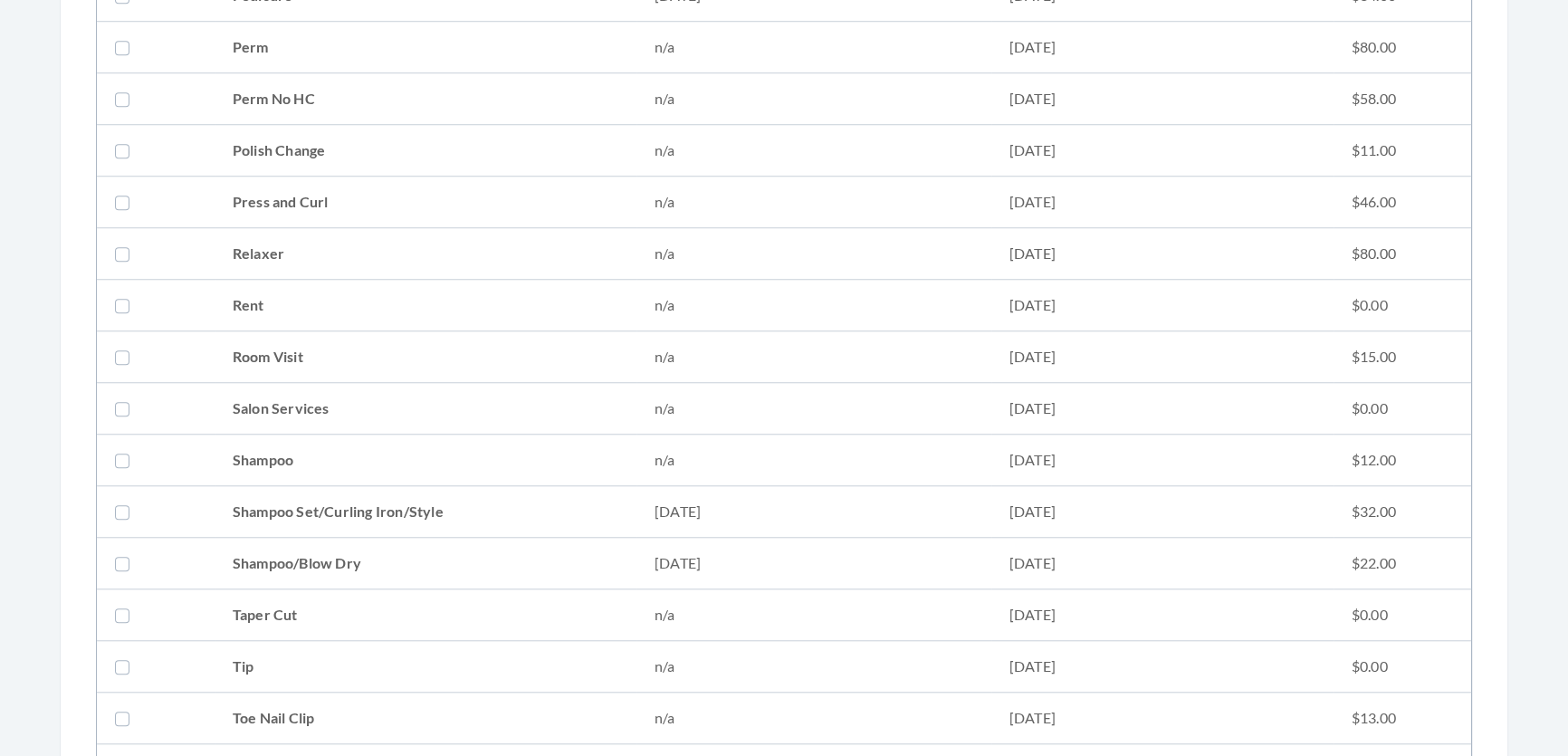
click at [254, 505] on td "Shampoo Set/Curling Iron/Style" at bounding box center [425, 512] width 422 height 52
checkbox input "true"
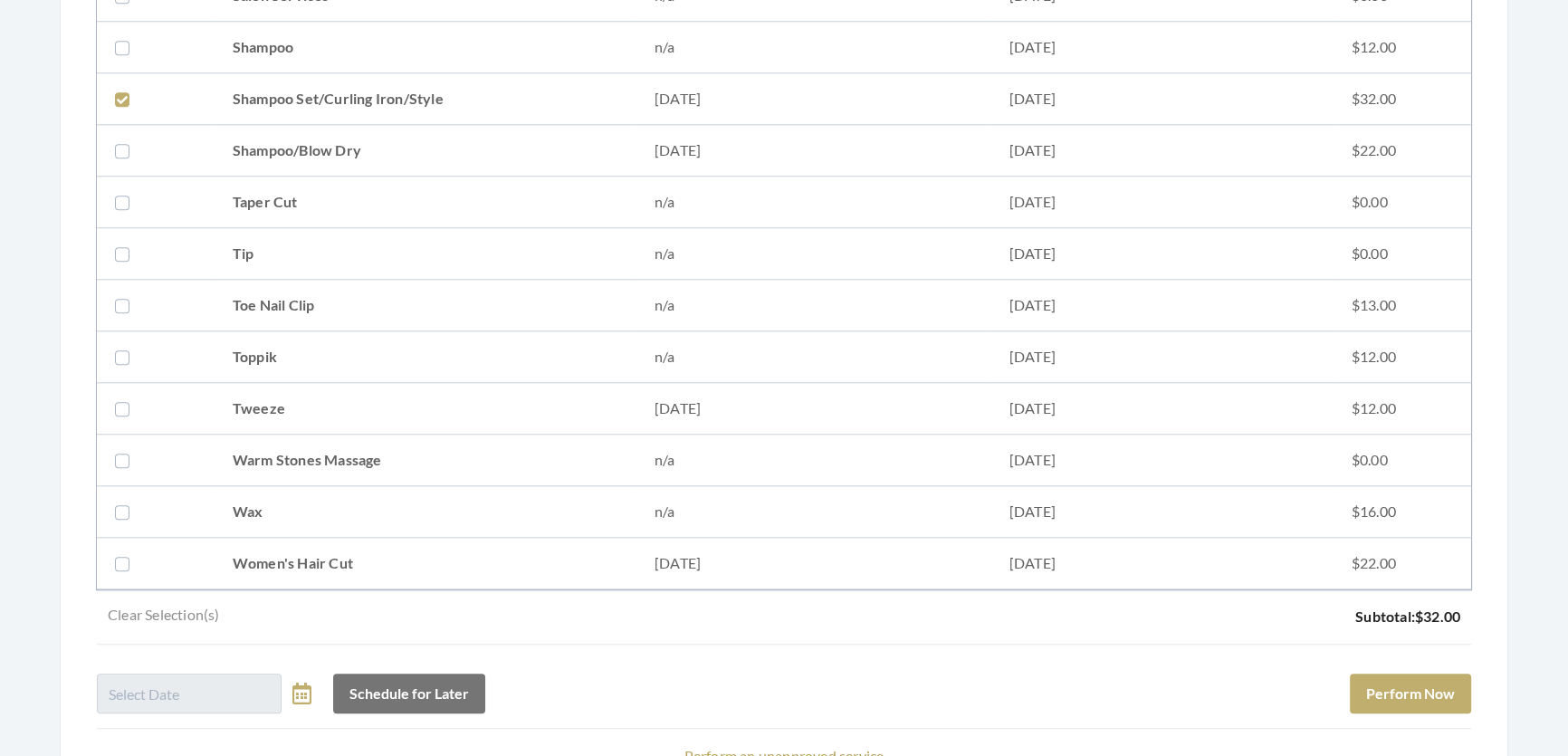
scroll to position [2468, 0]
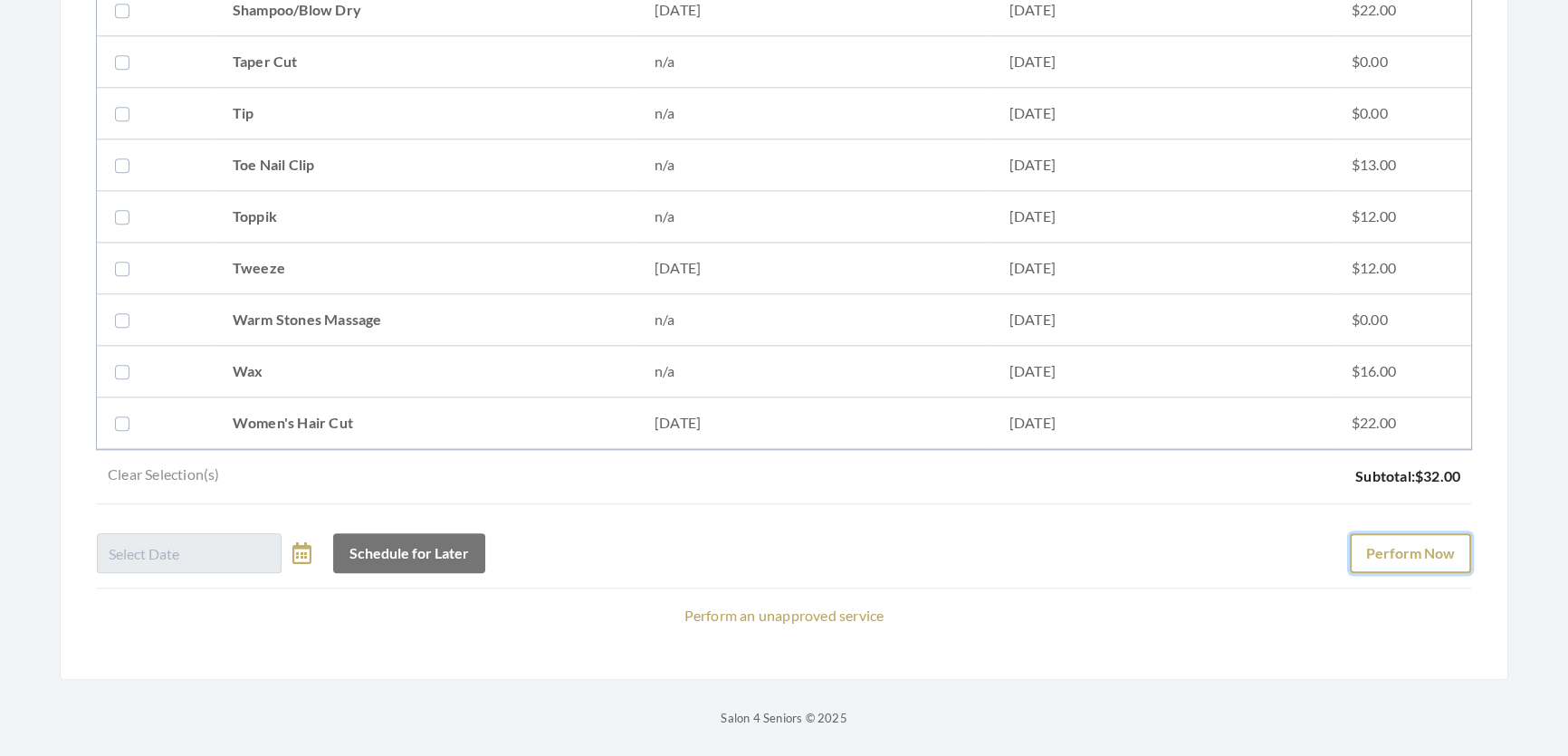
click at [1356, 544] on button "Perform Now" at bounding box center [1410, 553] width 121 height 40
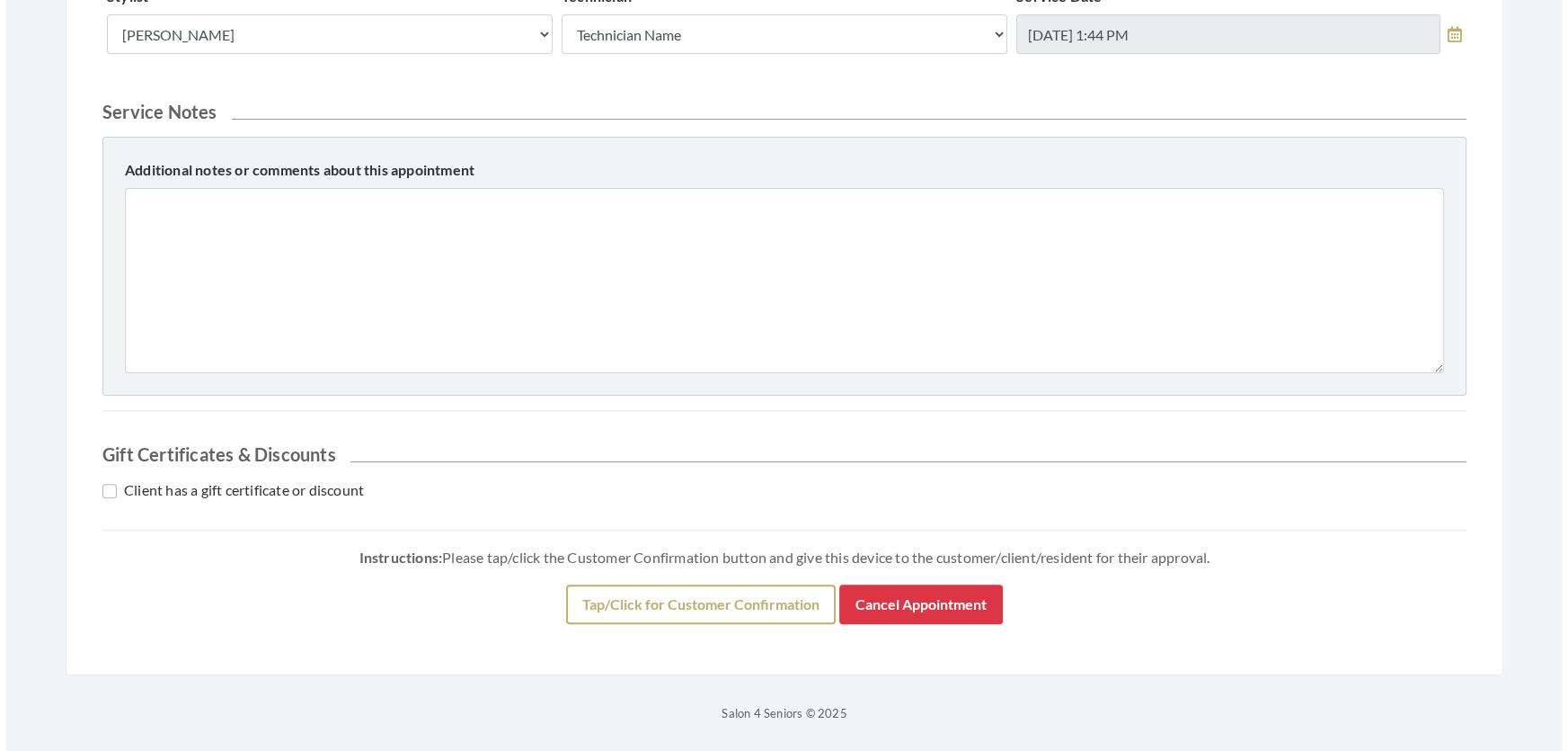
scroll to position [769, 0]
click at [710, 601] on button "Tap/Click for Customer Confirmation" at bounding box center [694, 604] width 270 height 40
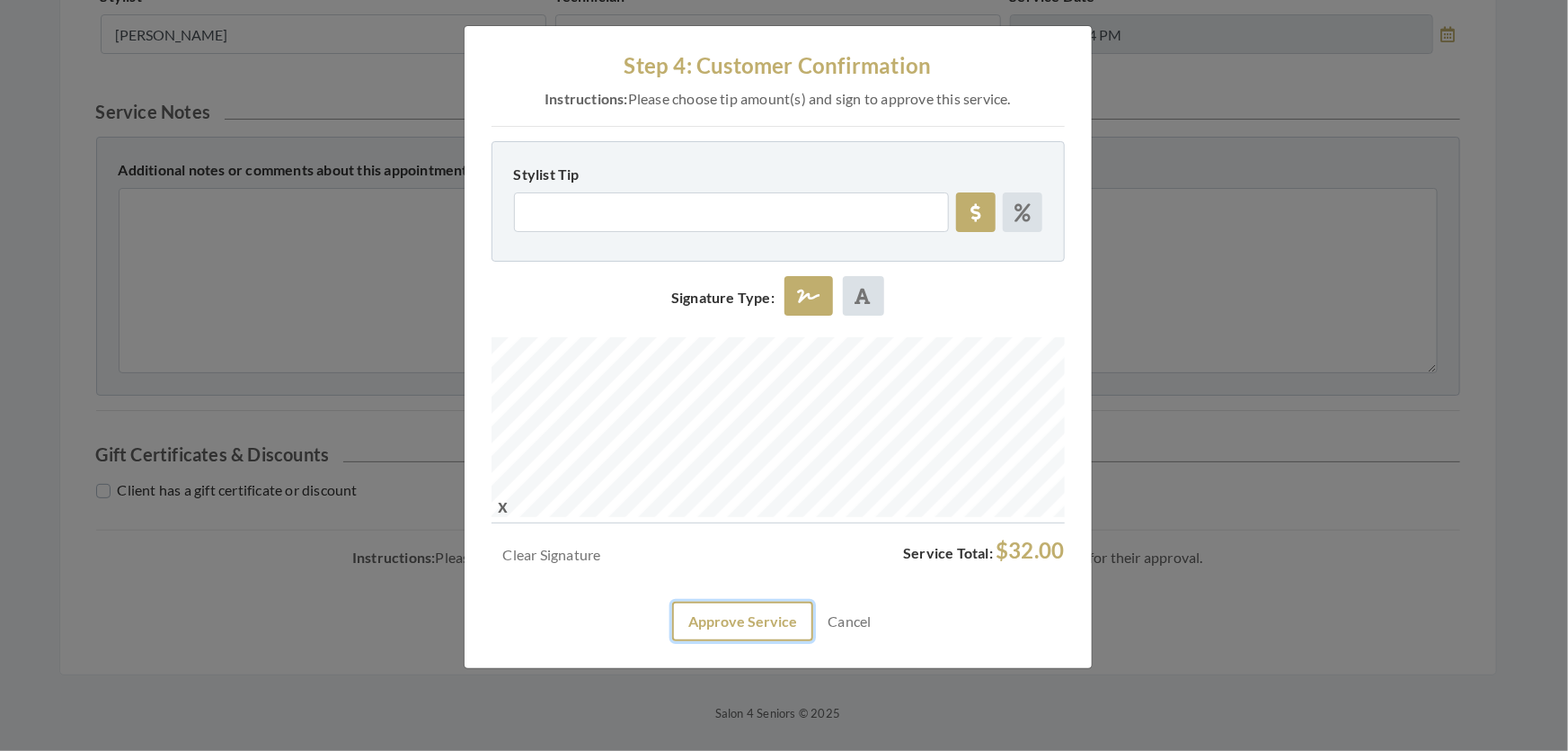
click at [734, 641] on button "Approve Service" at bounding box center [742, 621] width 141 height 40
